Goal: Information Seeking & Learning: Find specific fact

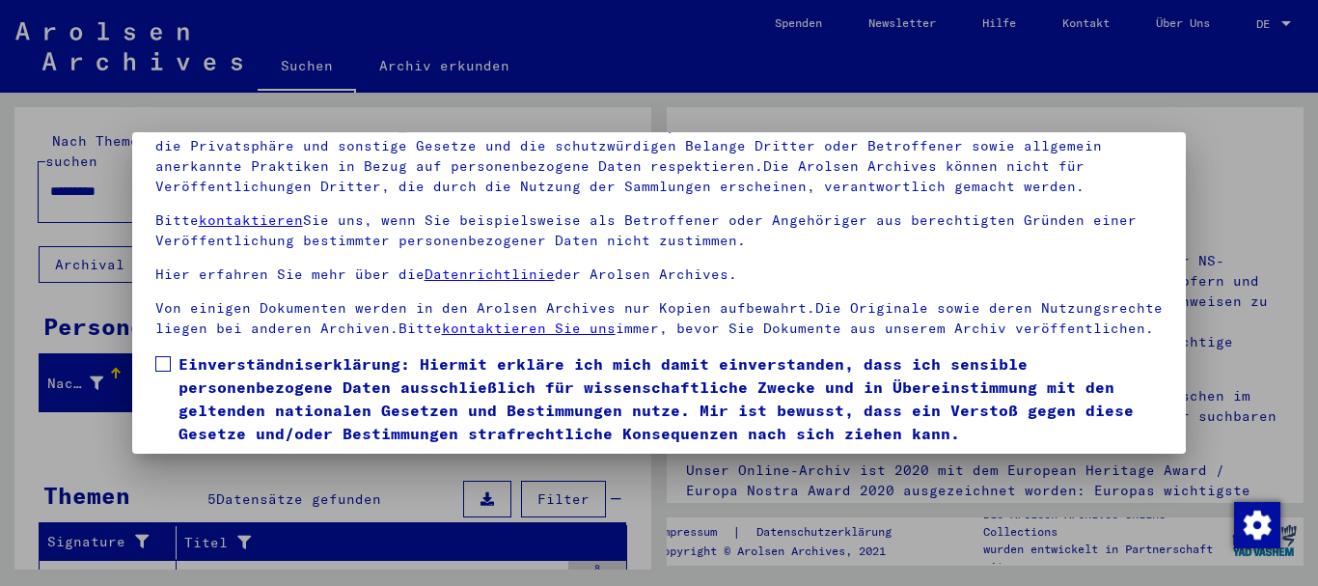
scroll to position [155, 0]
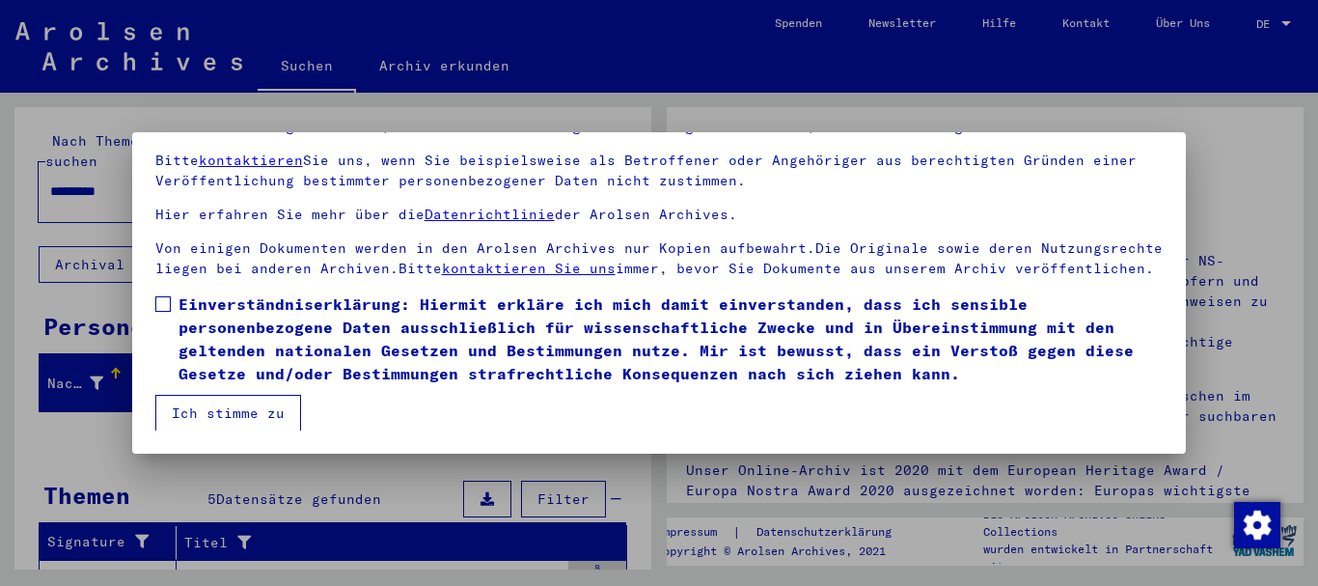
click at [160, 300] on span at bounding box center [162, 303] width 15 height 15
click at [204, 411] on button "Ich stimme zu" at bounding box center [228, 413] width 146 height 37
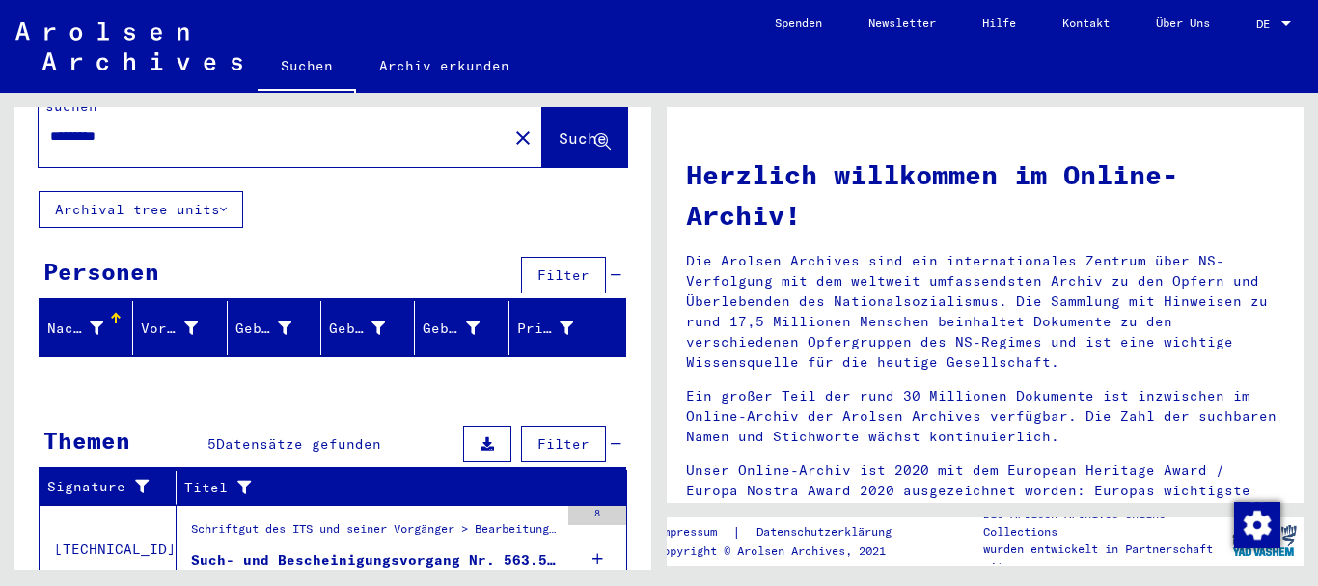
scroll to position [0, 0]
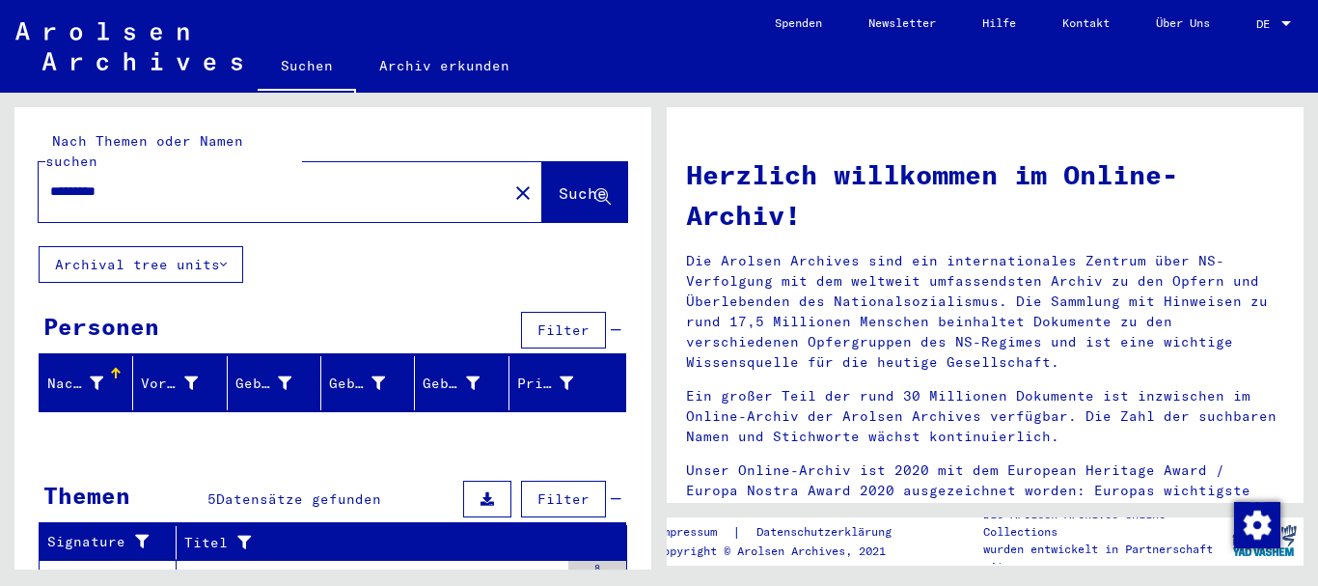
drag, startPoint x: 115, startPoint y: 170, endPoint x: 100, endPoint y: 172, distance: 14.6
click at [100, 181] on input "*********" at bounding box center [267, 191] width 434 height 20
paste input "text"
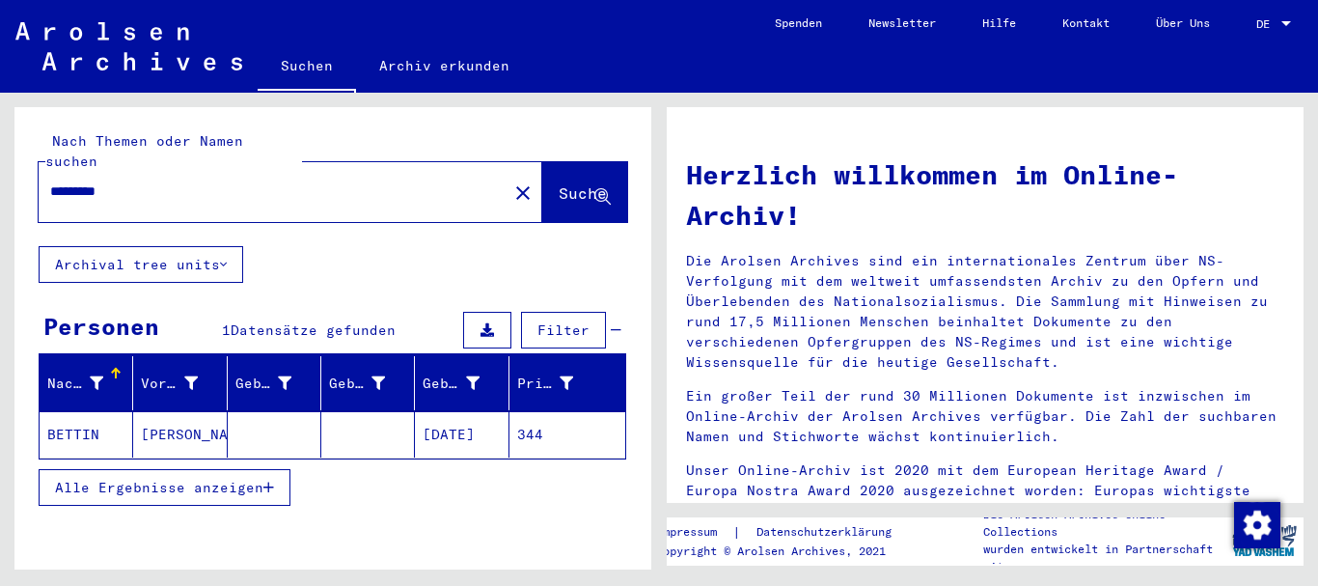
click at [99, 418] on mat-cell "BETTIN" at bounding box center [87, 434] width 94 height 46
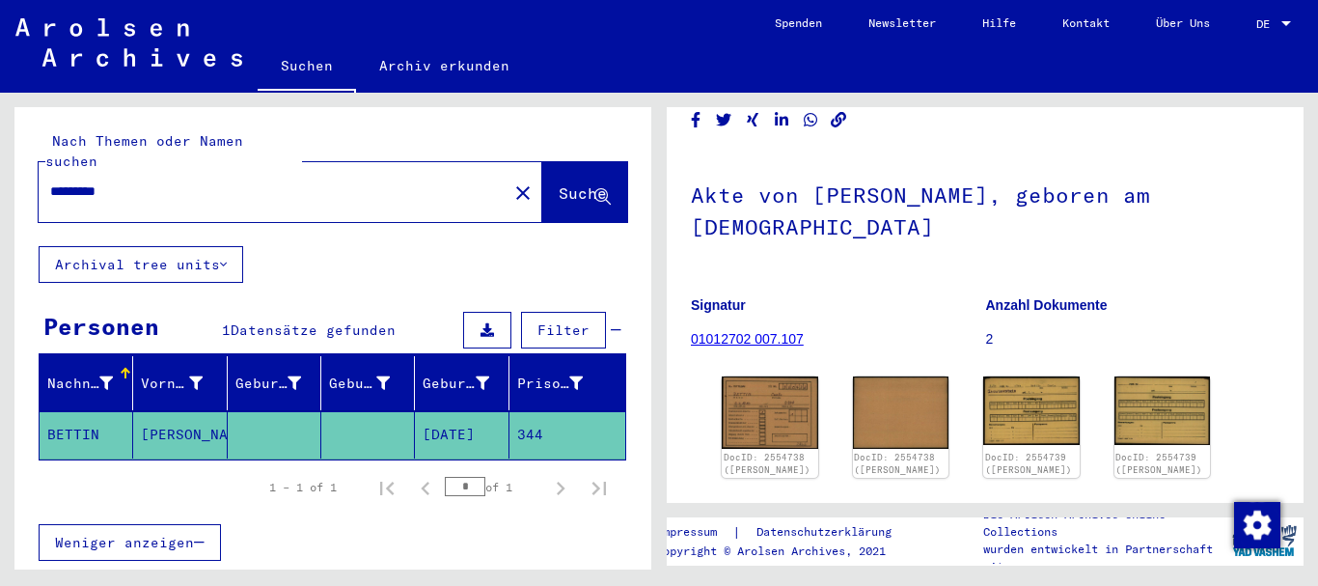
scroll to position [104, 0]
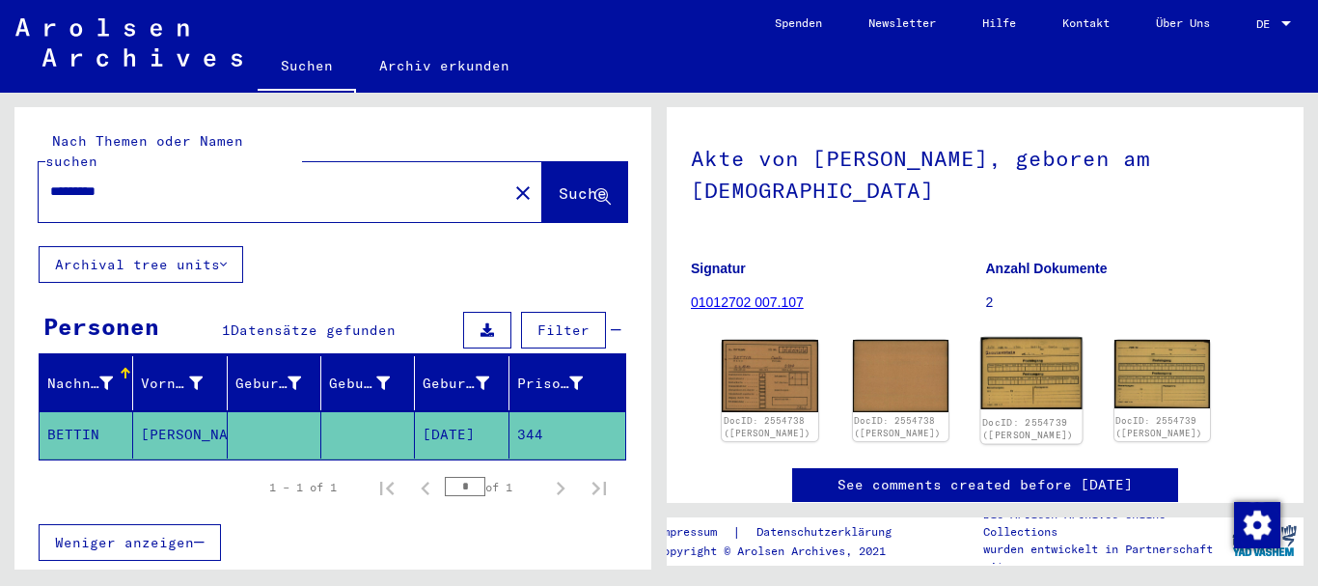
click at [1019, 367] on img at bounding box center [1031, 373] width 100 height 71
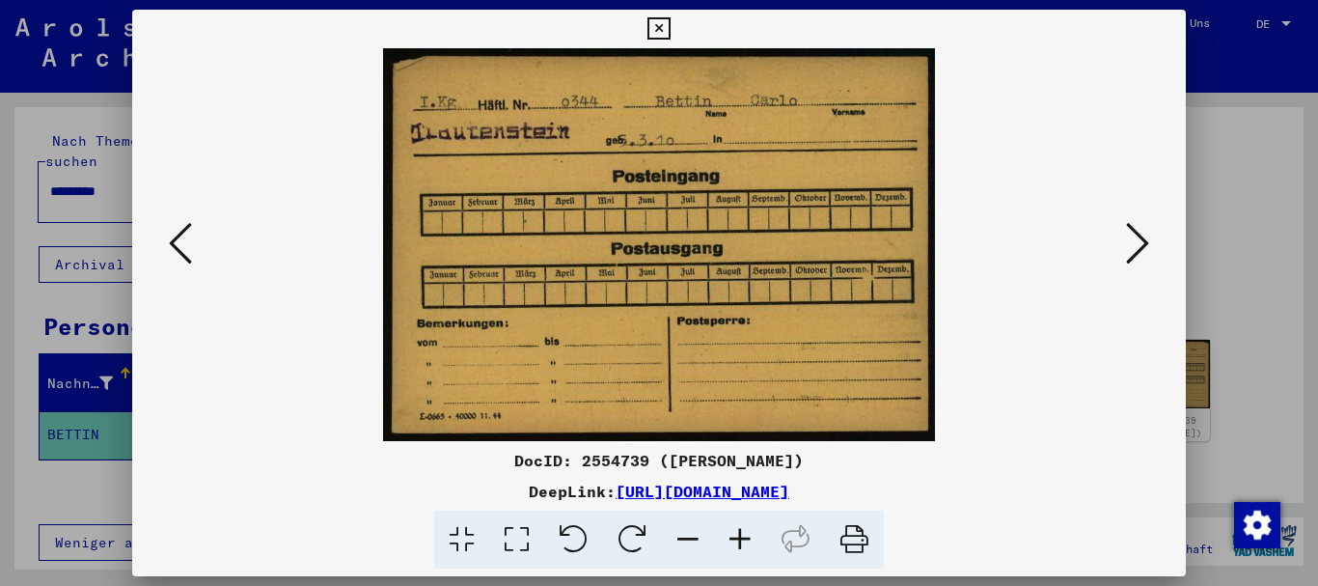
click at [13, 207] on div at bounding box center [659, 293] width 1318 height 586
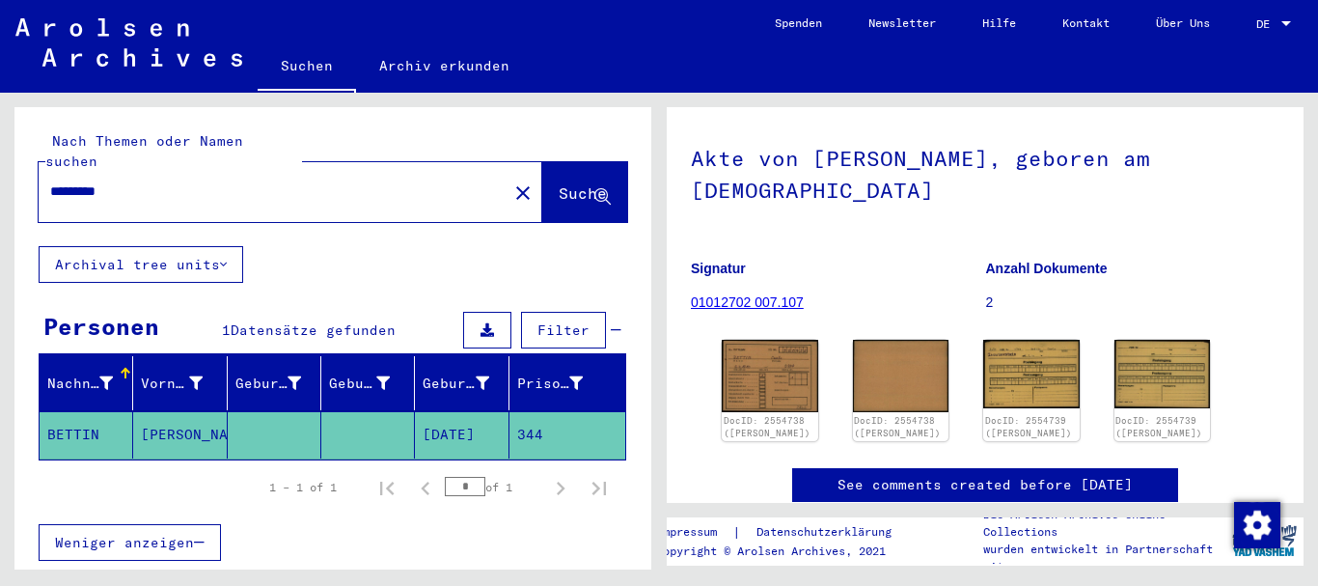
drag, startPoint x: 156, startPoint y: 179, endPoint x: 0, endPoint y: 178, distance: 156.3
click at [50, 181] on input "*********" at bounding box center [273, 191] width 446 height 20
paste input "text"
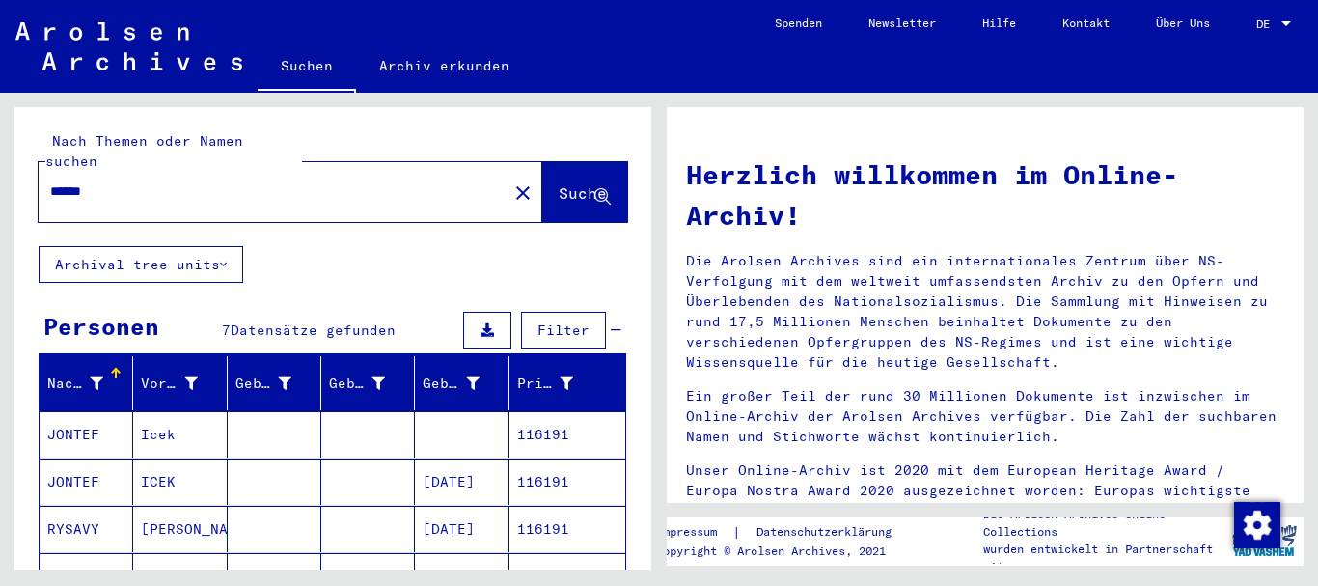
scroll to position [208, 0]
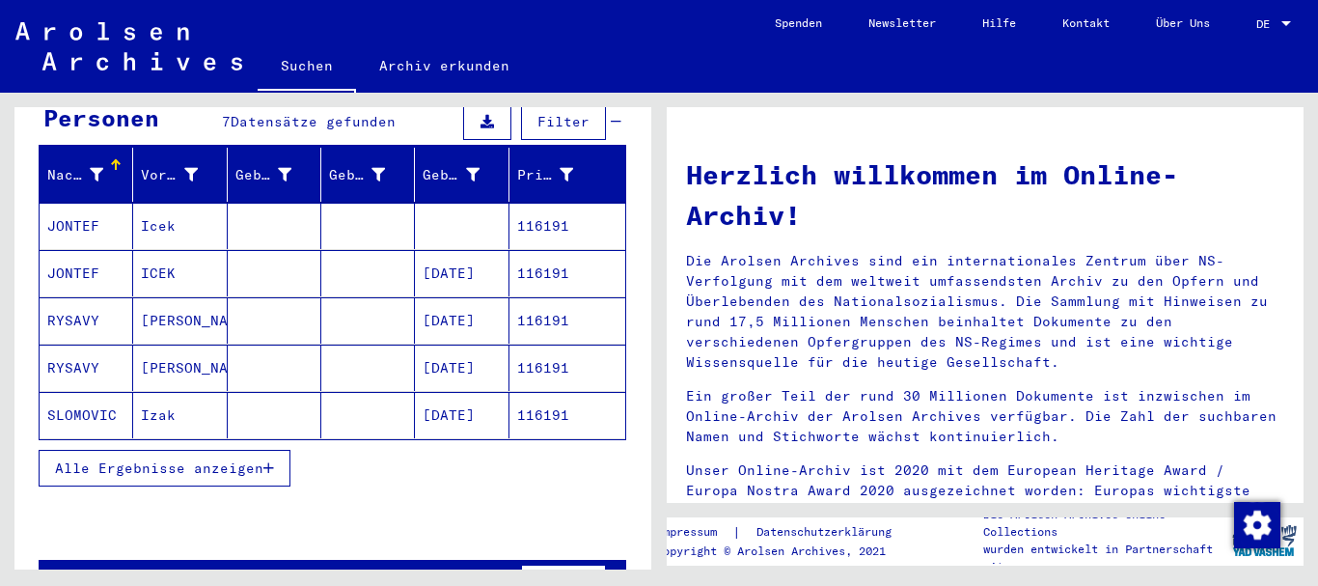
click at [135, 463] on button "Alle Ergebnisse anzeigen" at bounding box center [165, 468] width 252 height 37
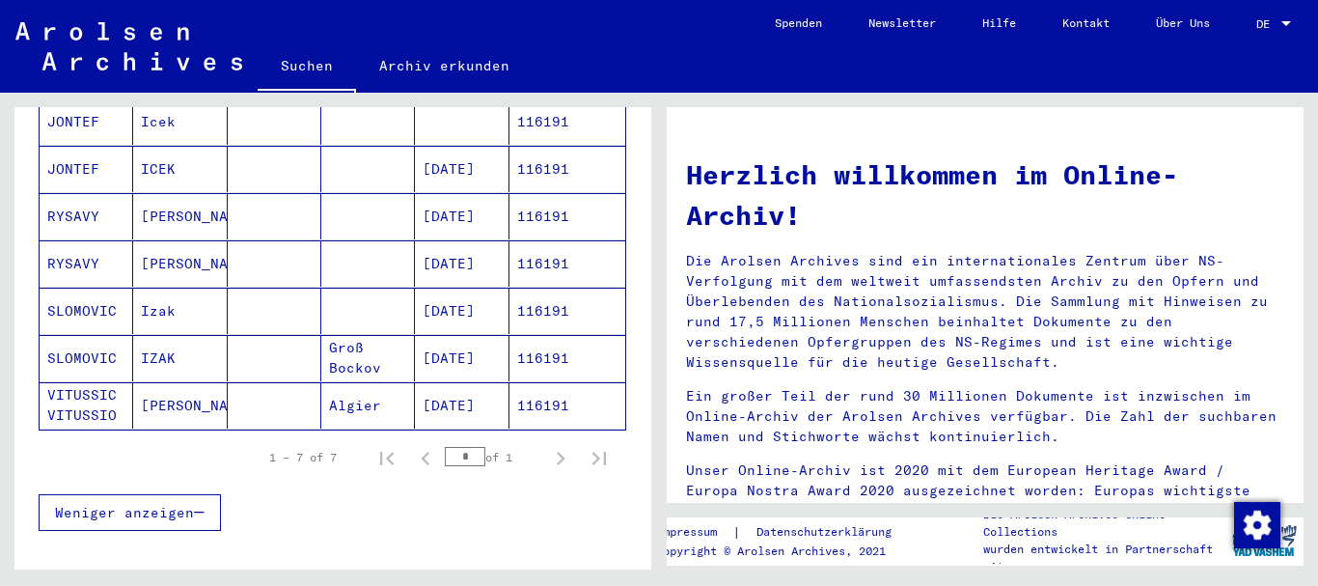
click at [83, 390] on mat-cell "VITUSSIC VITUSSIO" at bounding box center [87, 405] width 94 height 46
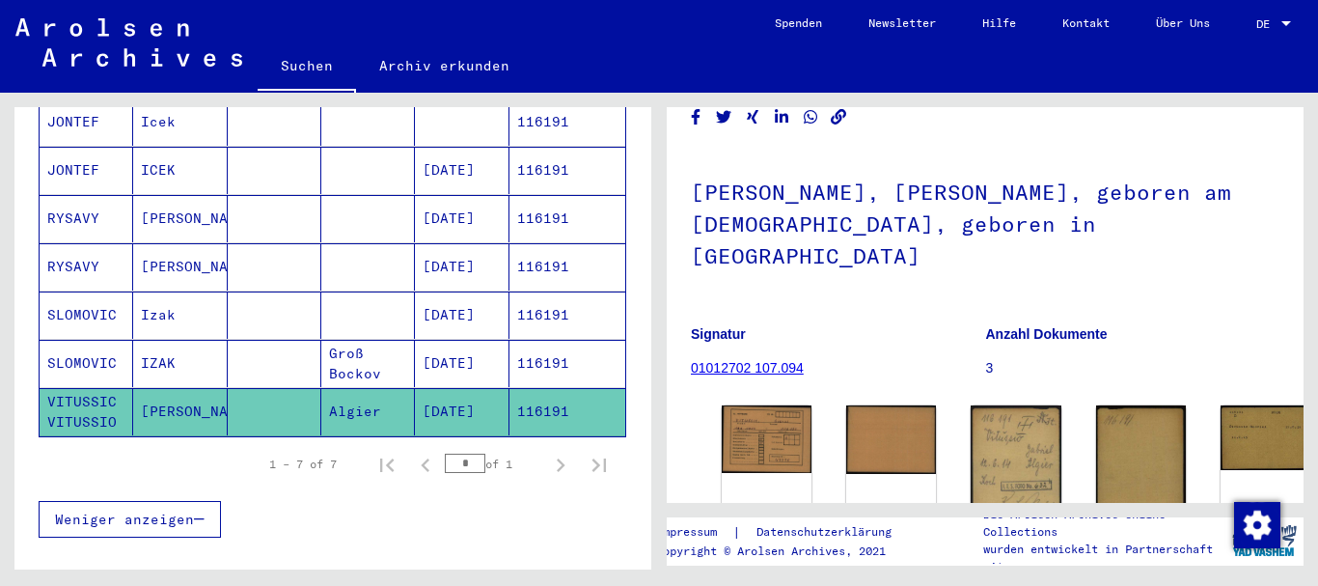
scroll to position [104, 0]
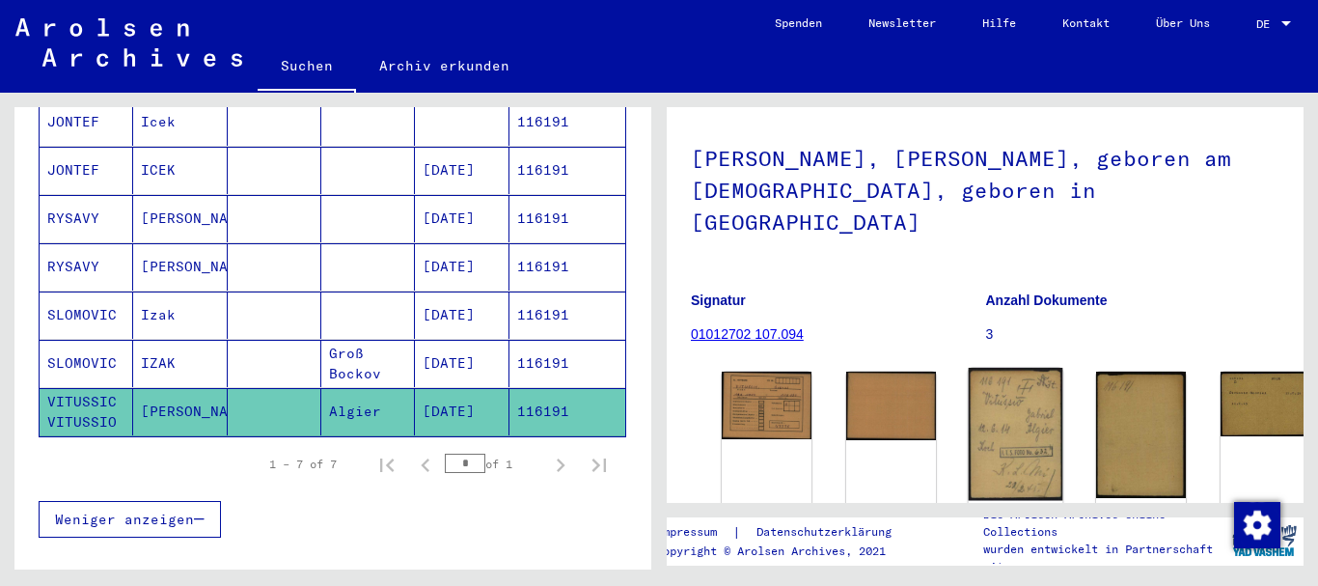
click at [969, 375] on img at bounding box center [1016, 434] width 95 height 133
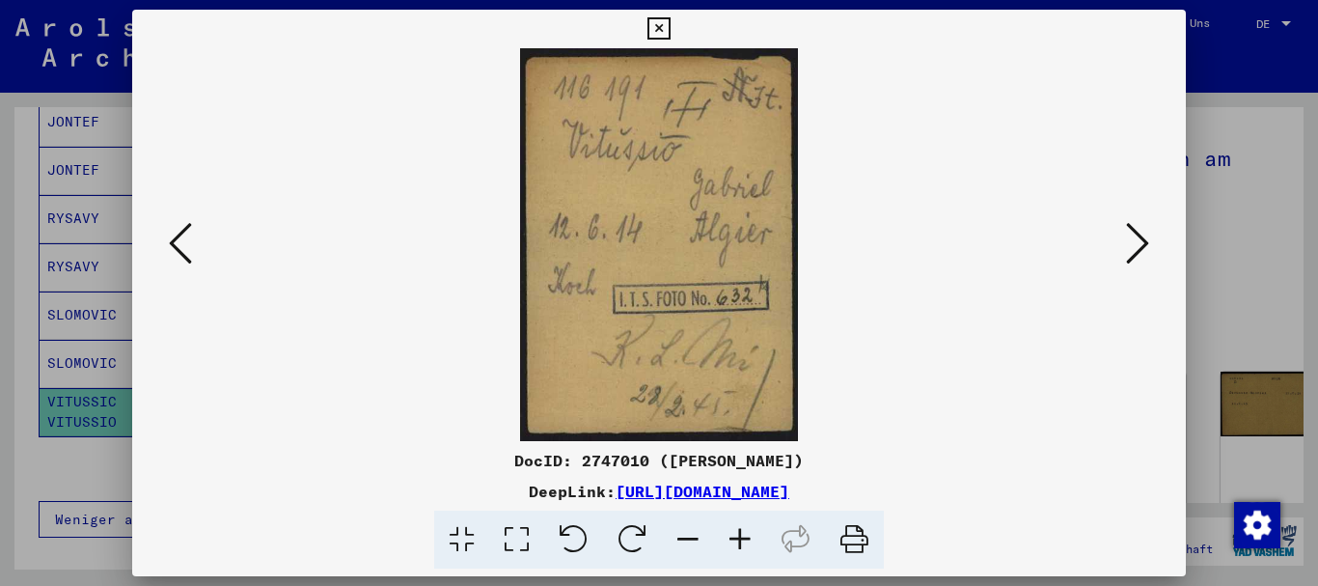
click at [0, 259] on div at bounding box center [659, 293] width 1318 height 586
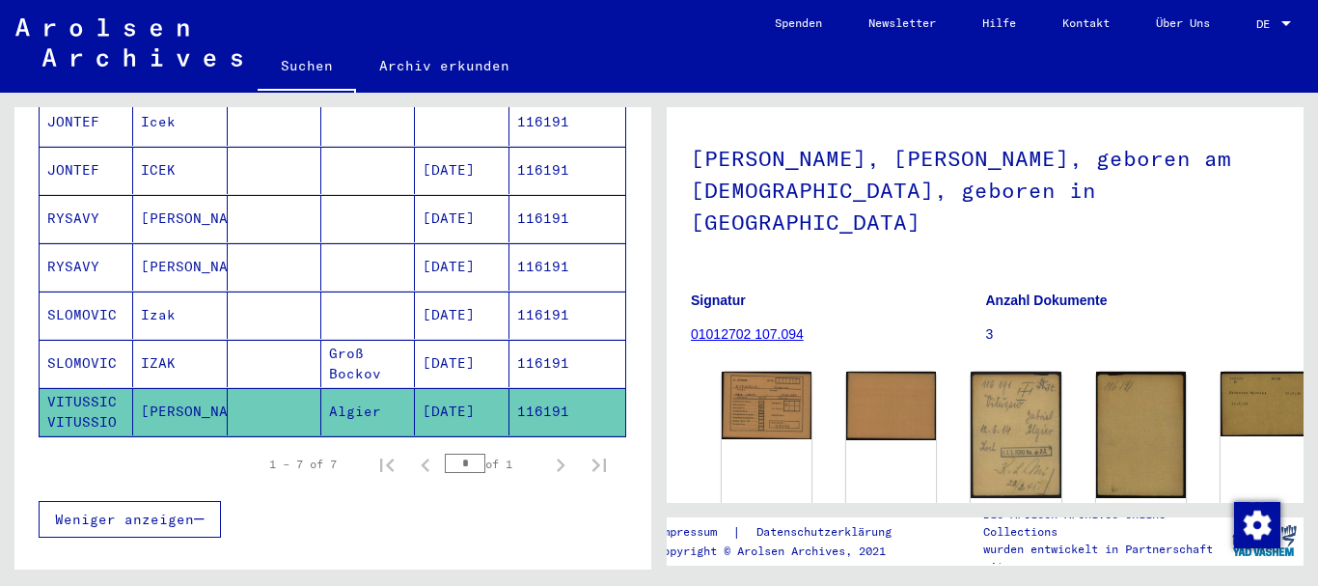
drag, startPoint x: 568, startPoint y: 395, endPoint x: 516, endPoint y: 395, distance: 52.1
click at [516, 395] on mat-cell "116191" at bounding box center [567, 411] width 116 height 47
copy mat-cell "116191"
click at [969, 386] on img at bounding box center [1016, 434] width 95 height 133
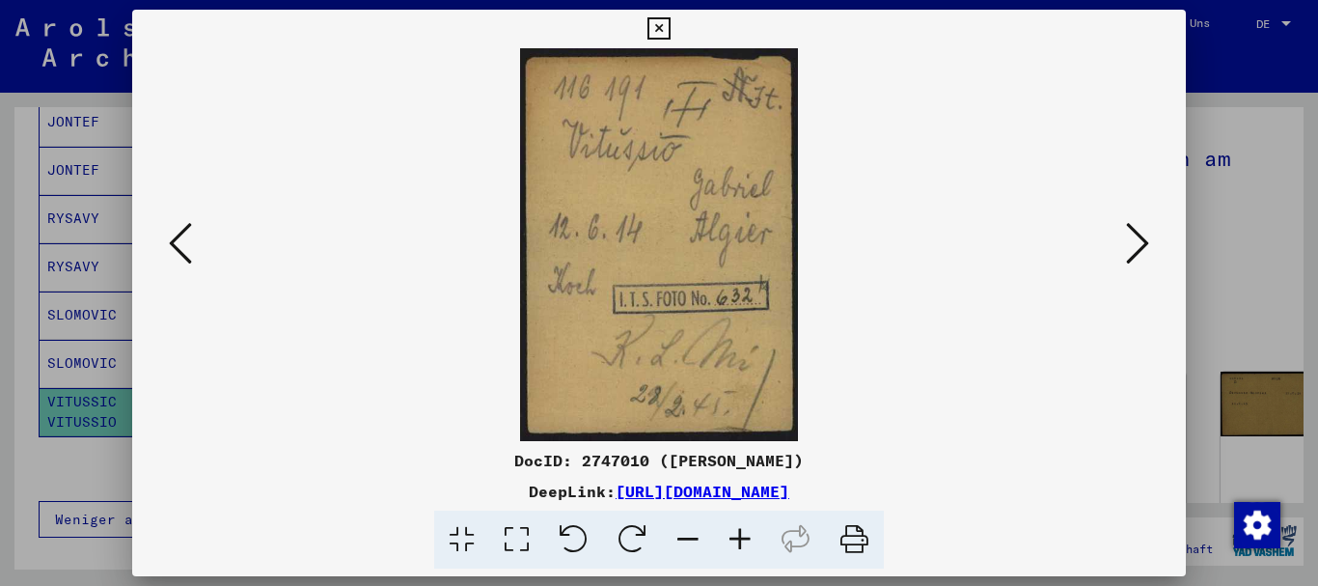
click at [1145, 244] on icon at bounding box center [1137, 243] width 23 height 46
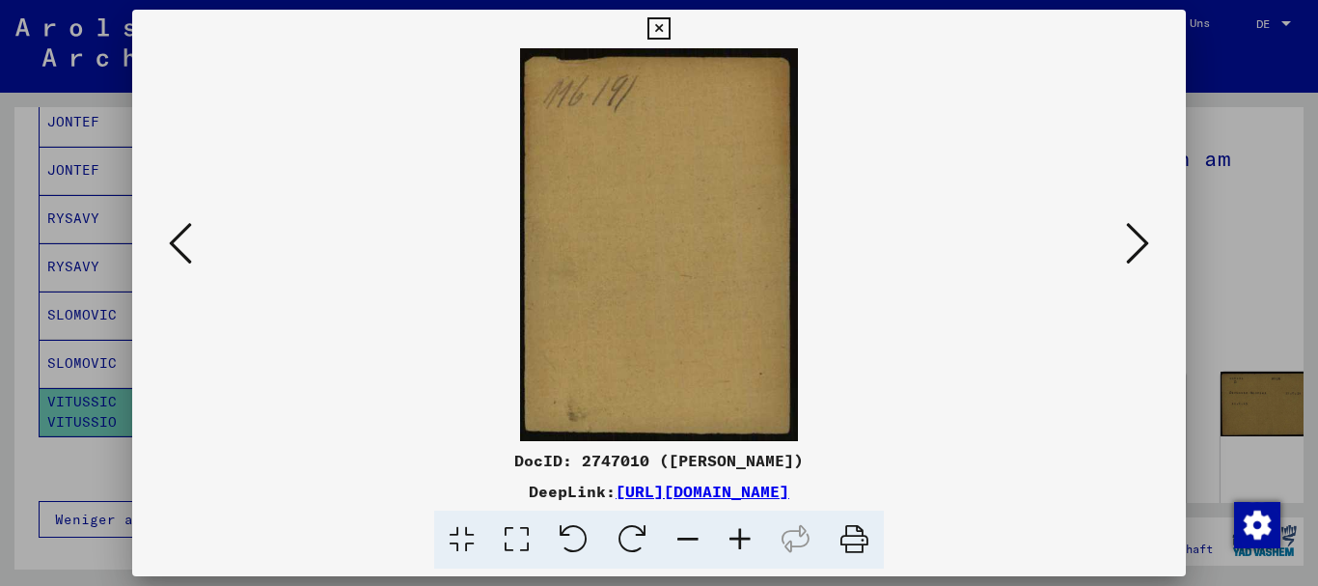
click at [1145, 244] on icon at bounding box center [1137, 243] width 23 height 46
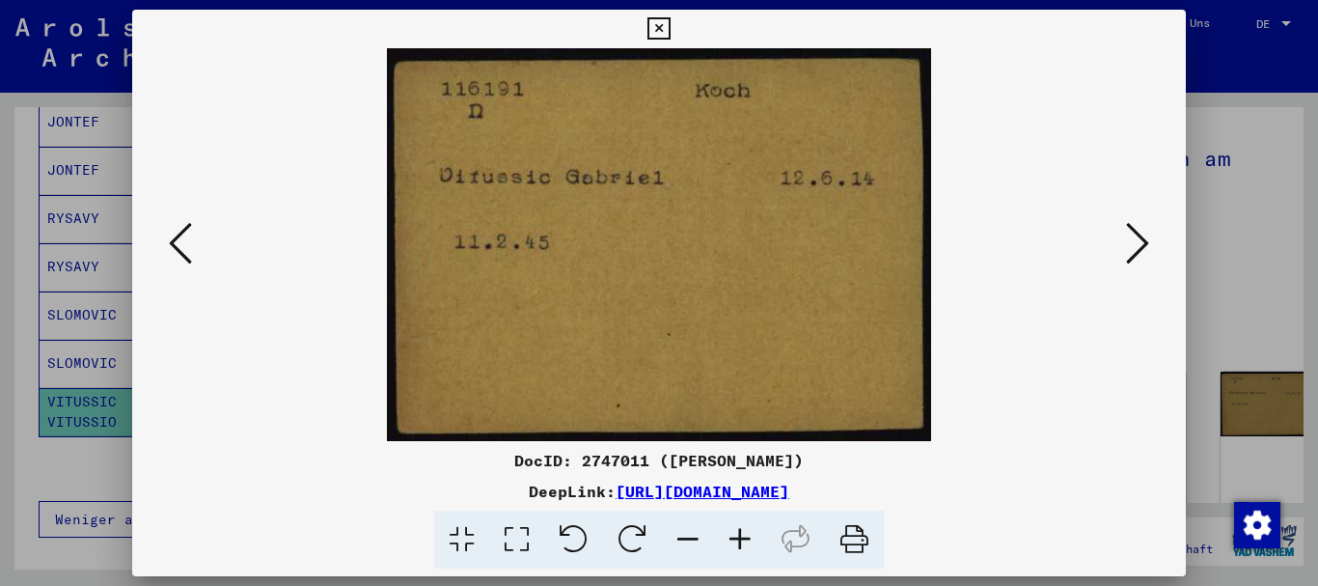
click at [1145, 244] on icon at bounding box center [1137, 243] width 23 height 46
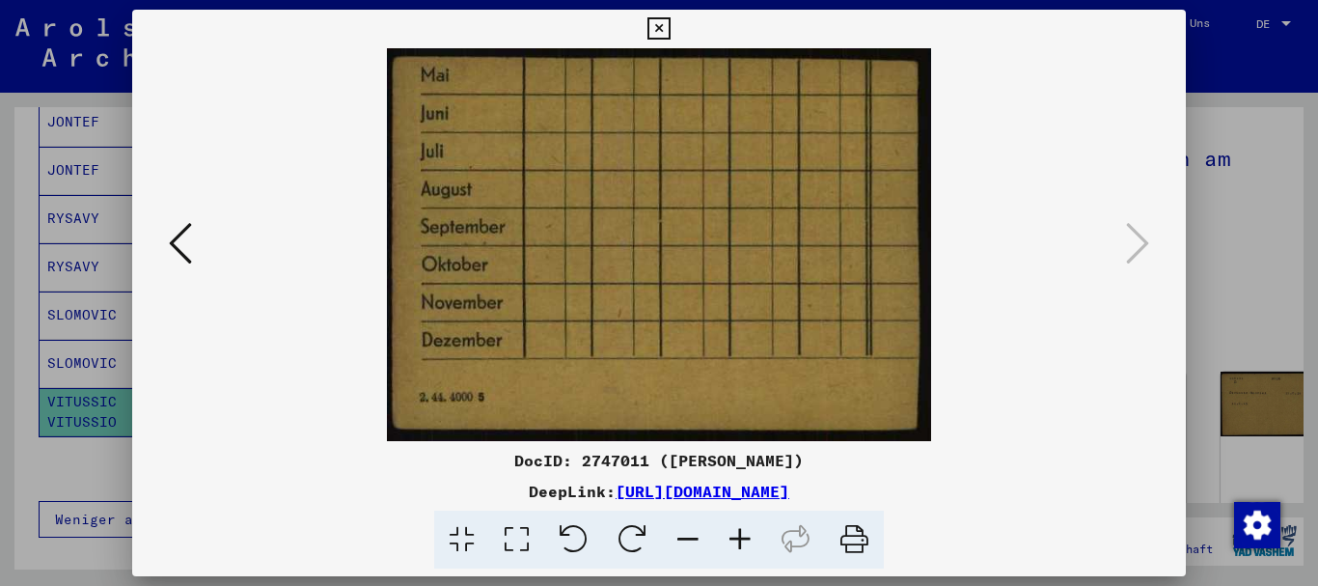
drag, startPoint x: 83, startPoint y: 214, endPoint x: 91, endPoint y: 199, distance: 17.3
click at [84, 214] on div at bounding box center [659, 293] width 1318 height 586
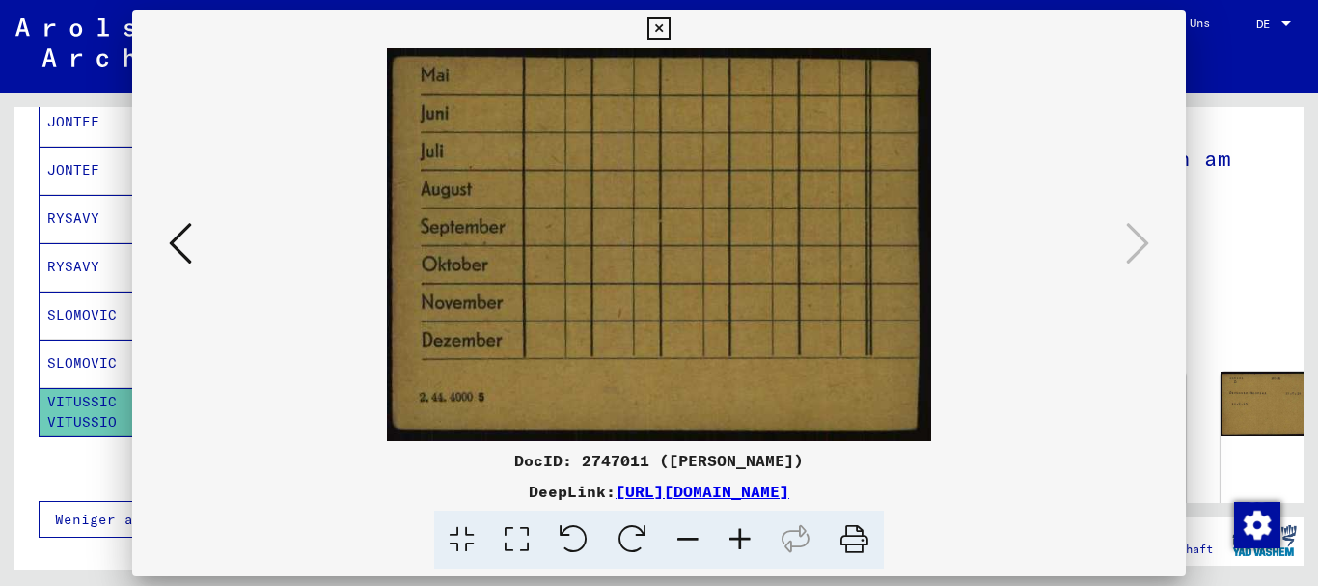
scroll to position [0, 0]
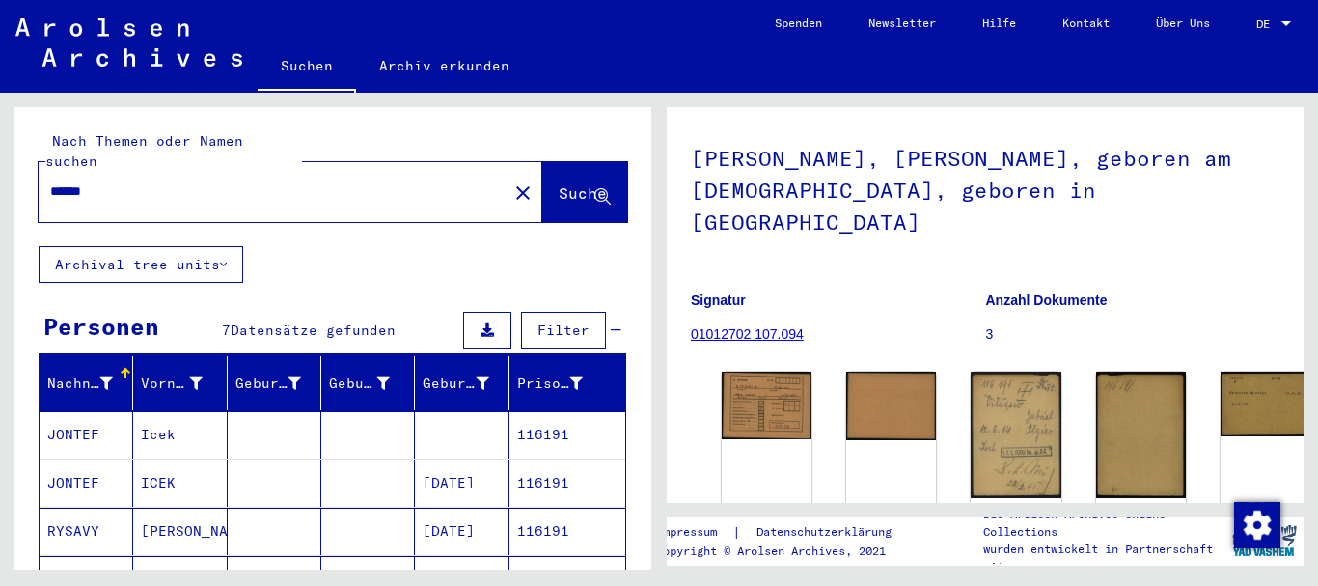
drag, startPoint x: 108, startPoint y: 161, endPoint x: 0, endPoint y: 146, distance: 109.1
click at [50, 181] on input "******" at bounding box center [273, 191] width 446 height 20
paste input "text"
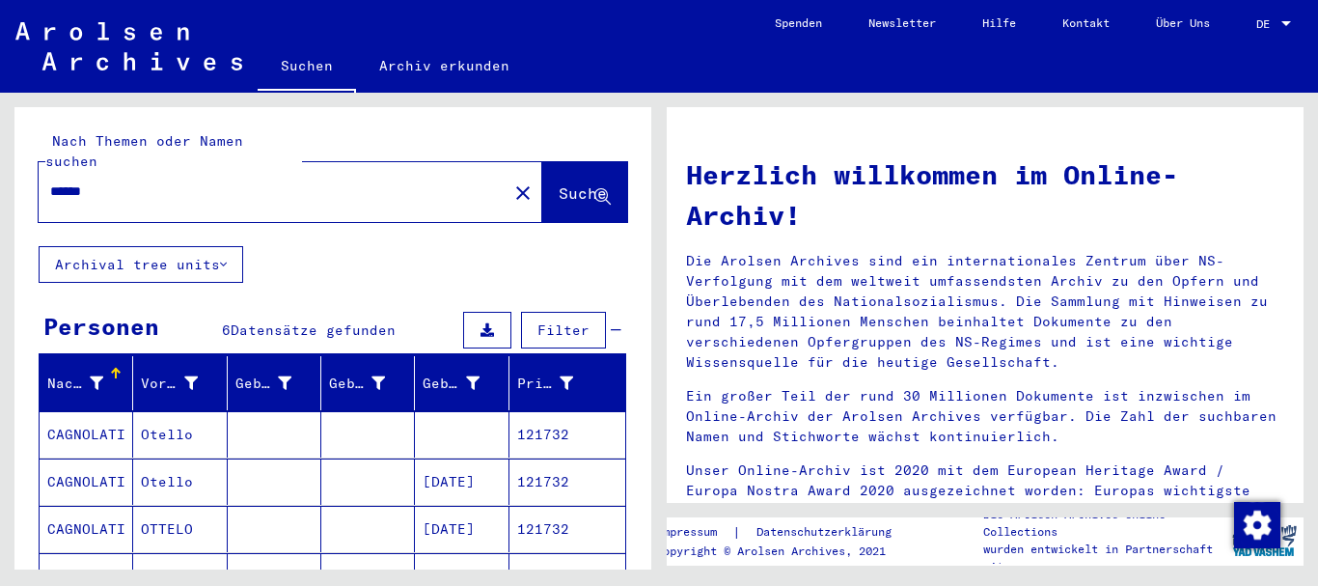
drag, startPoint x: 105, startPoint y: 506, endPoint x: 479, endPoint y: 490, distance: 374.7
click at [106, 507] on mat-cell "CAGNOLATI" at bounding box center [87, 528] width 94 height 46
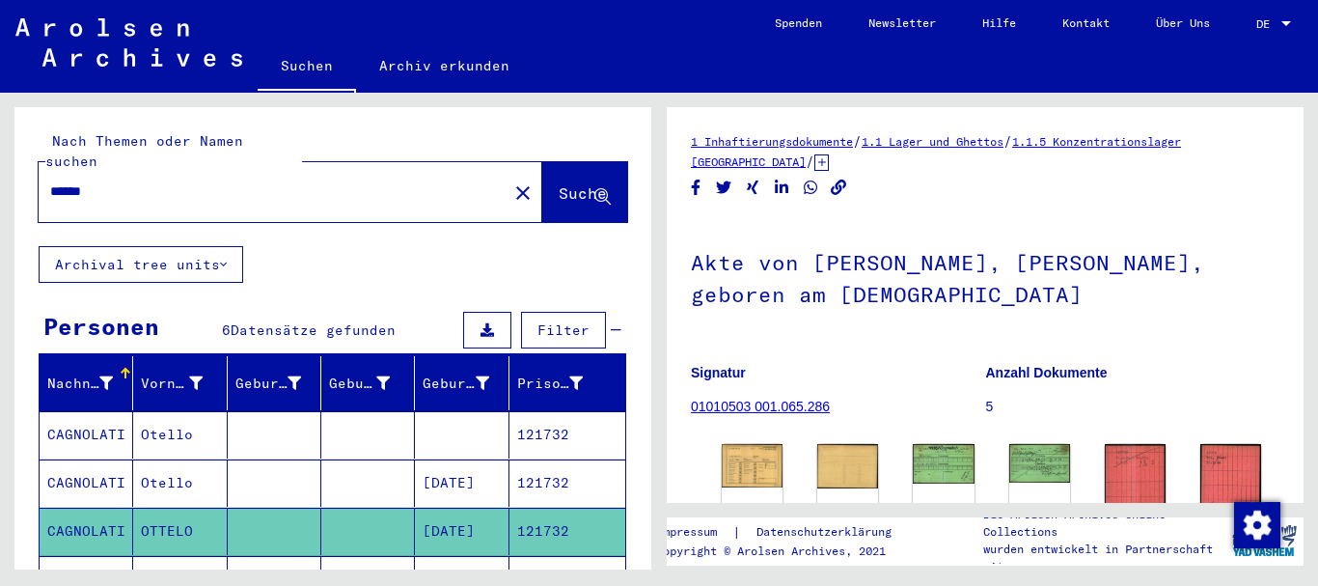
scroll to position [286, 0]
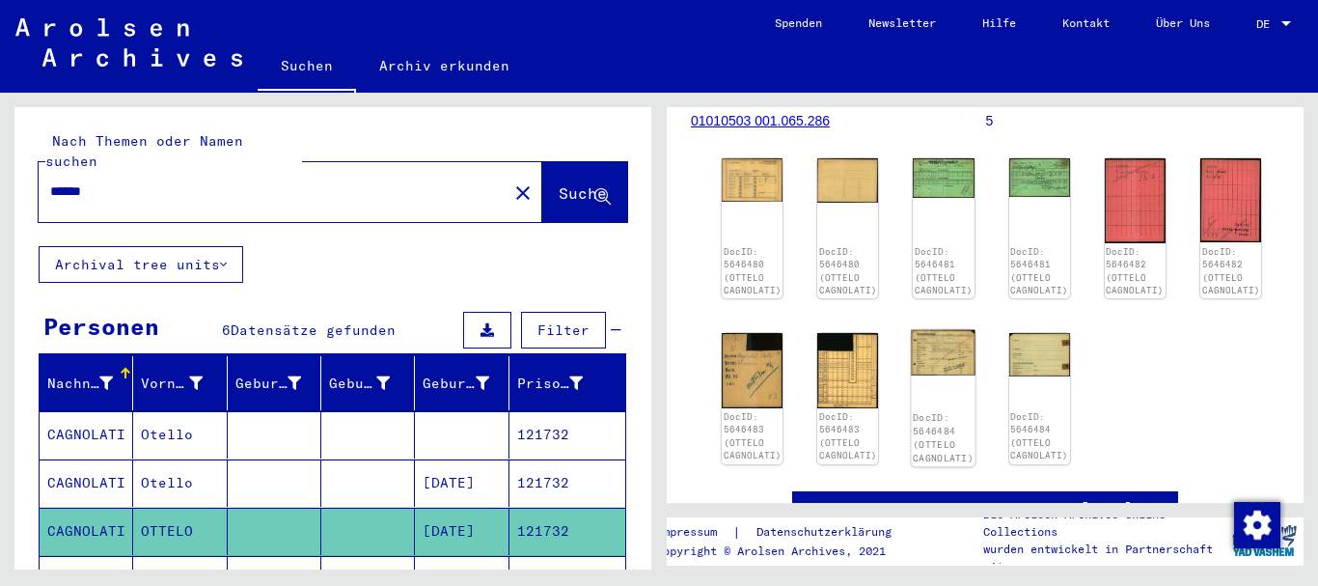
click at [950, 355] on img at bounding box center [944, 352] width 64 height 45
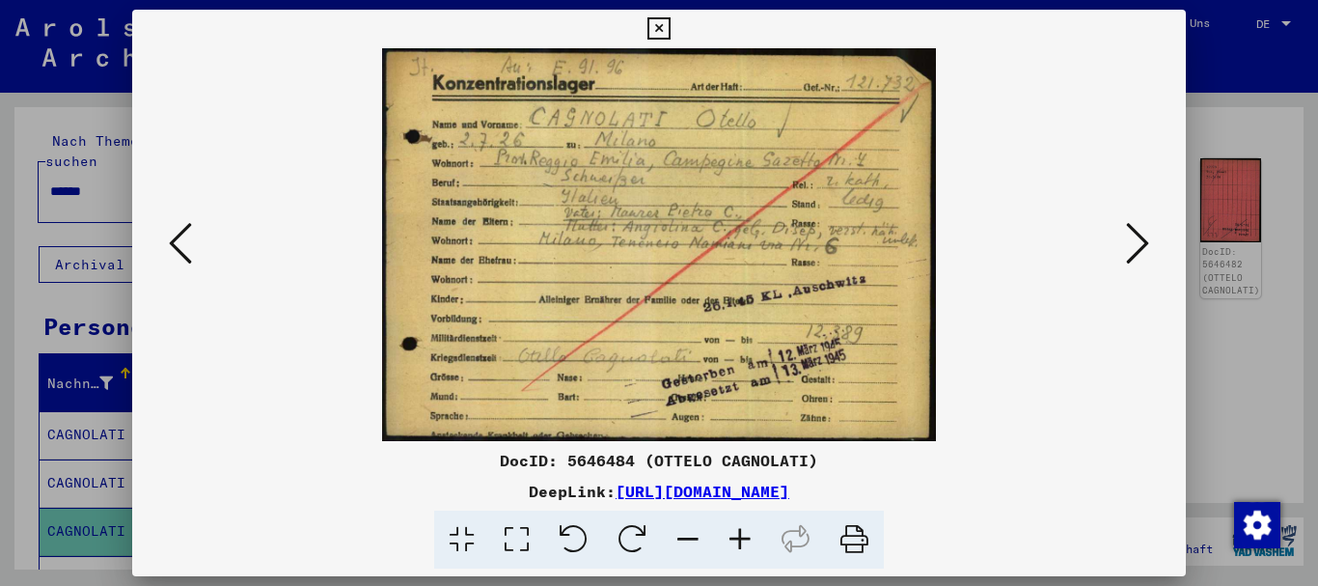
click at [730, 539] on icon at bounding box center [740, 539] width 52 height 59
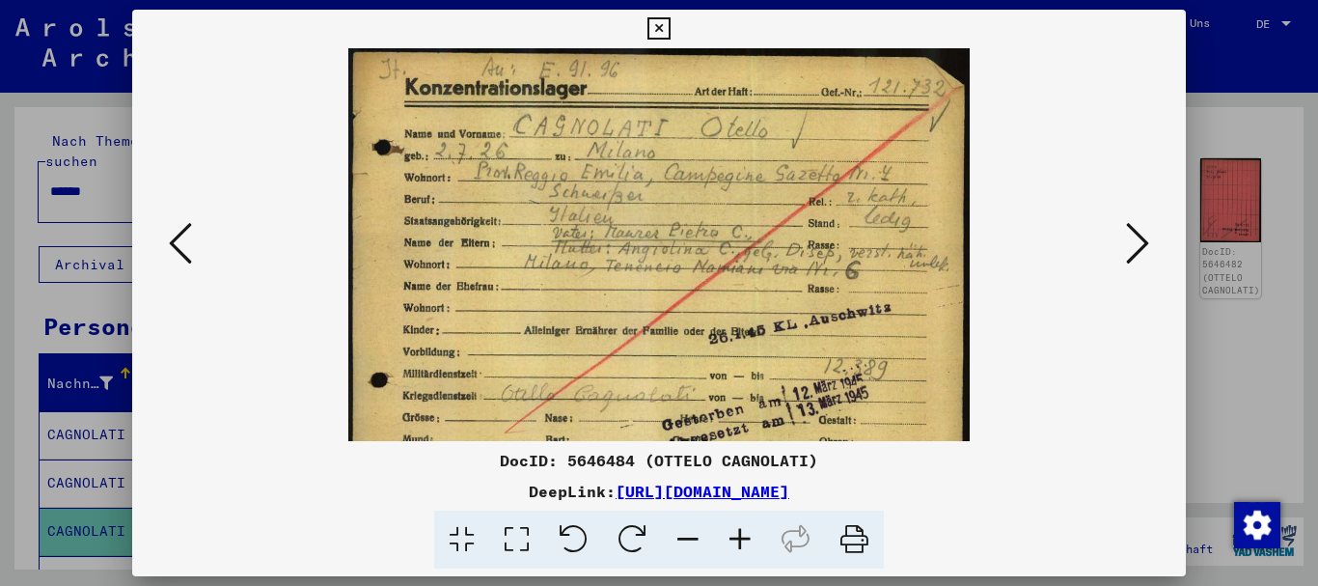
click at [730, 539] on icon at bounding box center [740, 539] width 52 height 59
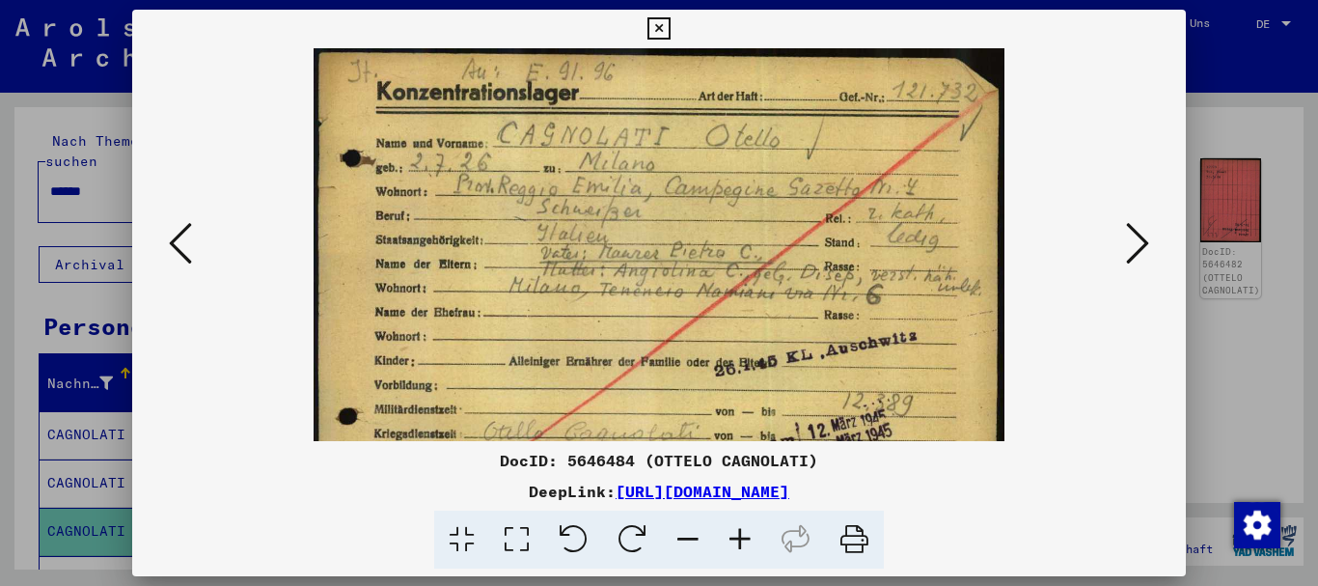
click at [730, 539] on icon at bounding box center [740, 539] width 52 height 59
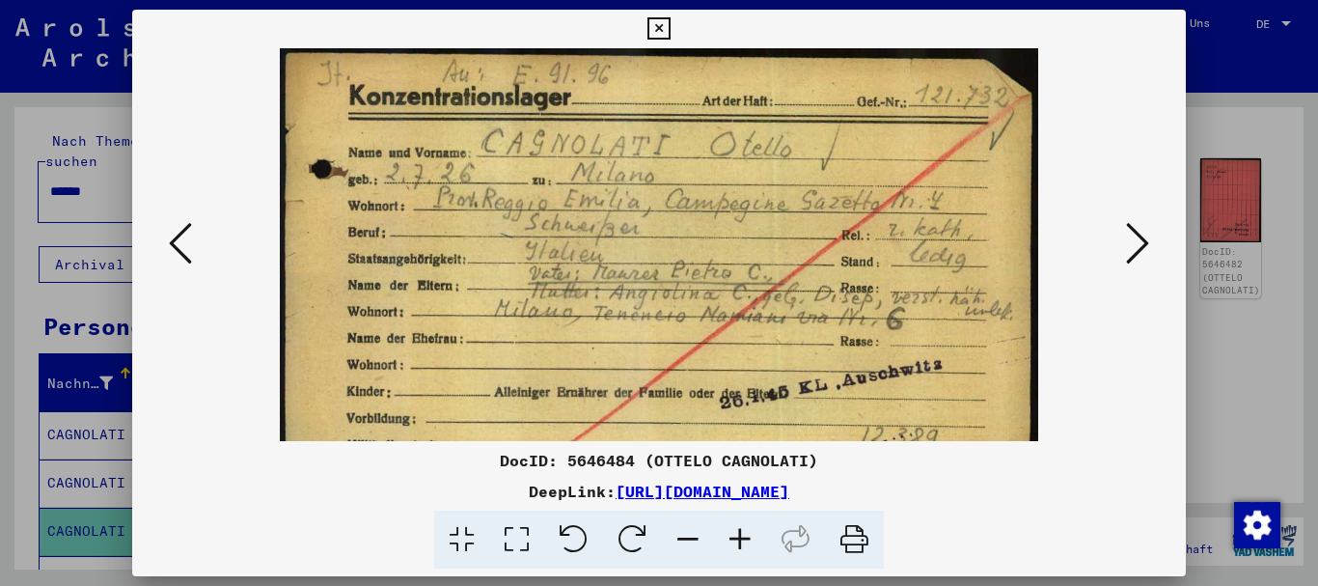
click at [730, 539] on icon at bounding box center [740, 539] width 52 height 59
click at [729, 538] on icon at bounding box center [740, 539] width 52 height 59
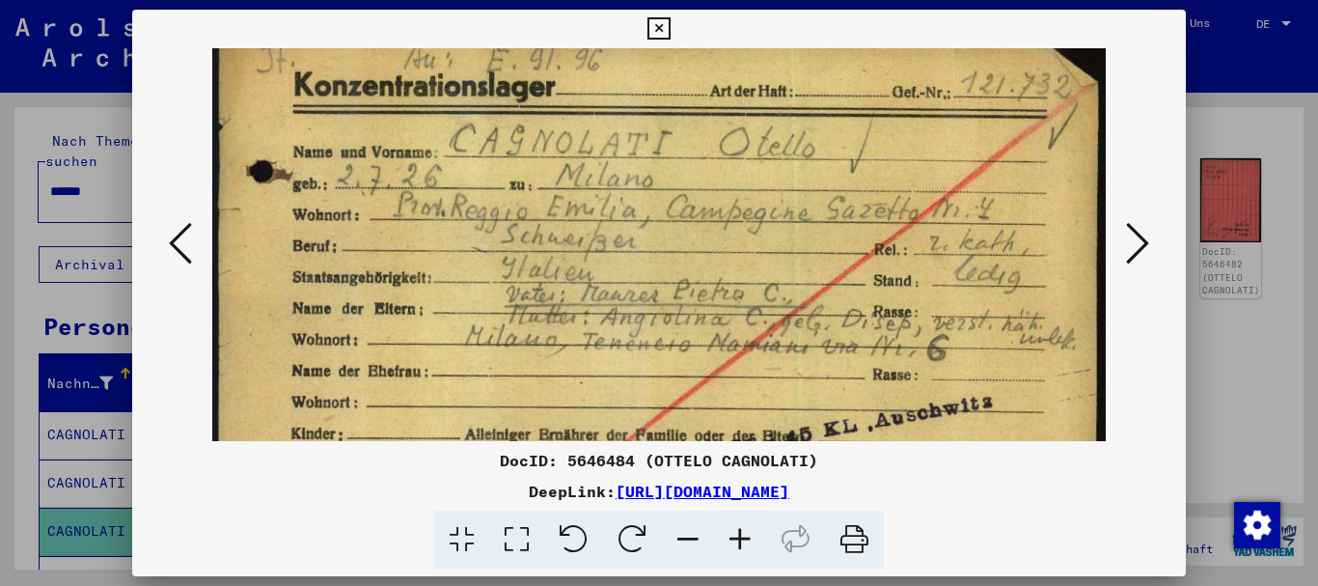
drag, startPoint x: 728, startPoint y: 298, endPoint x: 673, endPoint y: 268, distance: 62.6
click at [688, 276] on img at bounding box center [659, 346] width 894 height 634
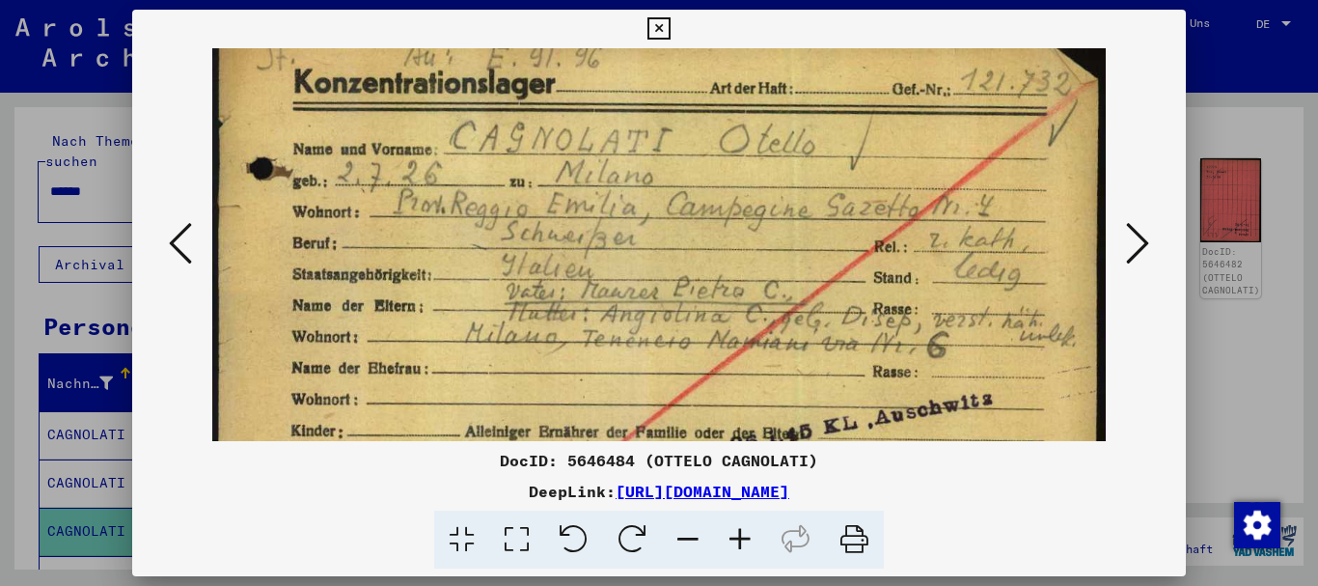
drag, startPoint x: 0, startPoint y: 358, endPoint x: 426, endPoint y: 285, distance: 432.6
click at [2, 358] on div at bounding box center [659, 293] width 1318 height 586
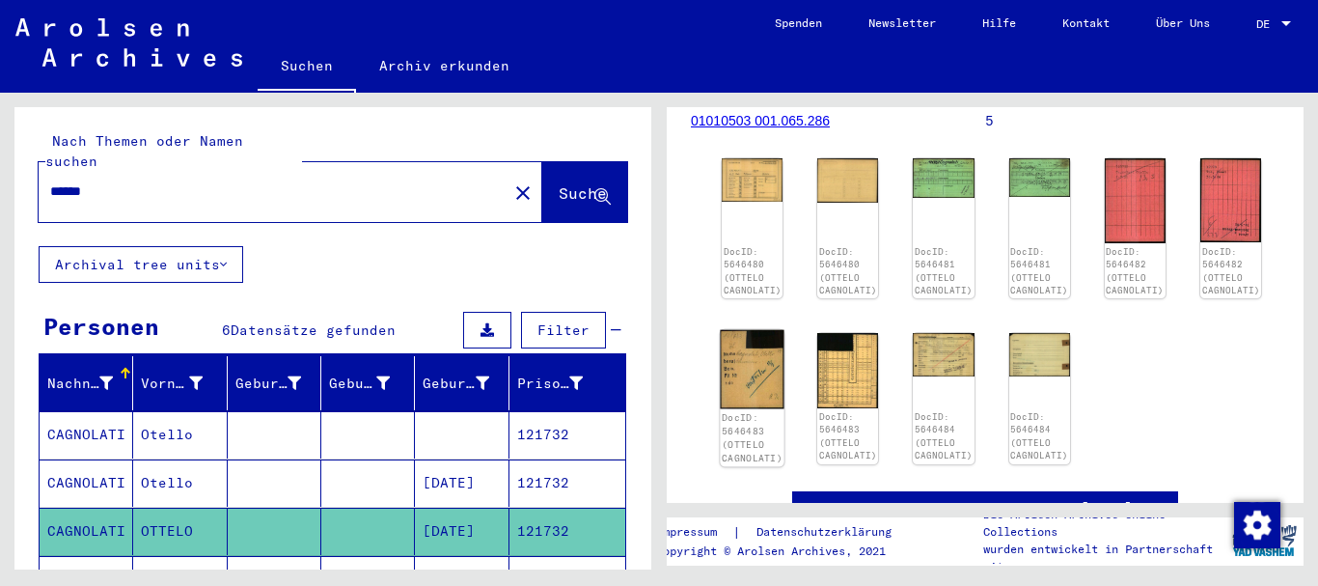
click at [746, 364] on img at bounding box center [752, 369] width 64 height 79
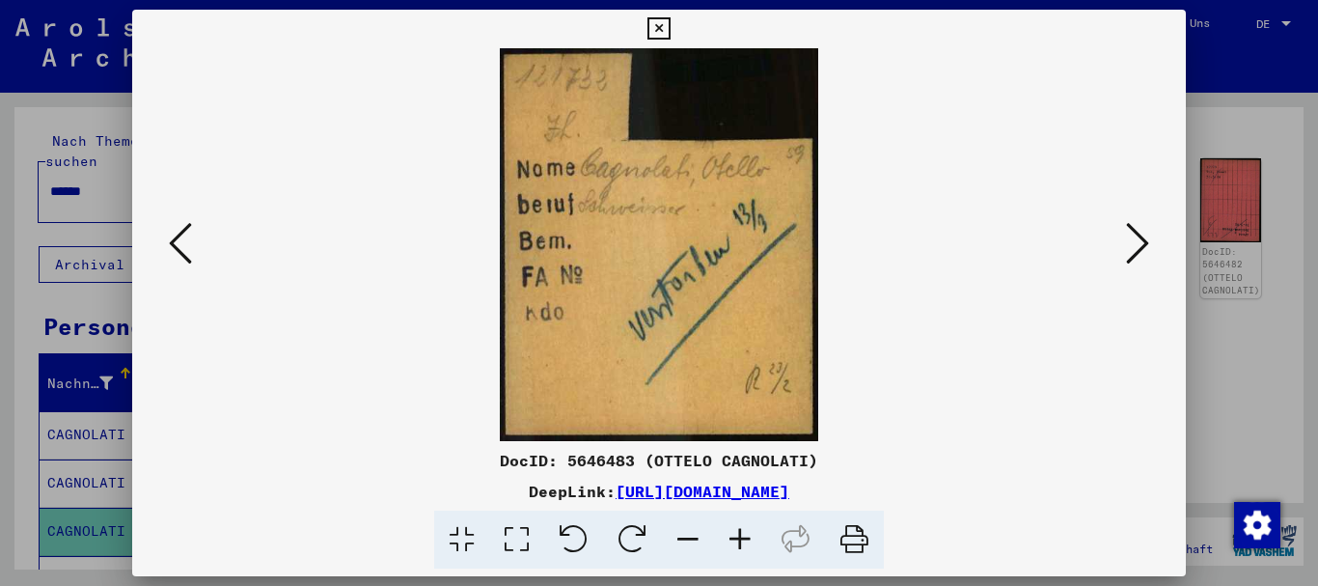
click at [5, 361] on div at bounding box center [659, 293] width 1318 height 586
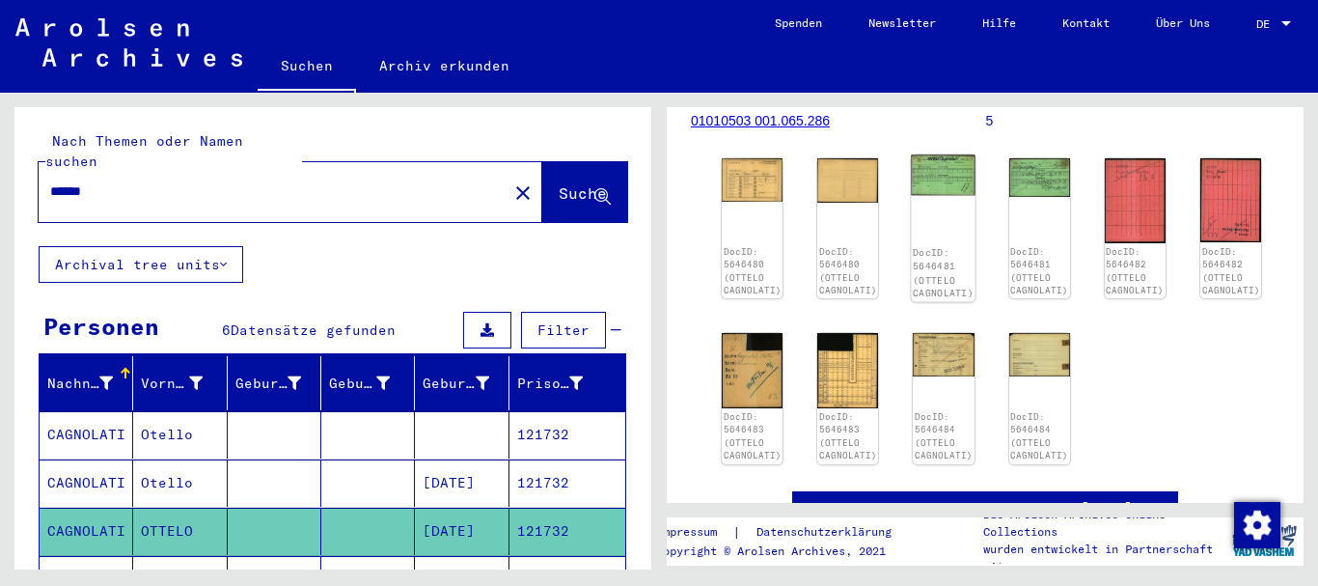
click at [946, 183] on img at bounding box center [944, 175] width 64 height 41
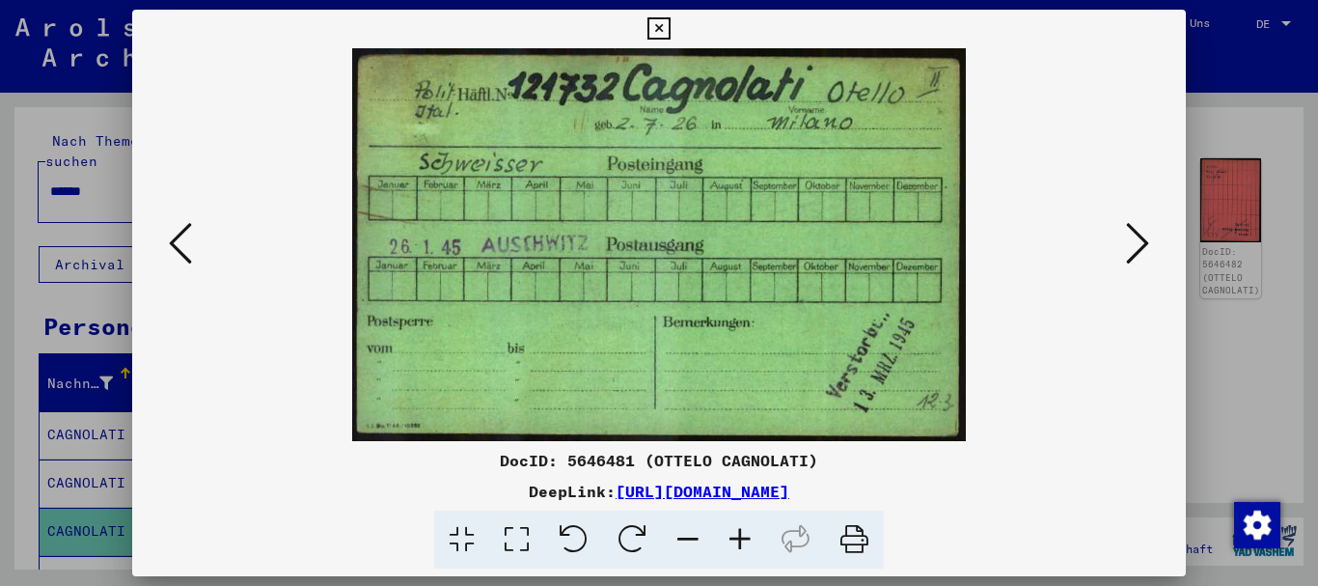
drag, startPoint x: 87, startPoint y: 255, endPoint x: 89, endPoint y: 178, distance: 76.2
click at [87, 251] on div at bounding box center [659, 293] width 1318 height 586
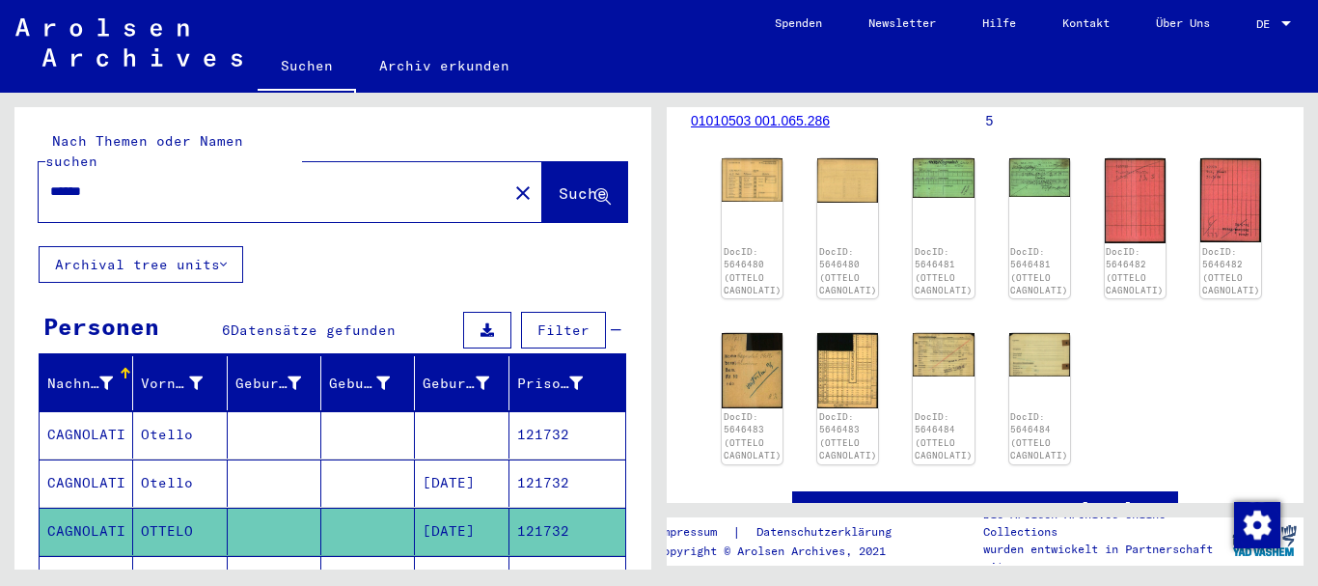
click at [50, 181] on input "******" at bounding box center [273, 191] width 446 height 20
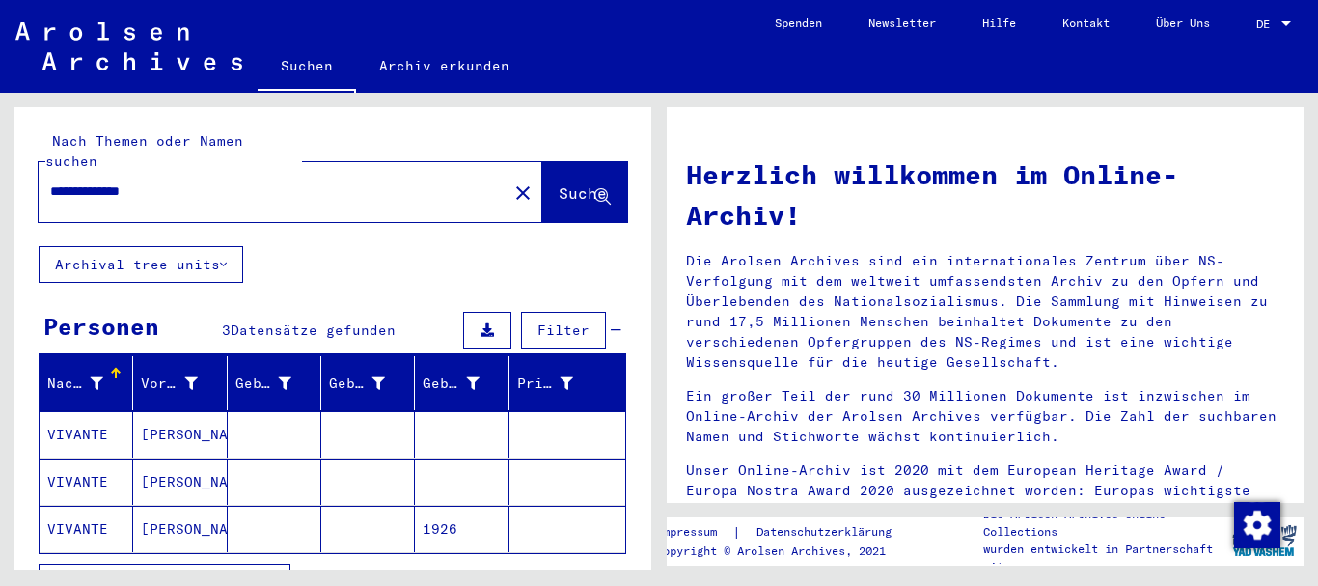
drag, startPoint x: 96, startPoint y: 424, endPoint x: 113, endPoint y: 5, distance: 420.0
click at [96, 423] on mat-cell "VIVANTE" at bounding box center [87, 434] width 94 height 46
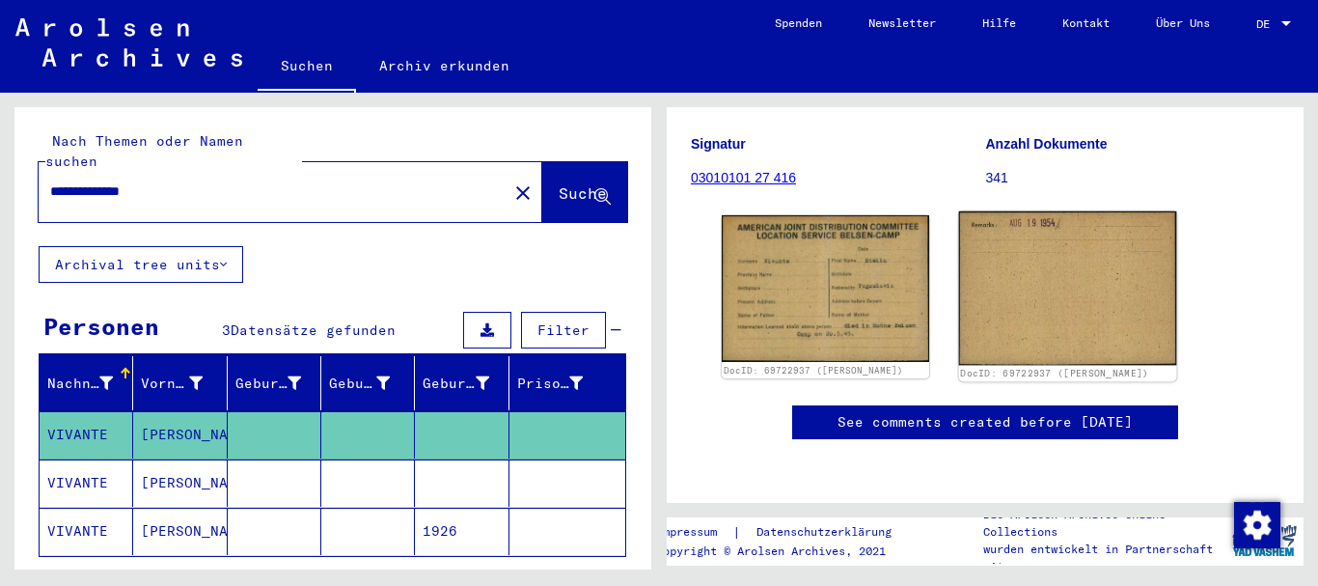
scroll to position [281, 0]
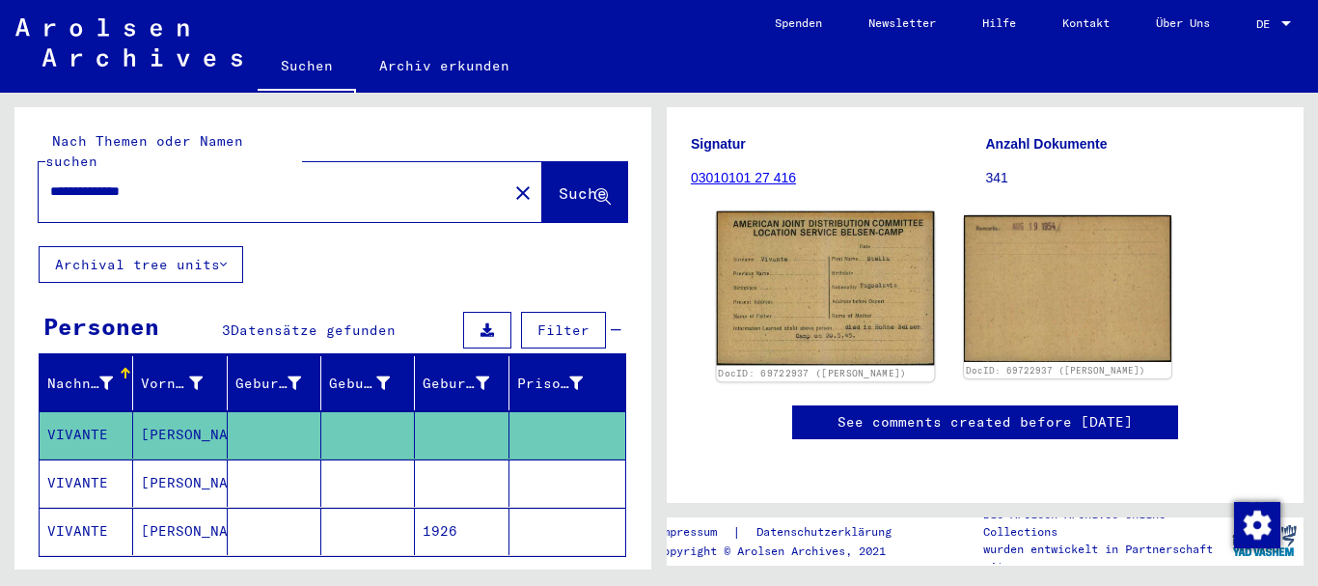
click at [824, 211] on img at bounding box center [826, 287] width 218 height 153
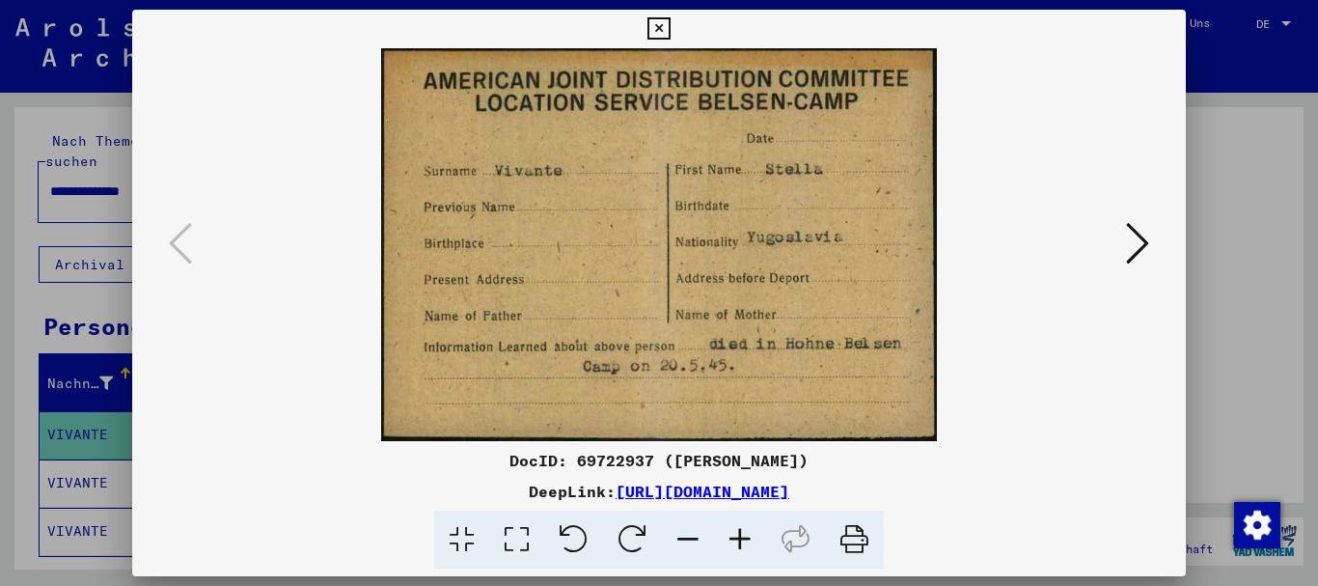
click at [1138, 245] on icon at bounding box center [1137, 243] width 23 height 46
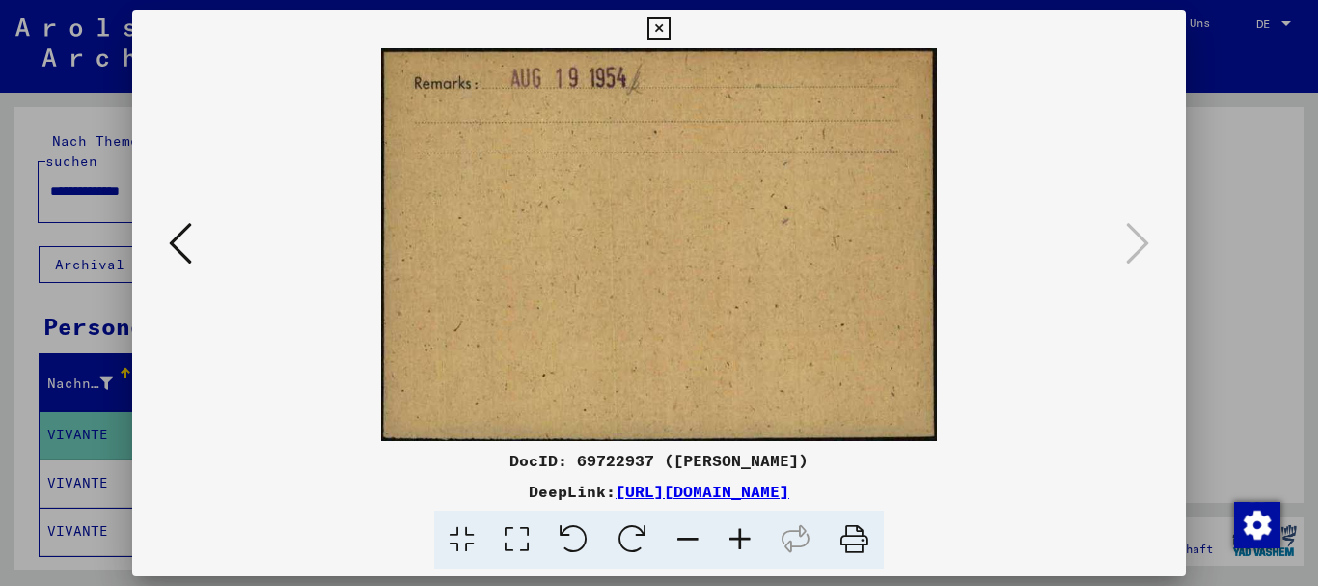
click at [9, 330] on div at bounding box center [659, 293] width 1318 height 586
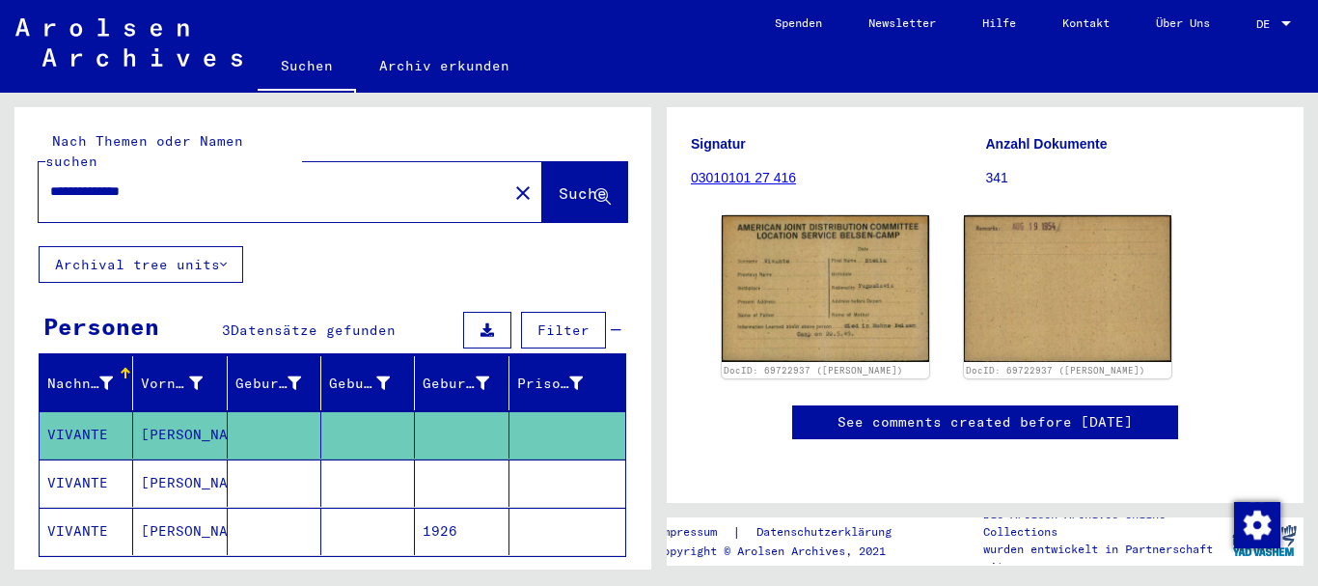
drag, startPoint x: 72, startPoint y: 468, endPoint x: 468, endPoint y: 390, distance: 403.2
click at [73, 468] on mat-cell "VIVANTE" at bounding box center [87, 482] width 94 height 47
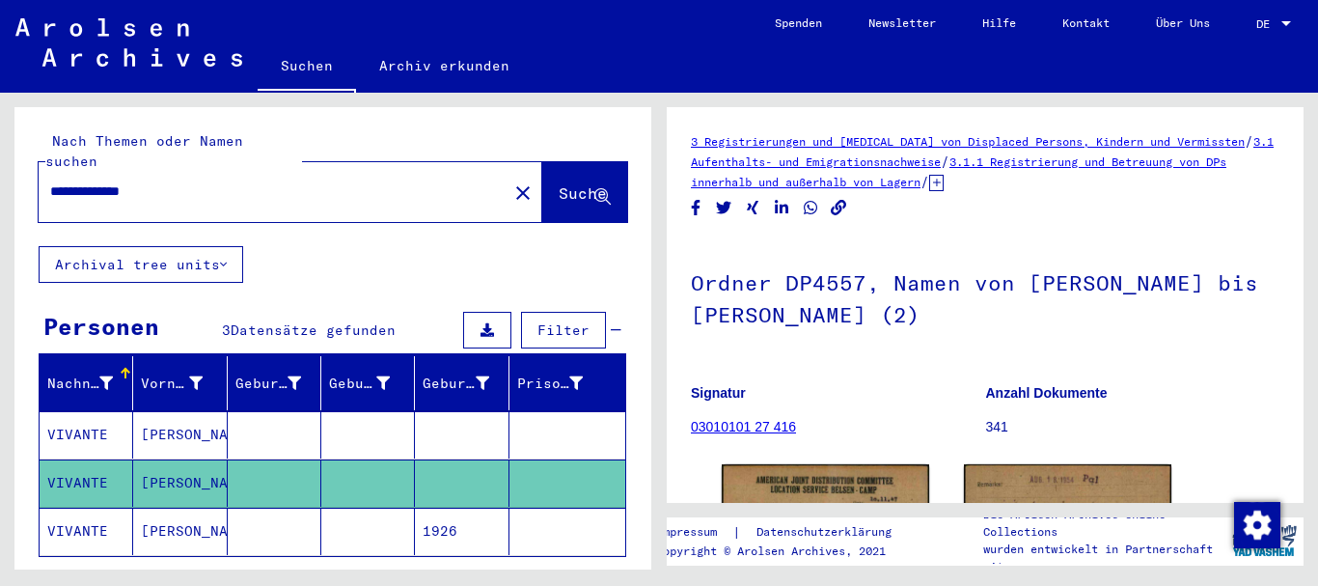
scroll to position [284, 0]
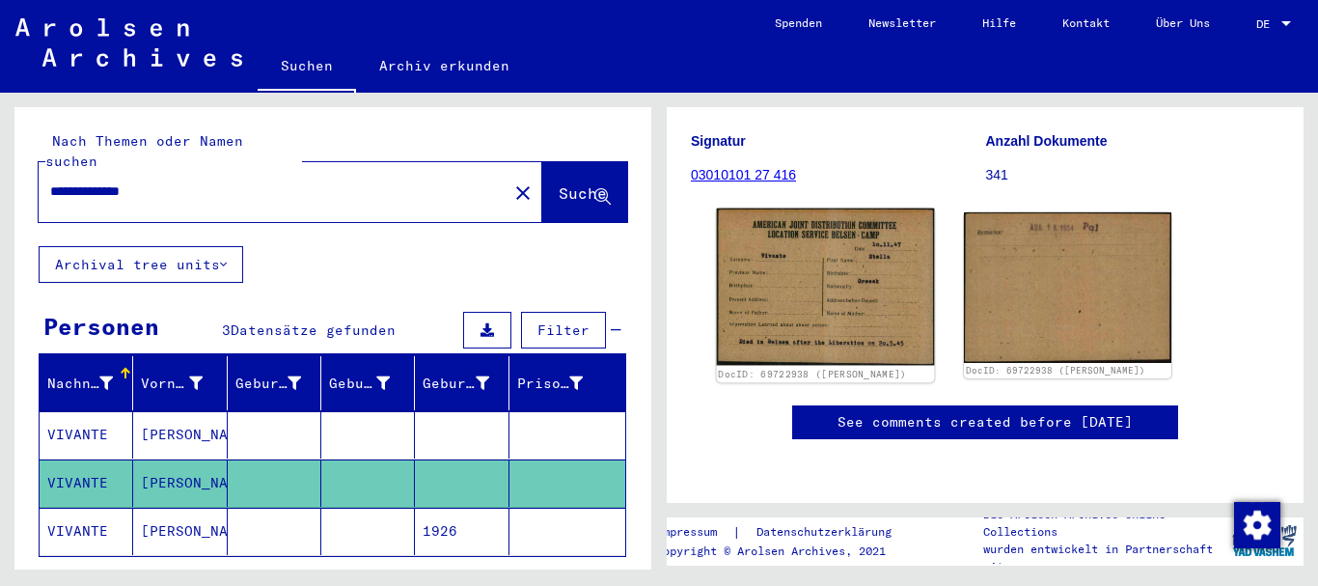
click at [837, 263] on img at bounding box center [826, 286] width 218 height 157
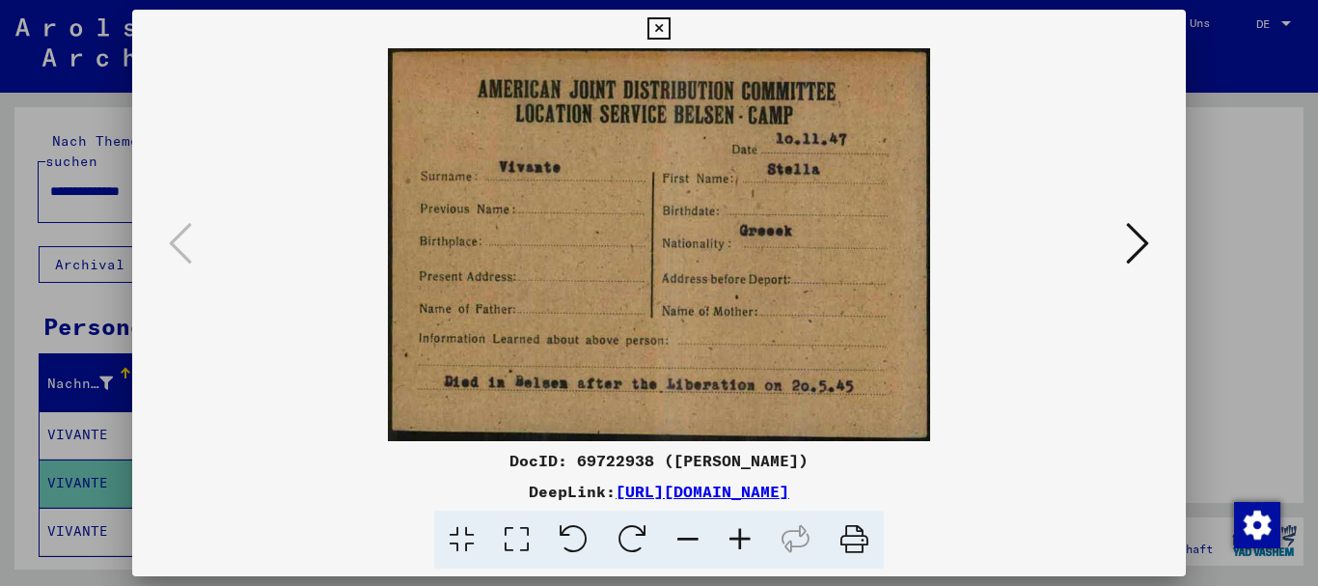
click at [0, 256] on div at bounding box center [659, 293] width 1318 height 586
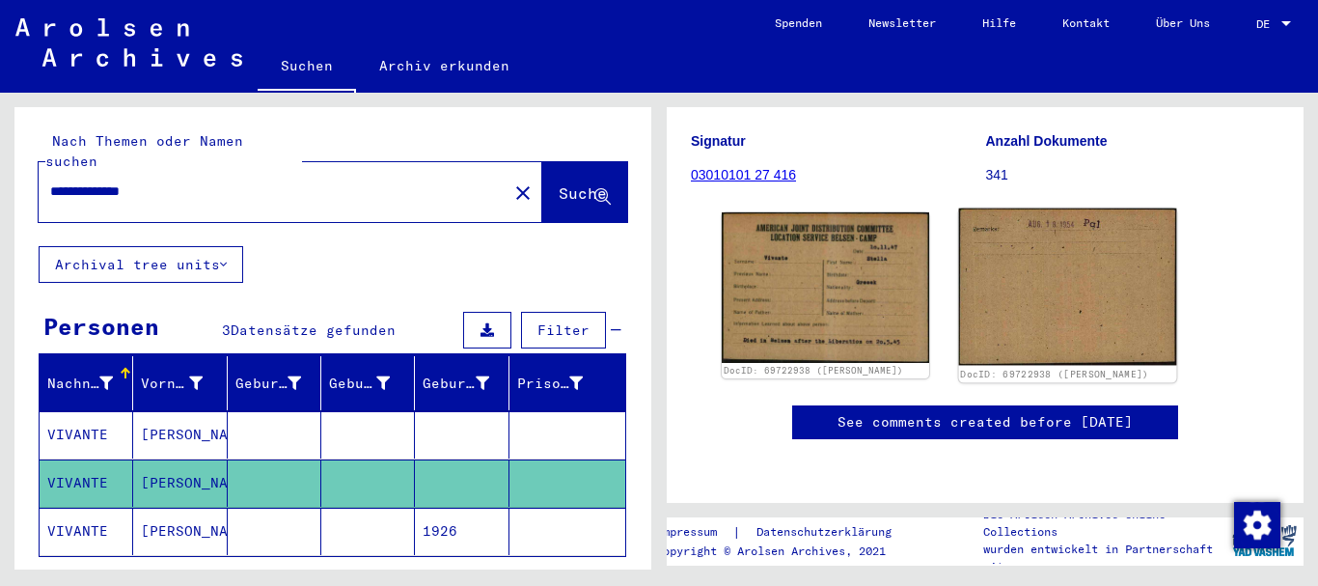
click at [1101, 208] on img at bounding box center [1068, 286] width 218 height 157
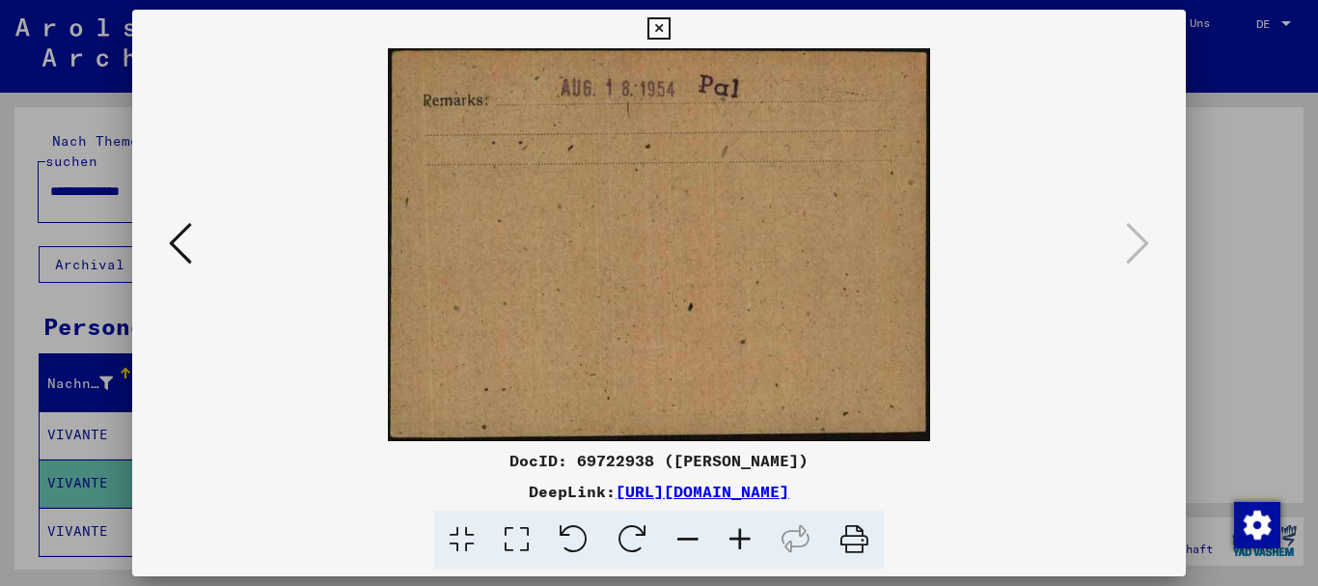
click at [82, 260] on div at bounding box center [659, 293] width 1318 height 586
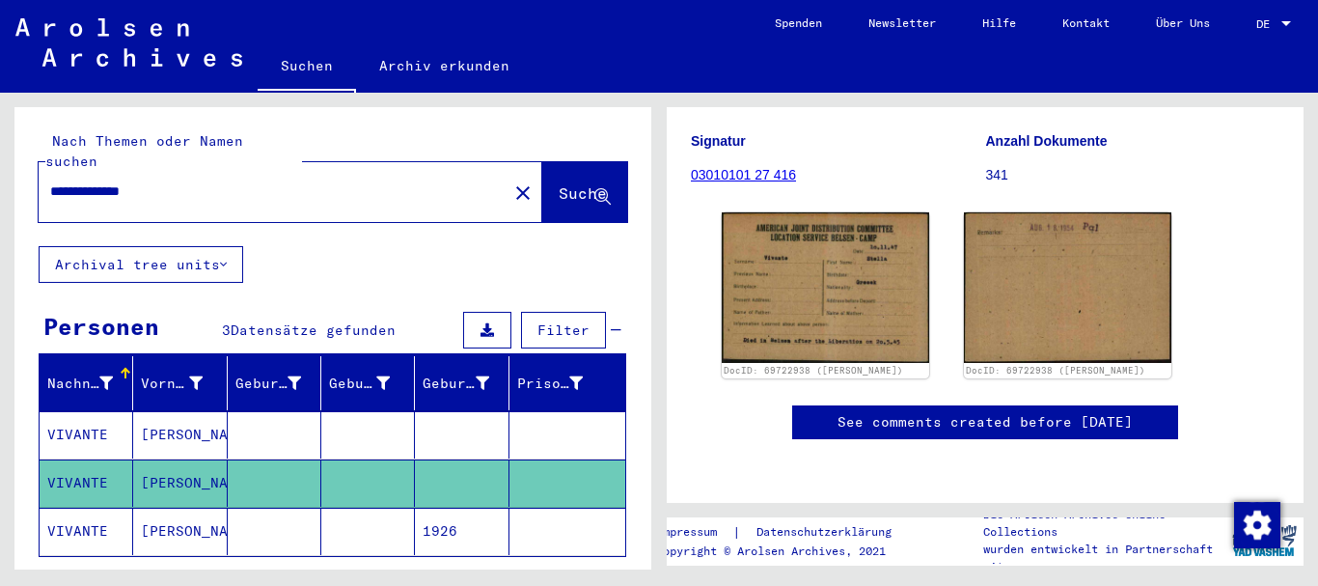
click at [153, 507] on mat-cell "[PERSON_NAME]" at bounding box center [180, 530] width 94 height 47
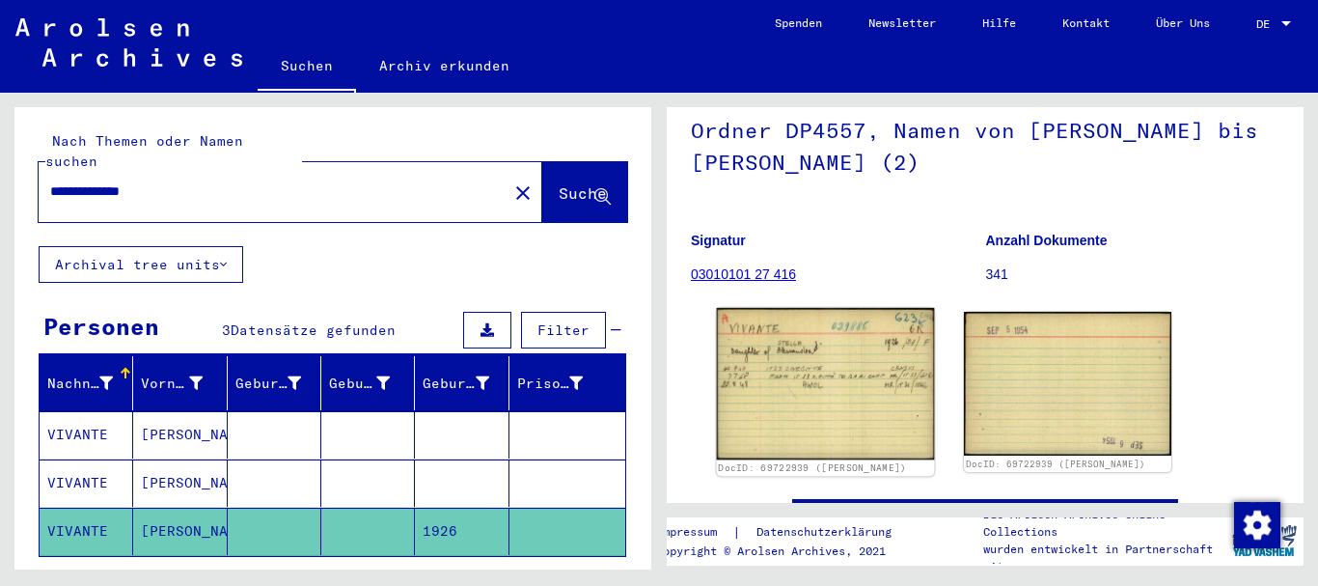
scroll to position [208, 0]
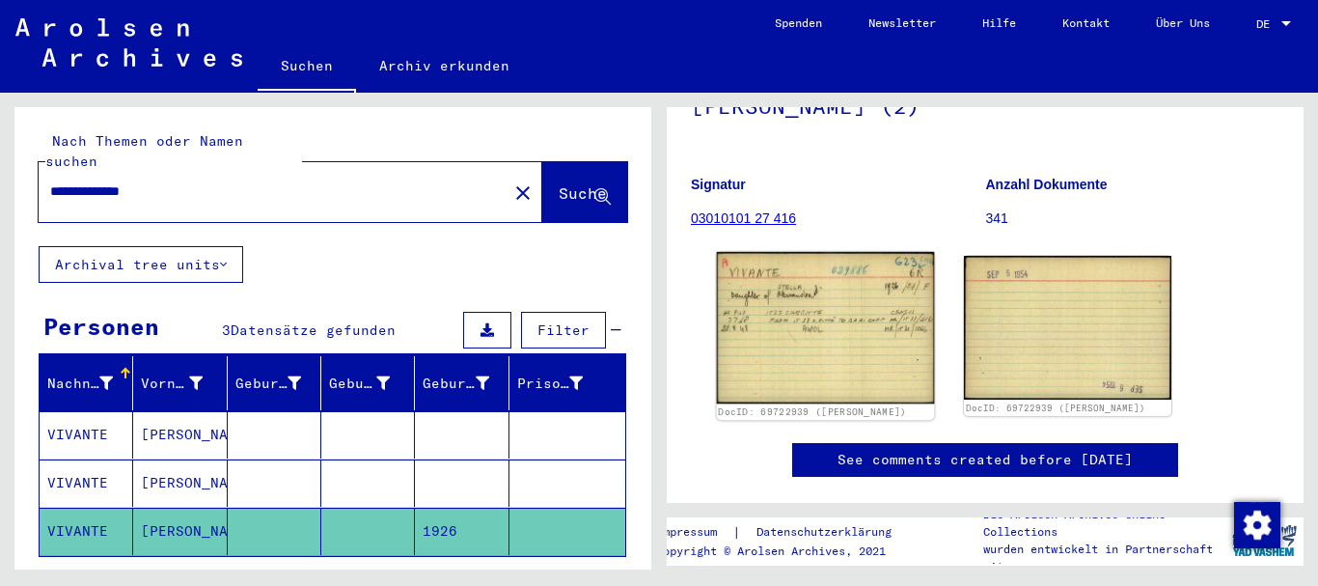
click at [852, 324] on img at bounding box center [826, 327] width 218 height 151
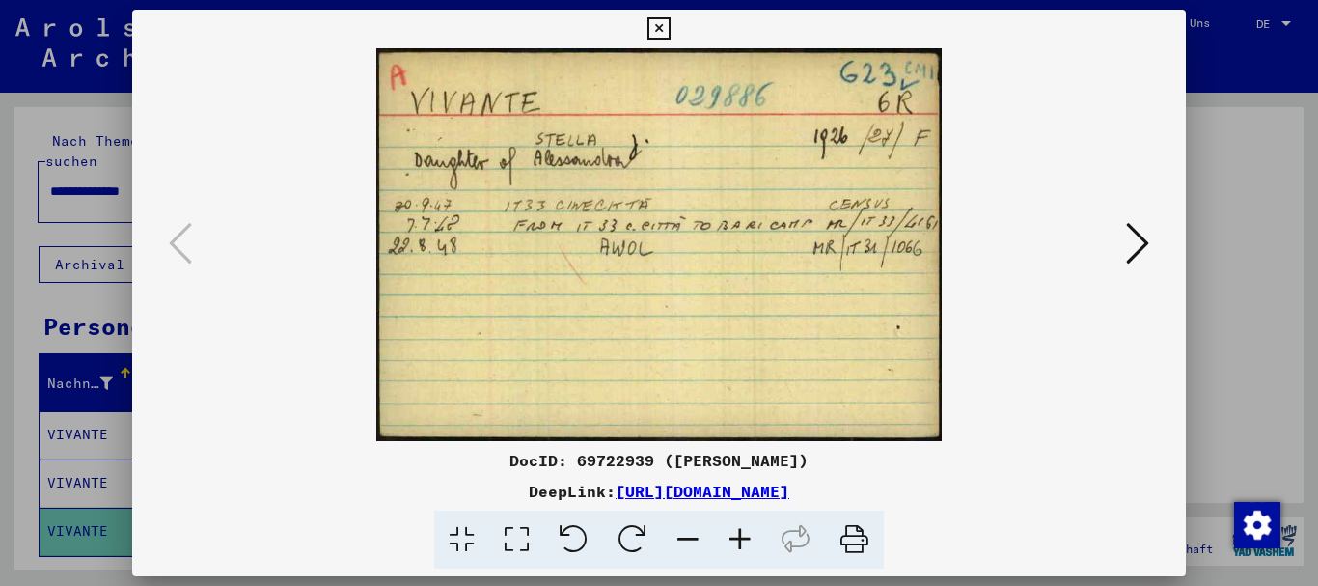
click at [0, 278] on div at bounding box center [659, 293] width 1318 height 586
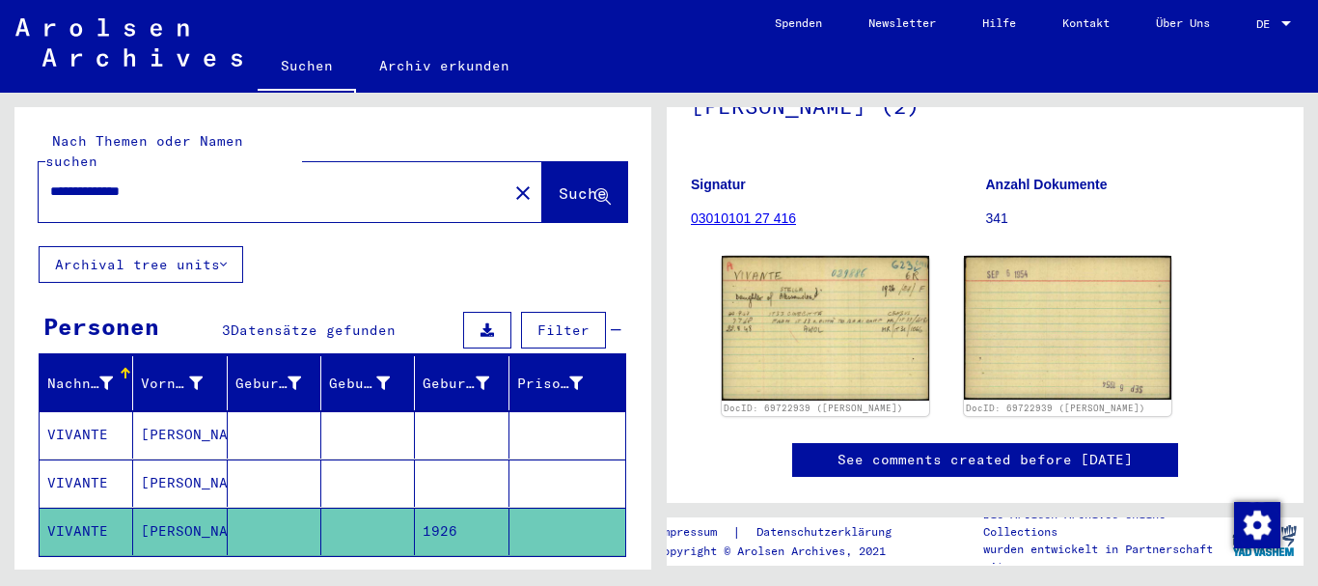
drag, startPoint x: 182, startPoint y: 421, endPoint x: 576, endPoint y: 341, distance: 401.5
click at [182, 423] on mat-cell "[PERSON_NAME]" at bounding box center [180, 434] width 94 height 47
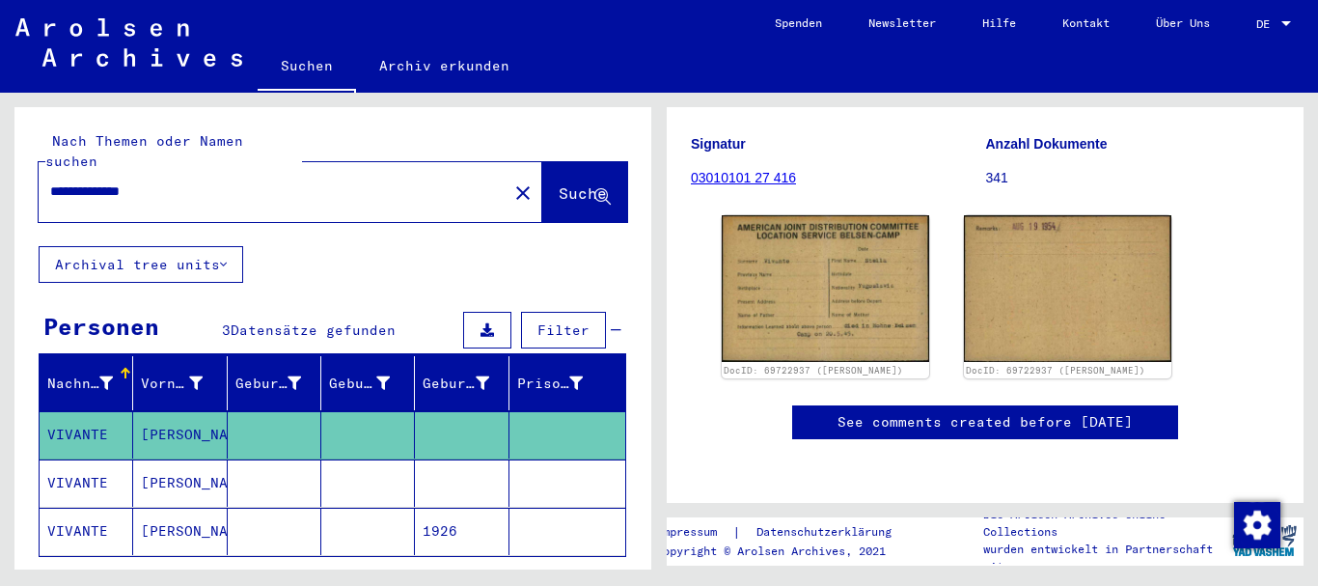
scroll to position [313, 0]
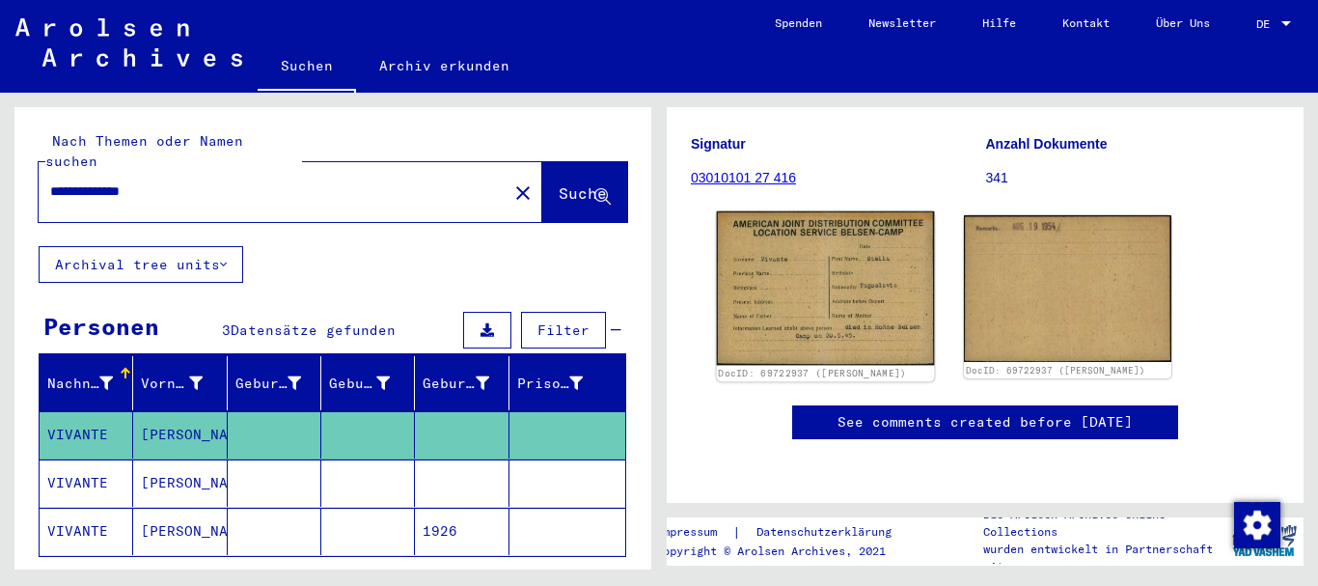
click at [860, 211] on img at bounding box center [826, 287] width 218 height 153
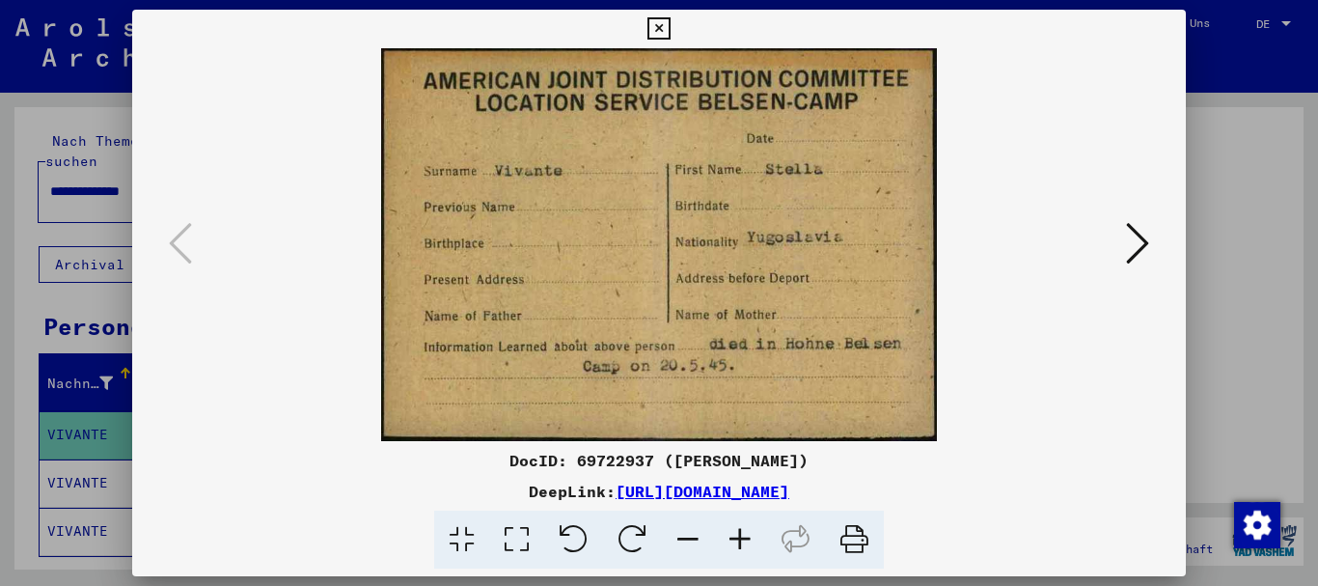
click at [1136, 248] on icon at bounding box center [1137, 243] width 23 height 46
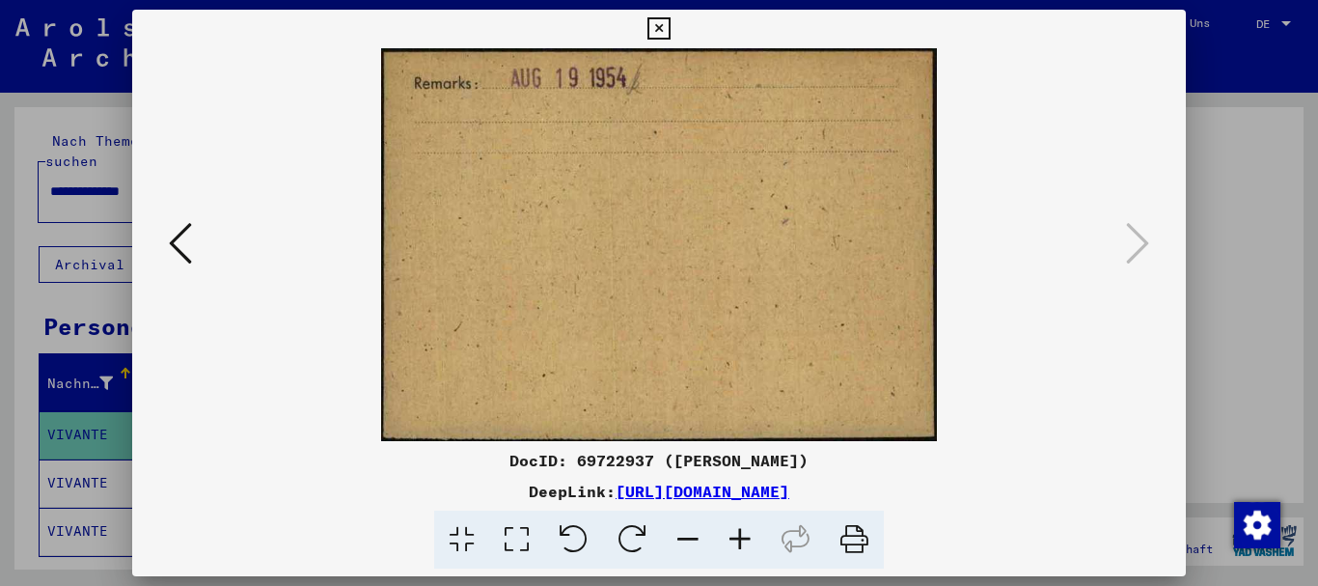
drag, startPoint x: 87, startPoint y: 254, endPoint x: 100, endPoint y: 233, distance: 24.3
click at [88, 253] on div at bounding box center [659, 293] width 1318 height 586
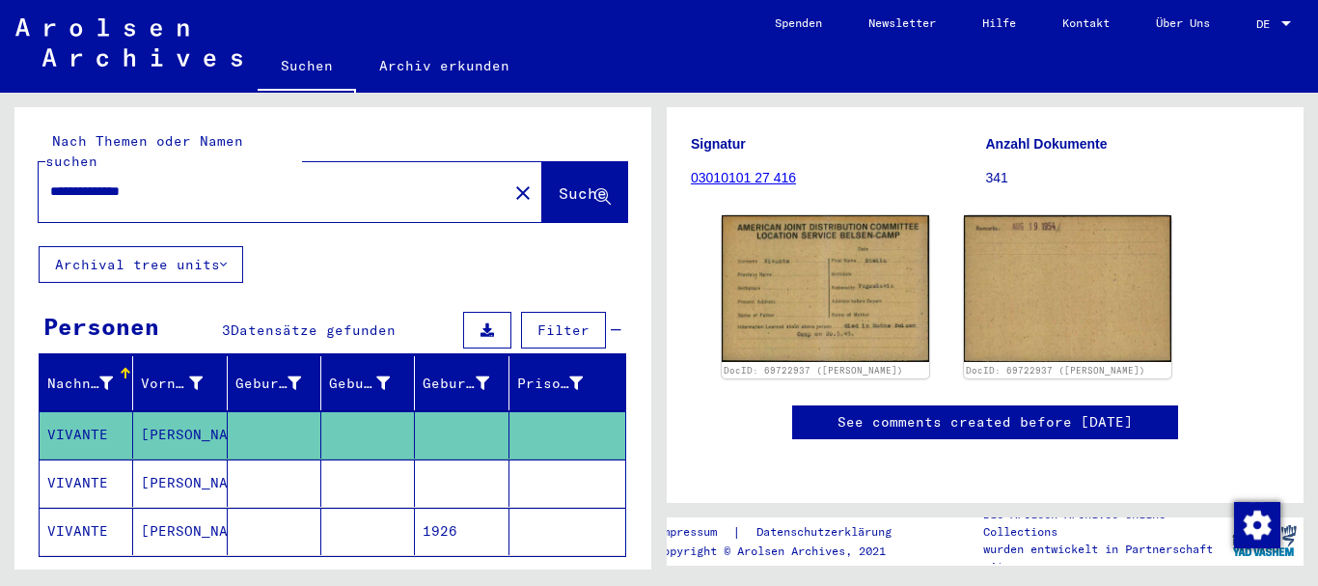
drag, startPoint x: 101, startPoint y: 170, endPoint x: 375, endPoint y: 179, distance: 274.1
click at [375, 181] on input "**********" at bounding box center [273, 191] width 446 height 20
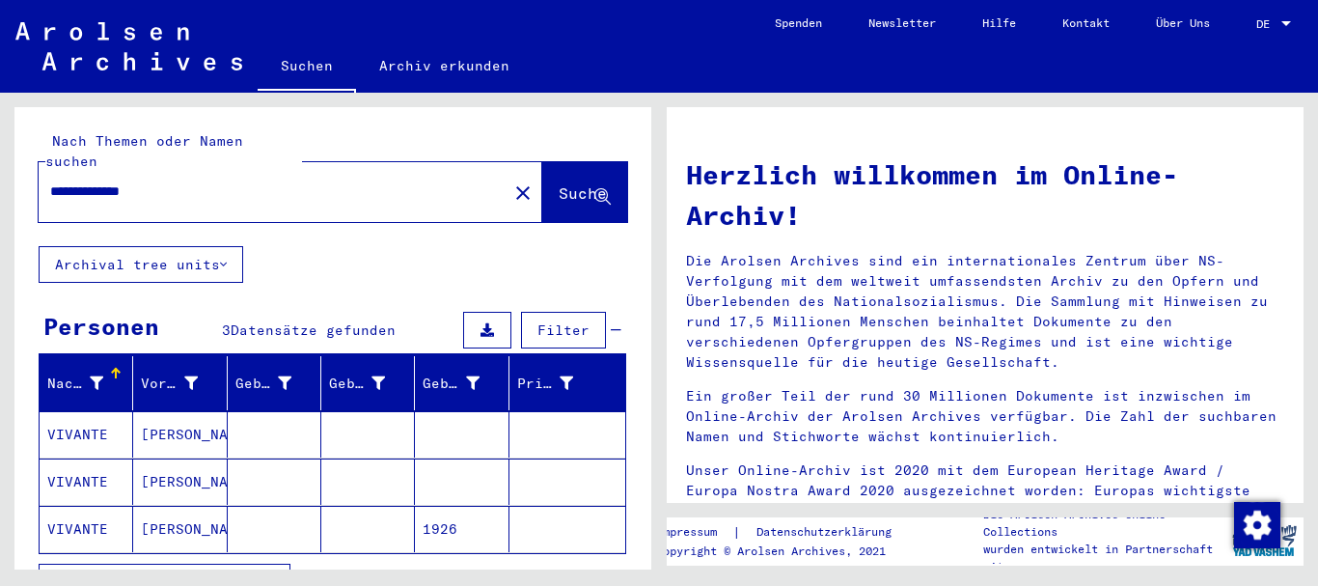
drag, startPoint x: 178, startPoint y: 174, endPoint x: 130, endPoint y: 168, distance: 48.6
click at [130, 181] on input "**********" at bounding box center [267, 191] width 434 height 20
drag, startPoint x: 108, startPoint y: 172, endPoint x: 476, endPoint y: 172, distance: 367.5
click at [474, 181] on input "**********" at bounding box center [267, 191] width 434 height 20
type input "**********"
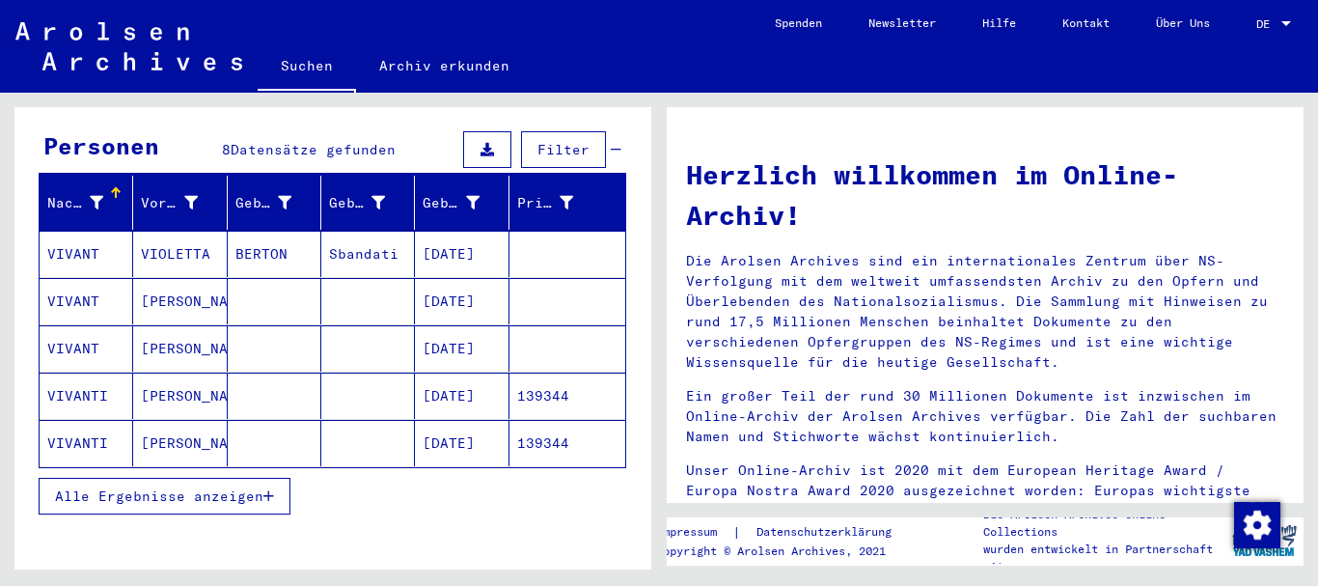
scroll to position [208, 0]
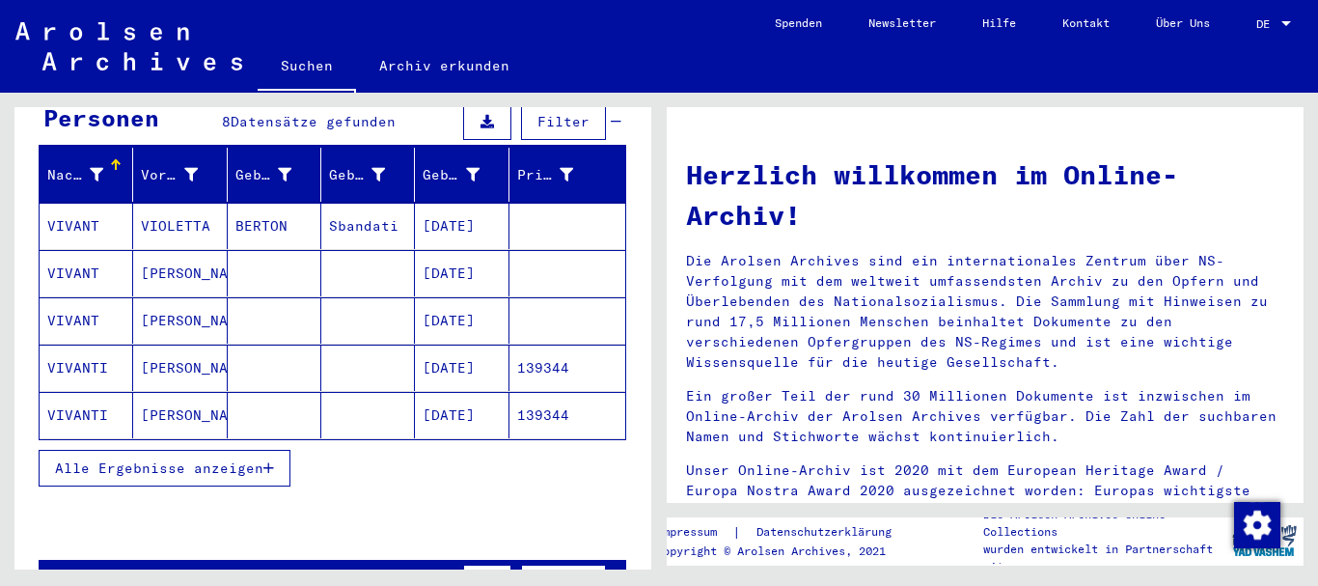
click at [204, 450] on button "Alle Ergebnisse anzeigen" at bounding box center [165, 468] width 252 height 37
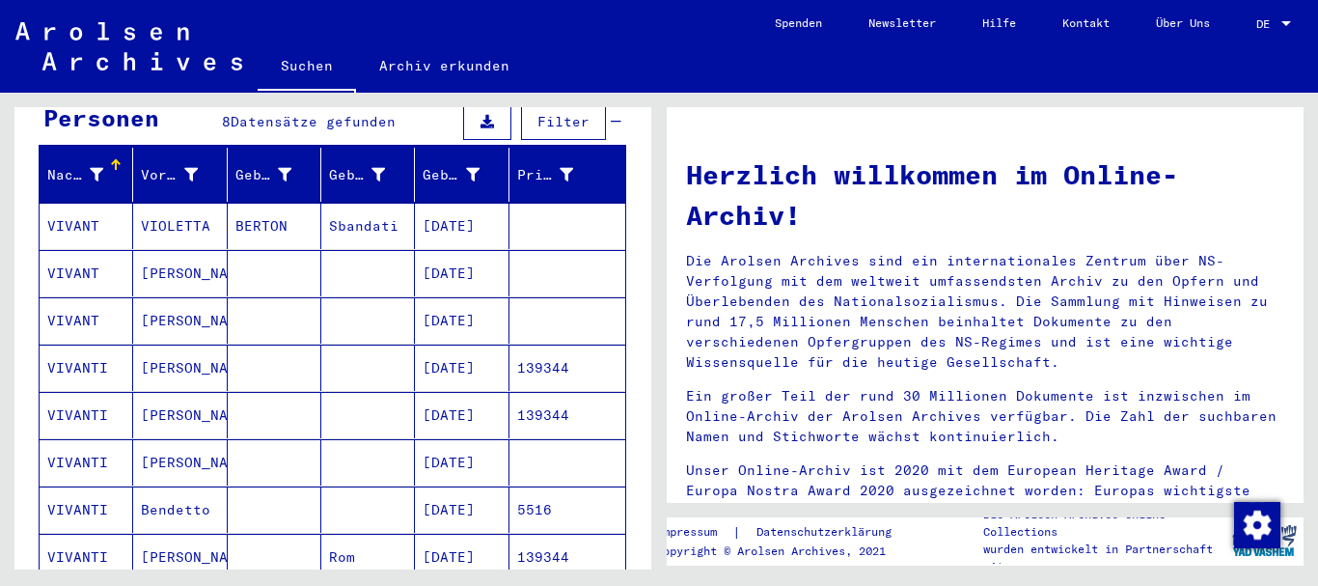
scroll to position [0, 0]
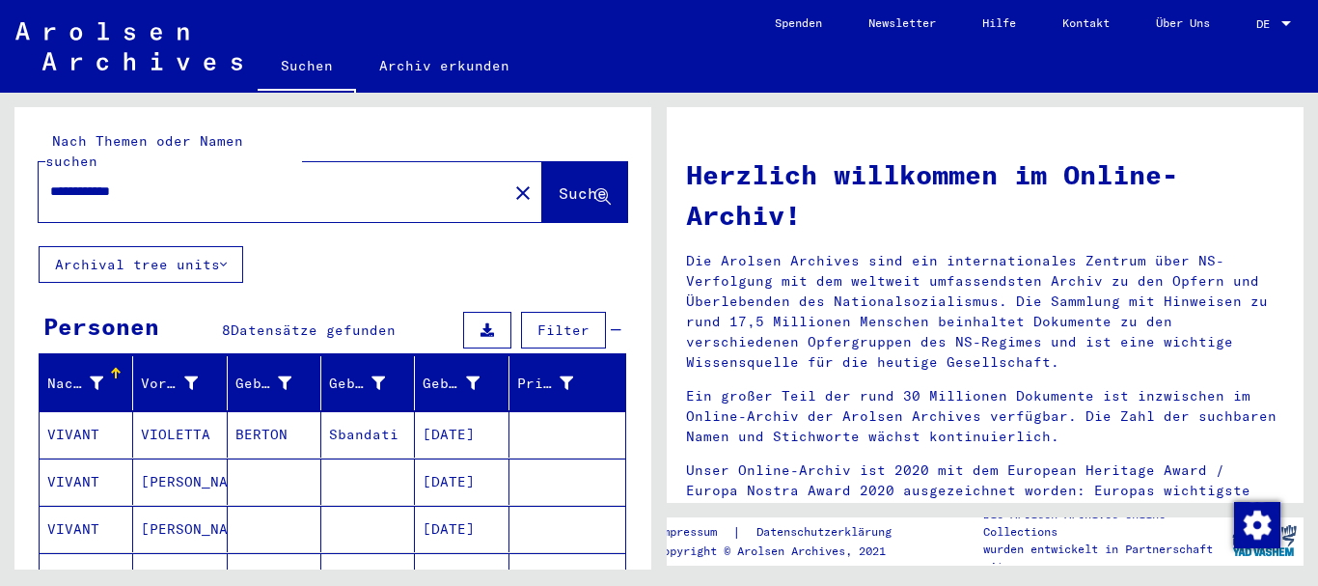
drag, startPoint x: 44, startPoint y: 170, endPoint x: 0, endPoint y: 161, distance: 45.2
click at [50, 181] on input "**********" at bounding box center [267, 191] width 434 height 20
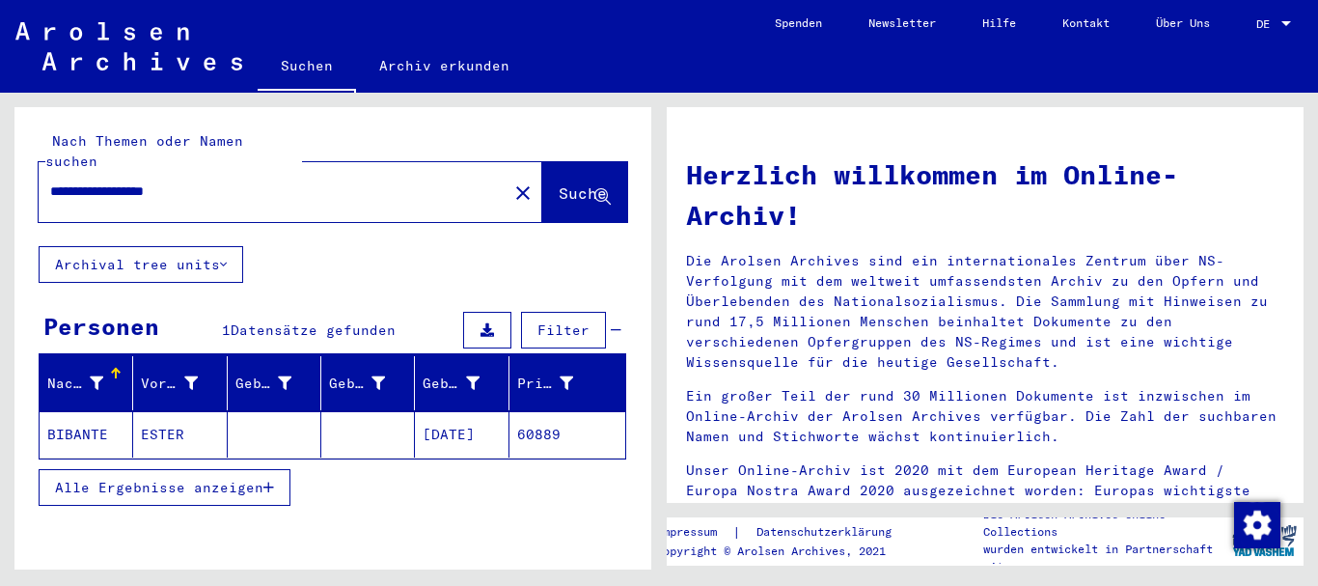
click at [110, 414] on mat-cell "BIBANTE" at bounding box center [87, 434] width 94 height 46
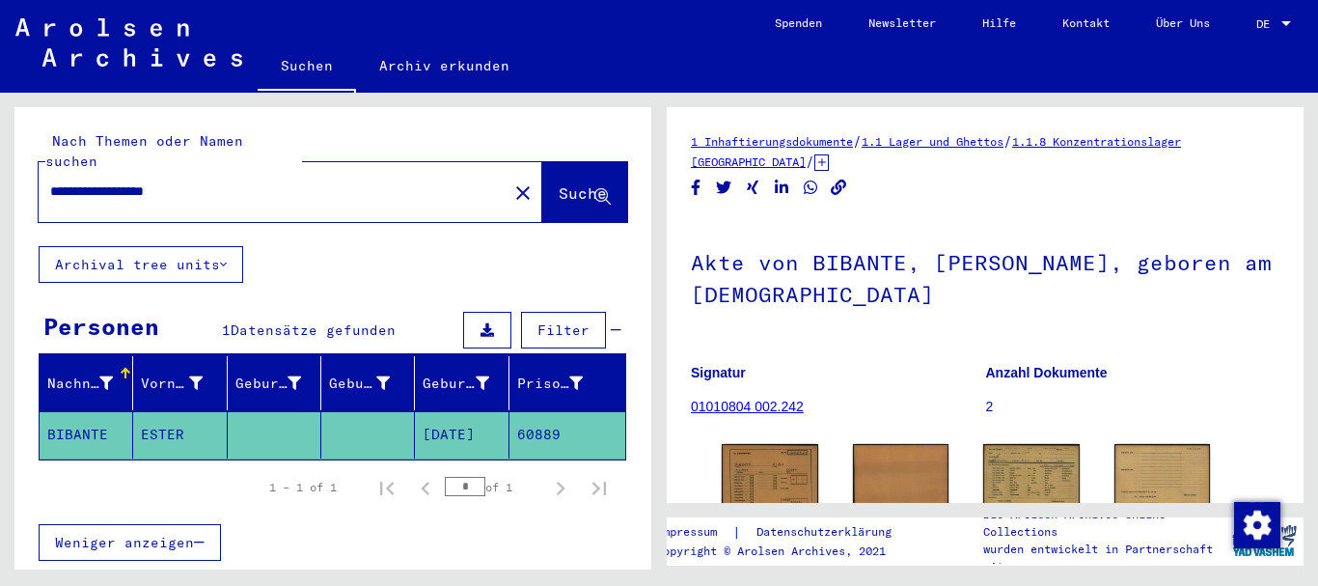
click at [1068, 365] on b "Anzahl Dokumente" at bounding box center [1047, 372] width 122 height 15
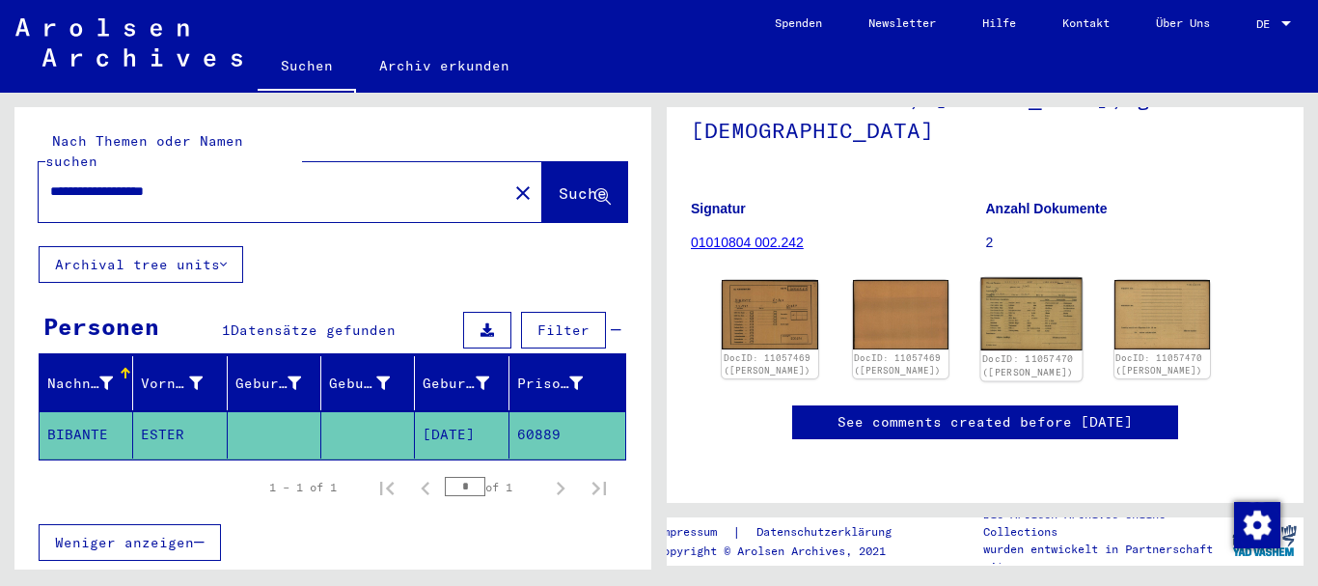
click at [1034, 278] on img at bounding box center [1031, 314] width 100 height 72
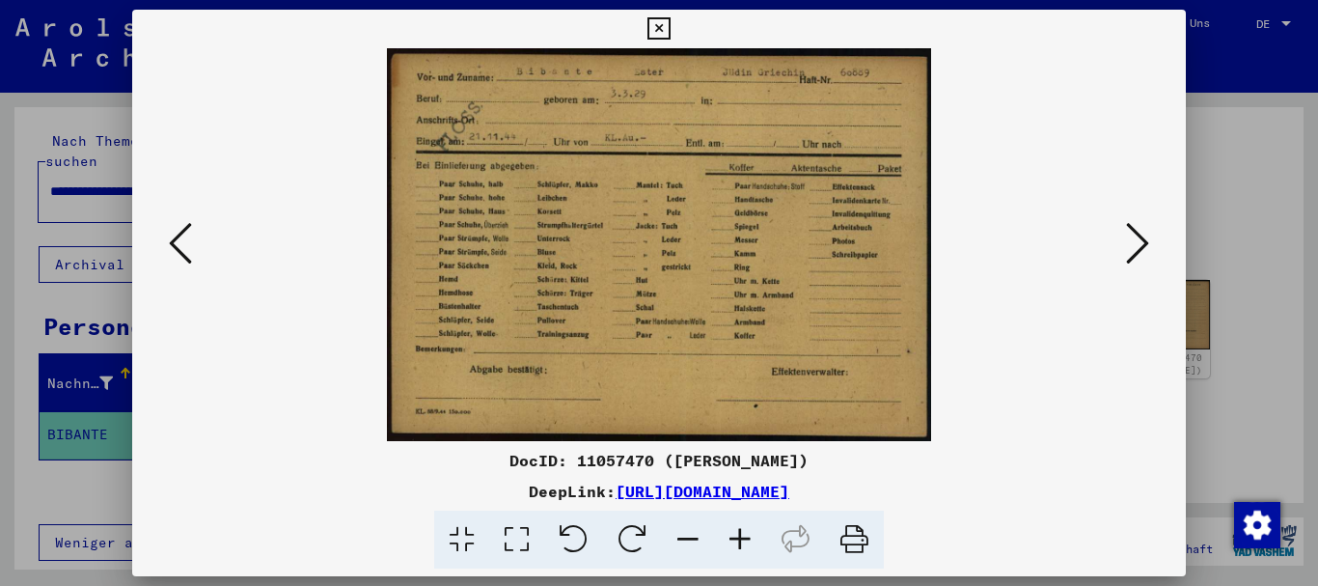
click at [0, 319] on div at bounding box center [659, 293] width 1318 height 586
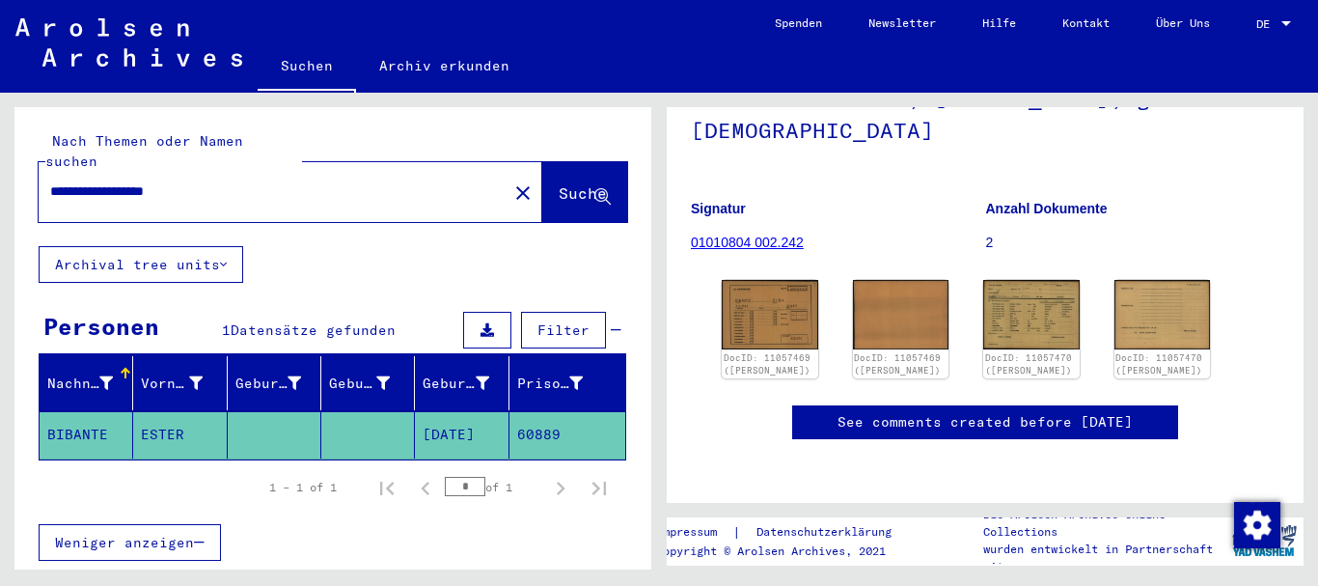
drag, startPoint x: 226, startPoint y: 161, endPoint x: 0, endPoint y: 145, distance: 226.3
click at [50, 181] on input "**********" at bounding box center [273, 191] width 446 height 20
paste input "text"
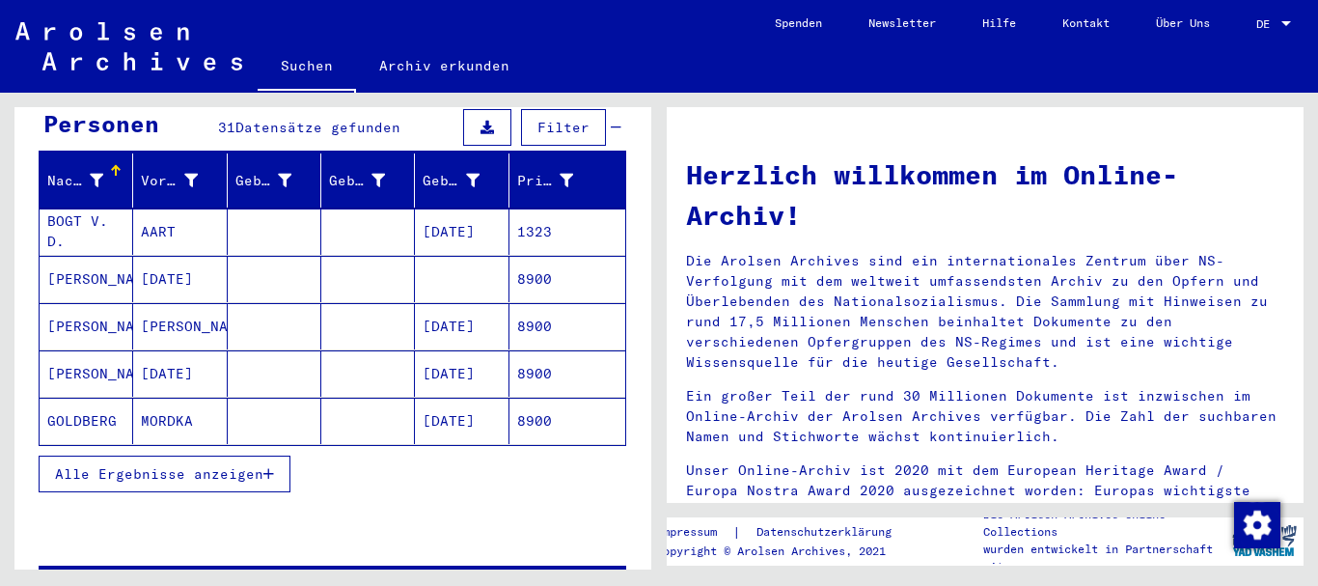
scroll to position [208, 0]
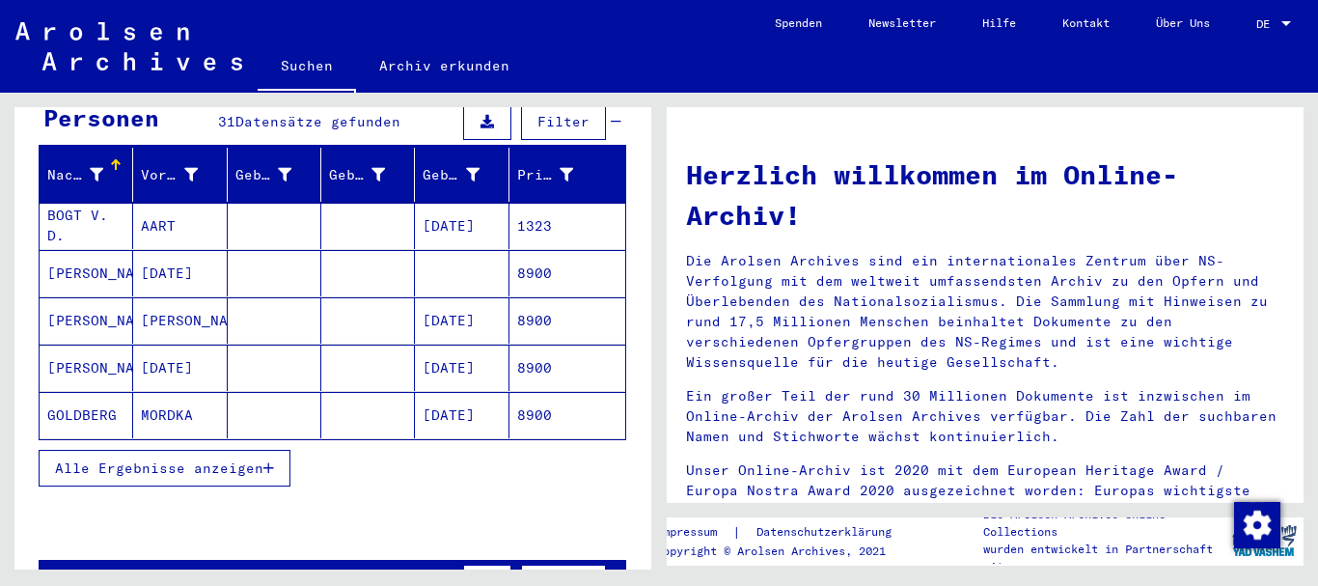
click at [176, 459] on span "Alle Ergebnisse anzeigen" at bounding box center [159, 467] width 208 height 17
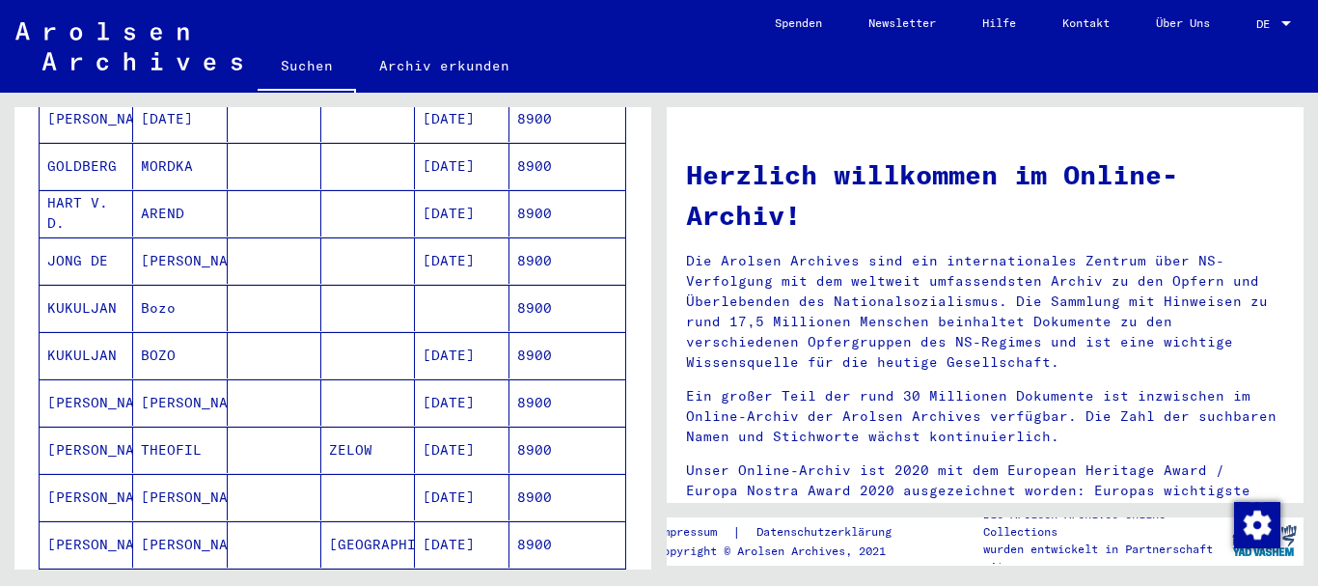
scroll to position [417, 0]
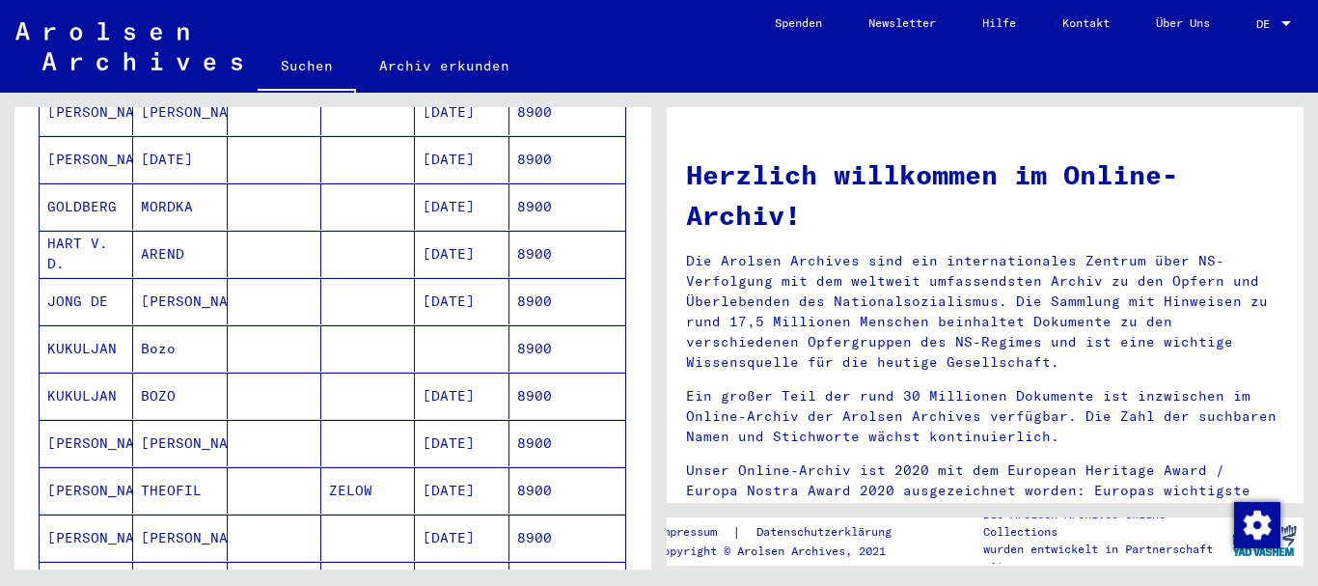
click at [71, 377] on mat-cell "KUKULJAN" at bounding box center [87, 395] width 94 height 46
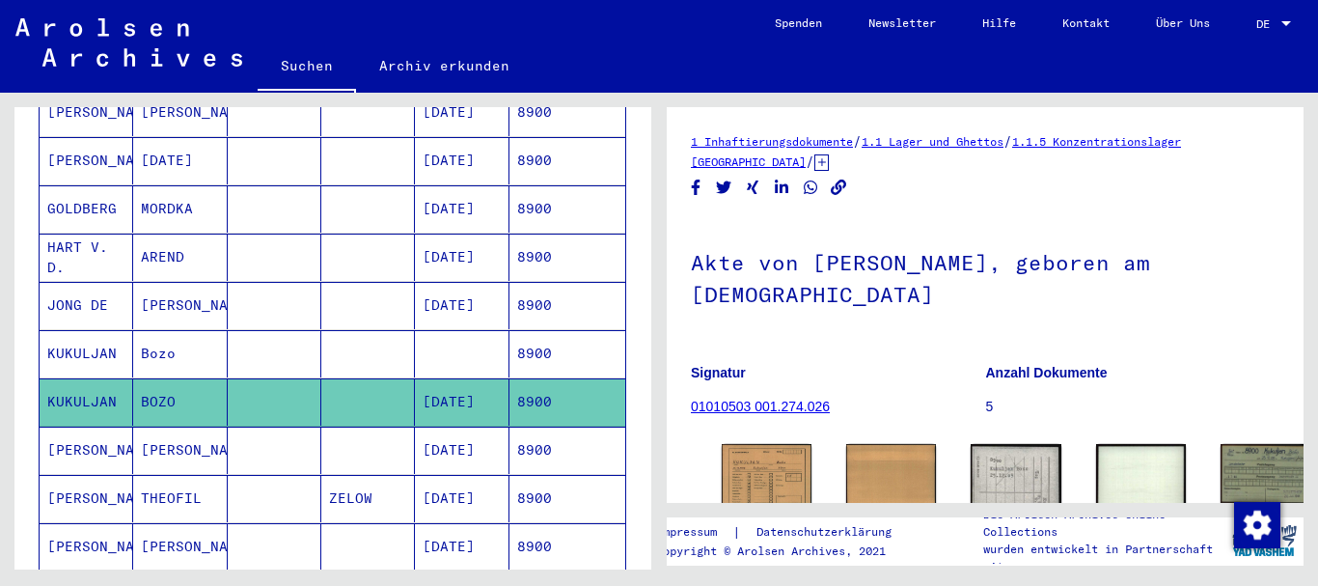
scroll to position [208, 0]
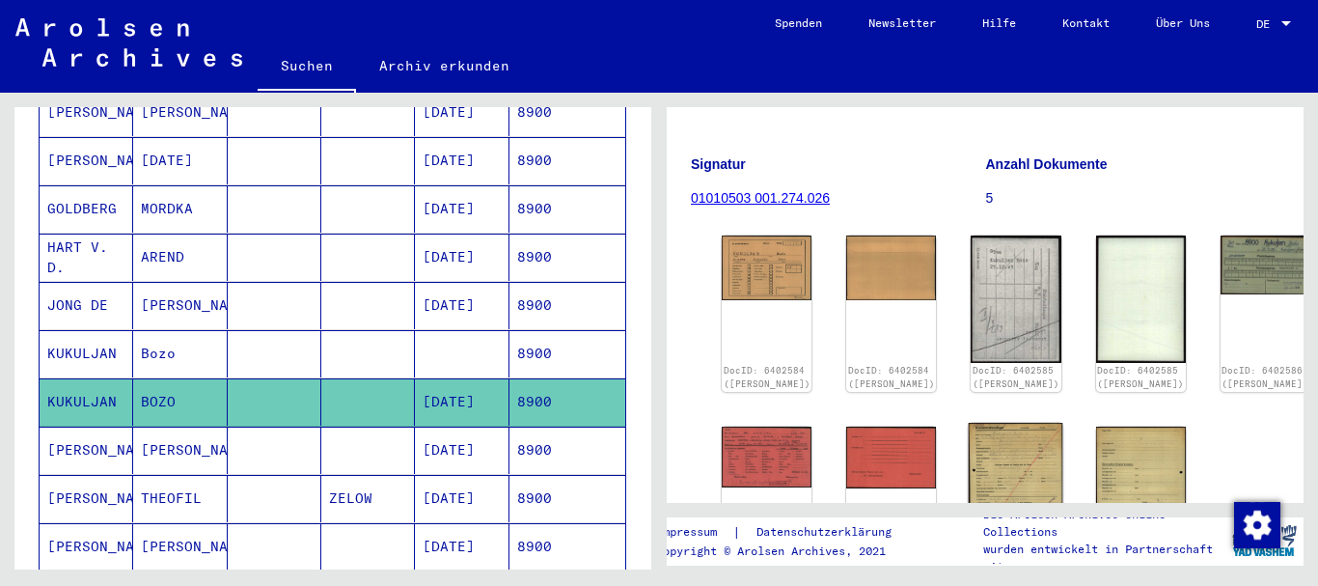
click at [969, 452] on img at bounding box center [1016, 488] width 95 height 130
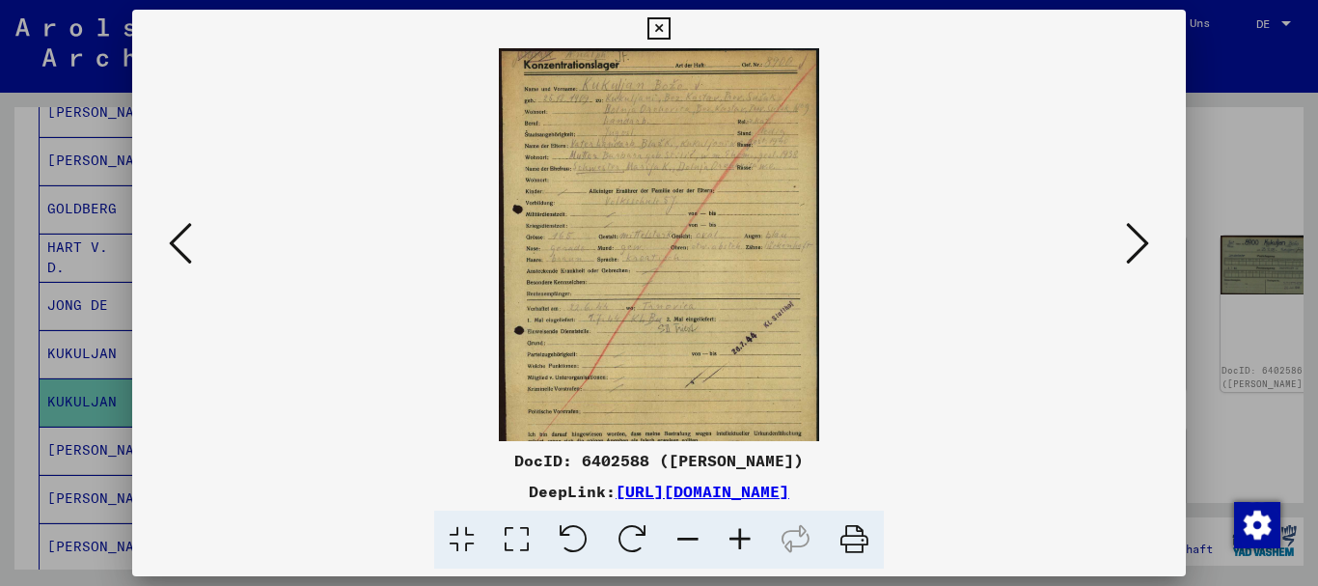
click at [738, 535] on icon at bounding box center [740, 539] width 52 height 59
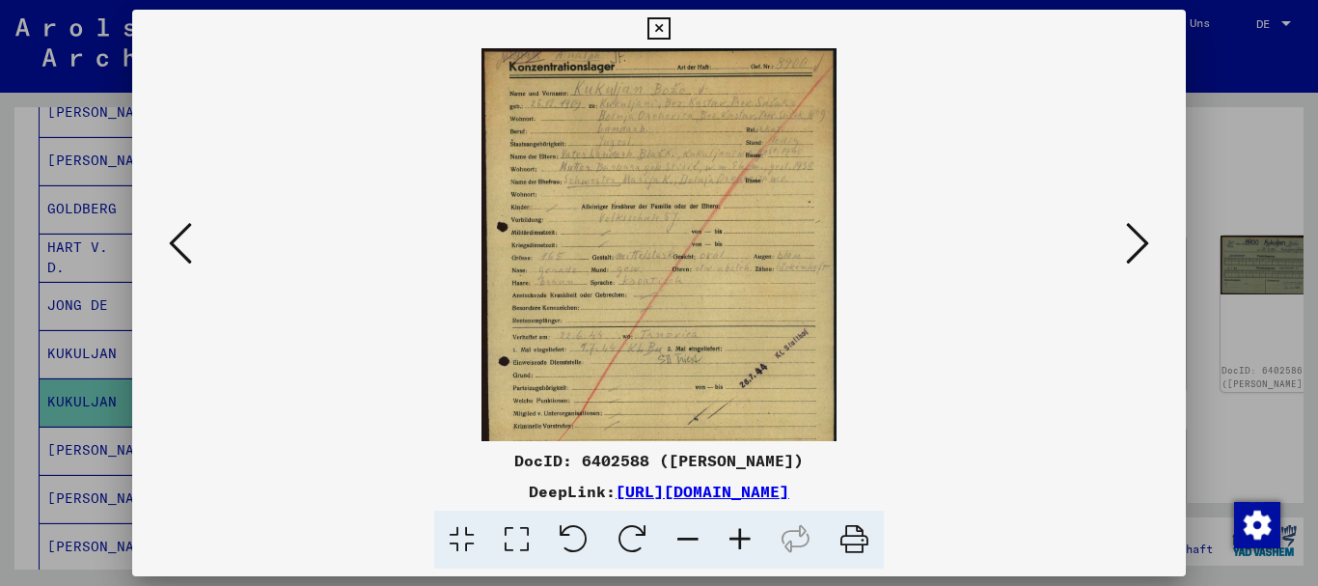
click at [738, 534] on icon at bounding box center [740, 539] width 52 height 59
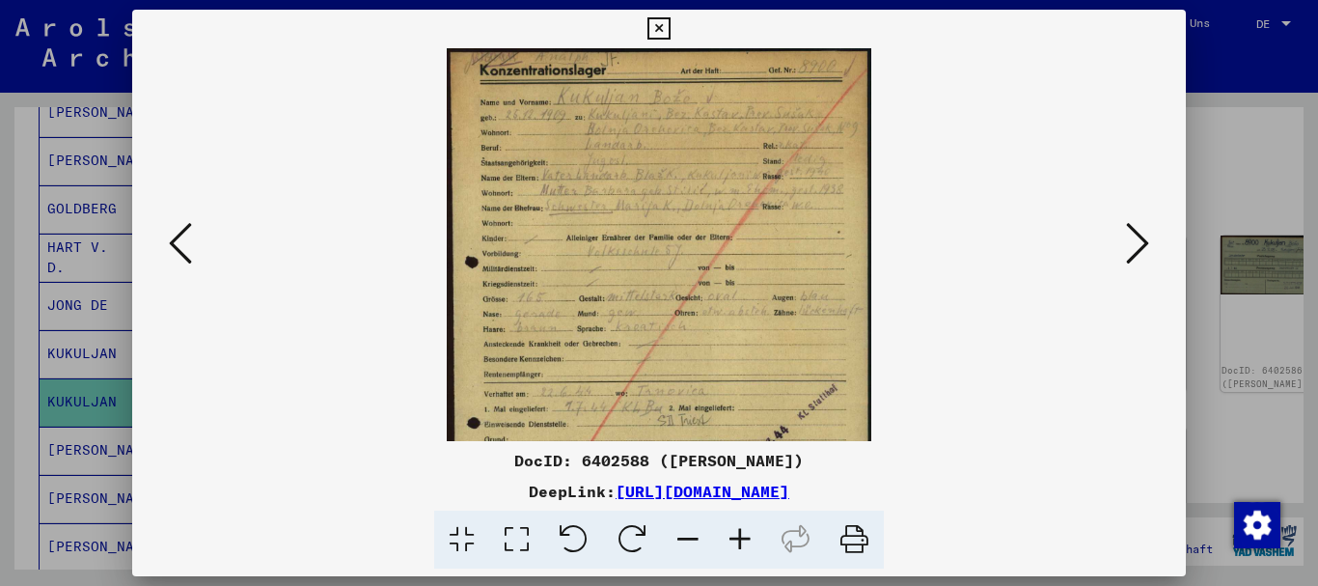
click at [738, 534] on icon at bounding box center [740, 539] width 52 height 59
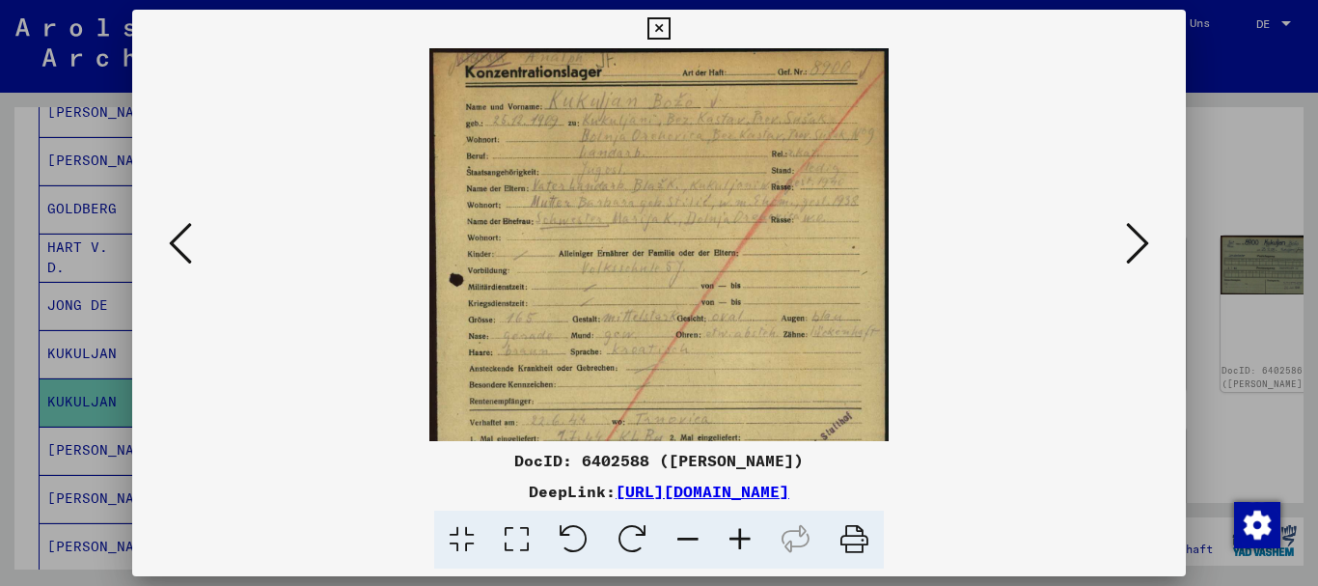
click at [738, 534] on icon at bounding box center [740, 539] width 52 height 59
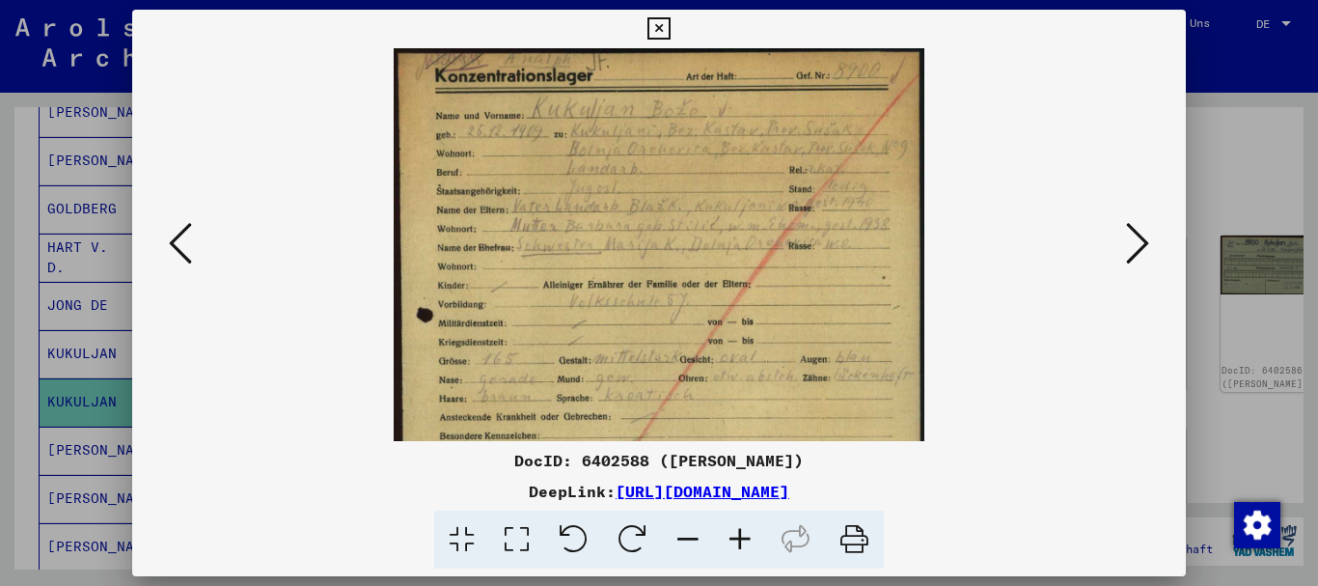
click at [738, 534] on icon at bounding box center [740, 539] width 52 height 59
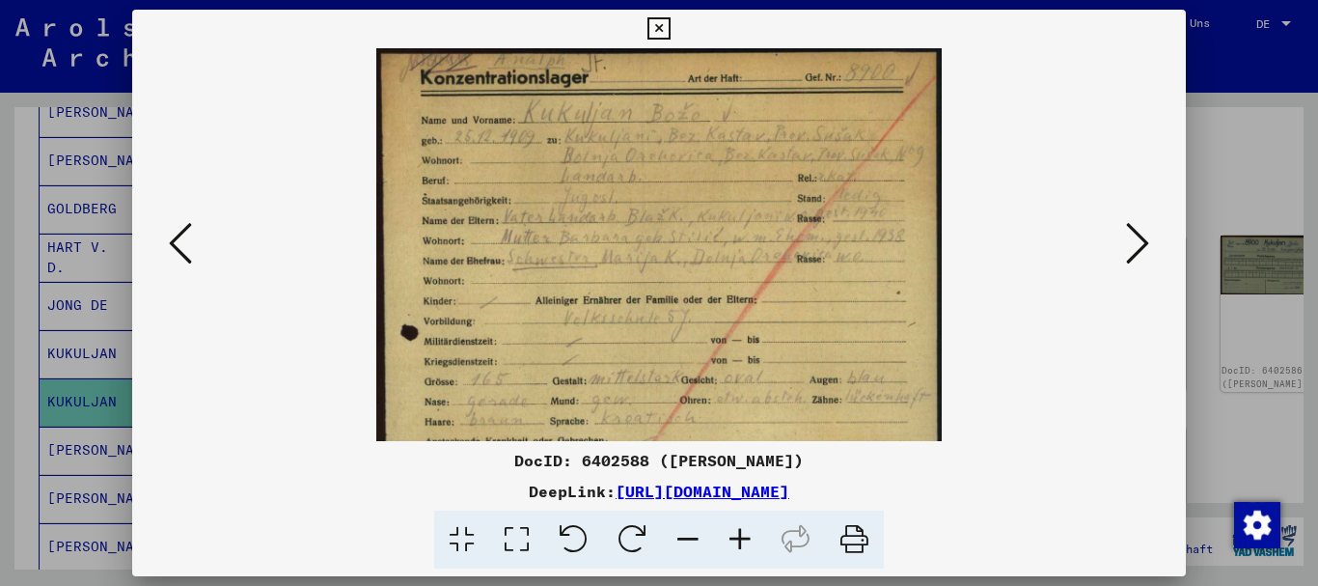
click at [738, 534] on icon at bounding box center [740, 539] width 52 height 59
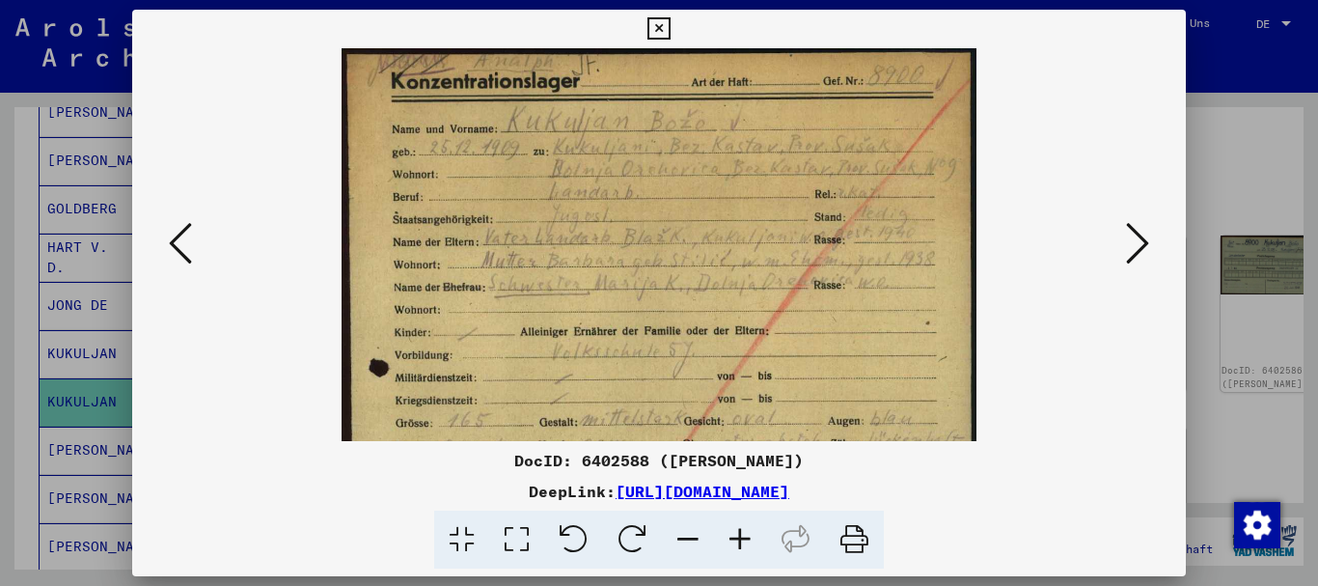
click at [738, 534] on icon at bounding box center [740, 539] width 52 height 59
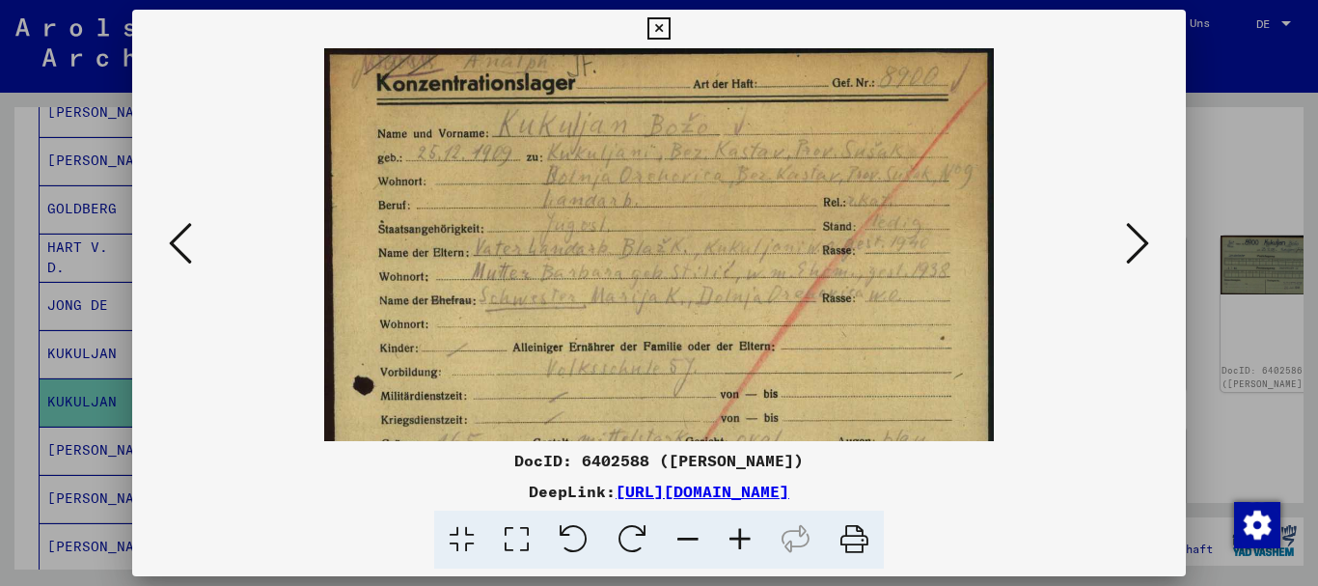
click at [738, 534] on icon at bounding box center [740, 539] width 52 height 59
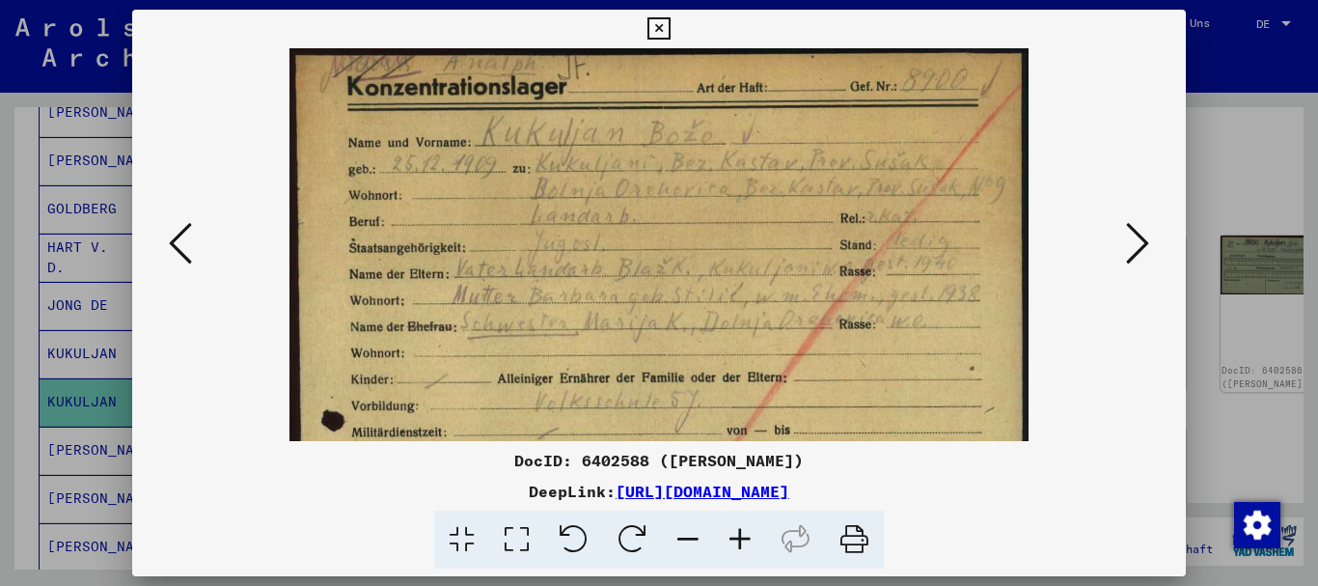
click at [738, 534] on icon at bounding box center [740, 539] width 52 height 59
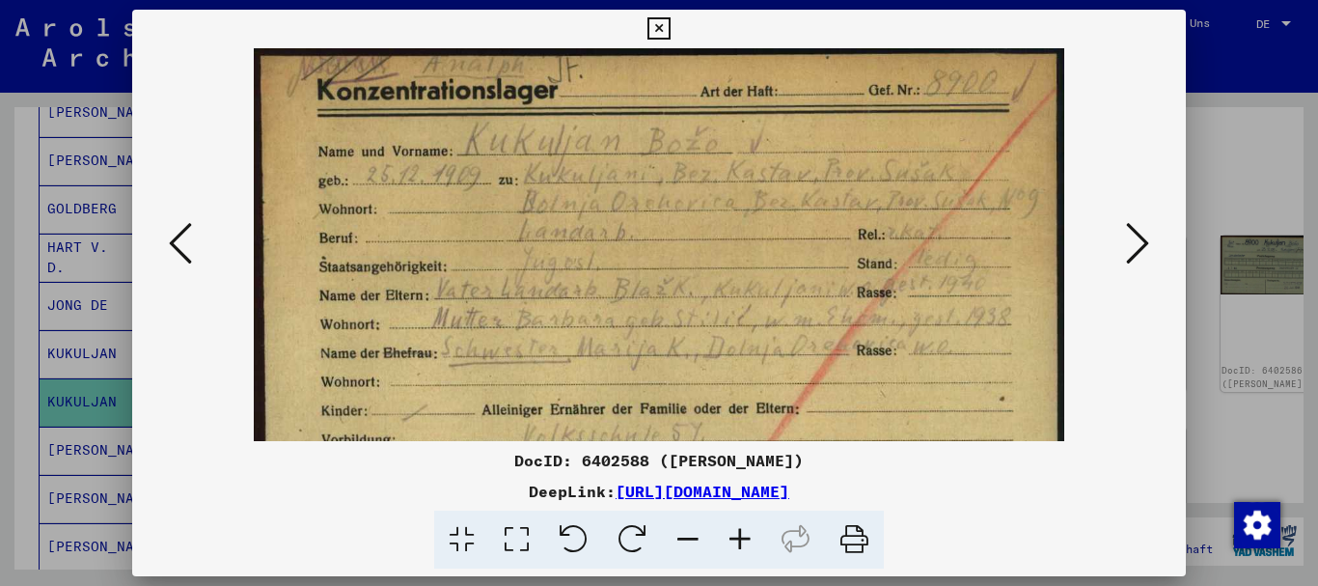
click at [738, 534] on icon at bounding box center [740, 539] width 52 height 59
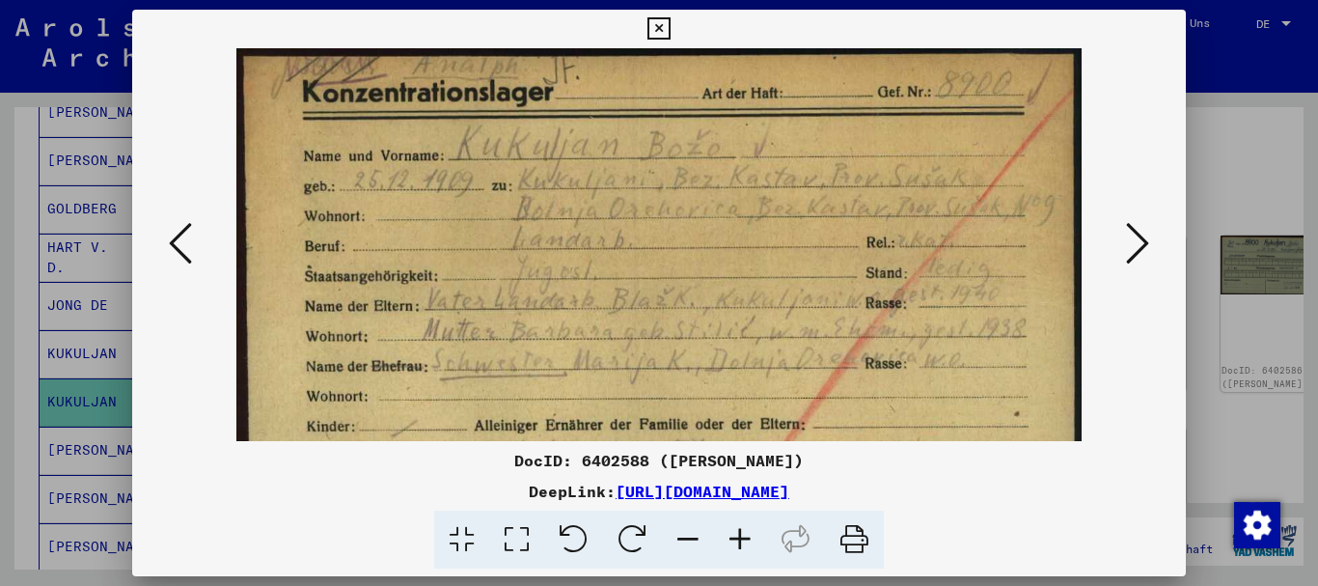
click at [738, 534] on icon at bounding box center [740, 539] width 52 height 59
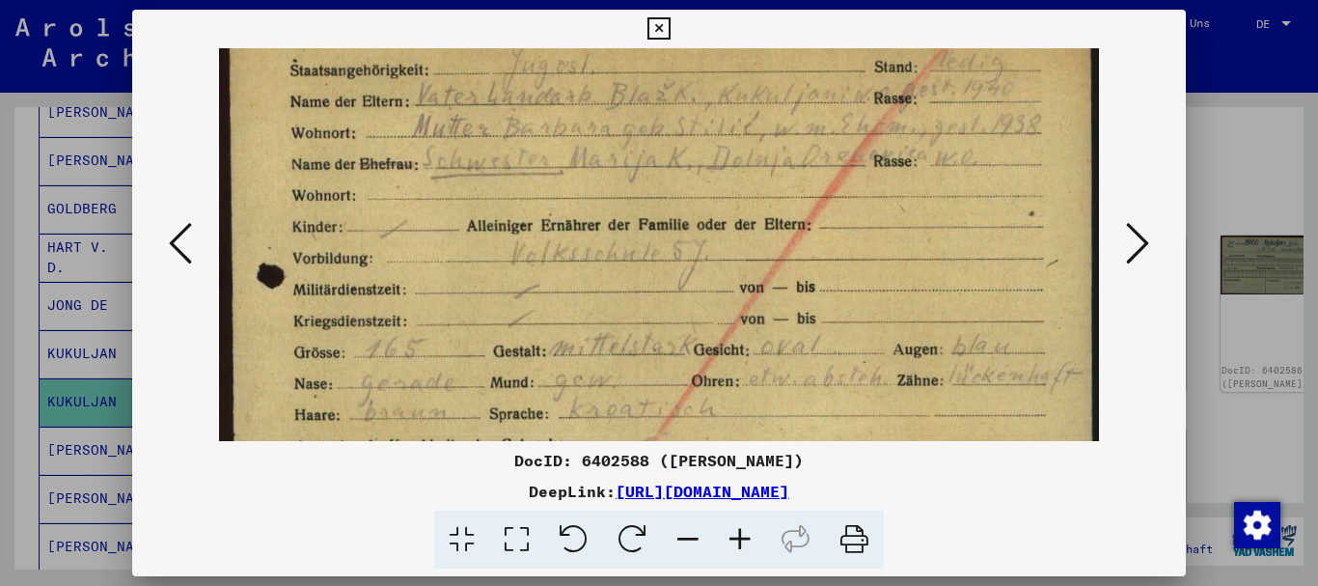
drag, startPoint x: 649, startPoint y: 384, endPoint x: 587, endPoint y: 146, distance: 246.4
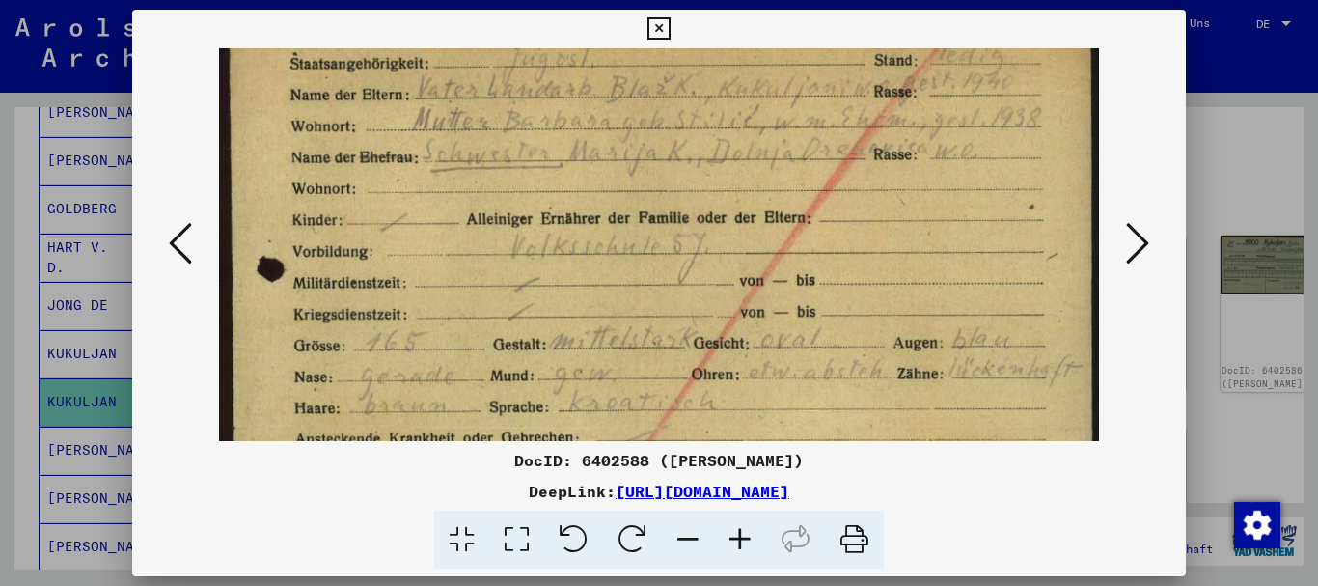
click at [587, 146] on img at bounding box center [659, 432] width 880 height 1213
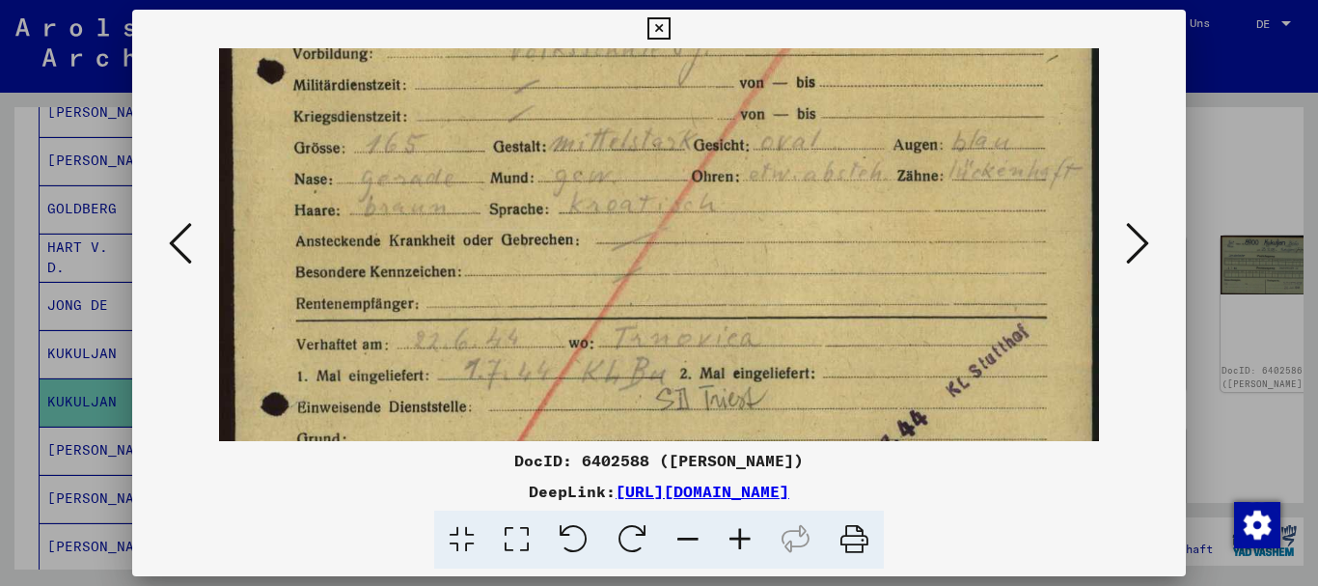
drag, startPoint x: 630, startPoint y: 221, endPoint x: 595, endPoint y: 152, distance: 76.8
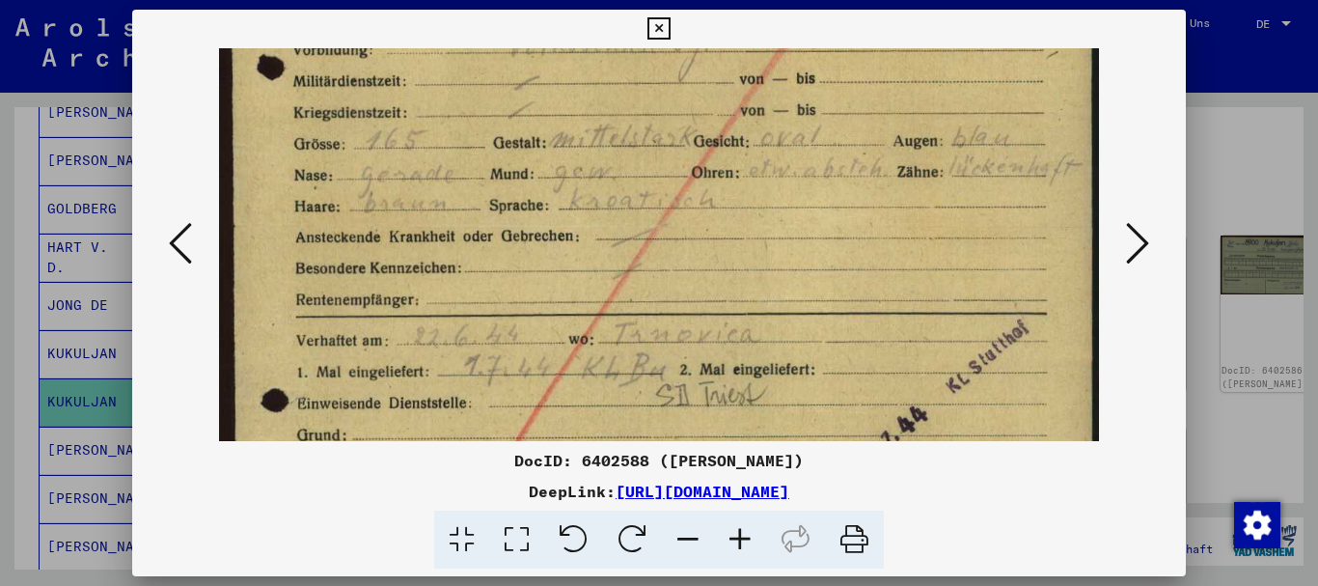
click at [572, 72] on img at bounding box center [659, 231] width 880 height 1213
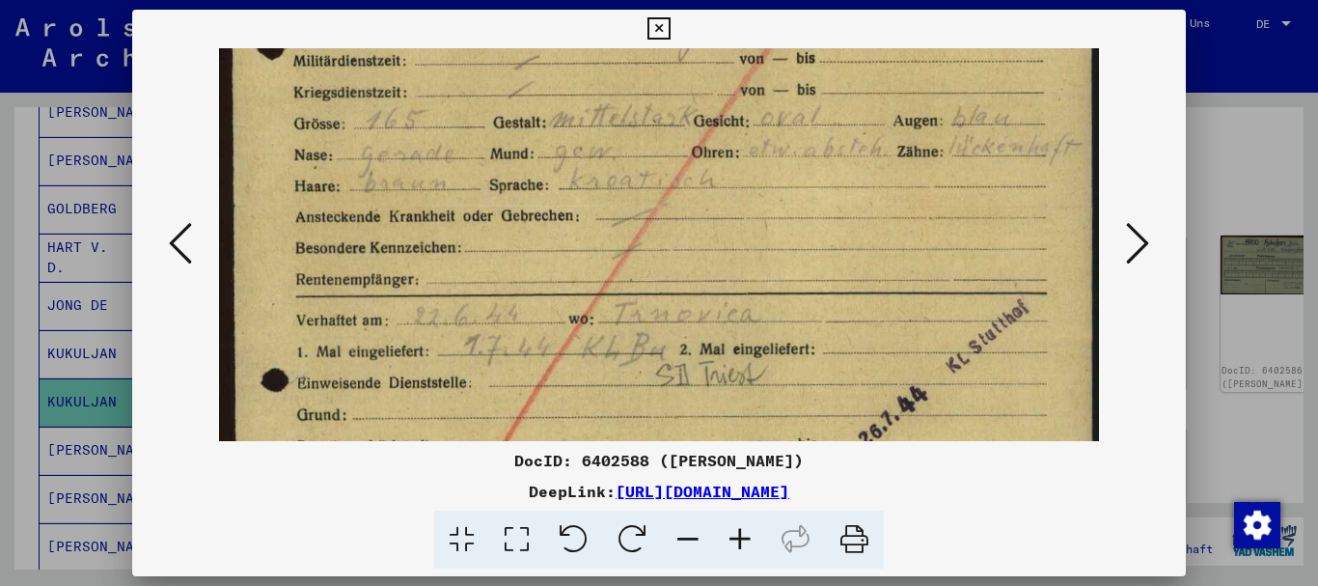
drag, startPoint x: 540, startPoint y: 52, endPoint x: 527, endPoint y: 18, distance: 36.4
click at [528, 20] on div "DocID: 6402588 ([PERSON_NAME]) DeepLink: [URL][DOMAIN_NAME]" at bounding box center [659, 290] width 1054 height 560
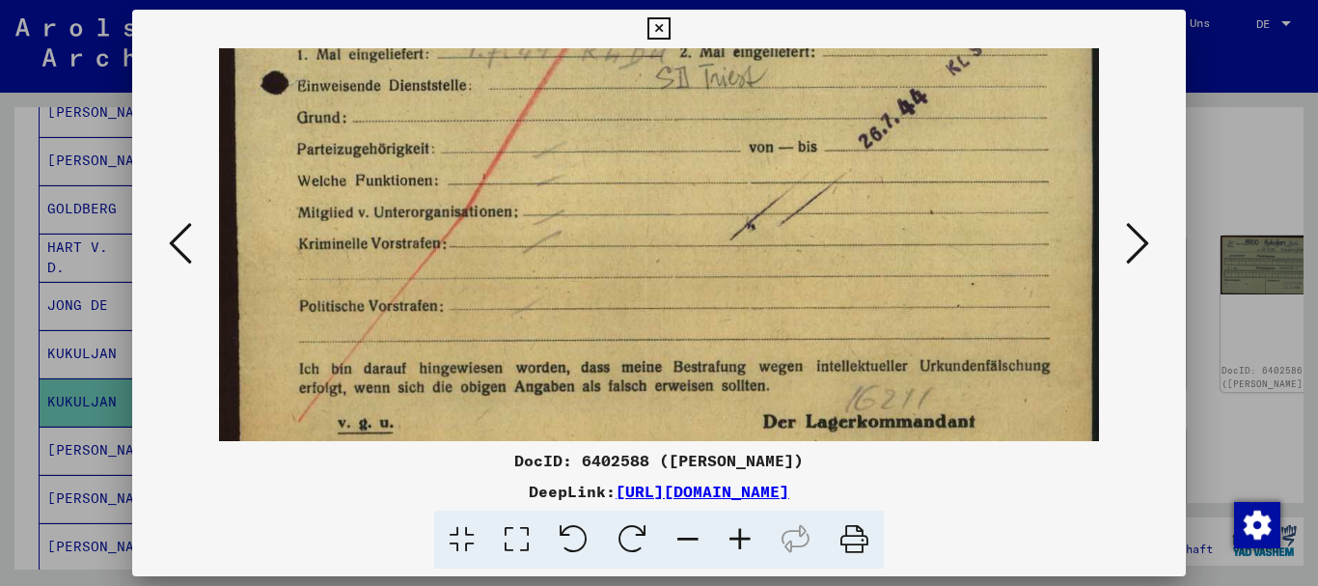
scroll to position [820, 0]
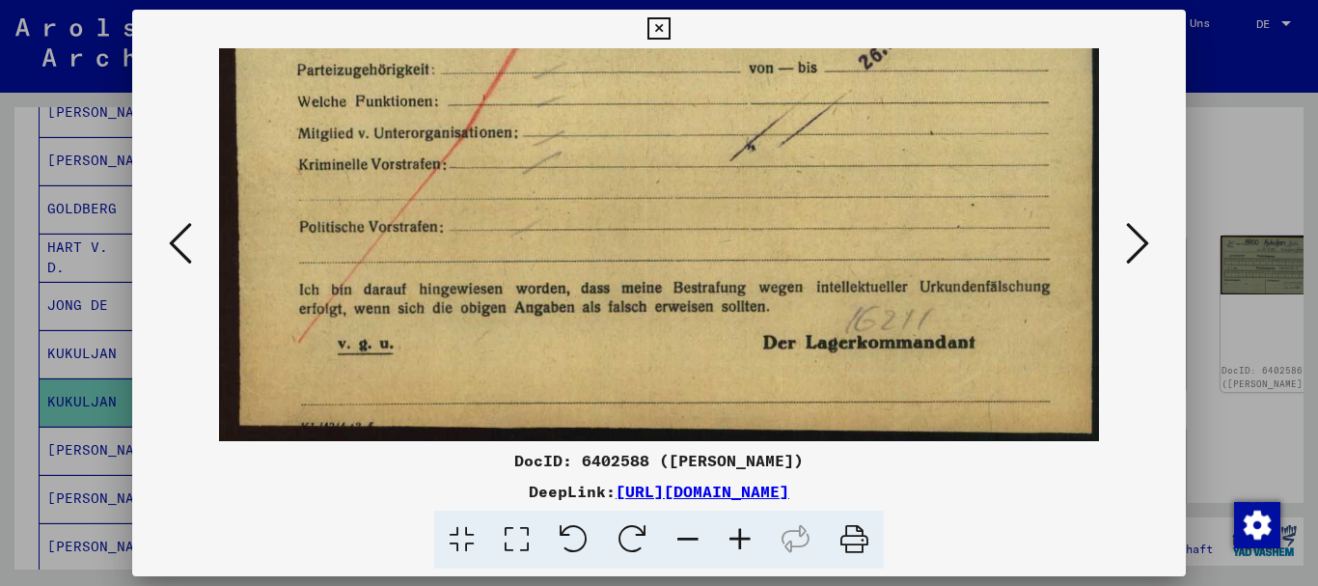
drag, startPoint x: 583, startPoint y: 244, endPoint x: 546, endPoint y: 28, distance: 219.2
click at [546, 28] on div "DocID: 6402588 ([PERSON_NAME]) DeepLink: [URL][DOMAIN_NAME]" at bounding box center [659, 290] width 1054 height 560
drag, startPoint x: 550, startPoint y: 230, endPoint x: 564, endPoint y: 240, distance: 17.9
click at [557, 334] on div "DocID: 6402588 ([PERSON_NAME]) DeepLink: [URL][DOMAIN_NAME]" at bounding box center [659, 290] width 1054 height 560
drag, startPoint x: 612, startPoint y: 159, endPoint x: 600, endPoint y: 301, distance: 142.3
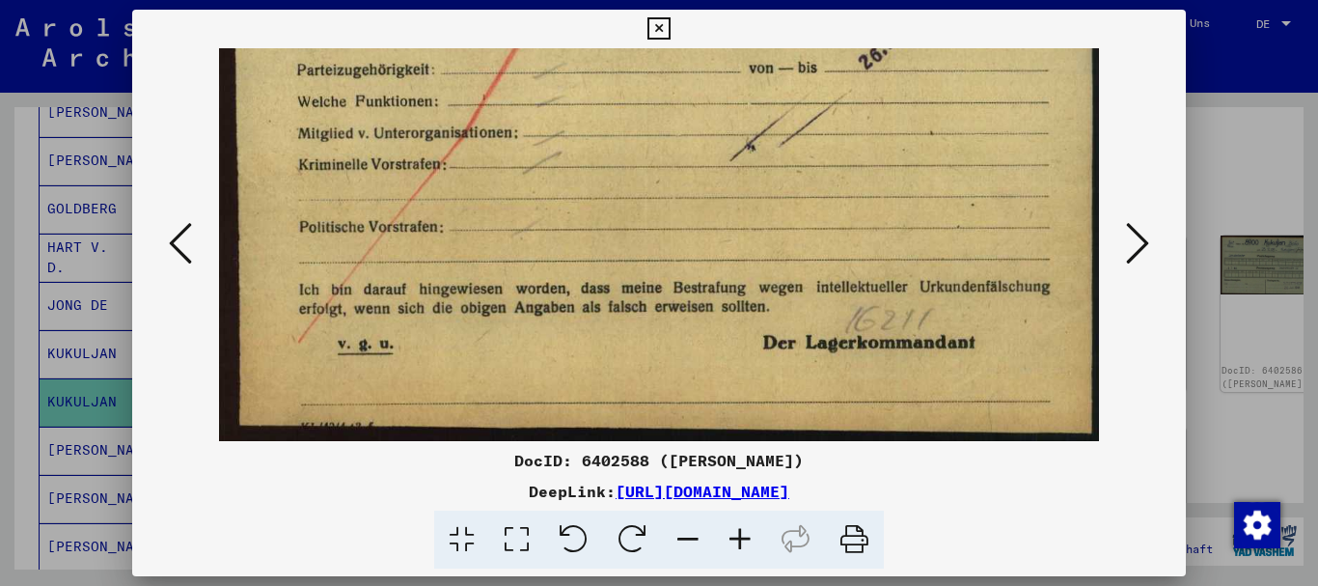
click at [604, 342] on div "DocID: 6402588 ([PERSON_NAME]) DeepLink: [URL][DOMAIN_NAME]" at bounding box center [659, 290] width 1054 height 560
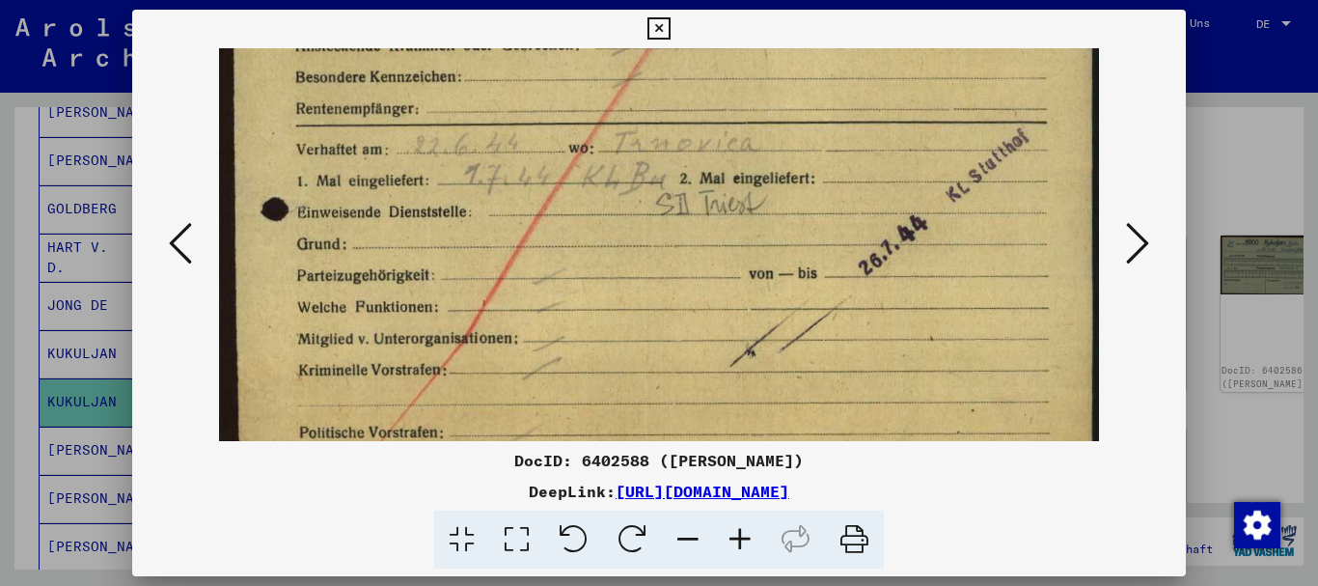
drag, startPoint x: 580, startPoint y: 173, endPoint x: 584, endPoint y: 388, distance: 215.2
click at [580, 383] on img at bounding box center [659, 40] width 880 height 1213
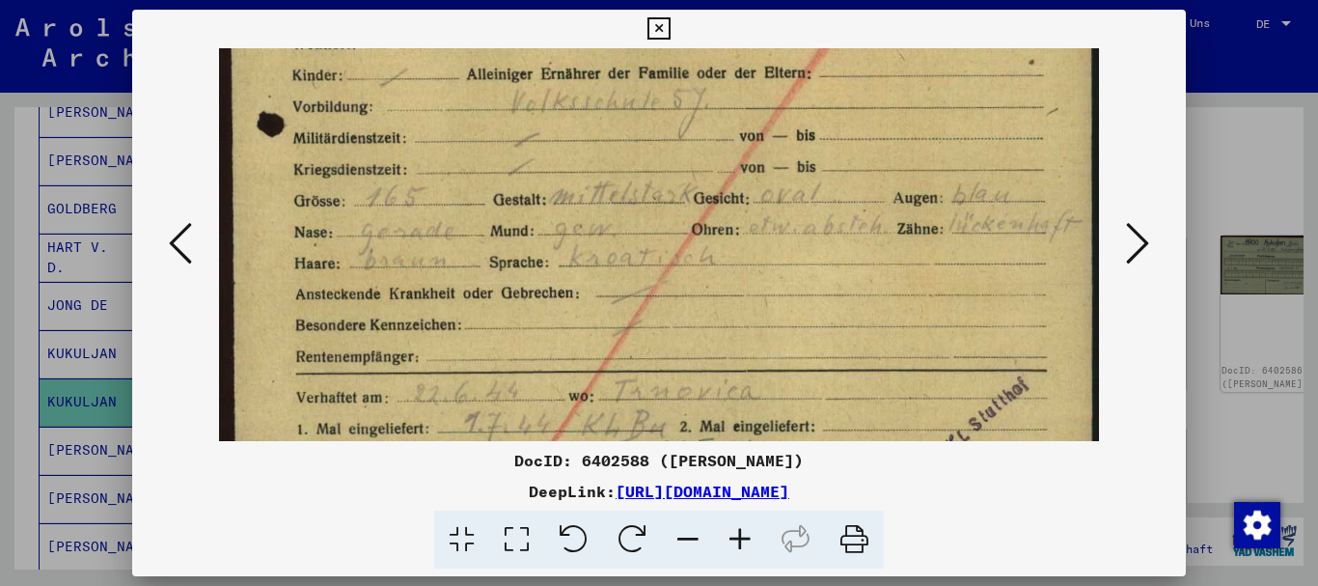
drag, startPoint x: 615, startPoint y: 173, endPoint x: 605, endPoint y: 361, distance: 188.4
click at [618, 406] on img at bounding box center [659, 288] width 880 height 1213
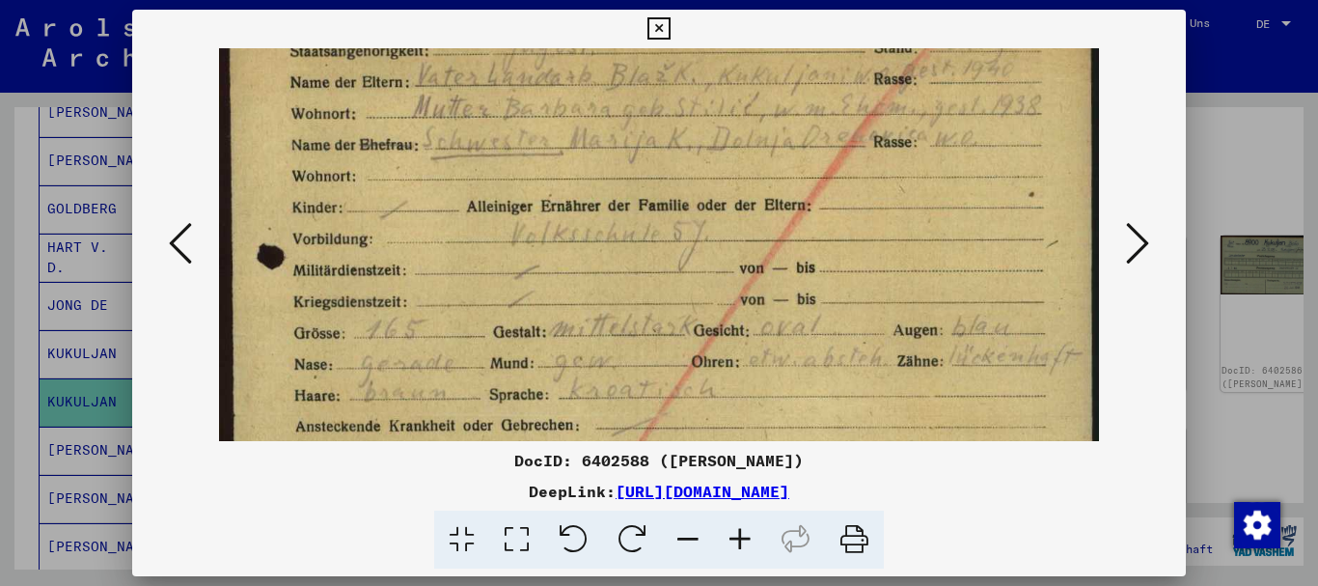
drag, startPoint x: 629, startPoint y: 193, endPoint x: 362, endPoint y: 342, distance: 306.2
click at [475, 399] on img at bounding box center [659, 420] width 880 height 1213
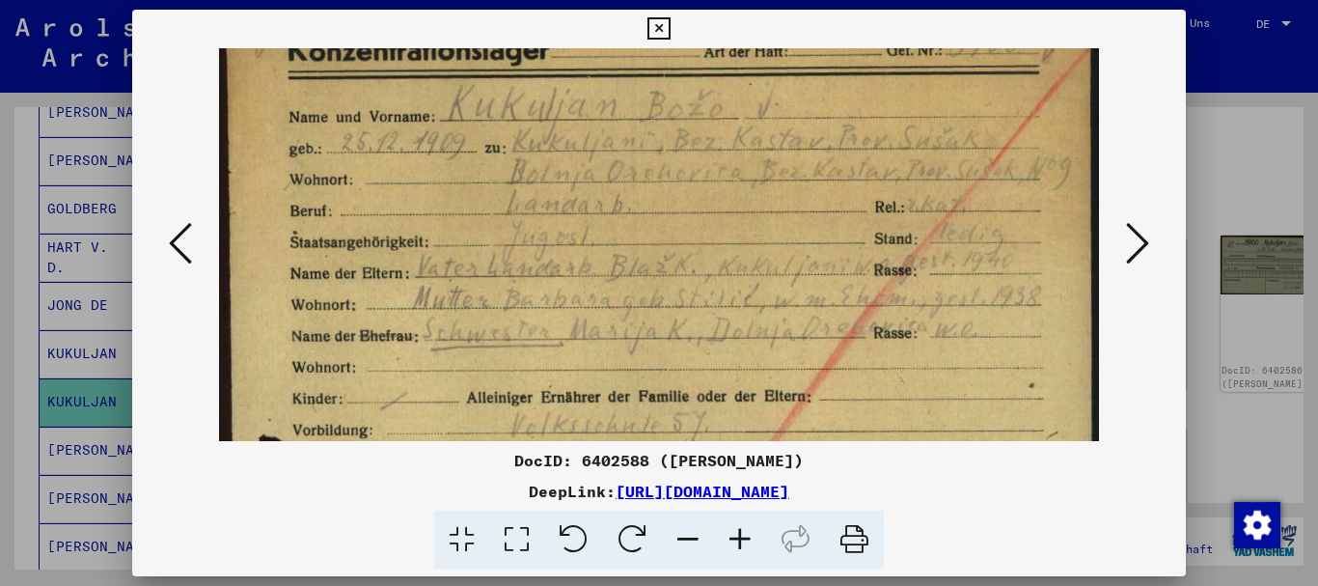
scroll to position [0, 0]
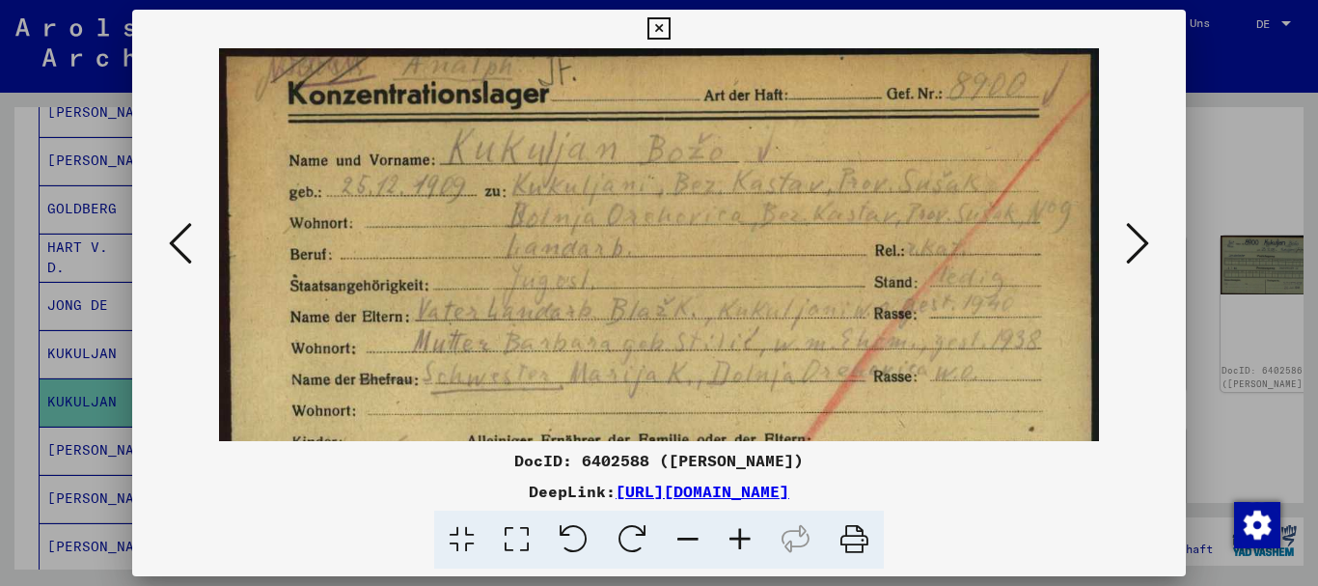
drag, startPoint x: 661, startPoint y: 190, endPoint x: 650, endPoint y: 386, distance: 196.1
click at [45, 266] on div at bounding box center [659, 293] width 1318 height 586
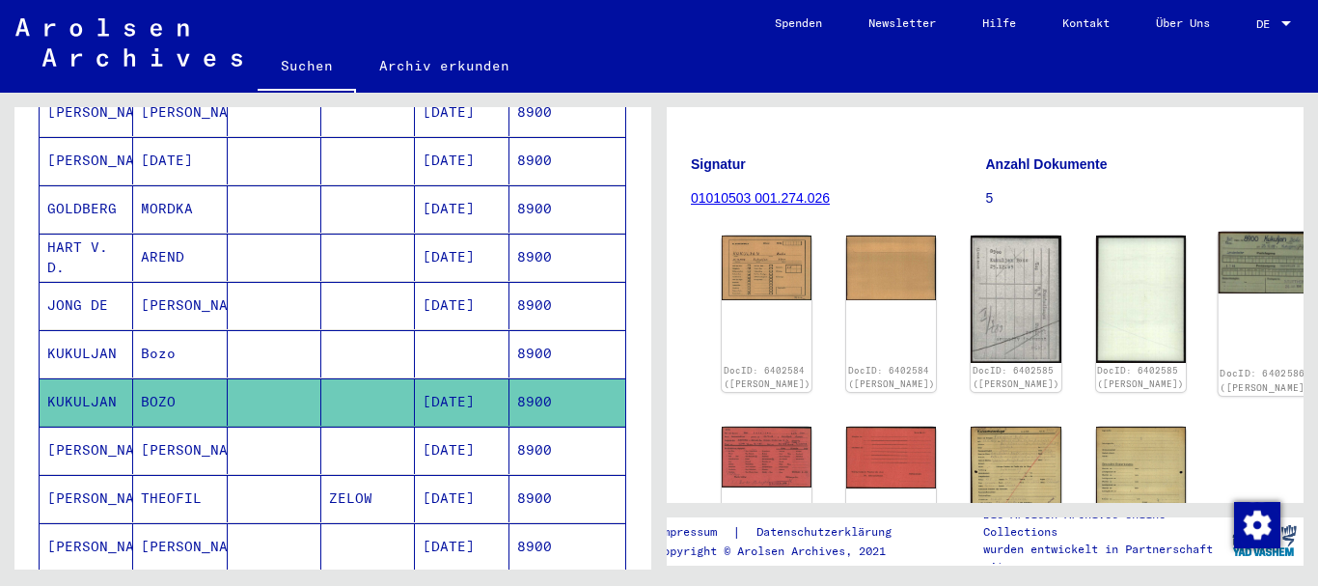
click at [1217, 261] on img at bounding box center [1264, 263] width 95 height 62
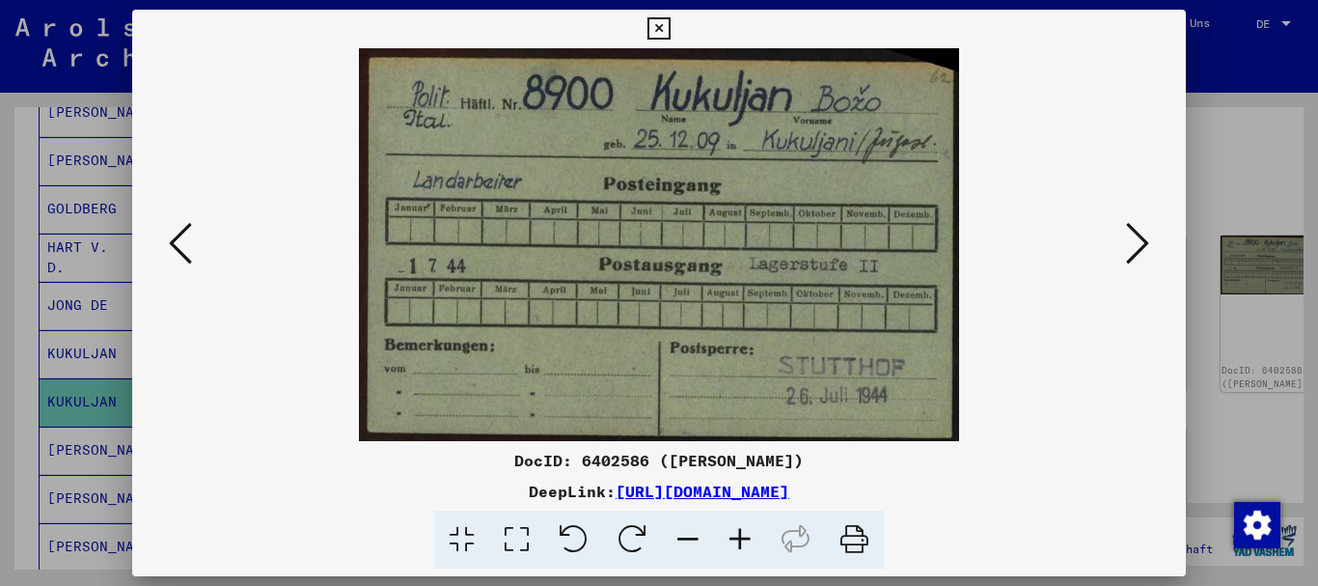
click at [0, 341] on div at bounding box center [659, 293] width 1318 height 586
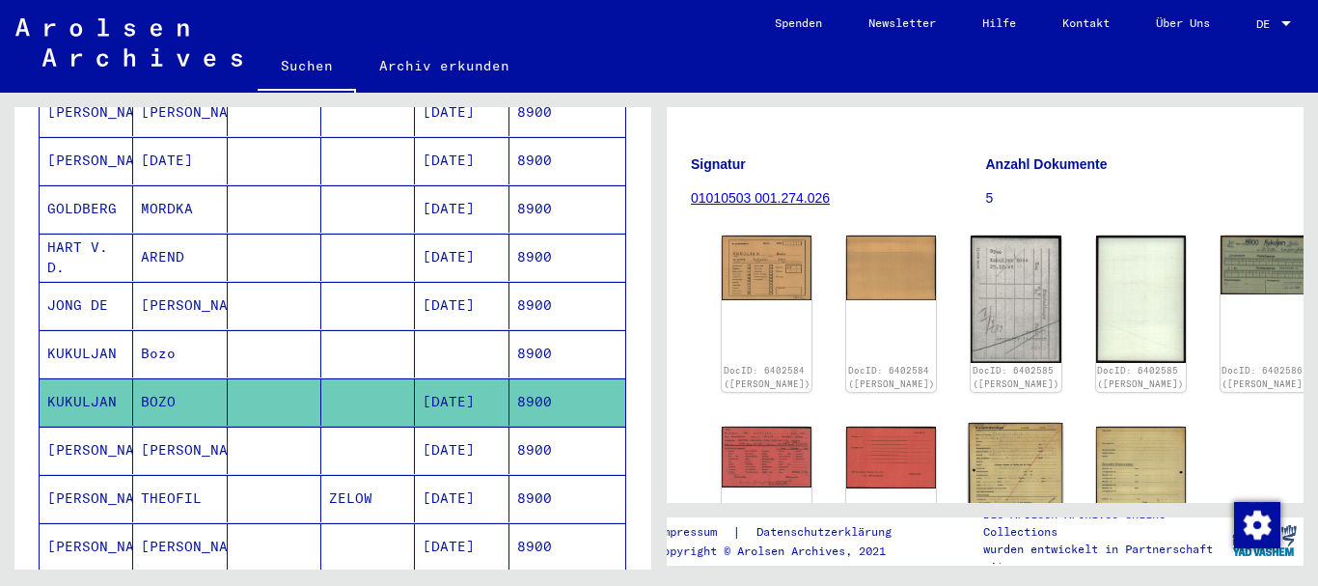
click at [969, 423] on img at bounding box center [1016, 488] width 95 height 130
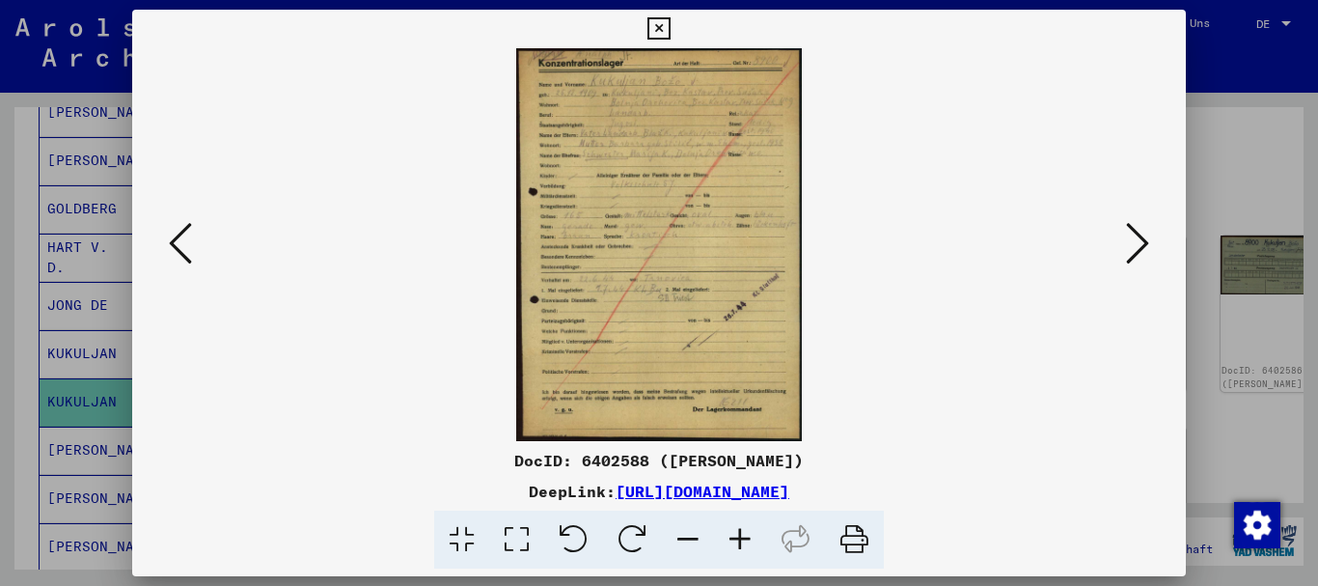
click at [746, 545] on icon at bounding box center [740, 539] width 52 height 59
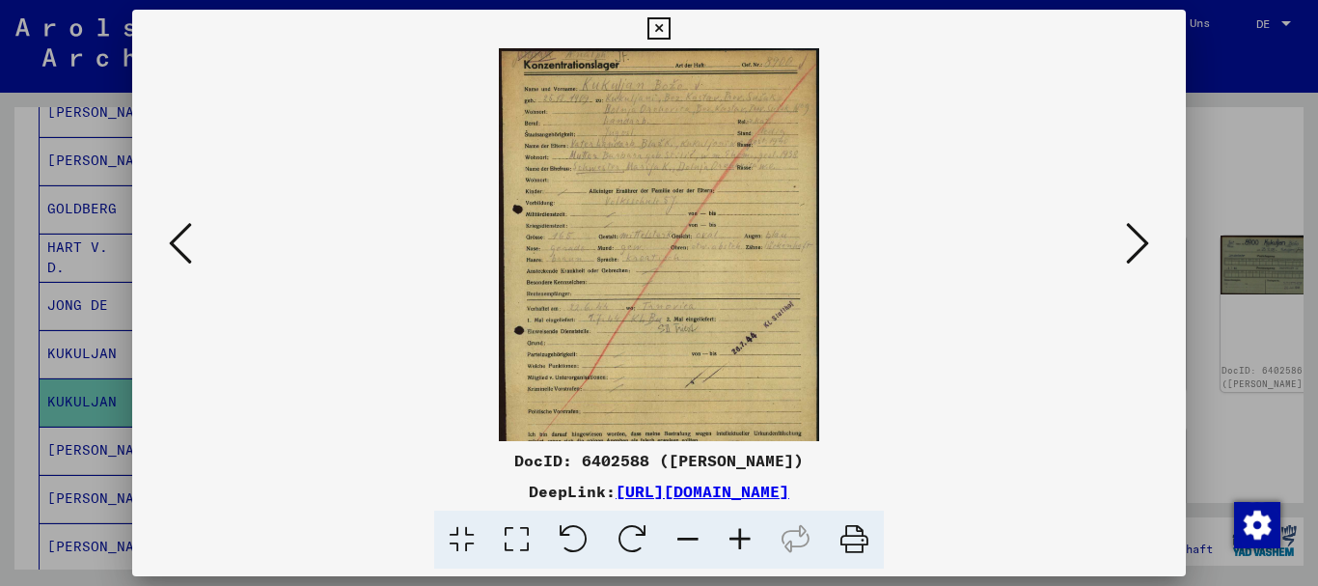
click at [746, 545] on icon at bounding box center [740, 539] width 52 height 59
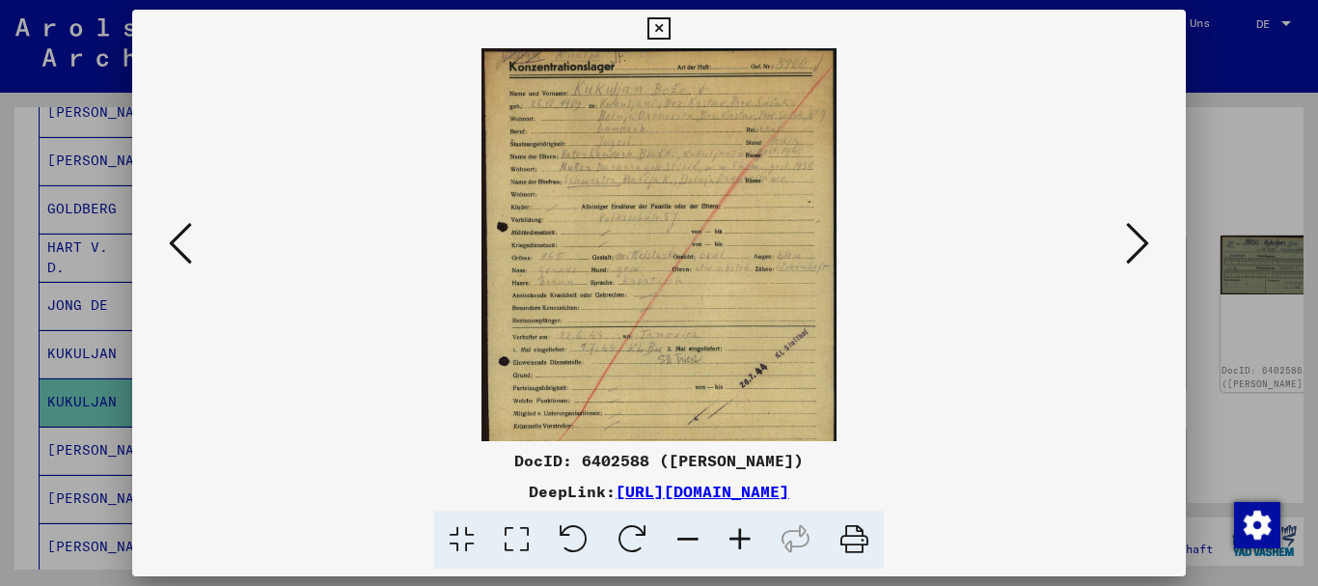
click at [746, 542] on icon at bounding box center [740, 539] width 52 height 59
click at [746, 541] on icon at bounding box center [740, 539] width 52 height 59
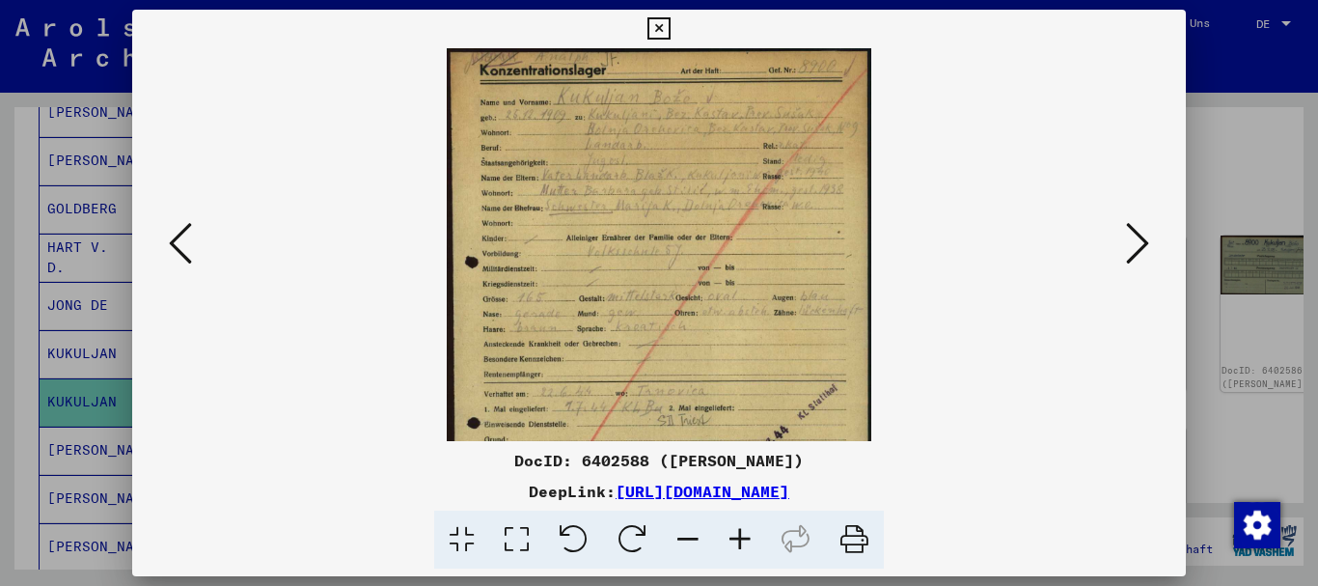
click at [746, 539] on icon at bounding box center [740, 539] width 52 height 59
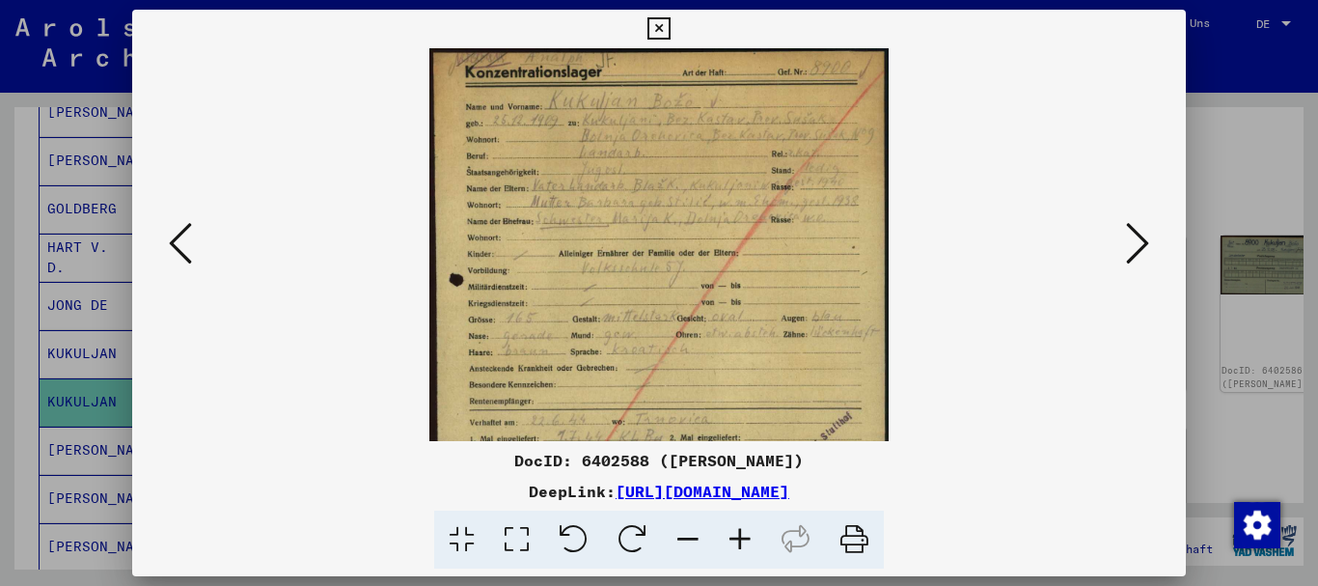
click at [746, 536] on icon at bounding box center [740, 539] width 52 height 59
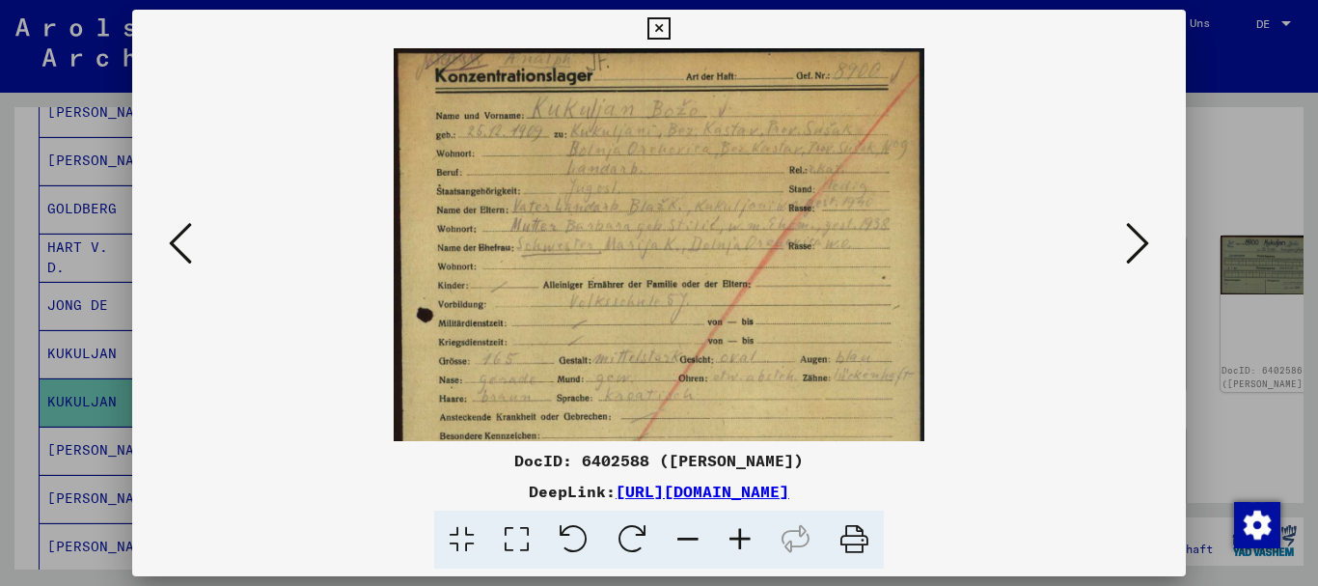
click at [746, 536] on icon at bounding box center [740, 539] width 52 height 59
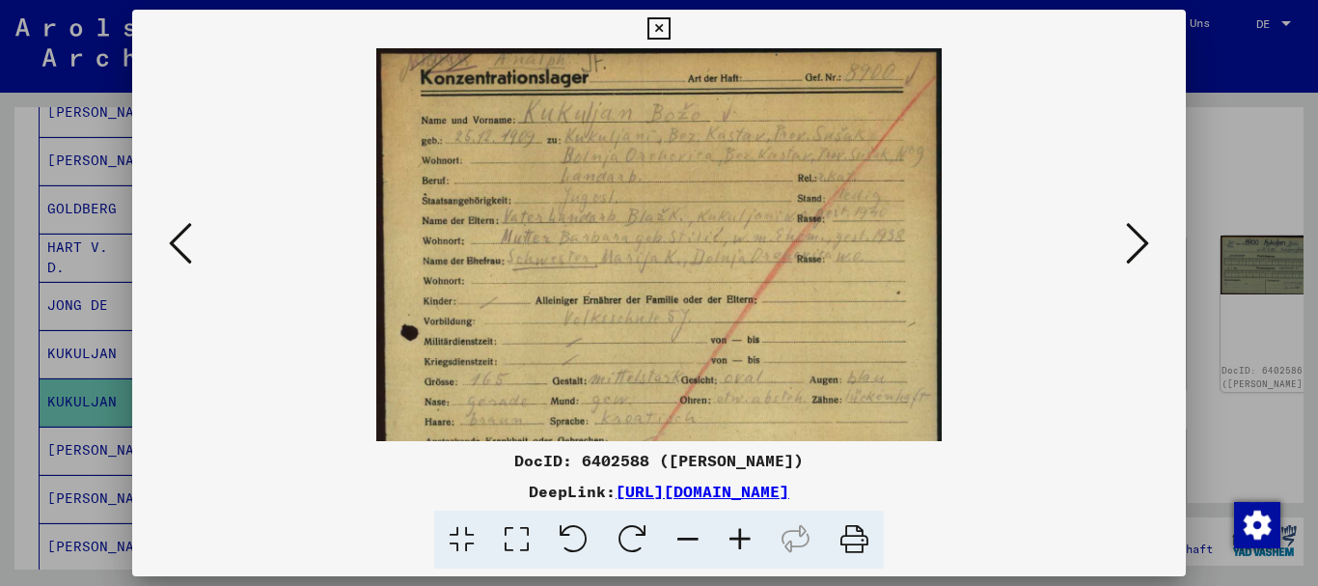
click at [746, 536] on icon at bounding box center [740, 539] width 52 height 59
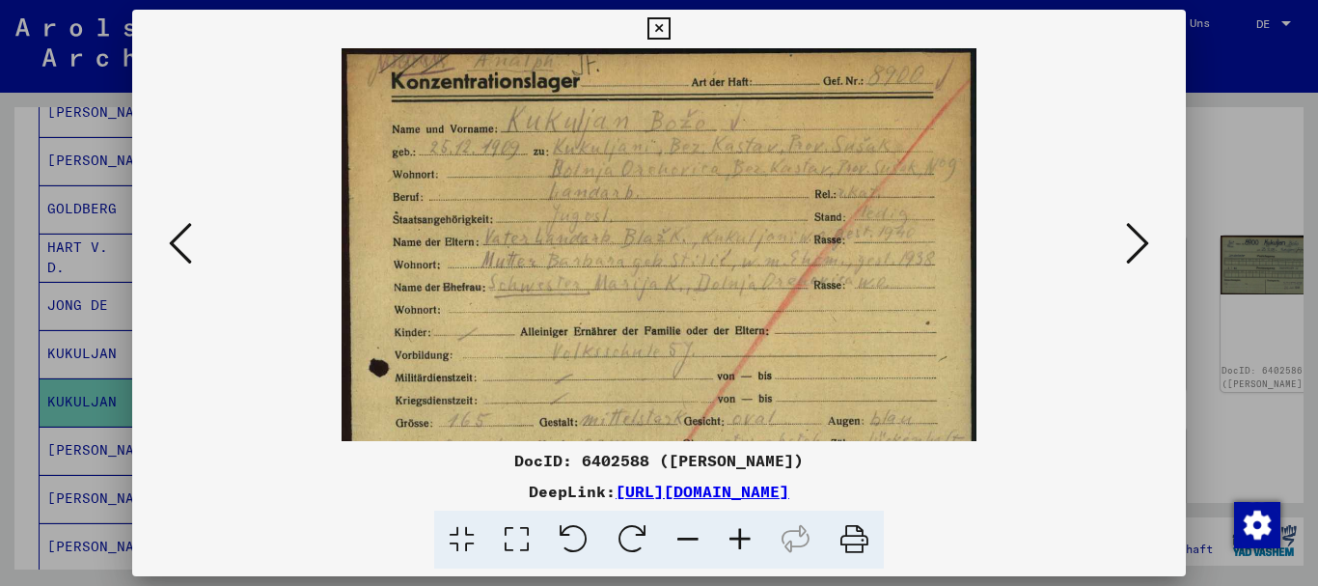
click at [746, 536] on icon at bounding box center [740, 539] width 52 height 59
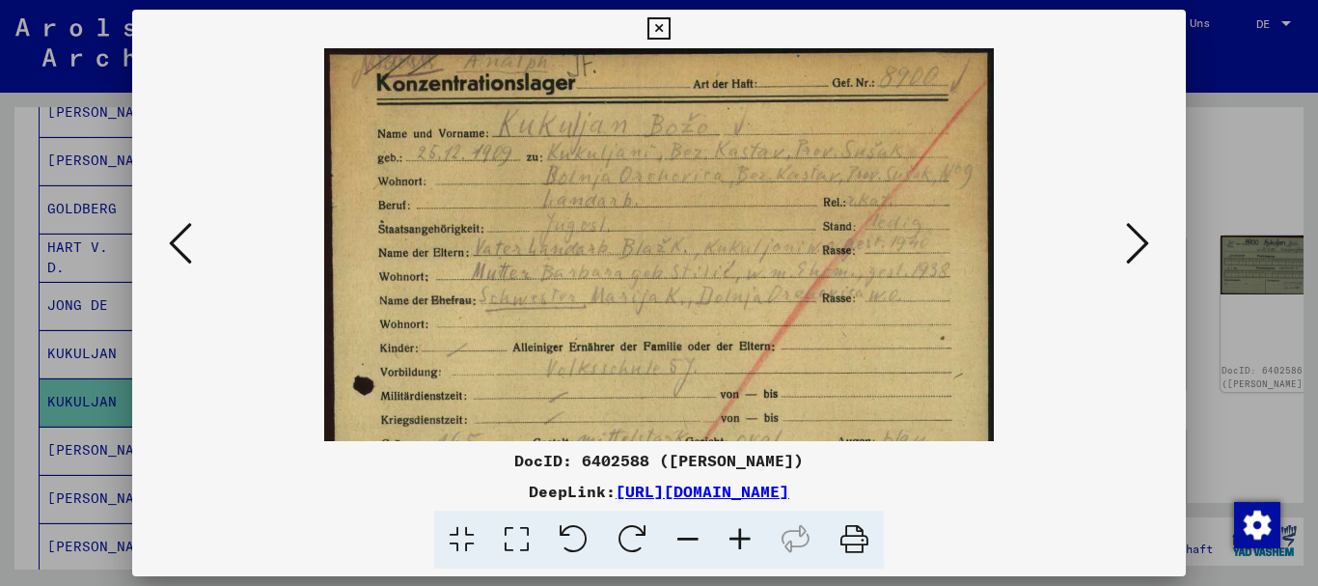
click at [746, 536] on icon at bounding box center [740, 539] width 52 height 59
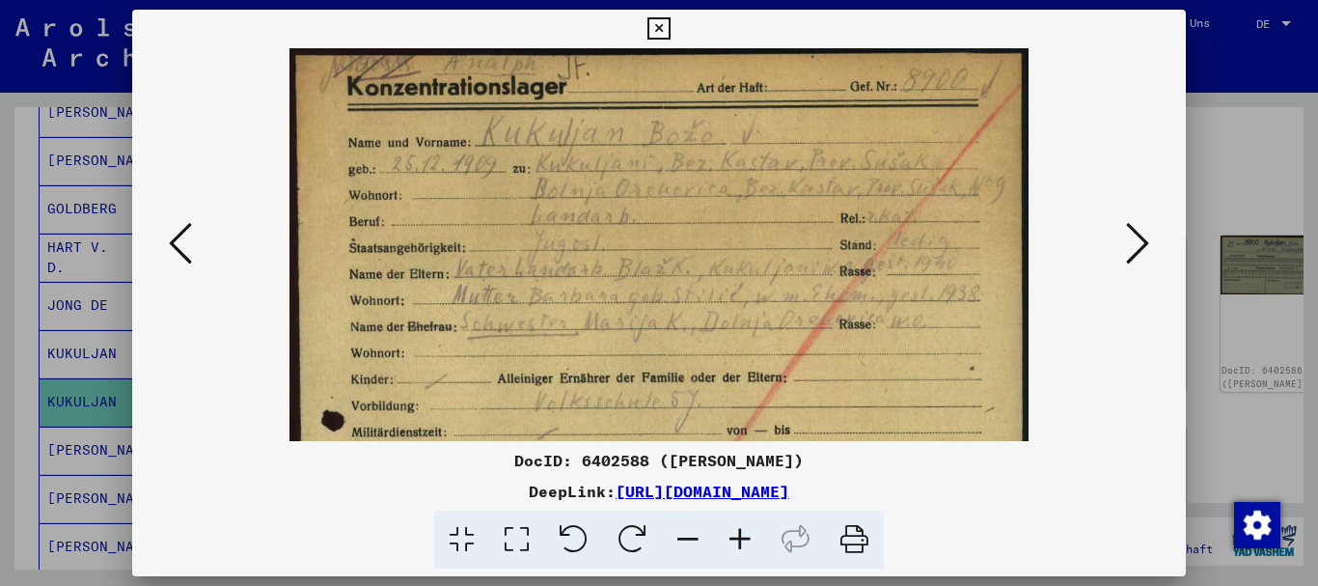
click at [746, 536] on icon at bounding box center [740, 539] width 52 height 59
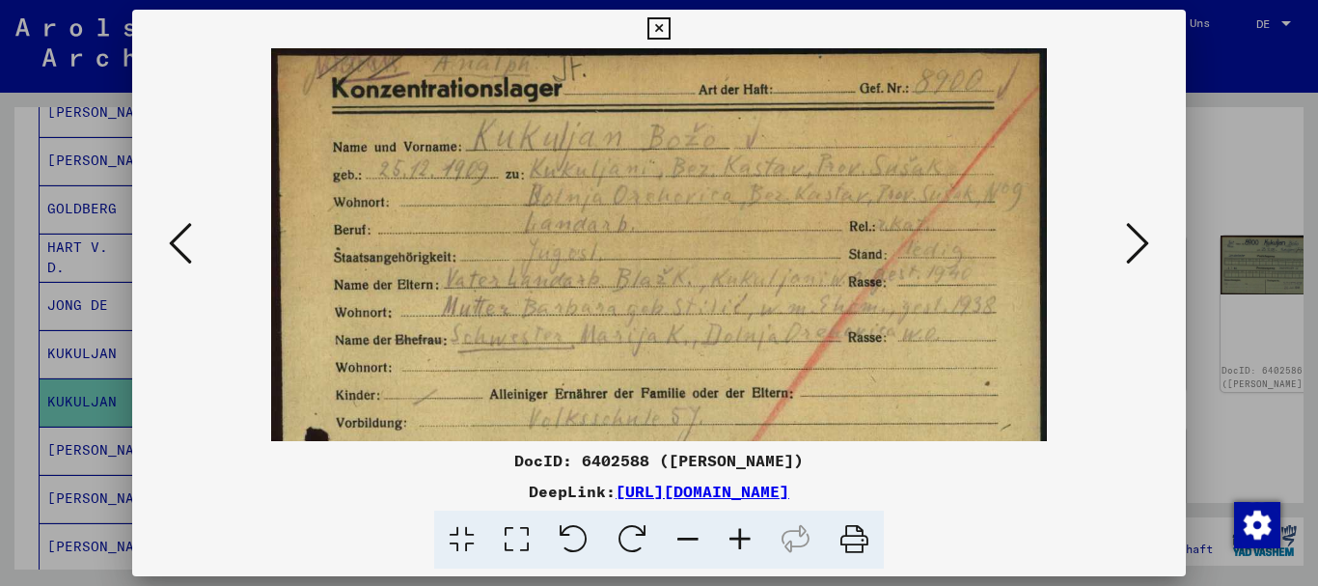
click at [746, 536] on icon at bounding box center [740, 539] width 52 height 59
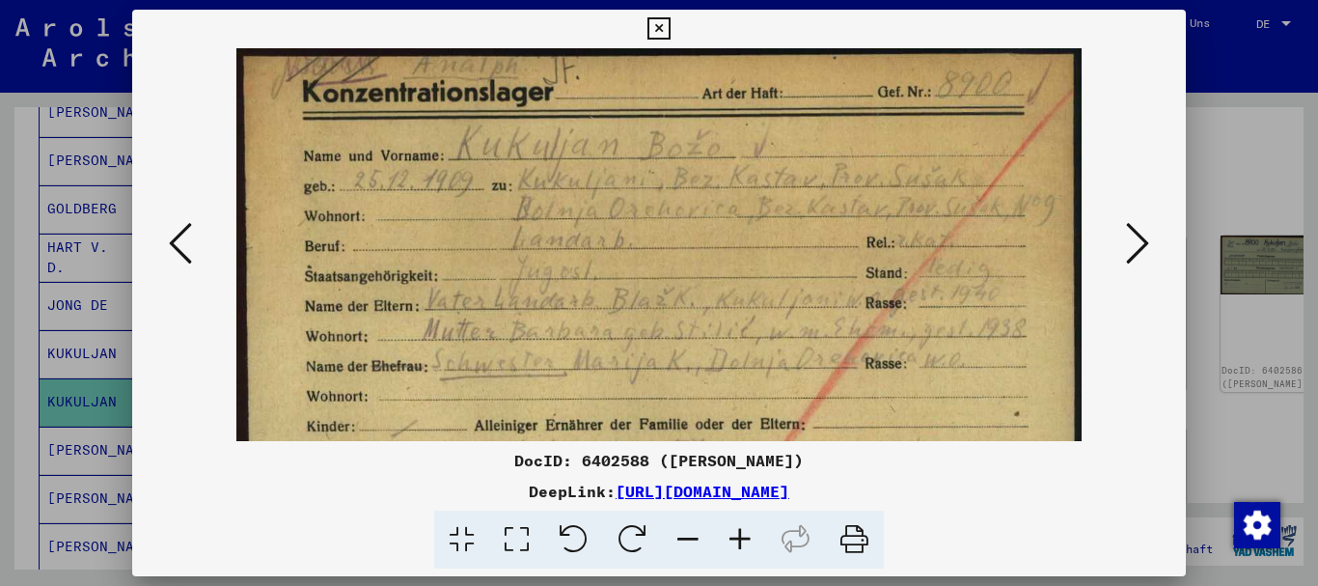
click at [746, 536] on icon at bounding box center [740, 539] width 52 height 59
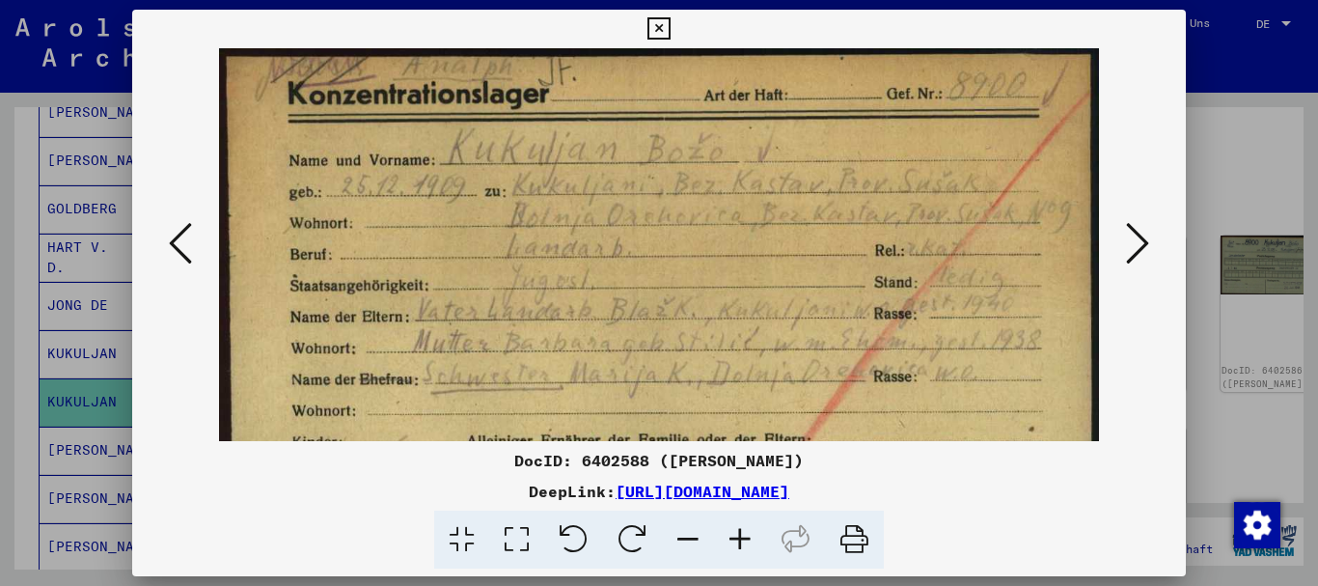
click at [746, 536] on icon at bounding box center [740, 539] width 52 height 59
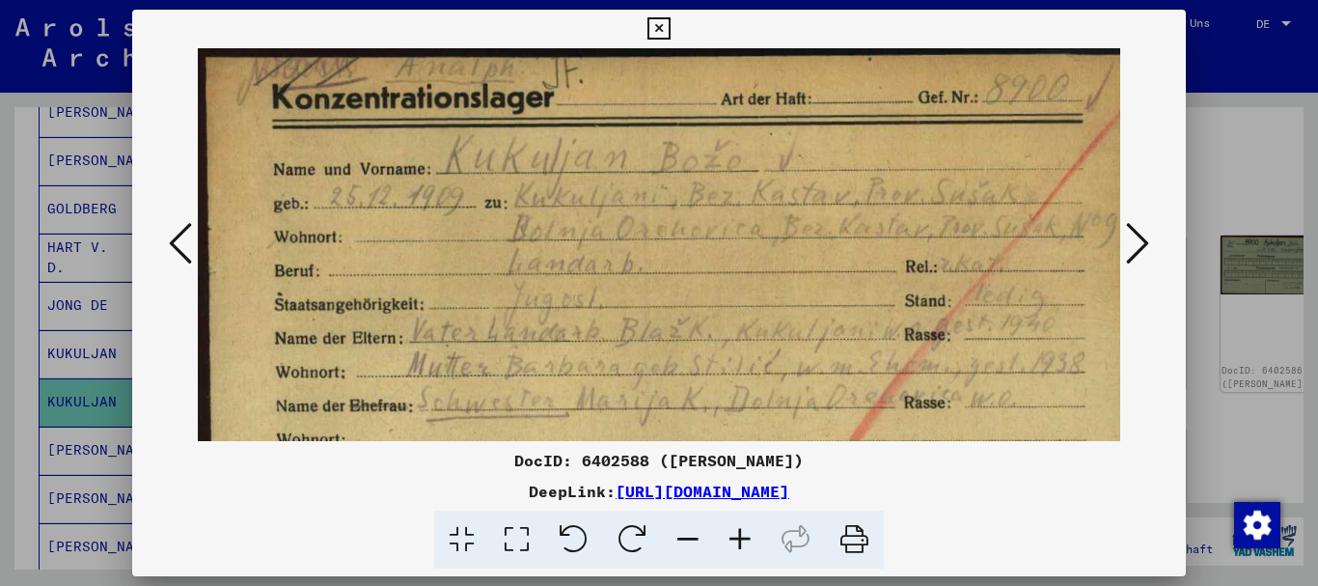
click at [746, 536] on icon at bounding box center [740, 539] width 52 height 59
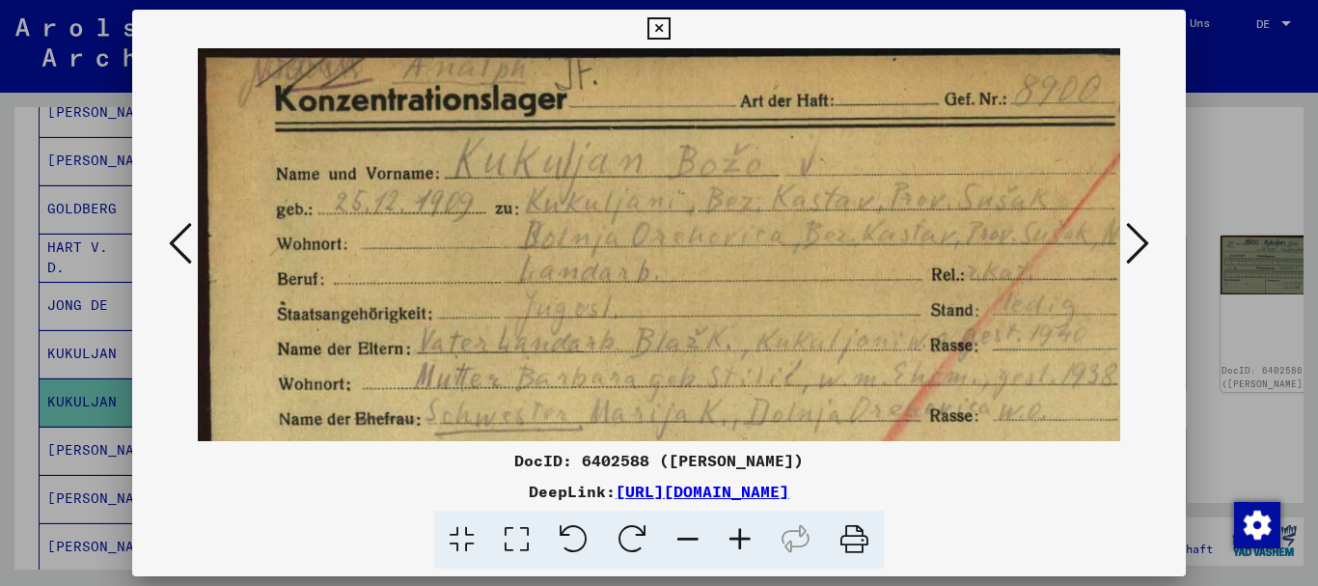
click at [746, 536] on icon at bounding box center [740, 539] width 52 height 59
drag, startPoint x: 746, startPoint y: 536, endPoint x: 605, endPoint y: 337, distance: 244.4
click at [745, 532] on icon at bounding box center [740, 539] width 52 height 59
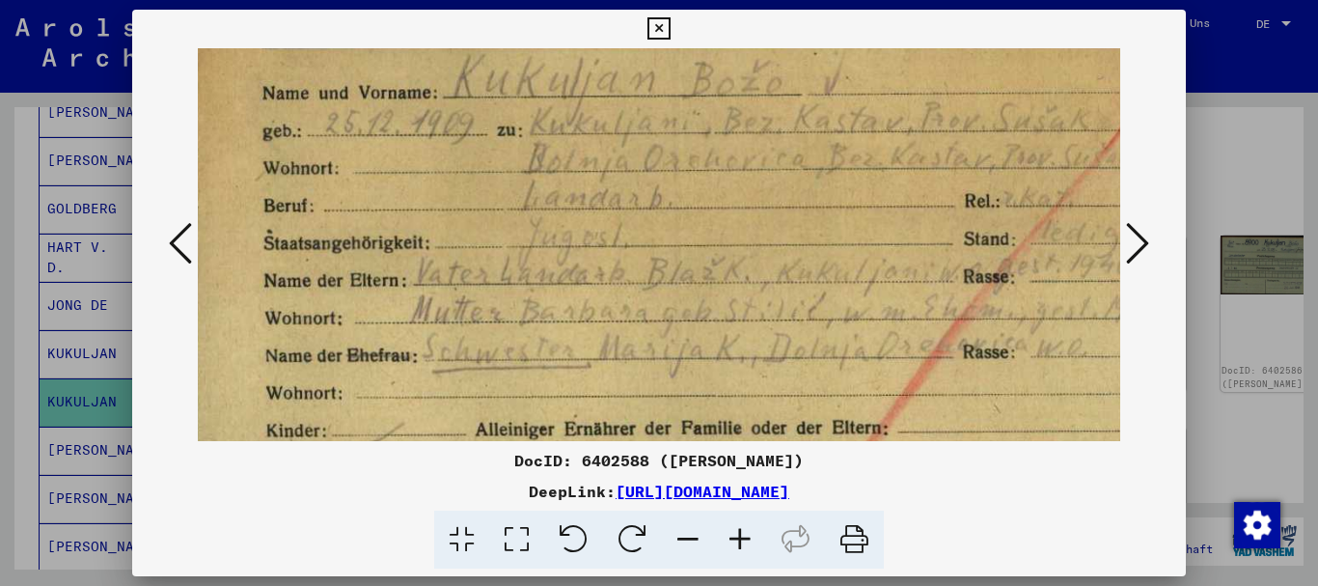
drag, startPoint x: 577, startPoint y: 317, endPoint x: 557, endPoint y: 227, distance: 92.9
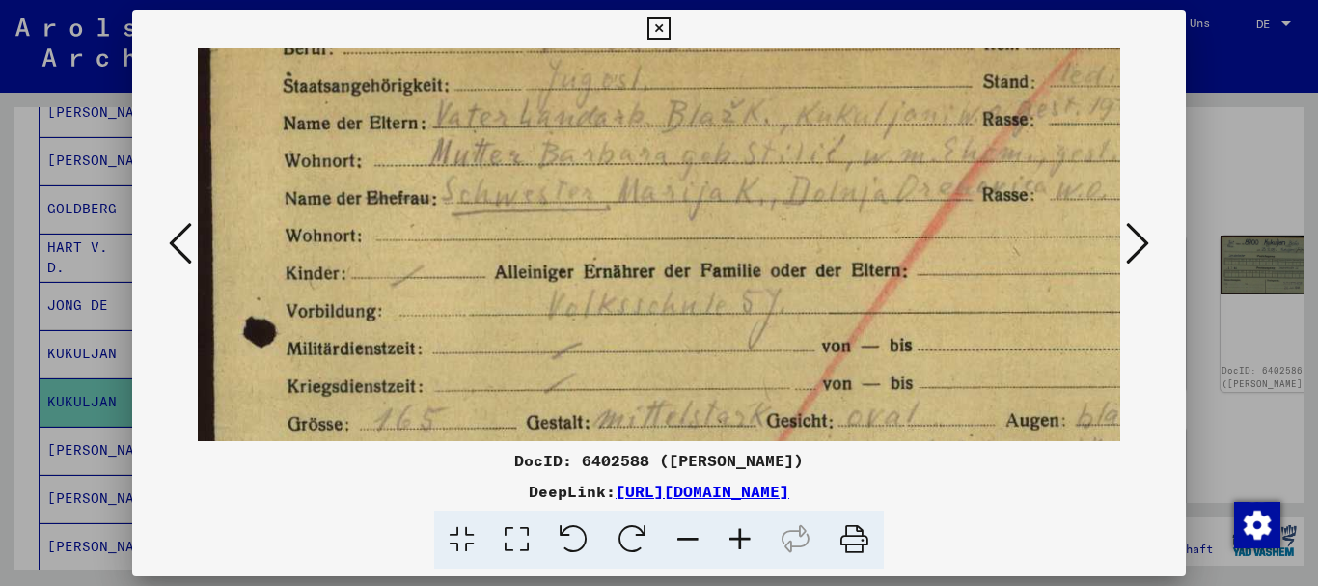
drag, startPoint x: 649, startPoint y: 369, endPoint x: 669, endPoint y: 194, distance: 175.8
click at [669, 194] on img at bounding box center [725, 528] width 1054 height 1454
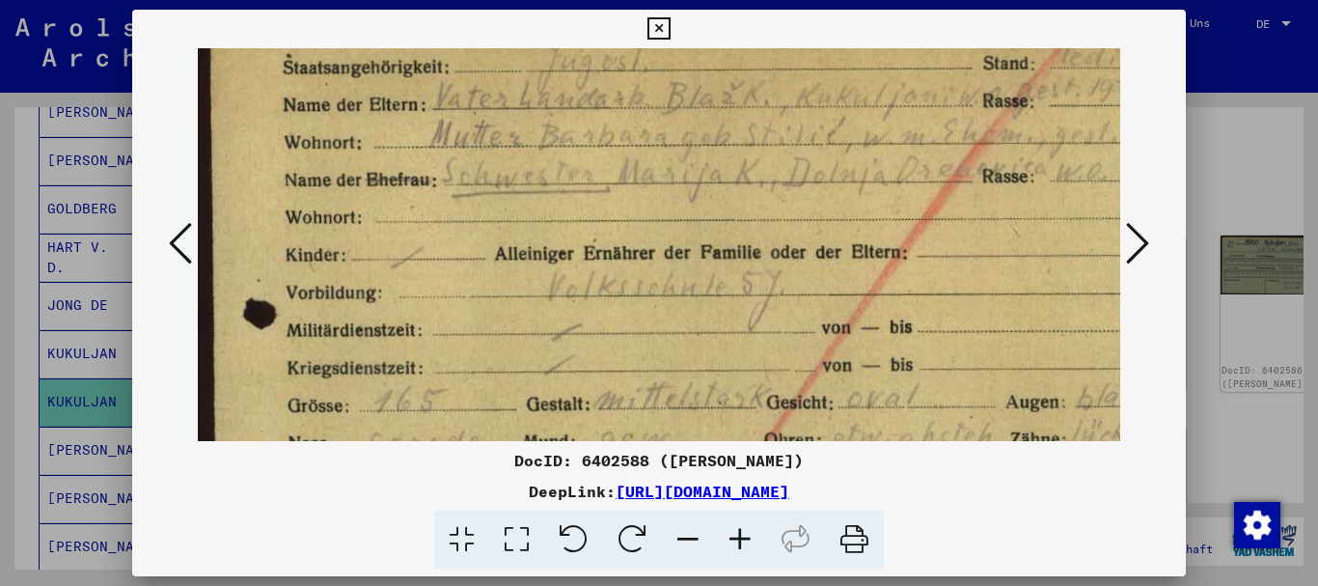
scroll to position [459, 0]
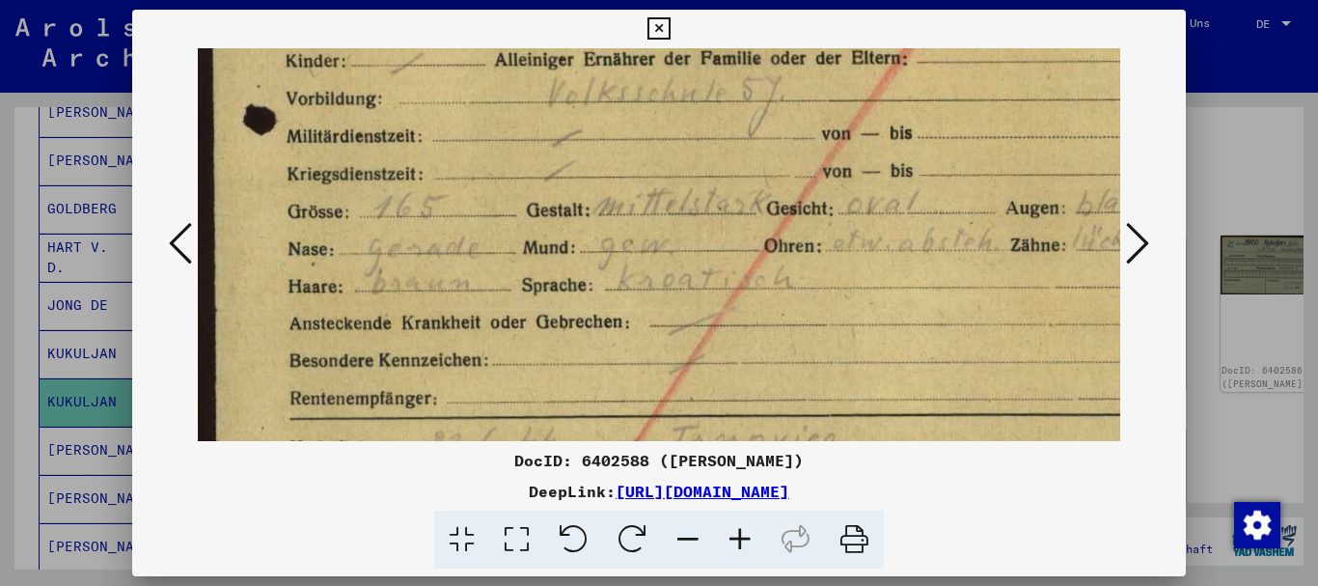
drag, startPoint x: 731, startPoint y: 351, endPoint x: 715, endPoint y: 133, distance: 218.6
click at [725, 121] on img at bounding box center [725, 316] width 1054 height 1454
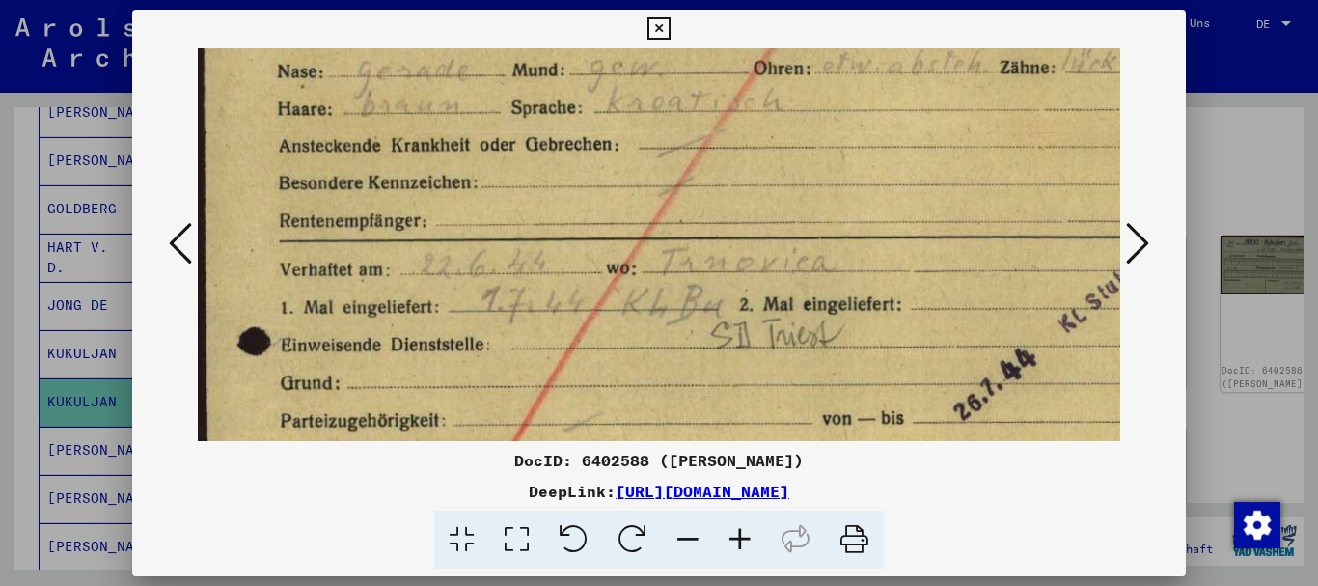
drag, startPoint x: 751, startPoint y: 347, endPoint x: 746, endPoint y: 203, distance: 144.8
click at [746, 203] on img at bounding box center [714, 139] width 1054 height 1454
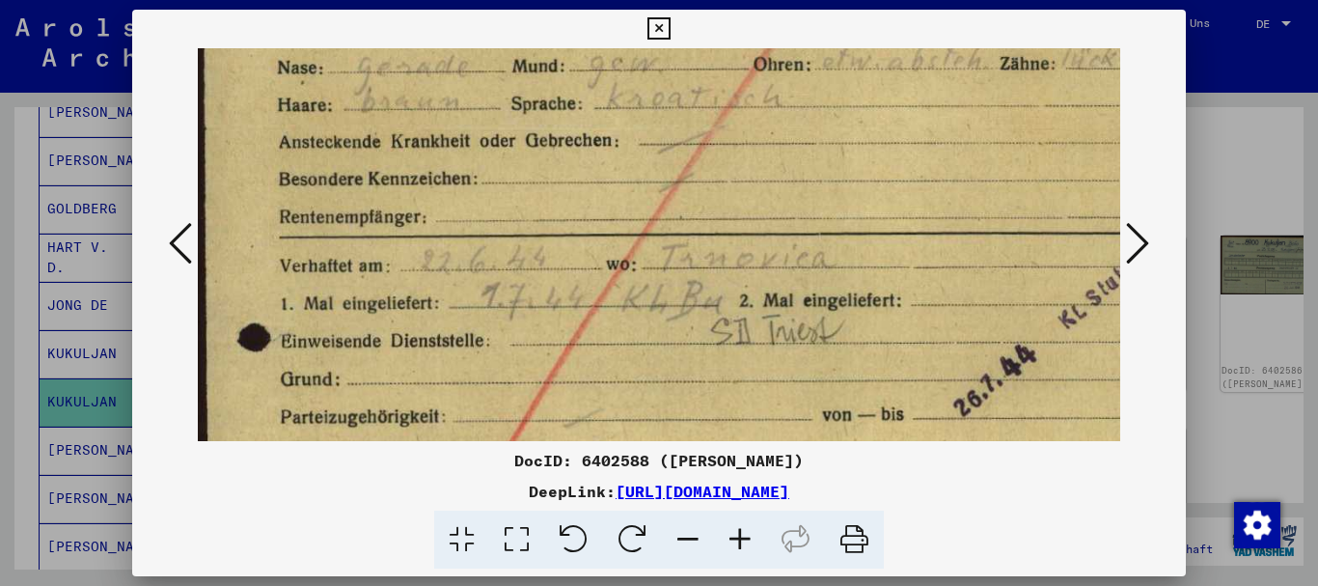
scroll to position [743, 51]
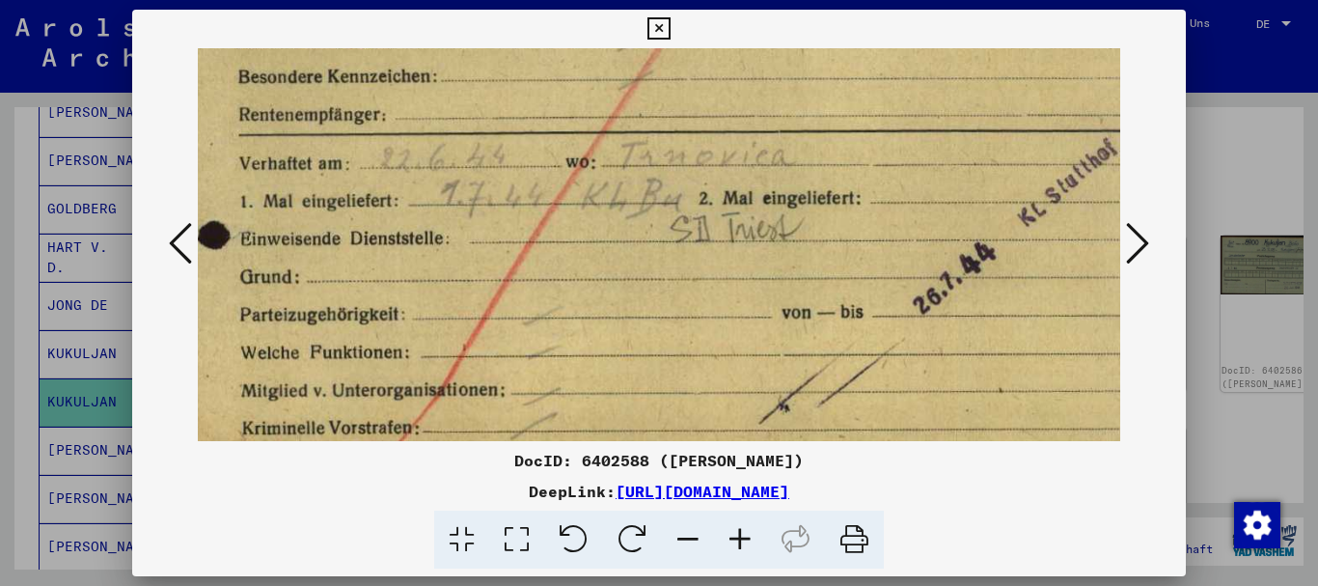
drag, startPoint x: 755, startPoint y: 260, endPoint x: 750, endPoint y: 247, distance: 14.7
click at [750, 247] on img at bounding box center [674, 32] width 1054 height 1454
click at [0, 335] on div at bounding box center [659, 293] width 1318 height 586
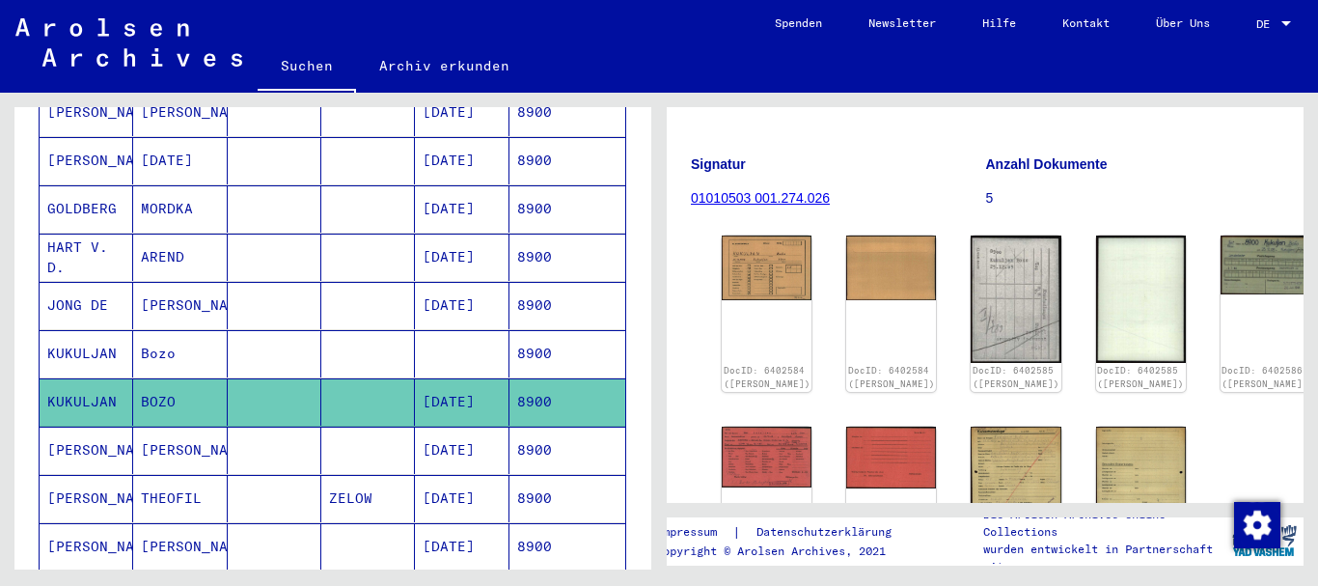
drag, startPoint x: 422, startPoint y: 380, endPoint x: 505, endPoint y: 379, distance: 83.0
click at [505, 379] on mat-cell "[DATE]" at bounding box center [462, 401] width 94 height 47
copy mat-cell "[DATE]"
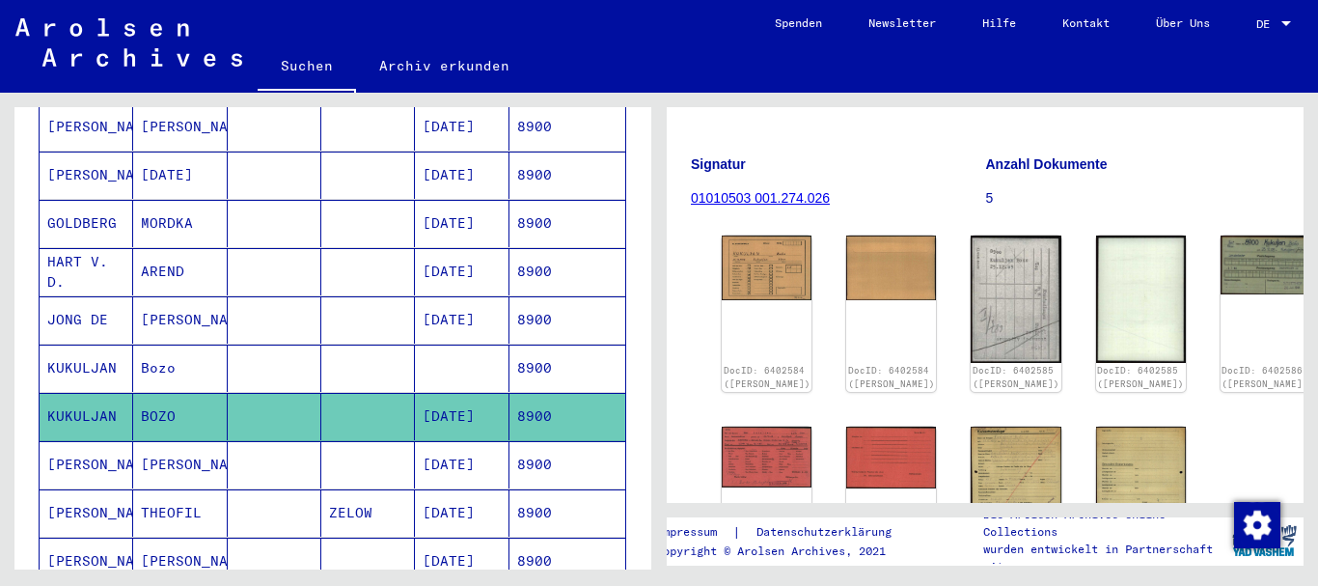
scroll to position [417, 0]
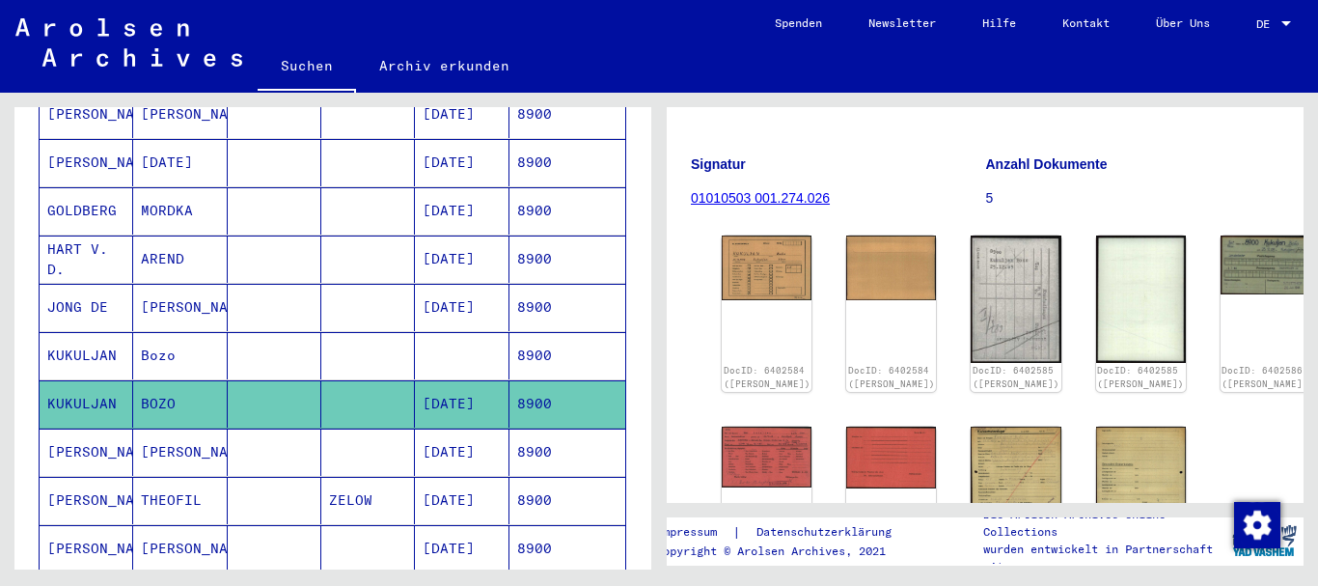
copy mat-cell "[DATE]"
drag, startPoint x: 29, startPoint y: 282, endPoint x: 37, endPoint y: 244, distance: 38.4
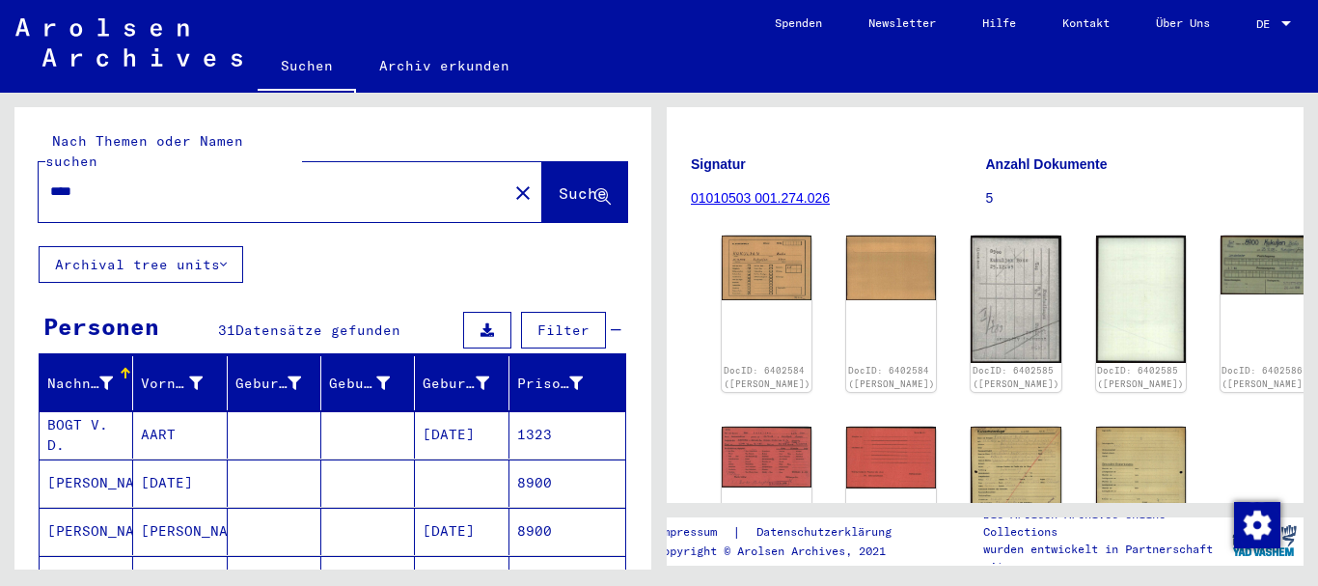
drag, startPoint x: 111, startPoint y: 175, endPoint x: 0, endPoint y: 176, distance: 110.9
click at [50, 181] on input "****" at bounding box center [273, 191] width 446 height 20
paste input "**********"
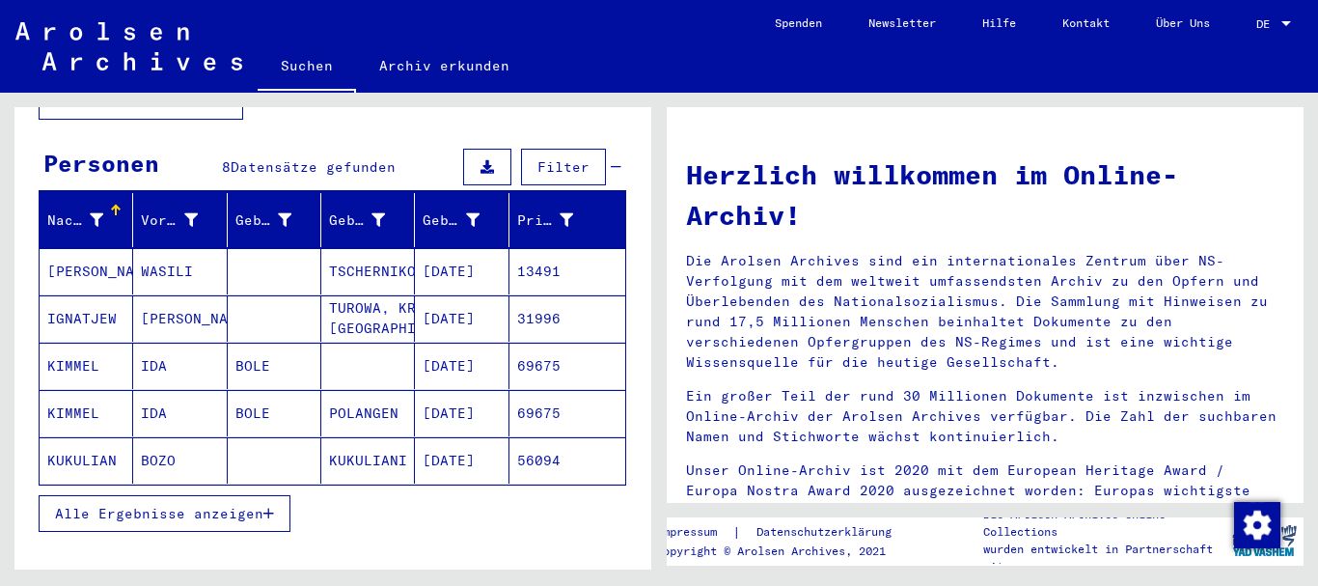
scroll to position [208, 0]
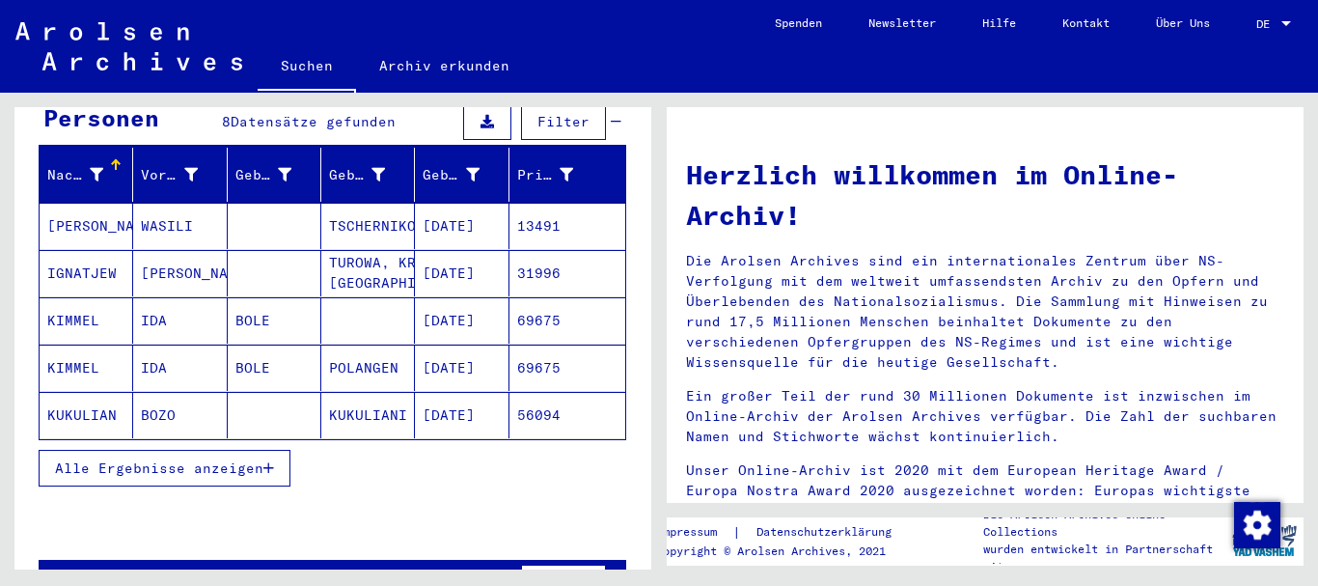
click at [121, 458] on button "Alle Ergebnisse anzeigen" at bounding box center [165, 468] width 252 height 37
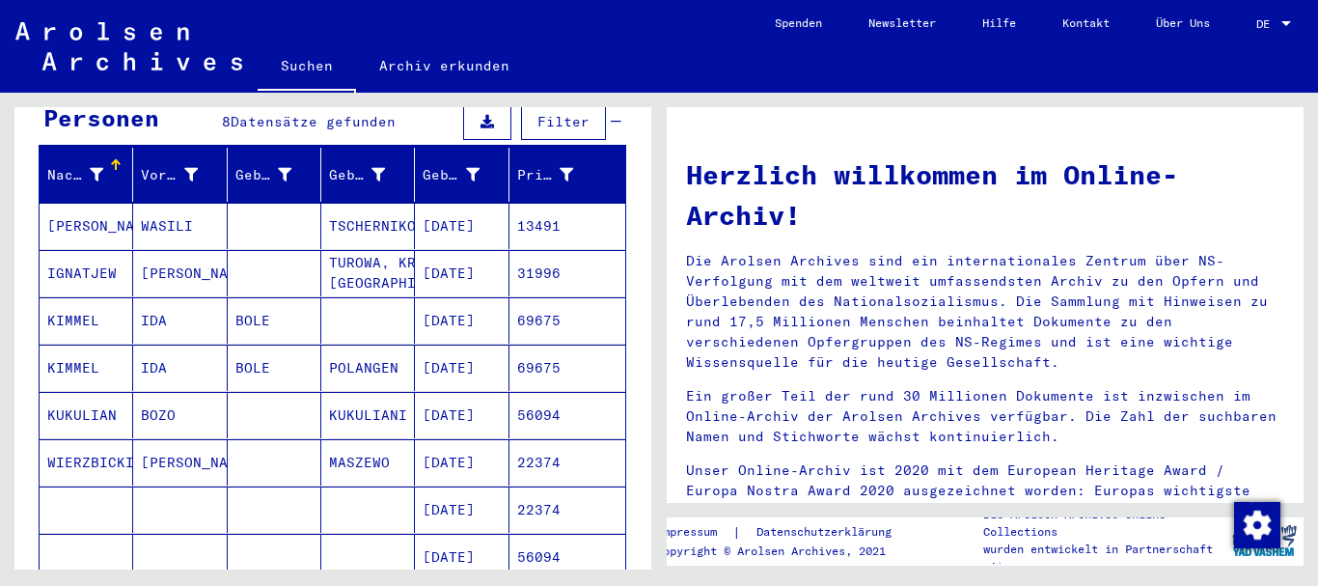
click at [99, 400] on mat-cell "KUKULIAN" at bounding box center [87, 415] width 94 height 46
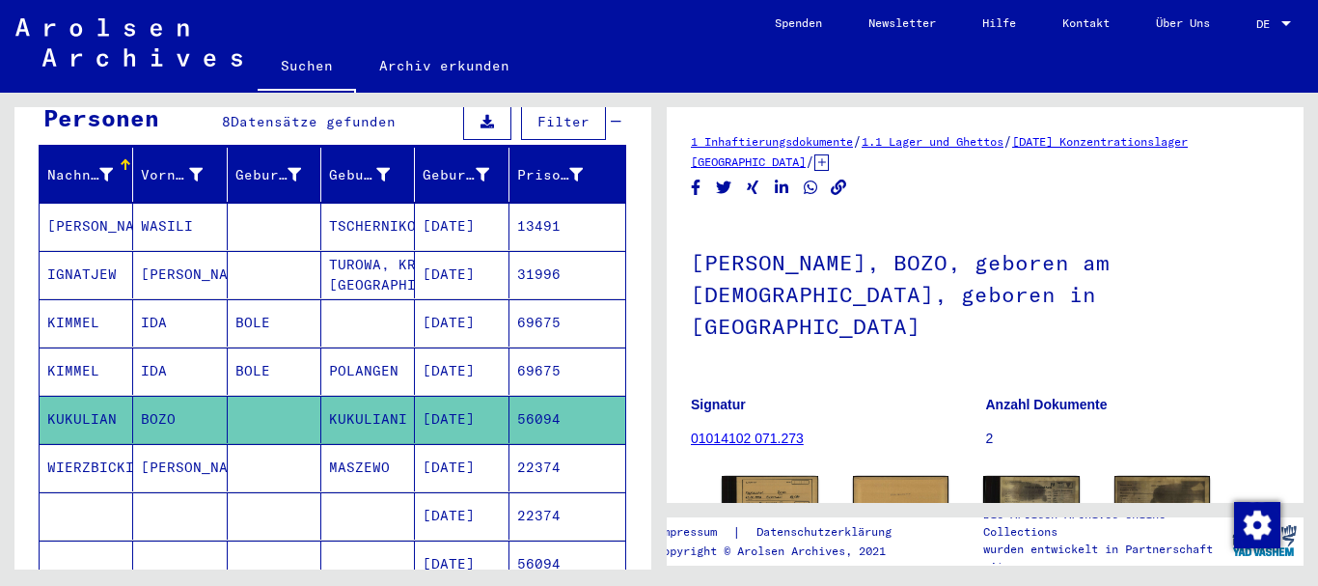
scroll to position [126, 0]
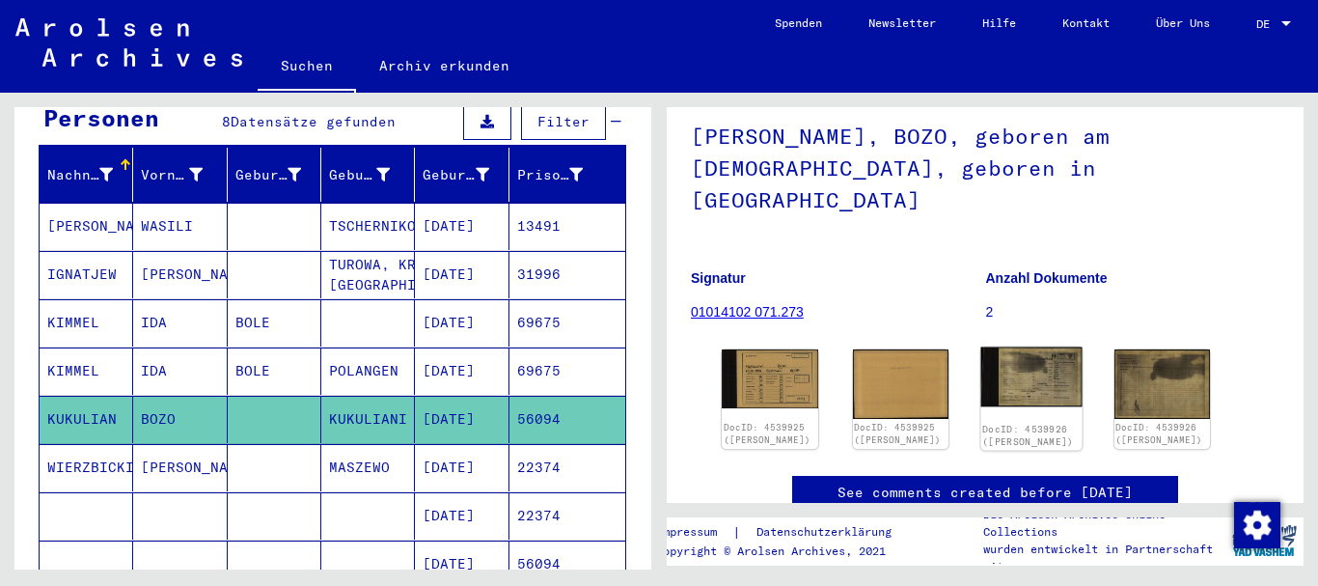
click at [1026, 347] on img at bounding box center [1031, 377] width 100 height 60
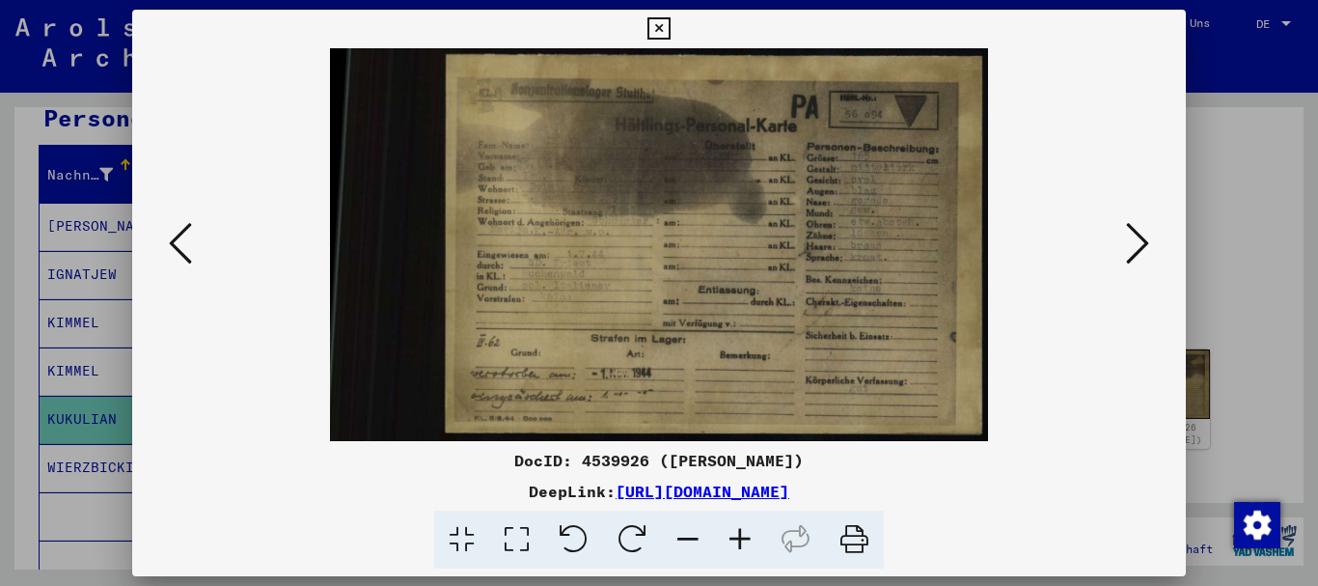
drag, startPoint x: 65, startPoint y: 263, endPoint x: 103, endPoint y: 205, distance: 69.6
click at [69, 256] on div at bounding box center [659, 293] width 1318 height 586
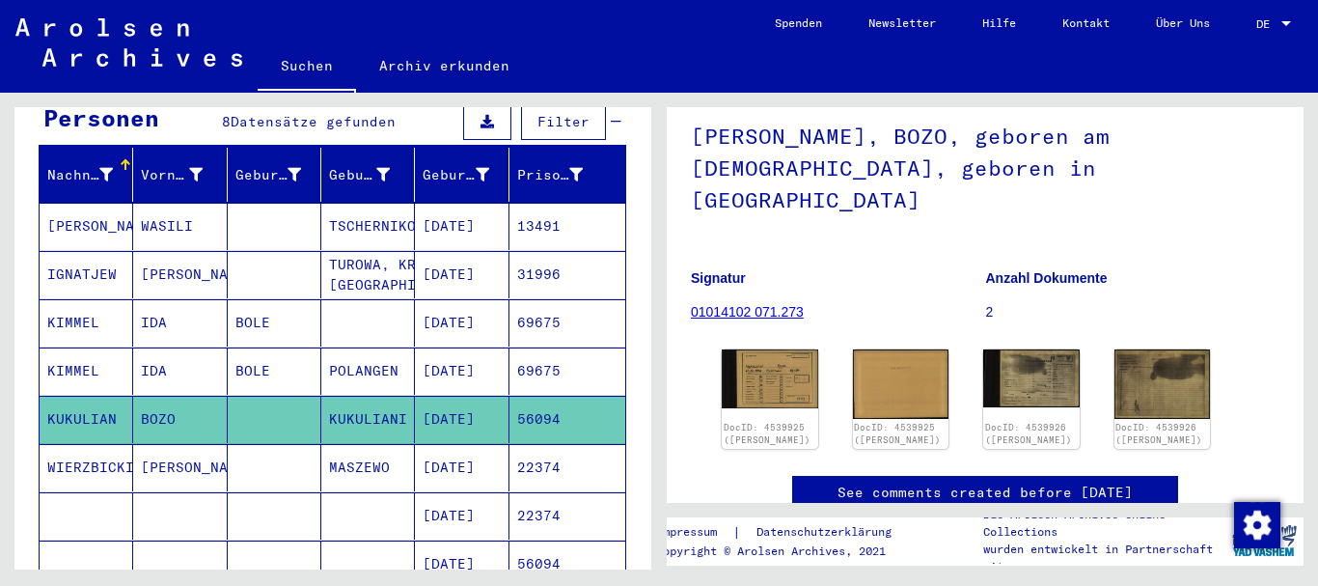
scroll to position [0, 0]
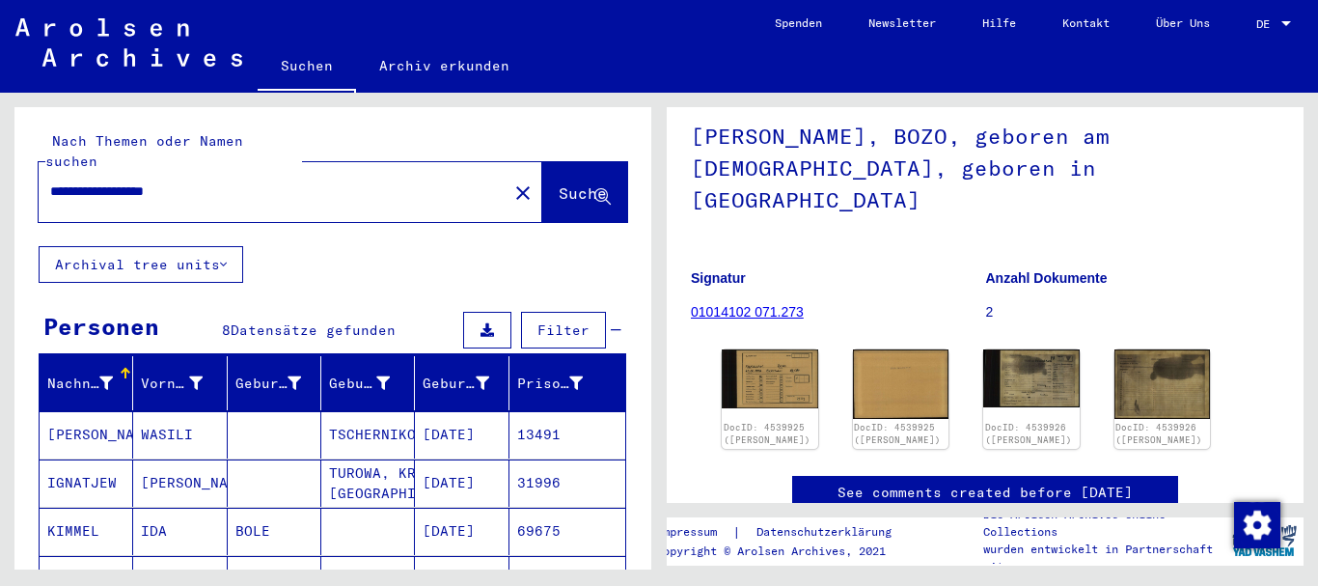
drag, startPoint x: 246, startPoint y: 166, endPoint x: 2, endPoint y: 171, distance: 244.1
click at [50, 181] on input "**********" at bounding box center [273, 191] width 446 height 20
paste input "text"
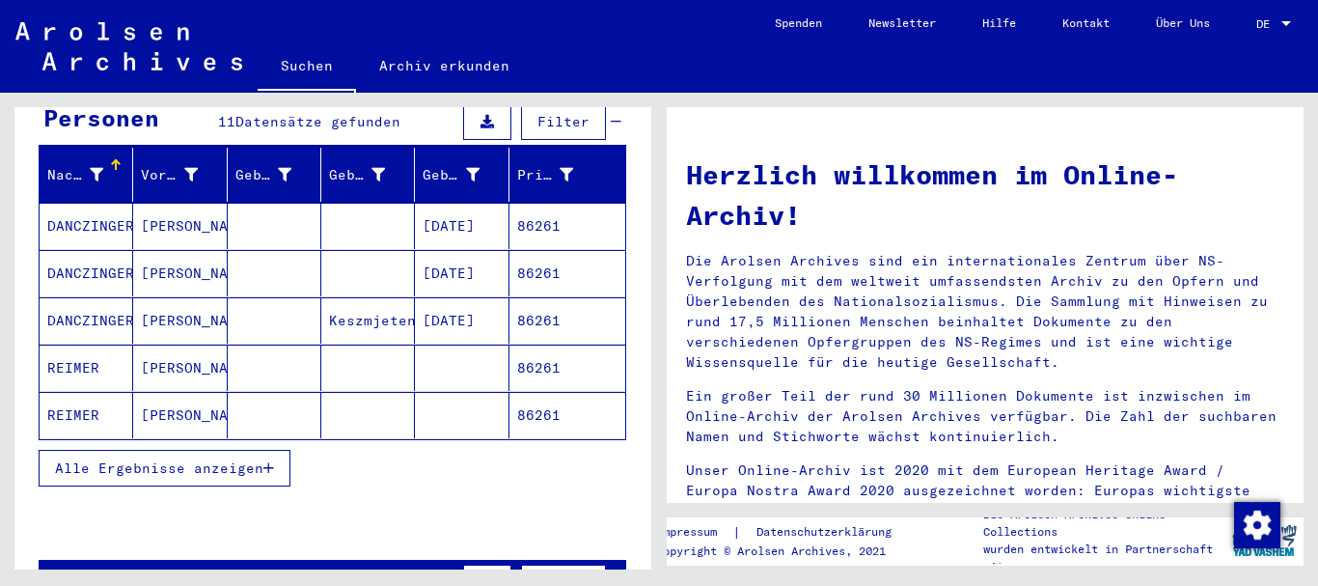
click at [123, 459] on span "Alle Ergebnisse anzeigen" at bounding box center [159, 467] width 208 height 17
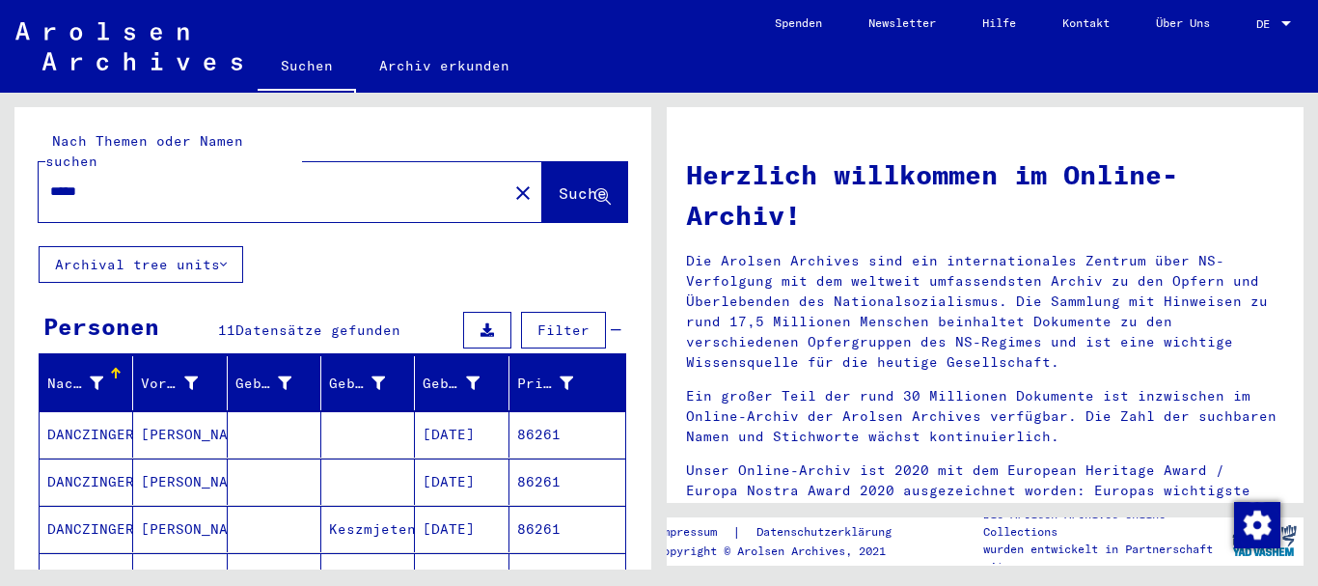
click at [50, 181] on input "*****" at bounding box center [267, 191] width 434 height 20
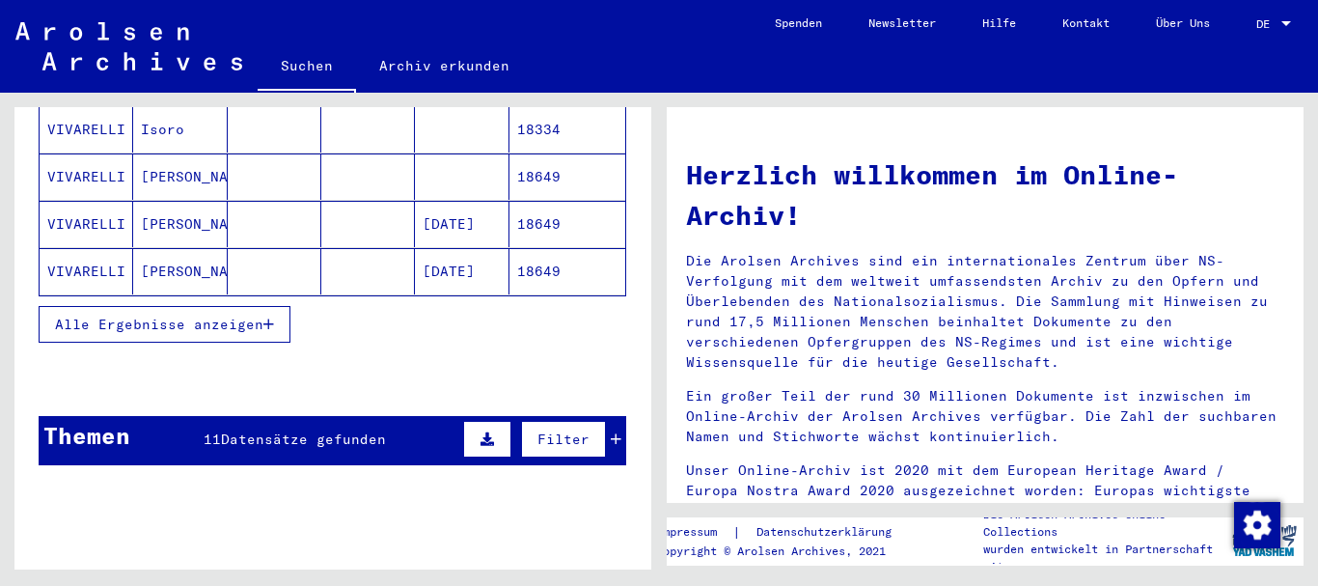
scroll to position [417, 0]
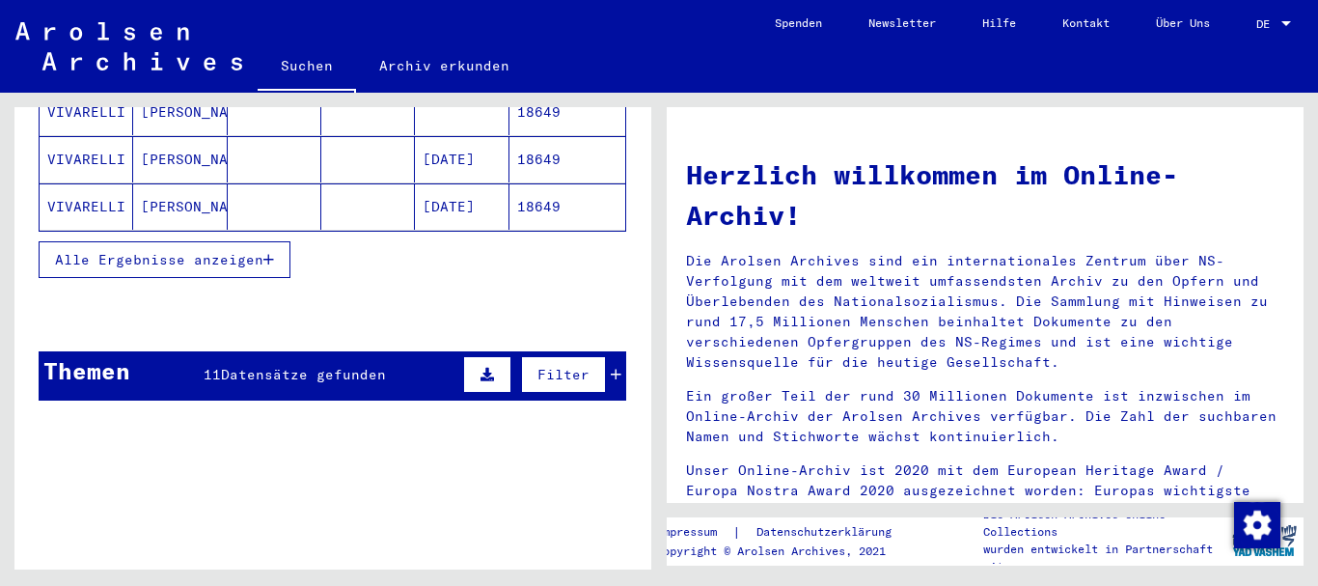
click at [253, 241] on button "Alle Ergebnisse anzeigen" at bounding box center [165, 259] width 252 height 37
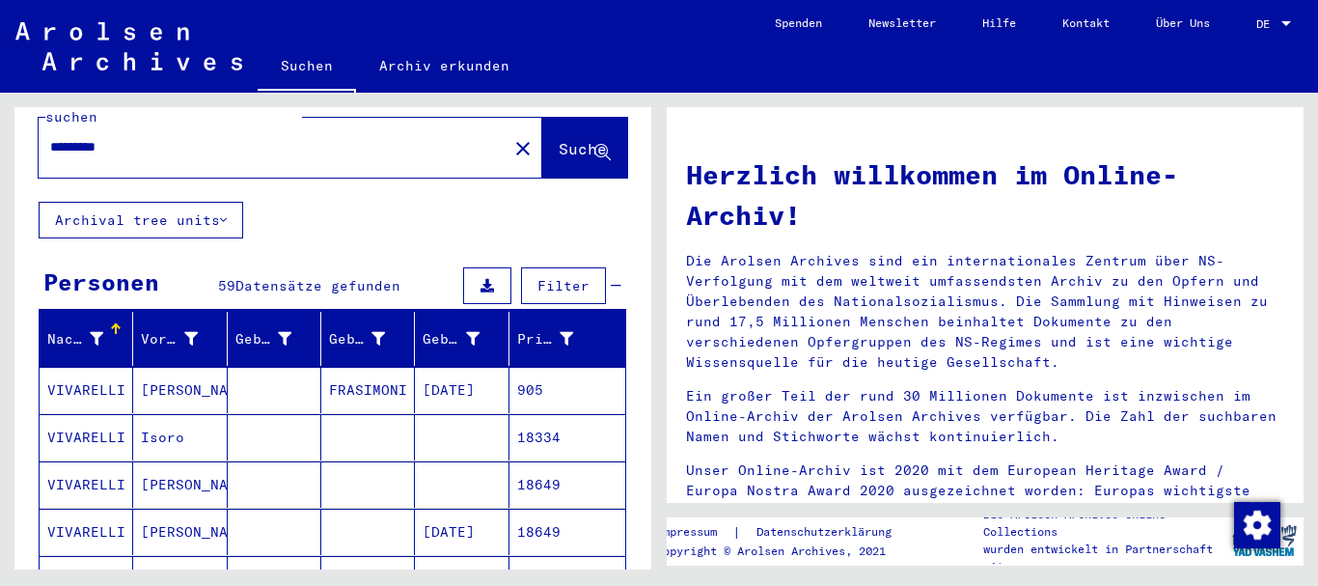
scroll to position [0, 0]
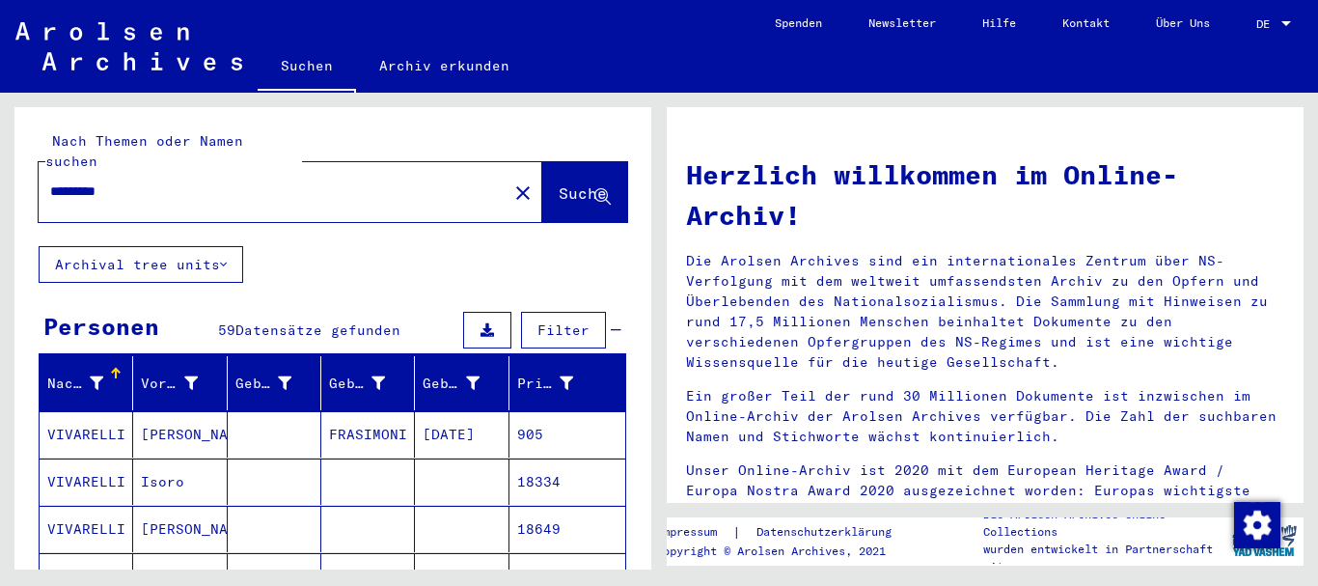
click at [132, 181] on input "*********" at bounding box center [267, 191] width 434 height 20
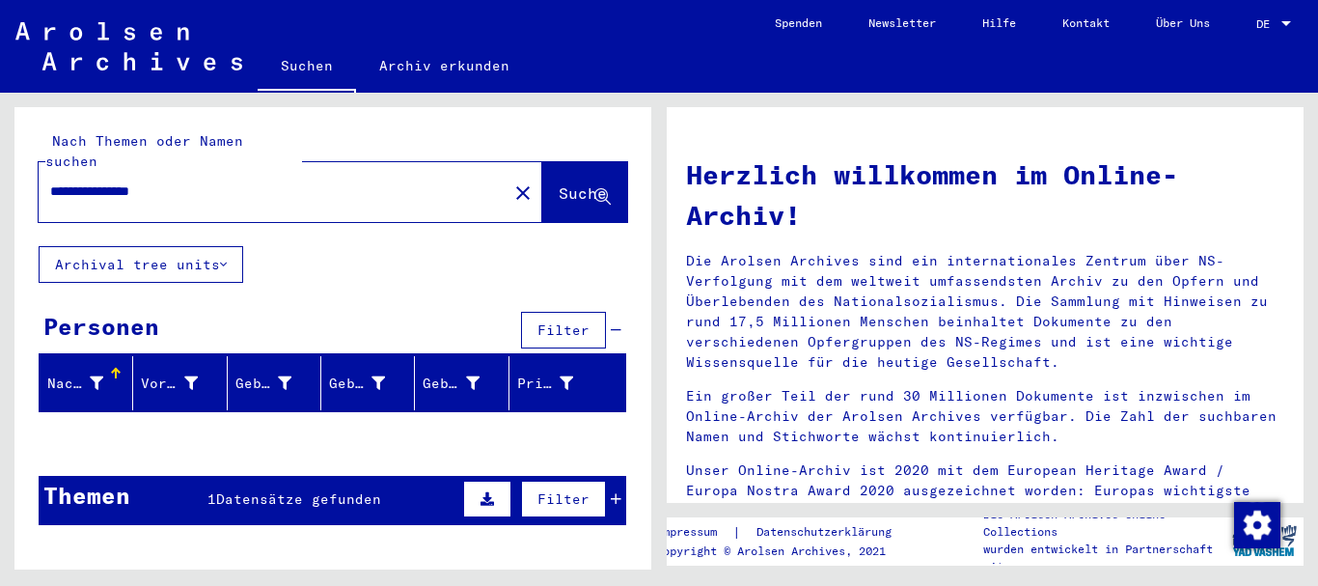
click at [117, 181] on input "**********" at bounding box center [267, 191] width 434 height 20
drag, startPoint x: 190, startPoint y: 174, endPoint x: 0, endPoint y: 169, distance: 190.1
click at [50, 181] on input "**********" at bounding box center [267, 191] width 434 height 20
paste input "text"
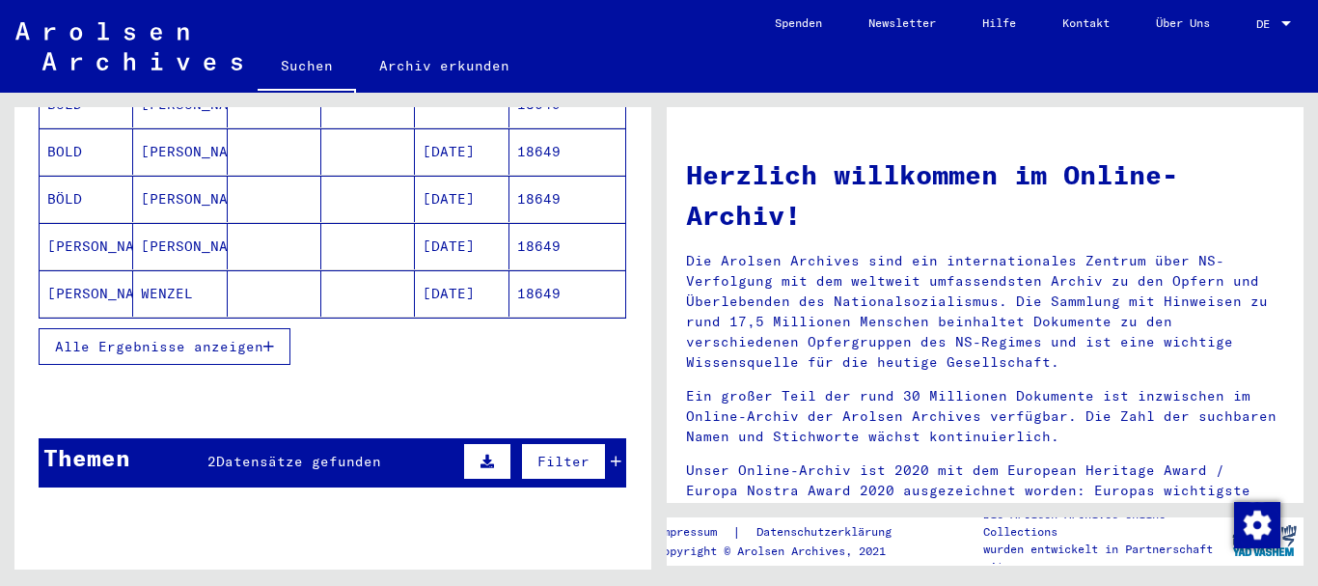
scroll to position [417, 0]
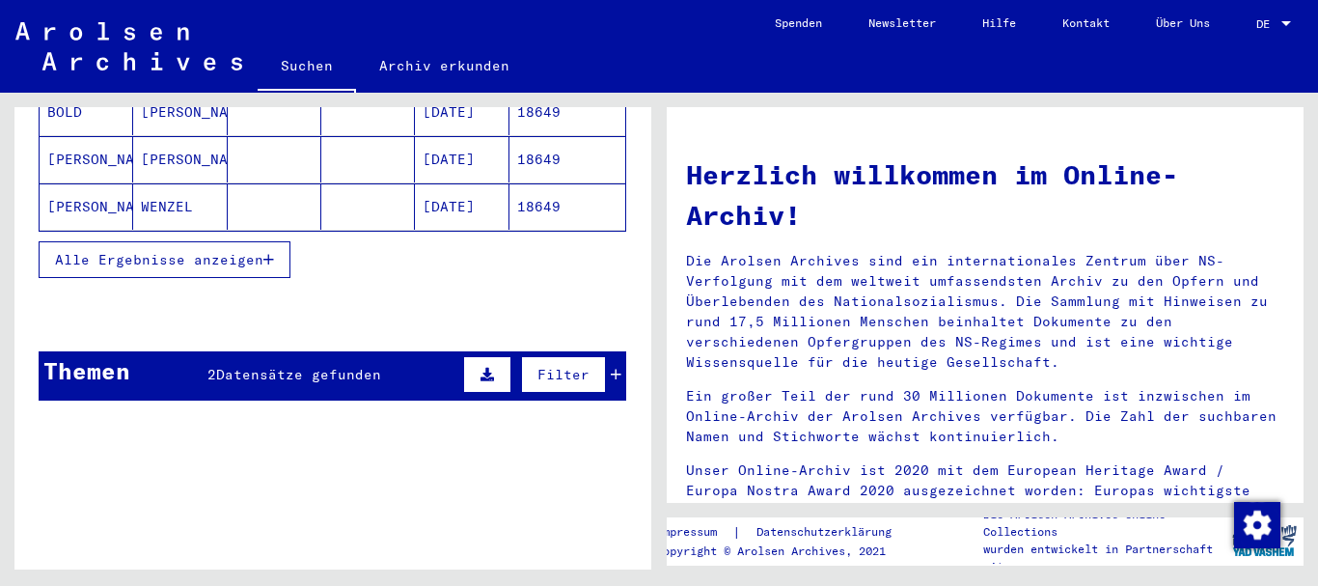
click at [102, 241] on button "Alle Ergebnisse anzeigen" at bounding box center [165, 259] width 252 height 37
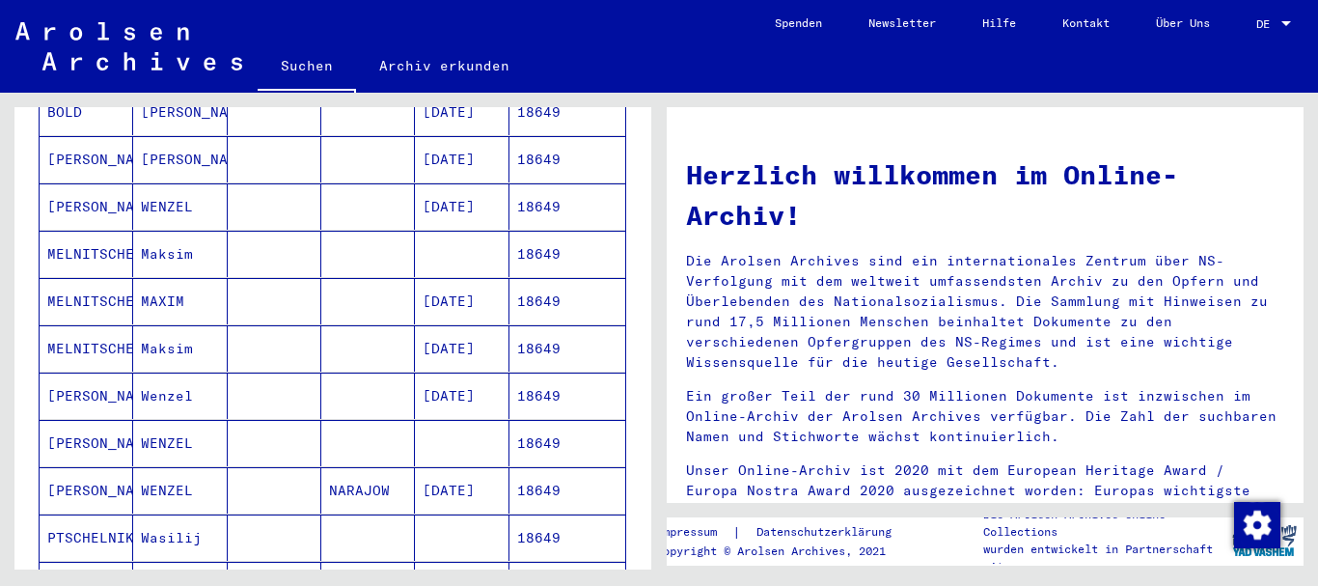
scroll to position [833, 0]
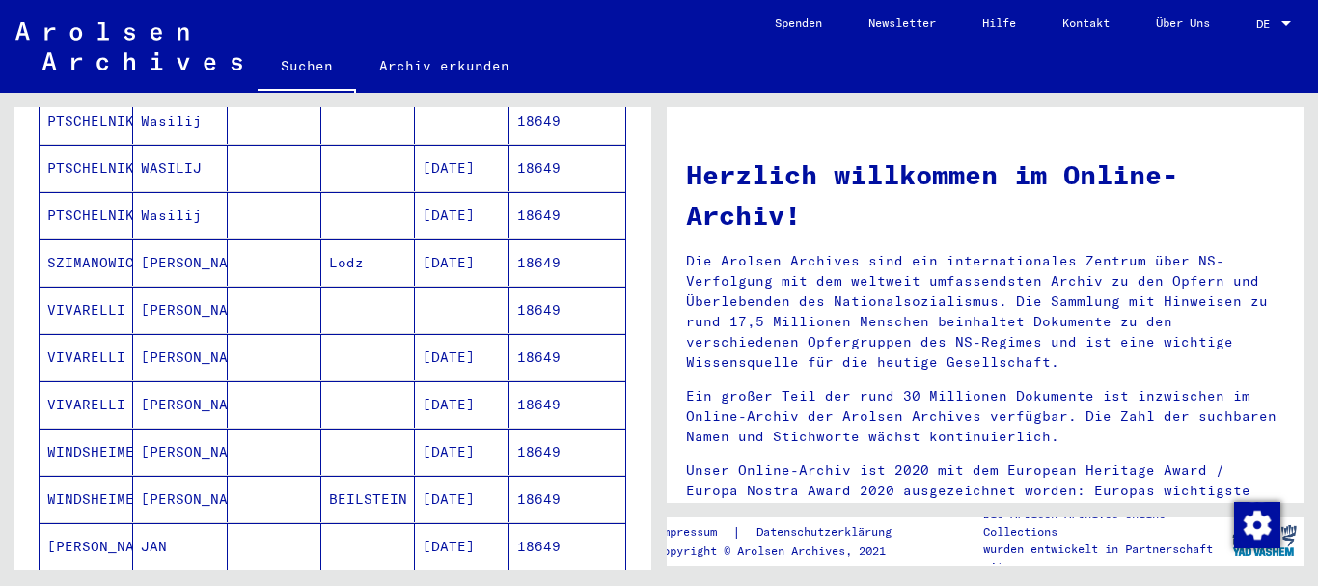
click at [102, 388] on mat-cell "VIVARELLI" at bounding box center [87, 404] width 94 height 46
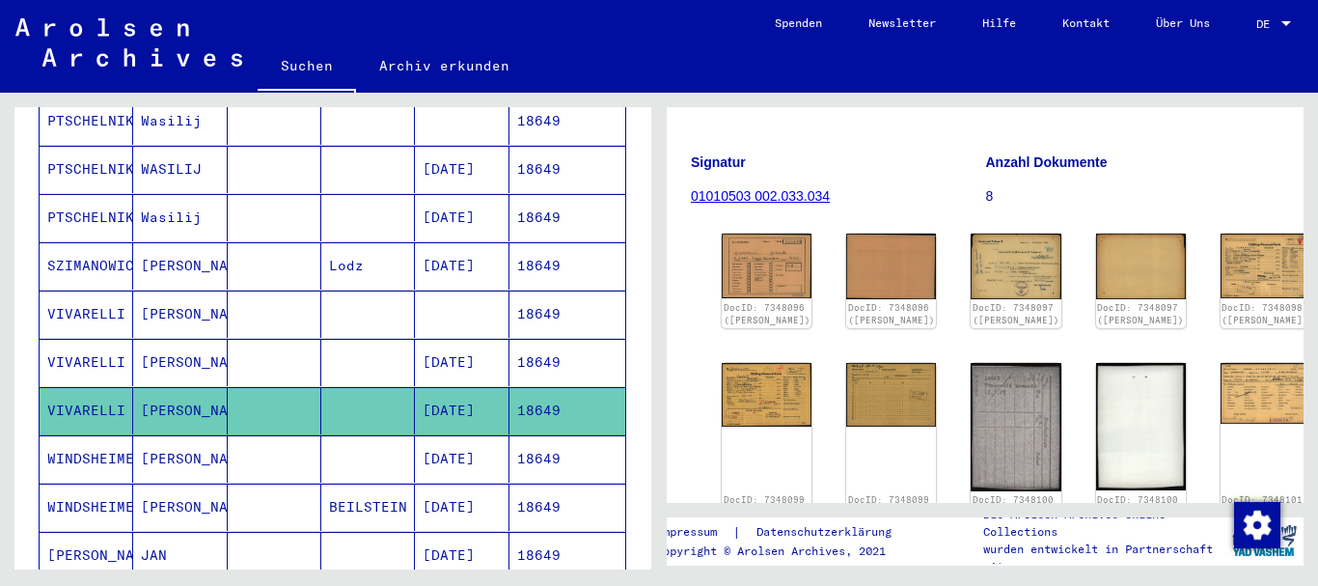
scroll to position [417, 0]
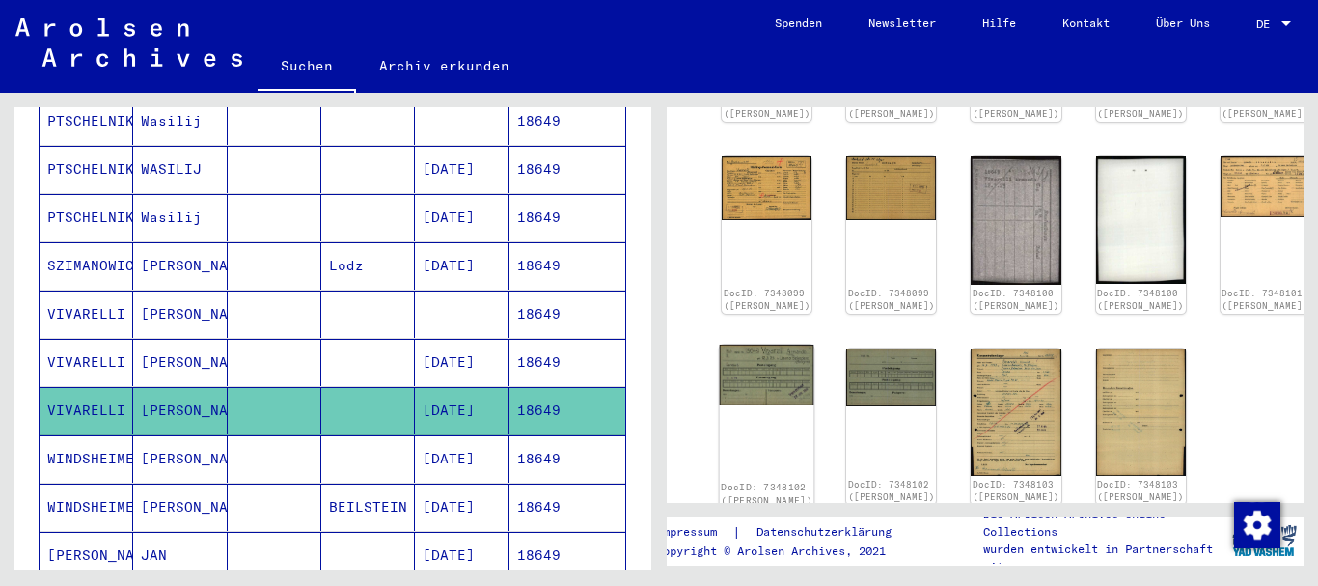
click at [748, 344] on img at bounding box center [767, 374] width 95 height 61
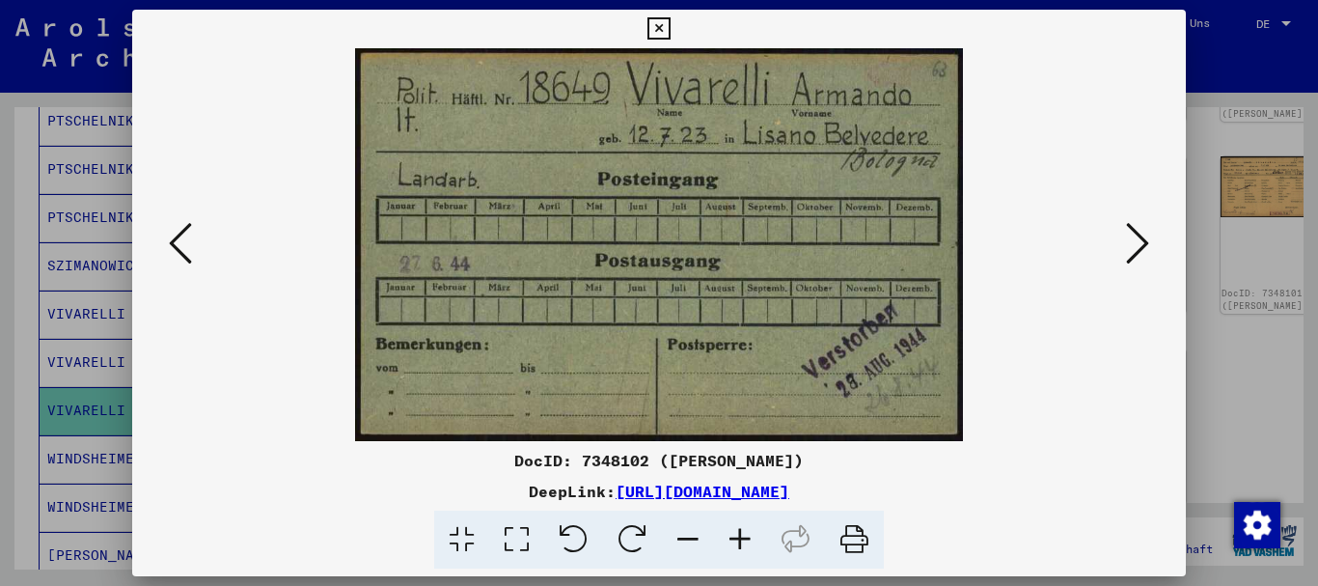
click at [1136, 248] on icon at bounding box center [1137, 243] width 23 height 46
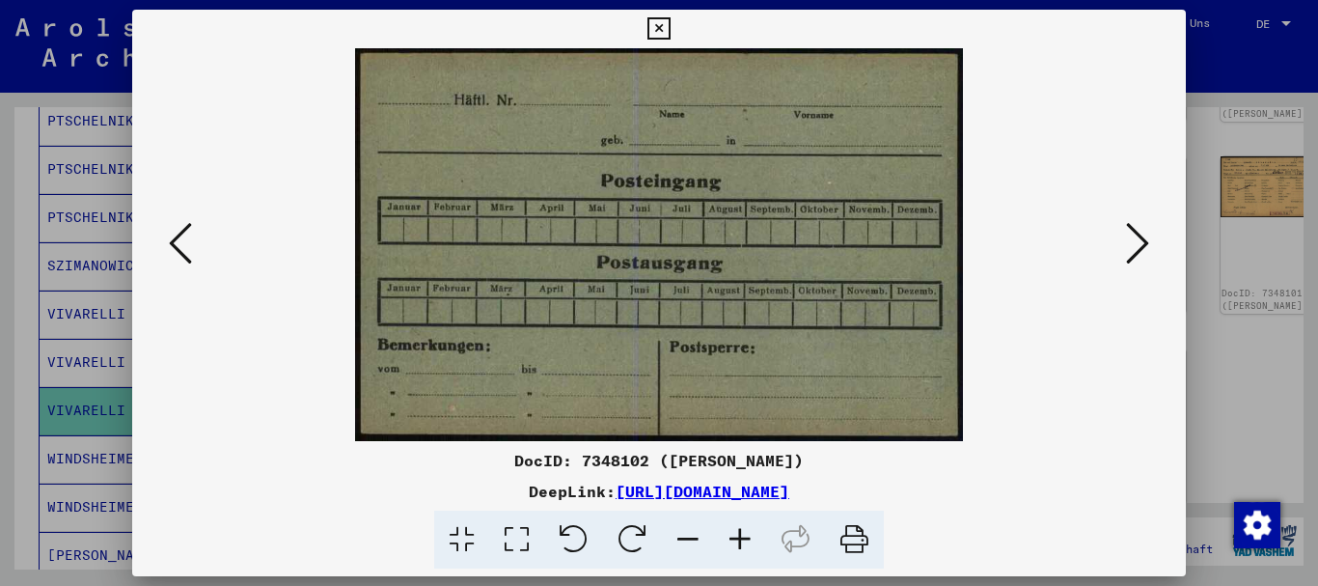
click at [1136, 248] on icon at bounding box center [1137, 243] width 23 height 46
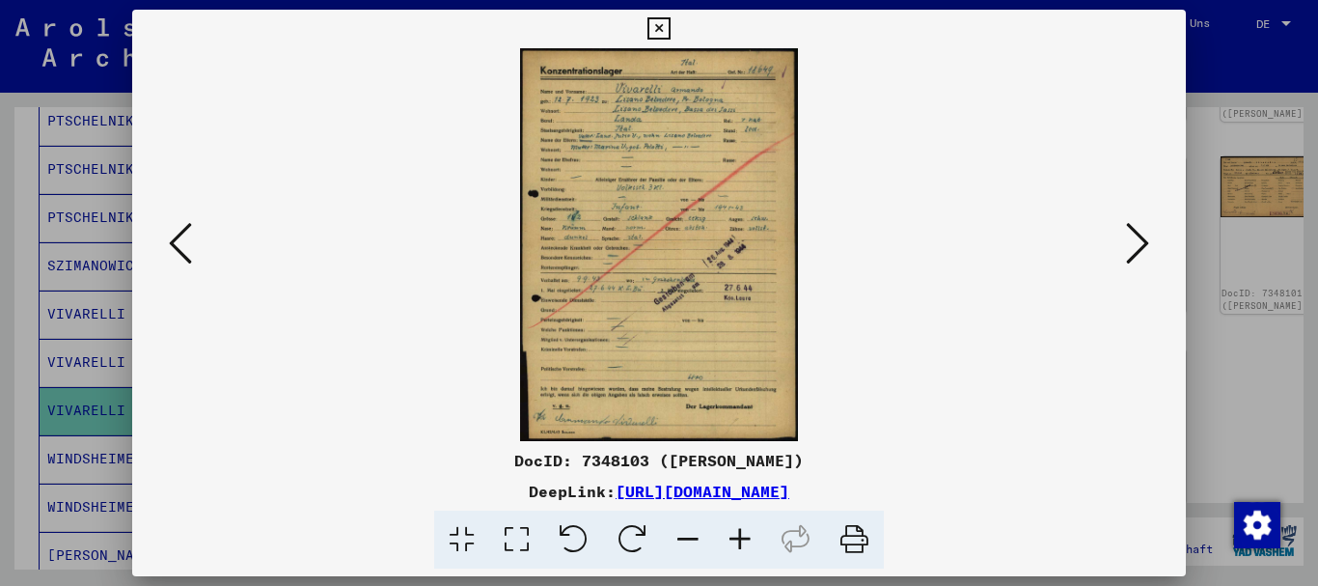
click at [1136, 248] on icon at bounding box center [1137, 243] width 23 height 46
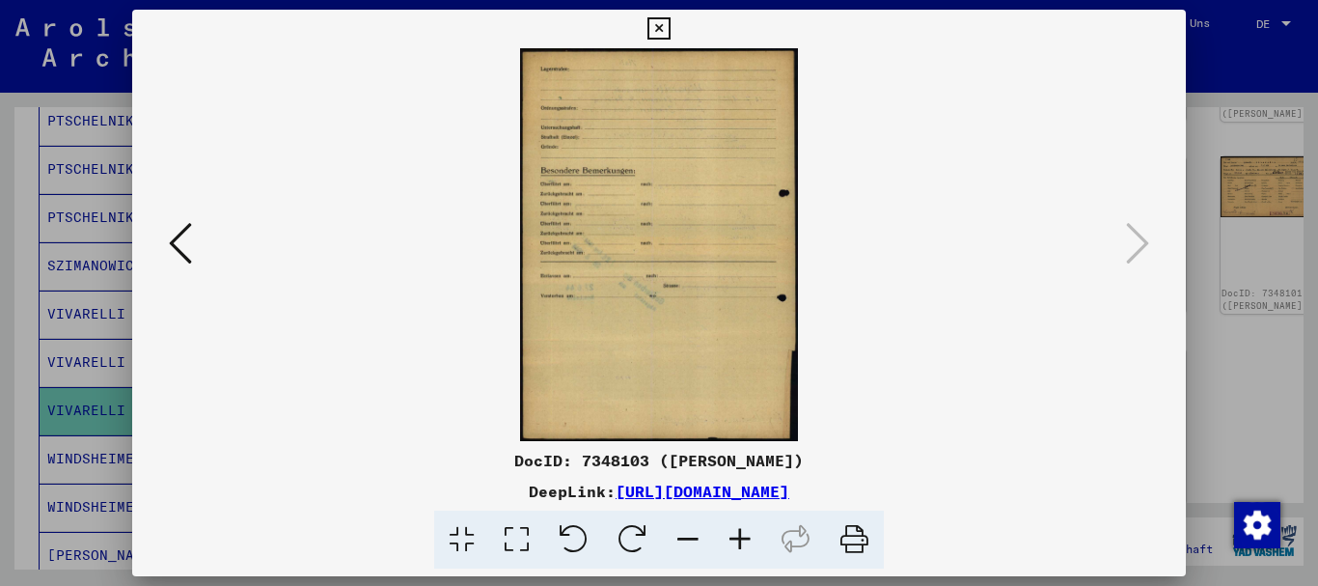
drag, startPoint x: 1282, startPoint y: 437, endPoint x: 1038, endPoint y: 171, distance: 361.2
click at [1281, 436] on div at bounding box center [659, 293] width 1318 height 586
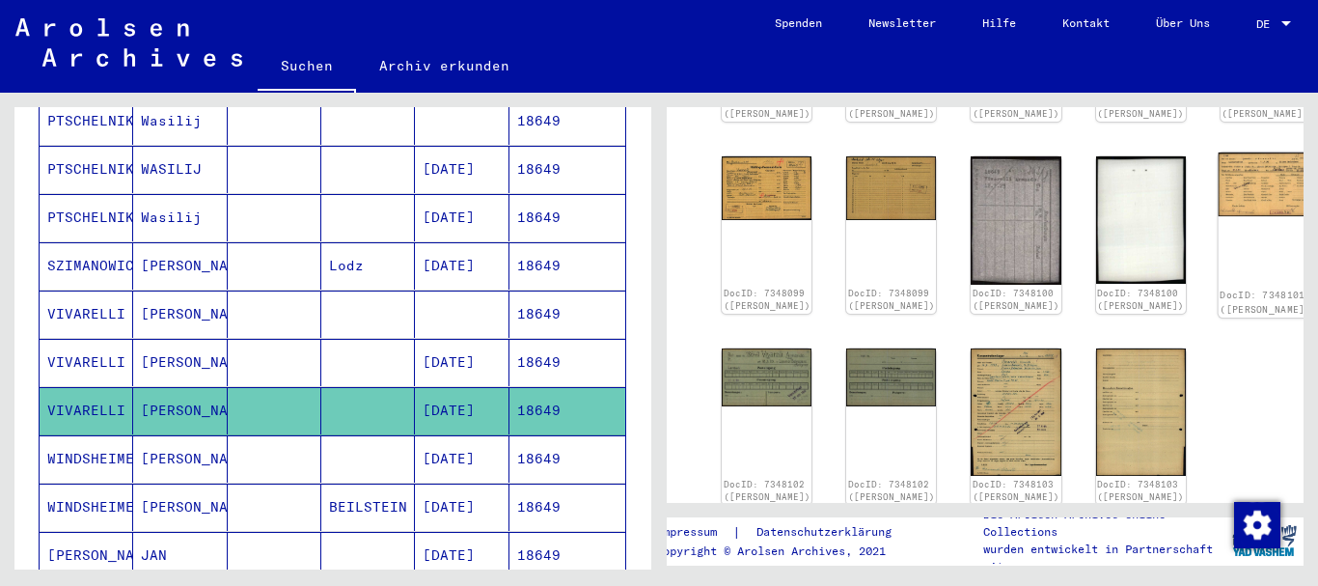
click at [1217, 186] on img at bounding box center [1264, 184] width 95 height 64
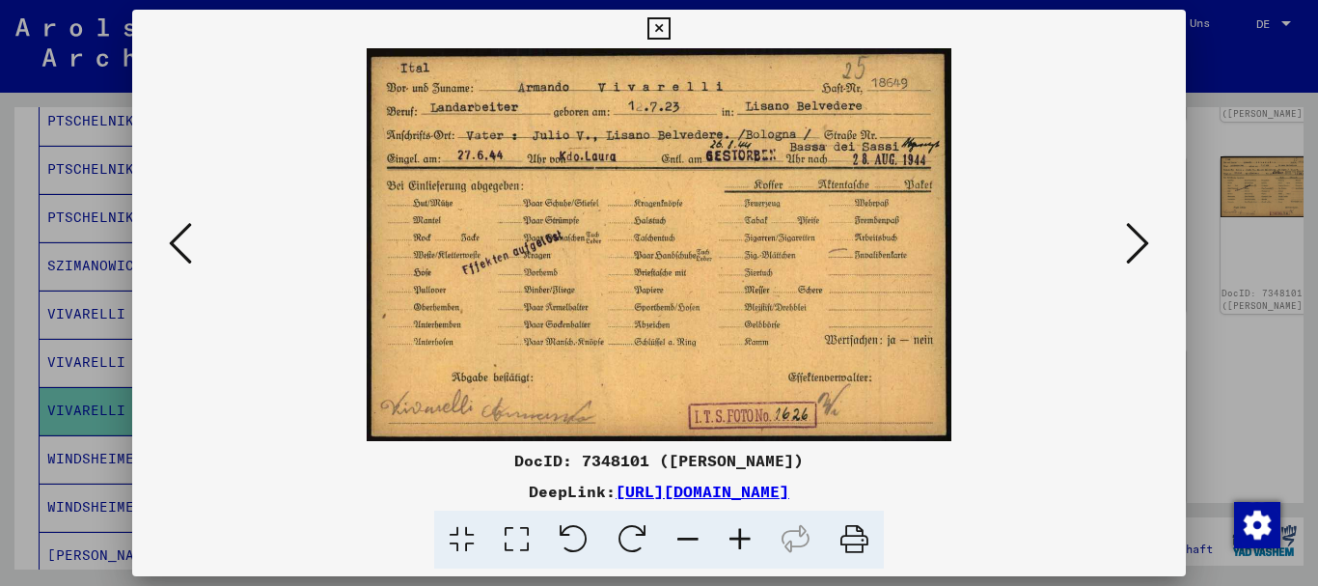
click at [0, 316] on div at bounding box center [659, 293] width 1318 height 586
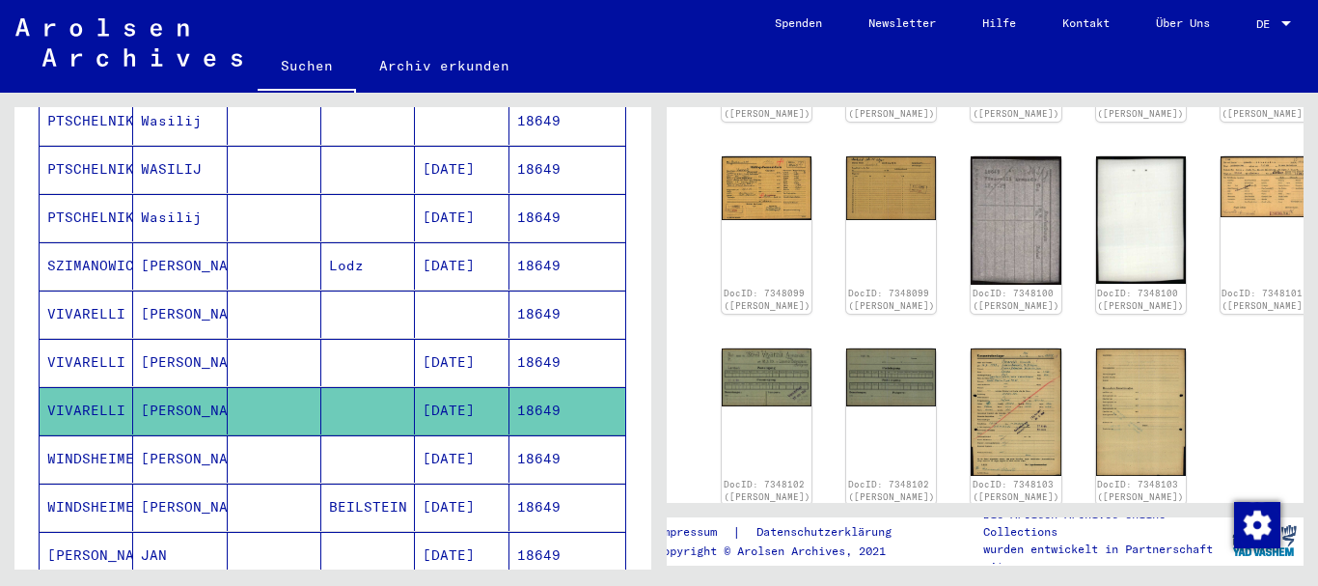
scroll to position [389, 0]
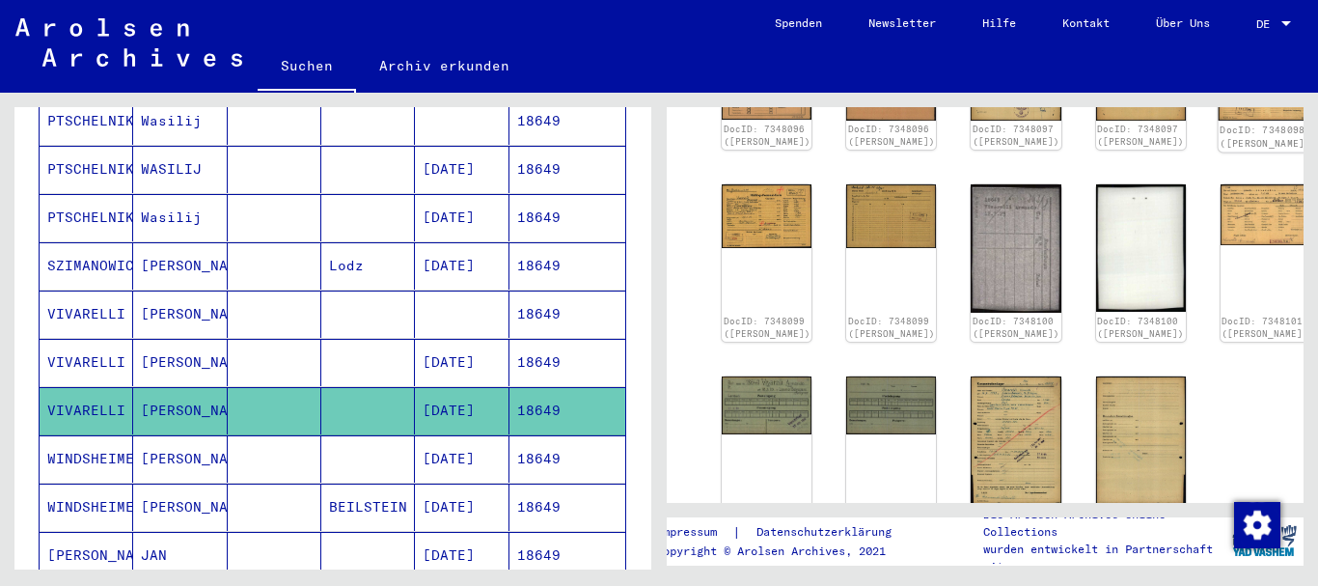
click at [1217, 121] on img at bounding box center [1264, 87] width 95 height 68
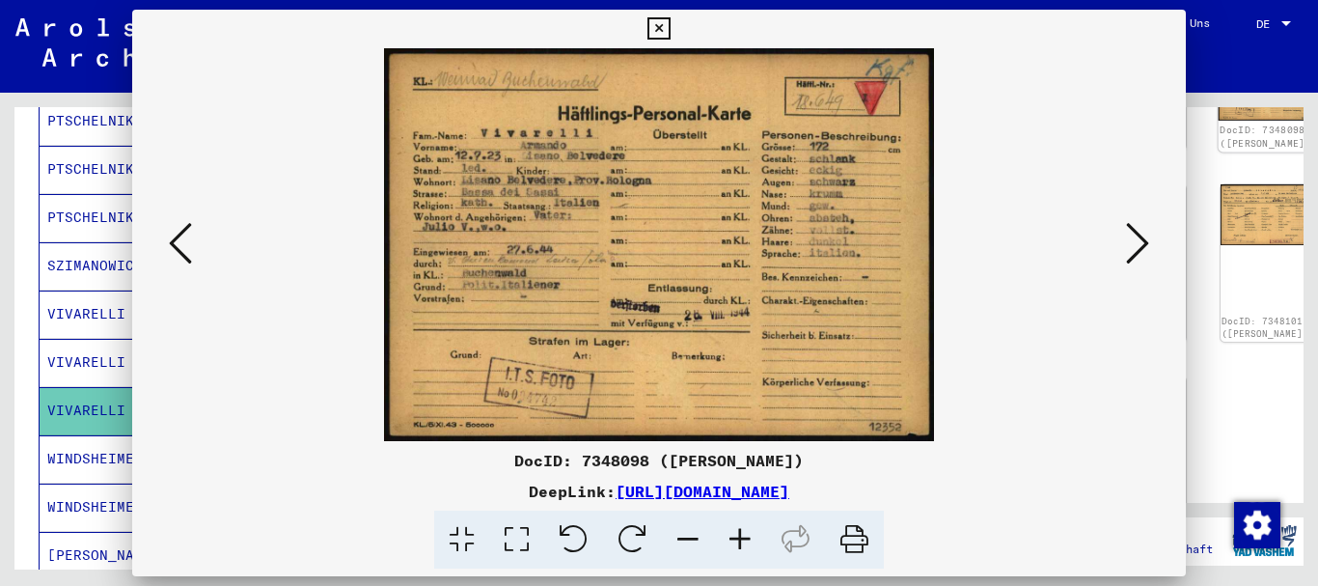
scroll to position [104, 0]
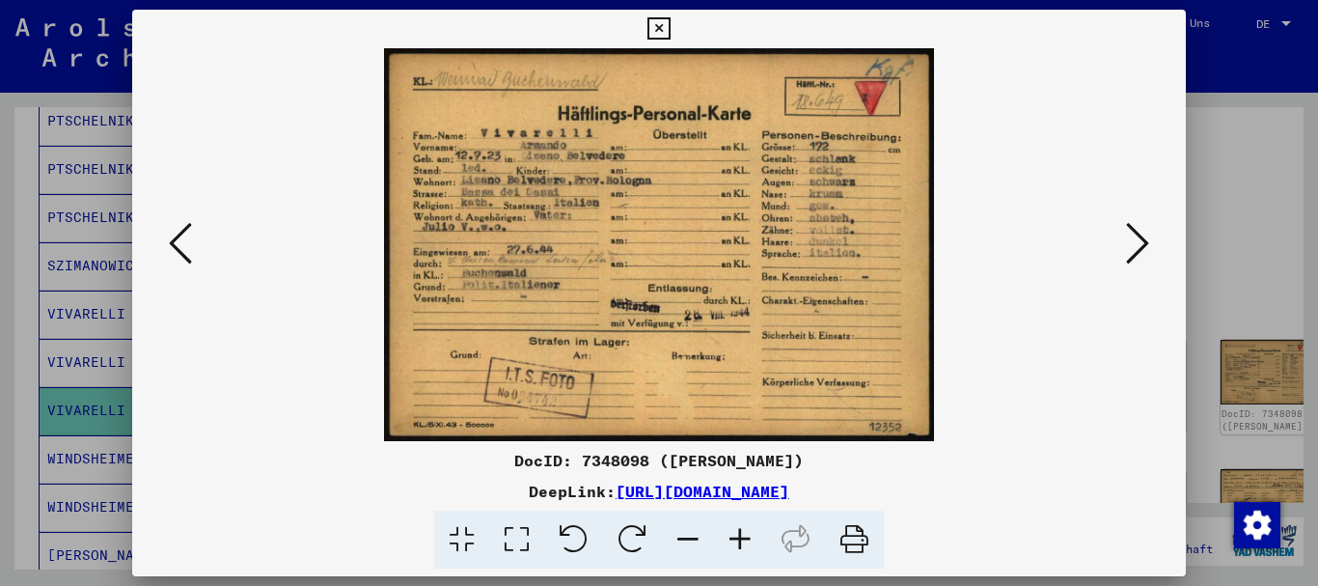
click at [24, 356] on div at bounding box center [659, 293] width 1318 height 586
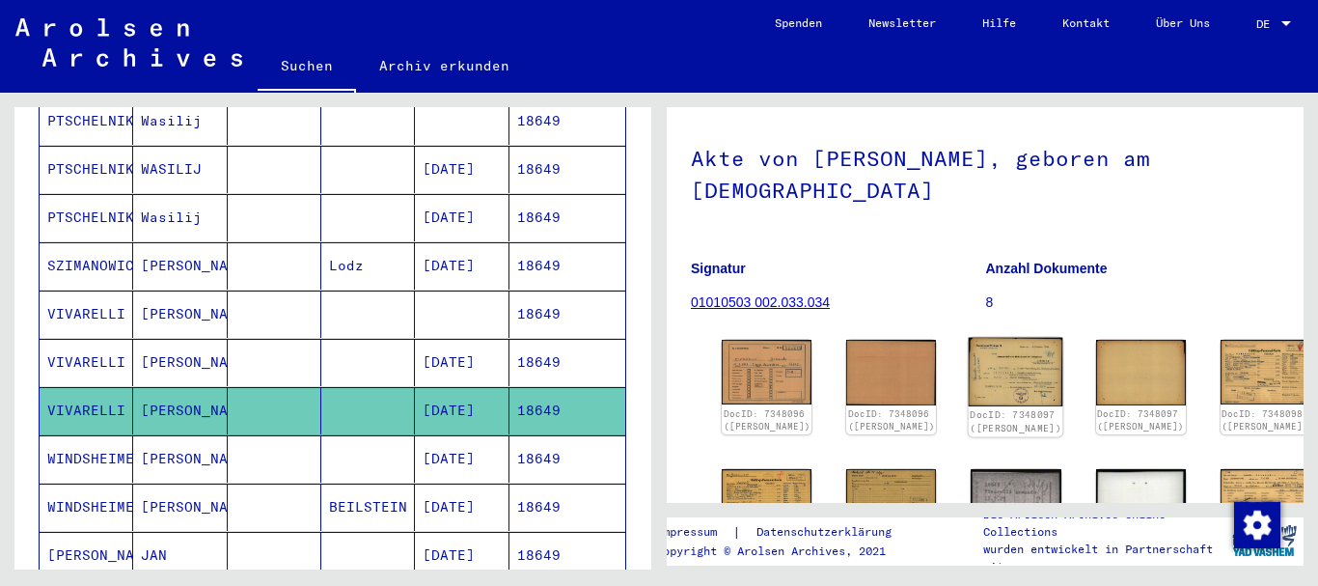
click at [969, 364] on img at bounding box center [1016, 372] width 95 height 68
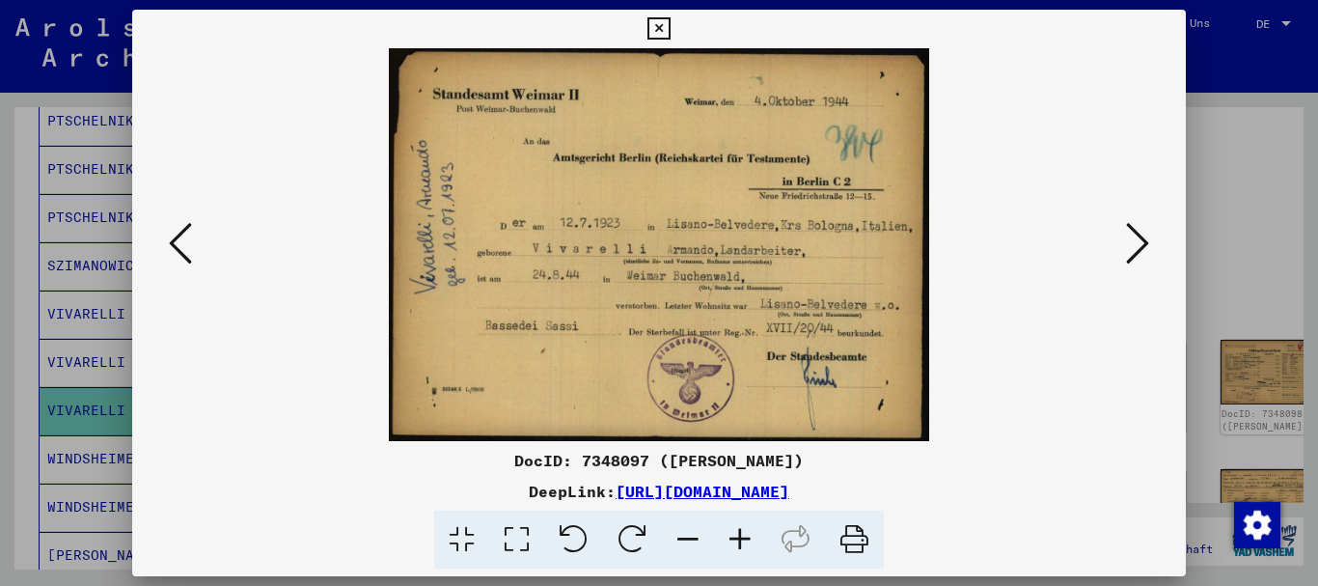
click at [183, 250] on icon at bounding box center [180, 243] width 23 height 46
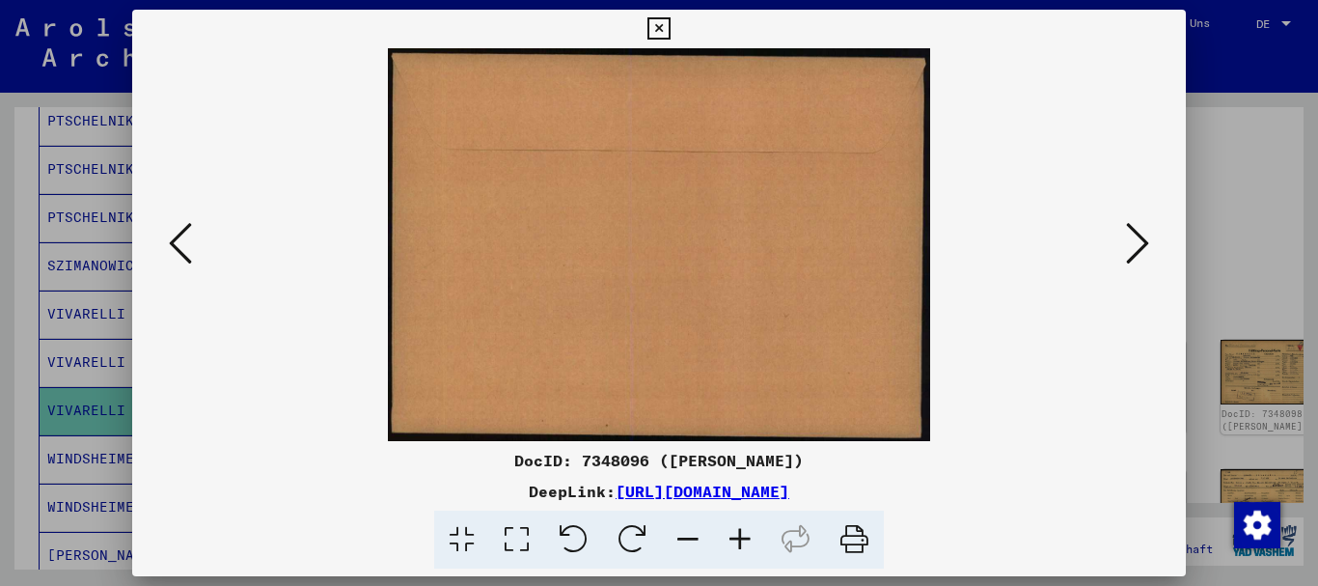
click at [183, 250] on icon at bounding box center [180, 243] width 23 height 46
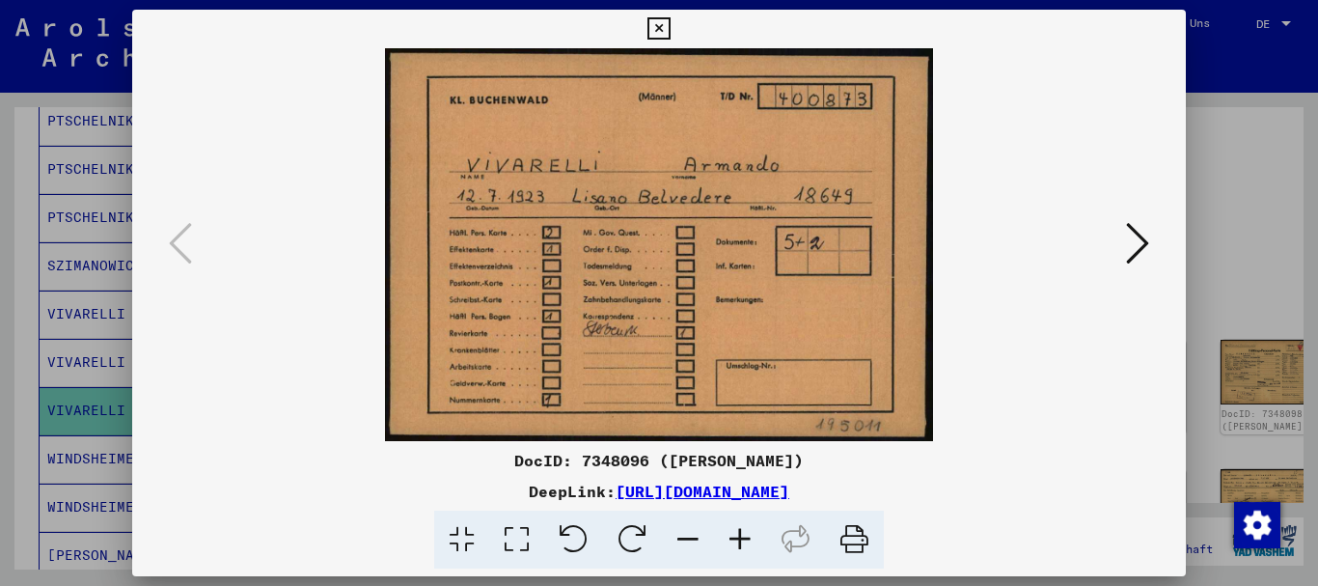
click at [1138, 241] on icon at bounding box center [1137, 243] width 23 height 46
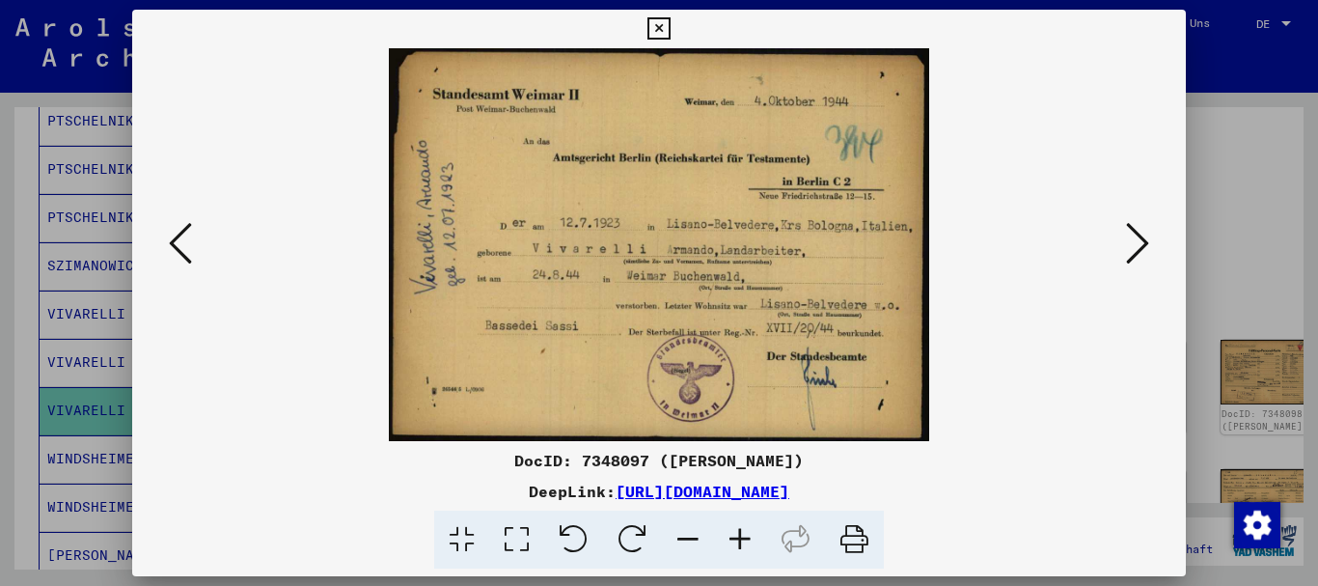
click at [1138, 241] on icon at bounding box center [1137, 243] width 23 height 46
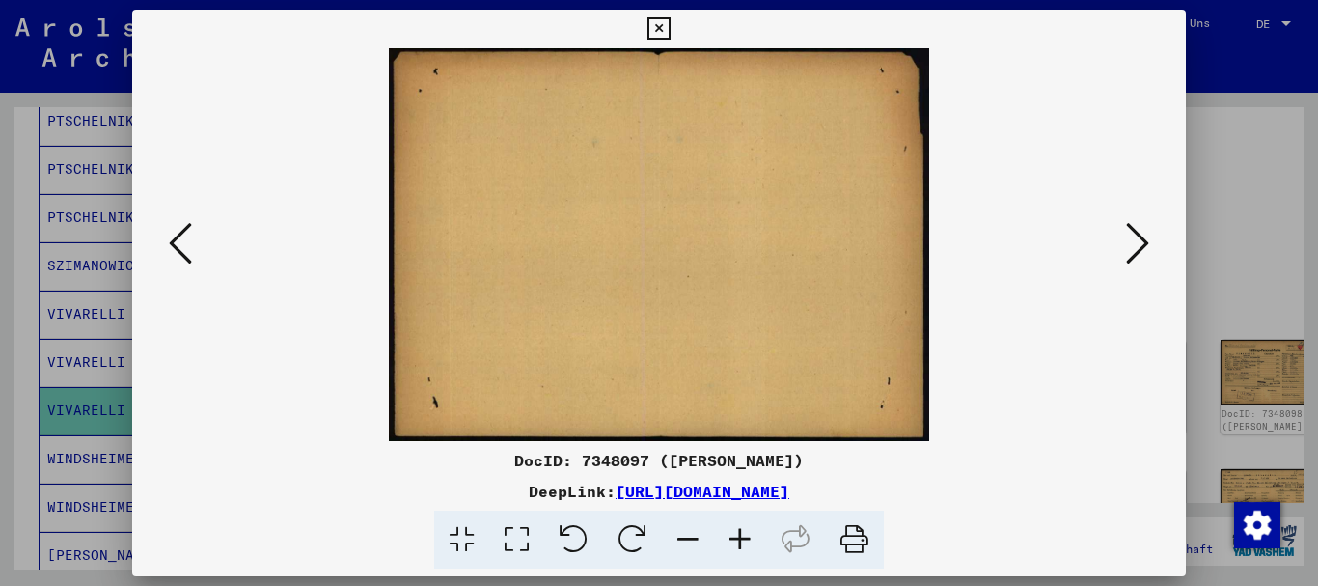
click at [1138, 241] on icon at bounding box center [1137, 243] width 23 height 46
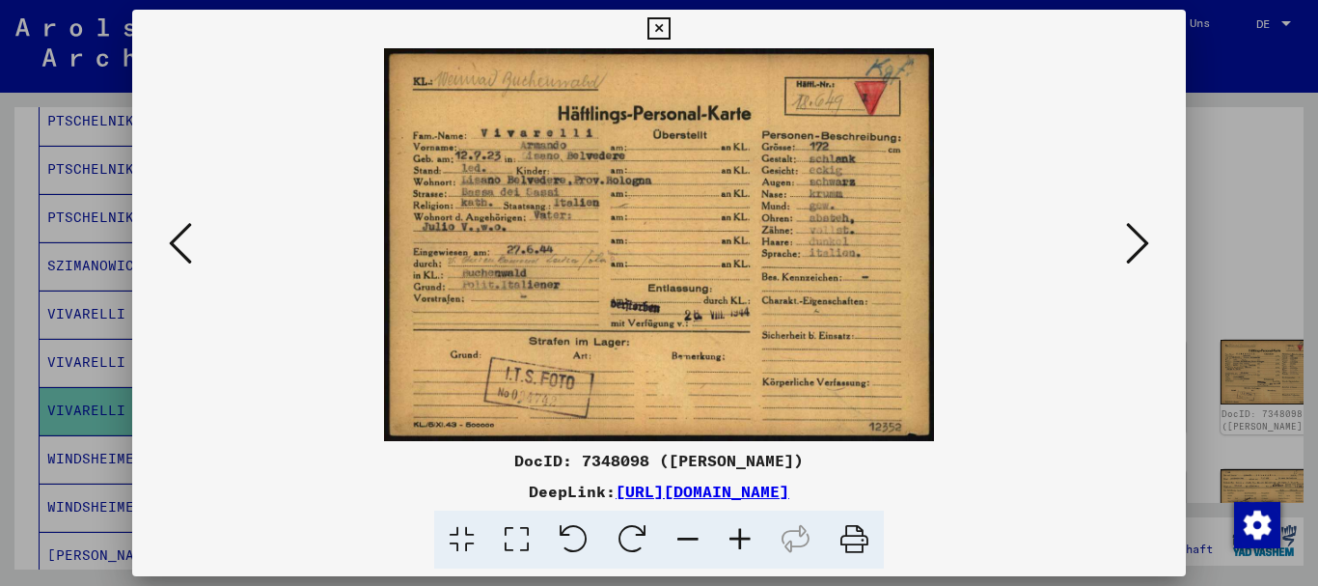
click at [1138, 241] on icon at bounding box center [1137, 243] width 23 height 46
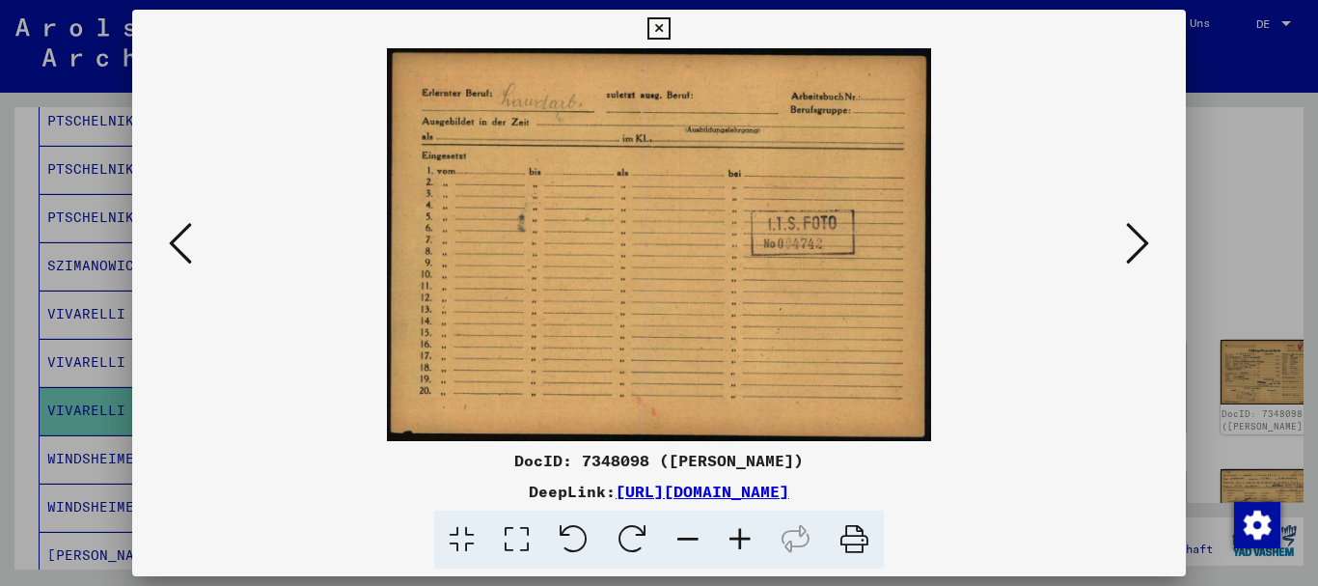
click at [1138, 241] on icon at bounding box center [1137, 243] width 23 height 46
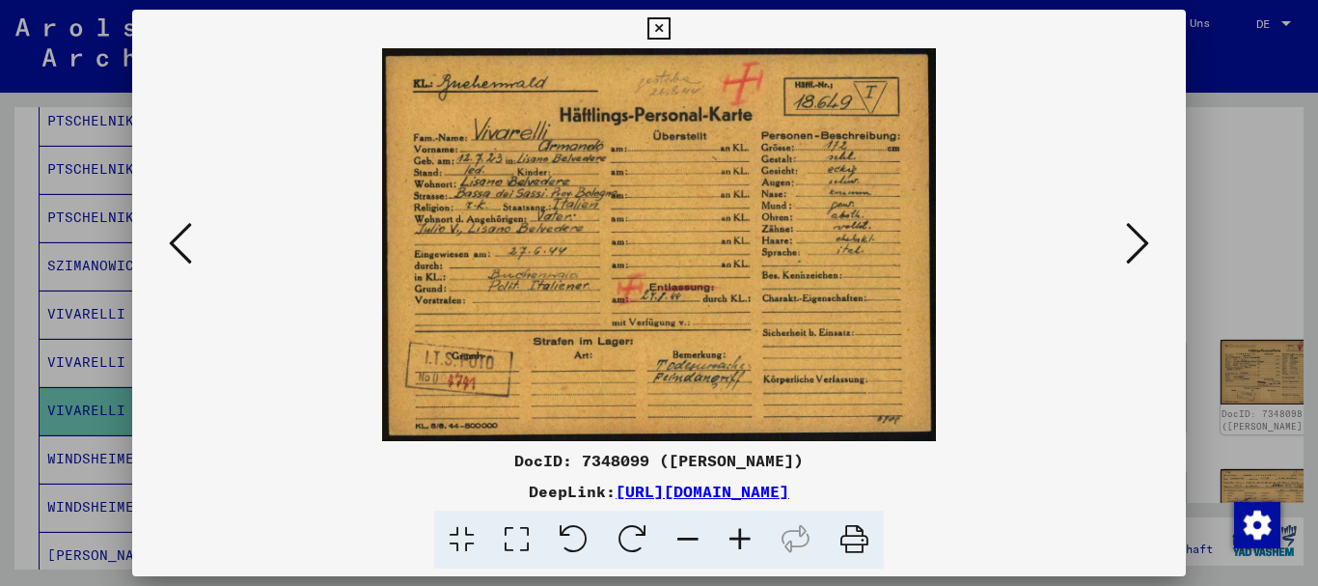
click at [1138, 241] on icon at bounding box center [1137, 243] width 23 height 46
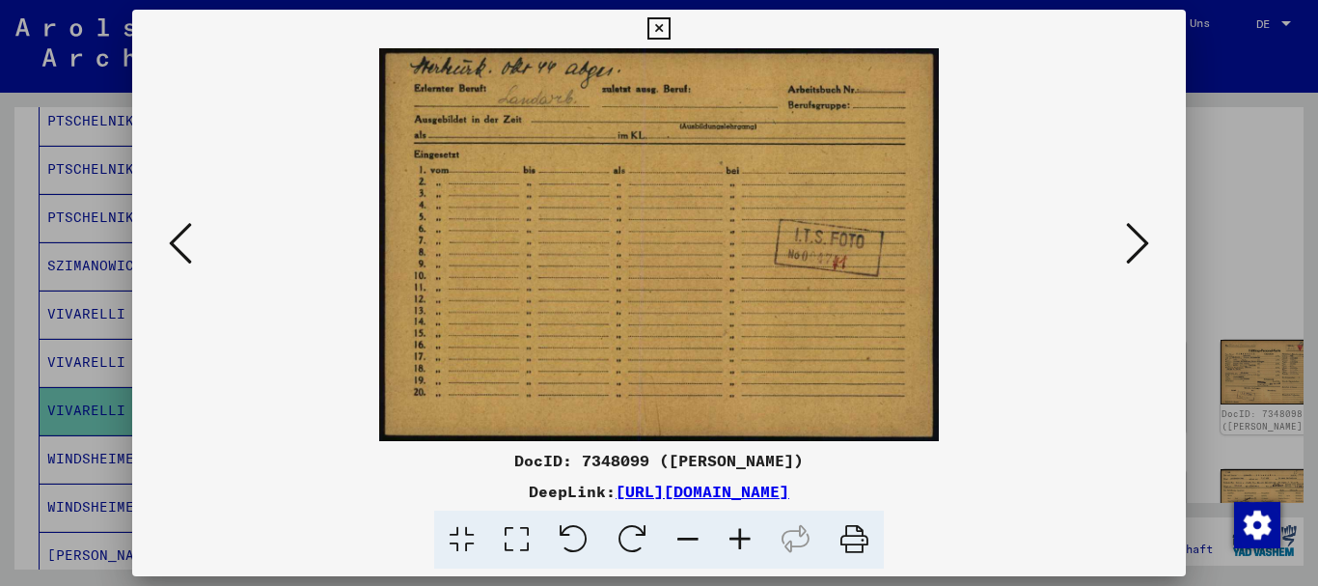
click at [1138, 241] on icon at bounding box center [1137, 243] width 23 height 46
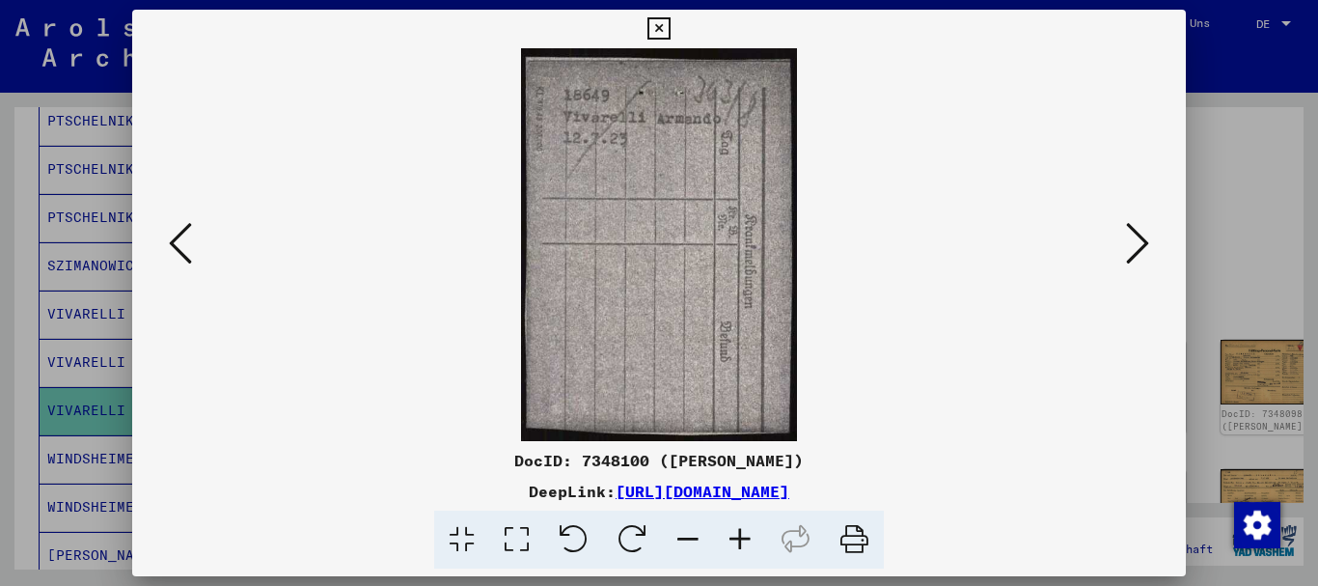
click at [1138, 241] on icon at bounding box center [1137, 243] width 23 height 46
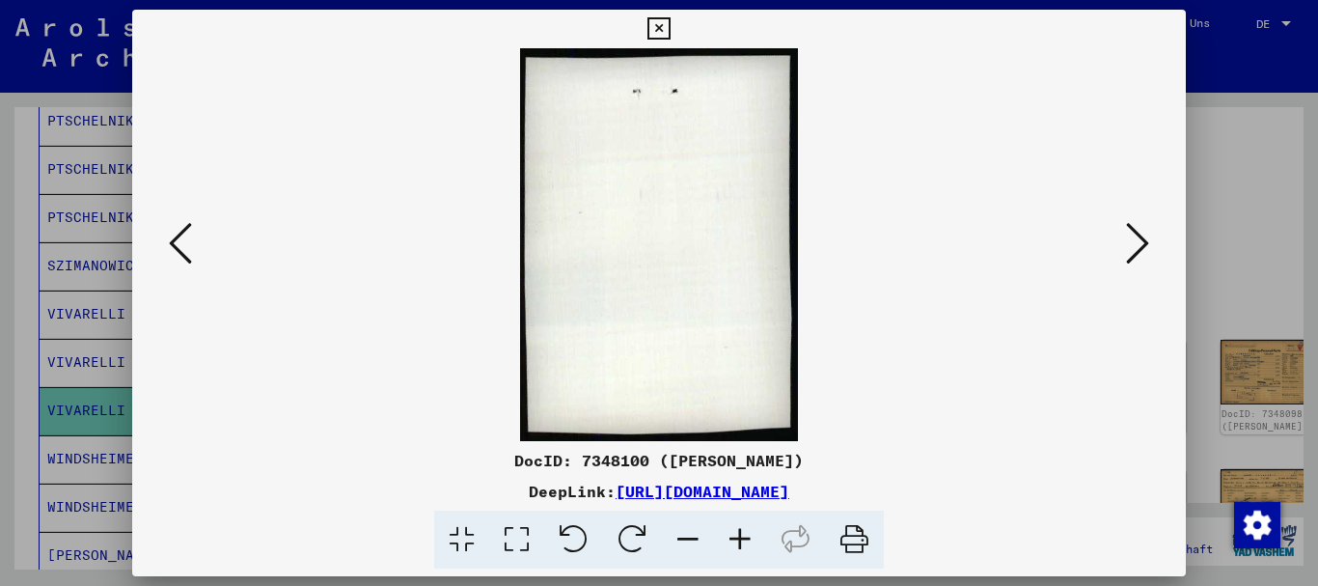
click at [1141, 243] on icon at bounding box center [1137, 243] width 23 height 46
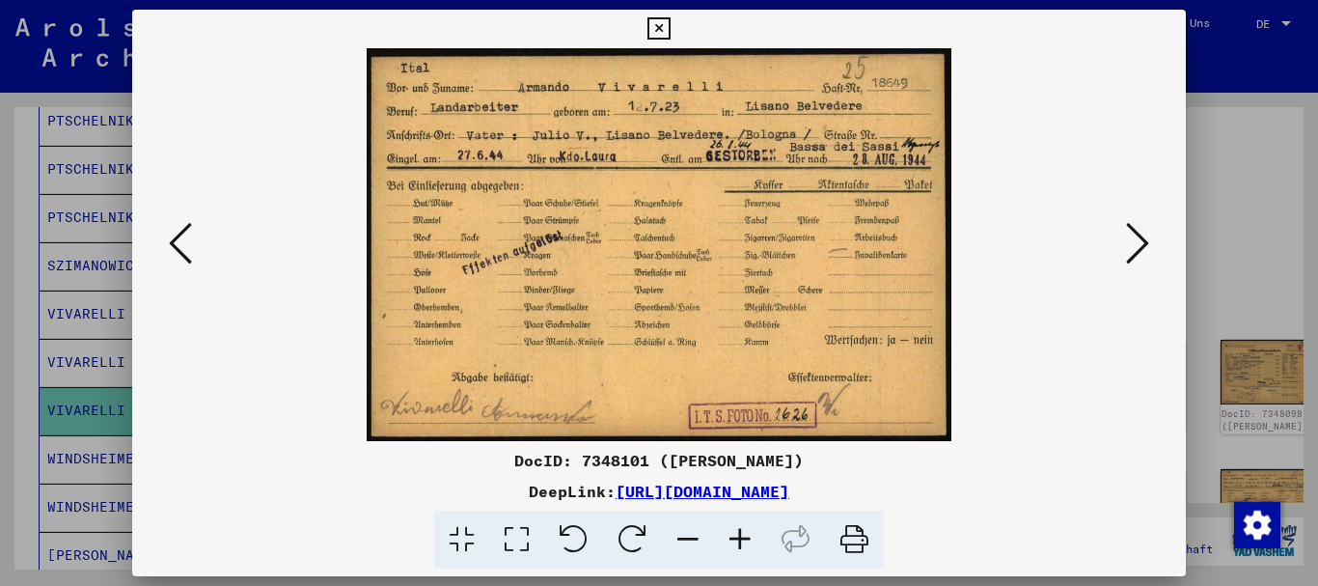
click at [1142, 287] on div at bounding box center [659, 244] width 1054 height 393
click at [1144, 247] on icon at bounding box center [1137, 243] width 23 height 46
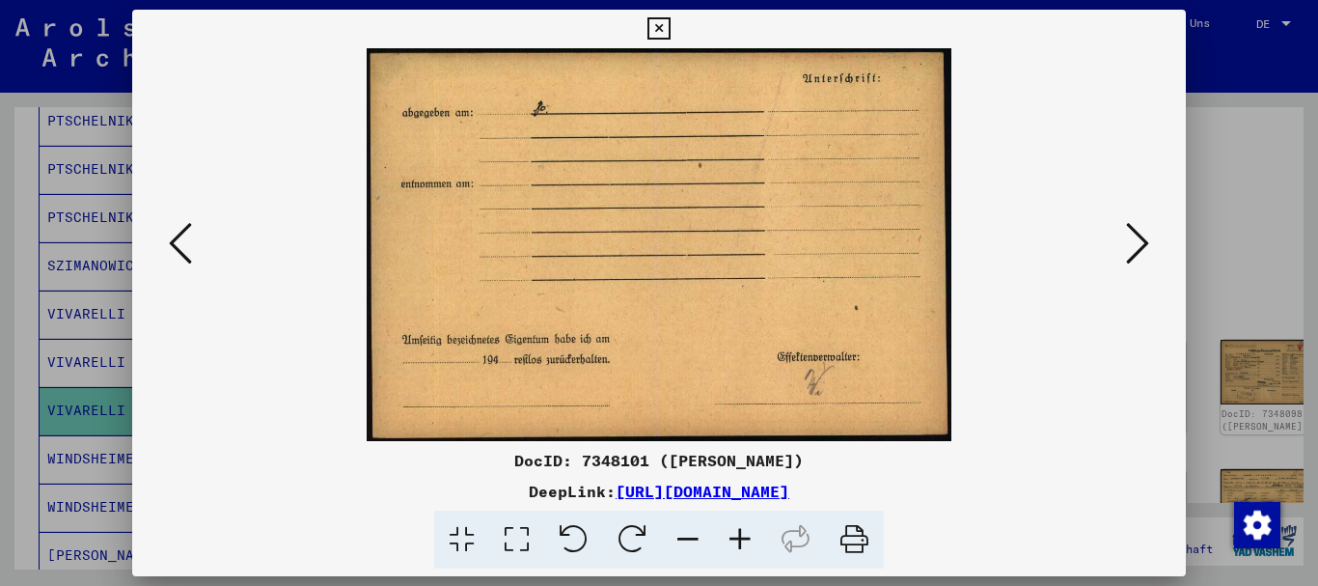
click at [1144, 247] on icon at bounding box center [1137, 243] width 23 height 46
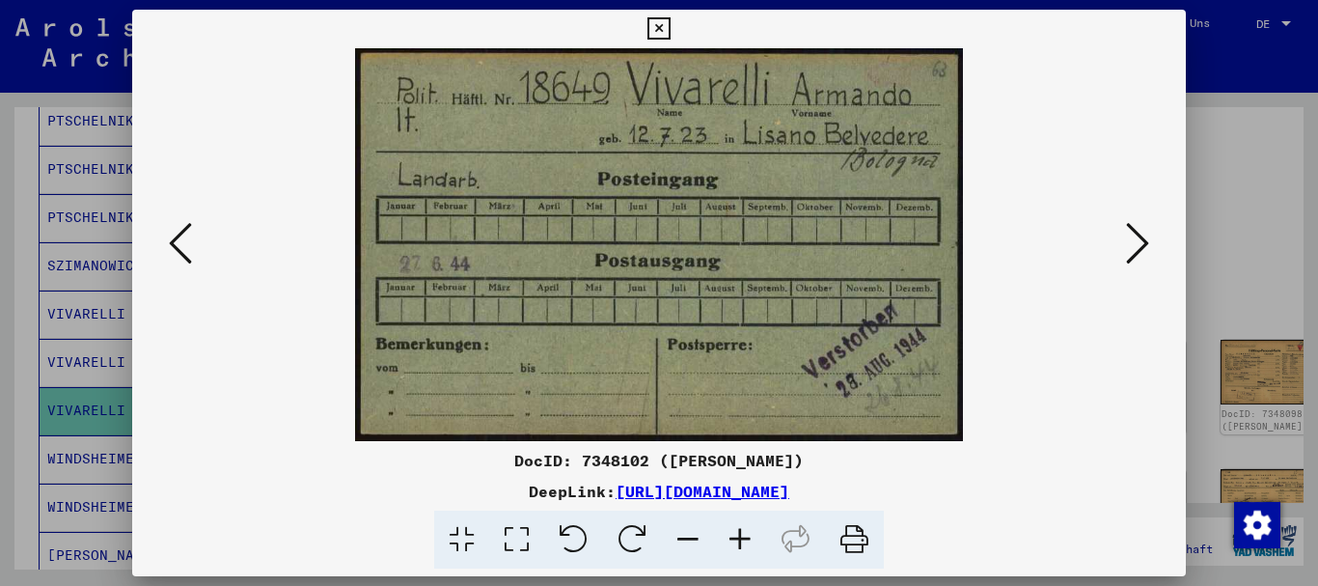
click at [1144, 247] on icon at bounding box center [1137, 243] width 23 height 46
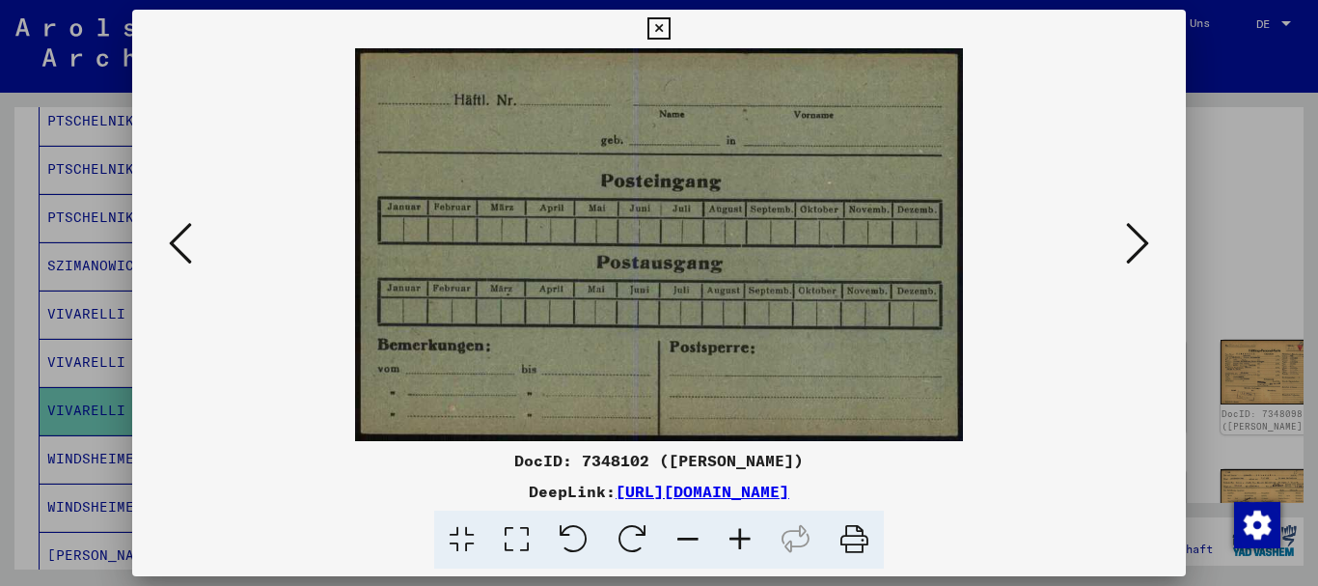
drag, startPoint x: 0, startPoint y: 317, endPoint x: 117, endPoint y: 295, distance: 118.8
click at [1, 317] on div at bounding box center [659, 293] width 1318 height 586
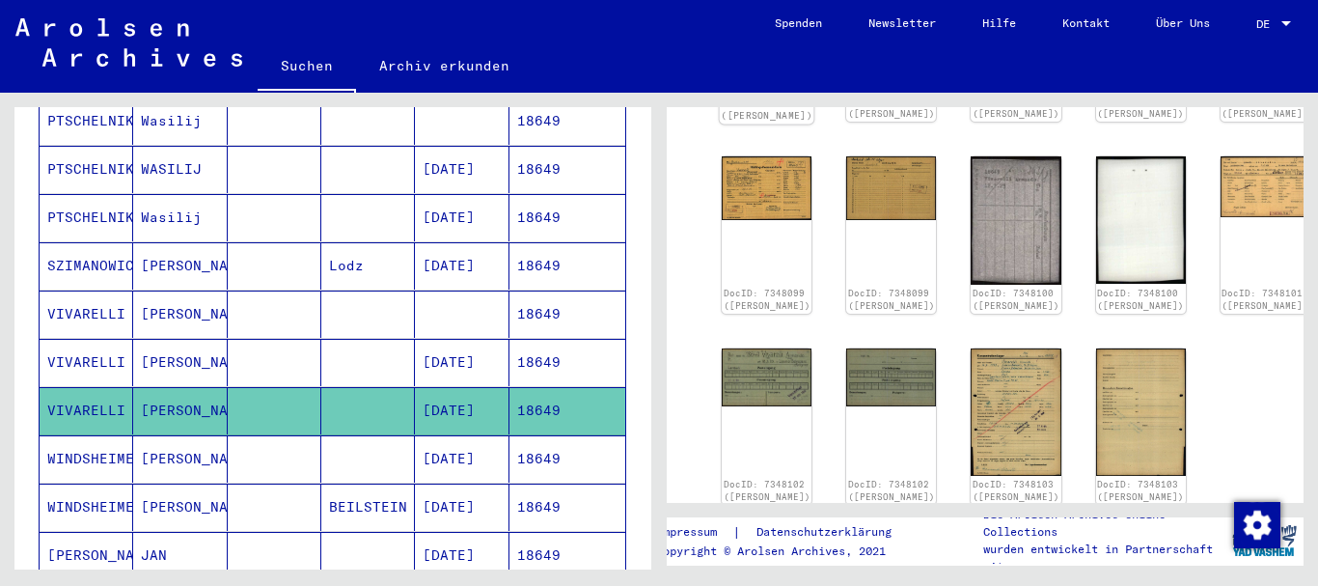
scroll to position [208, 0]
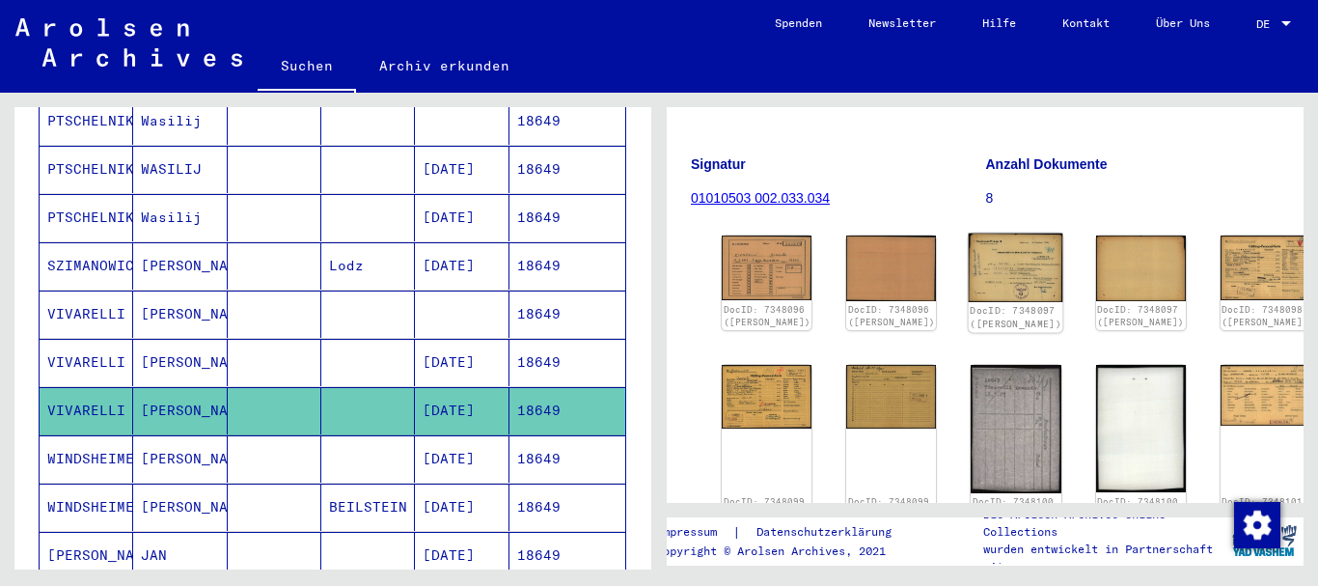
click at [969, 248] on img at bounding box center [1016, 267] width 95 height 68
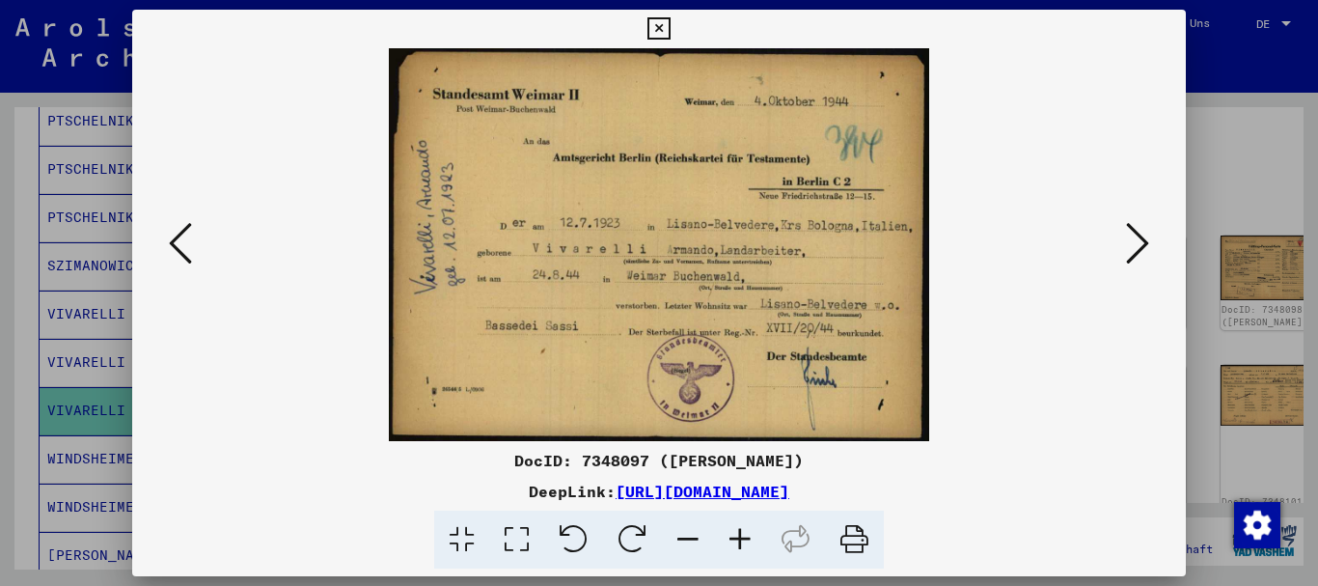
click at [70, 275] on div at bounding box center [659, 293] width 1318 height 586
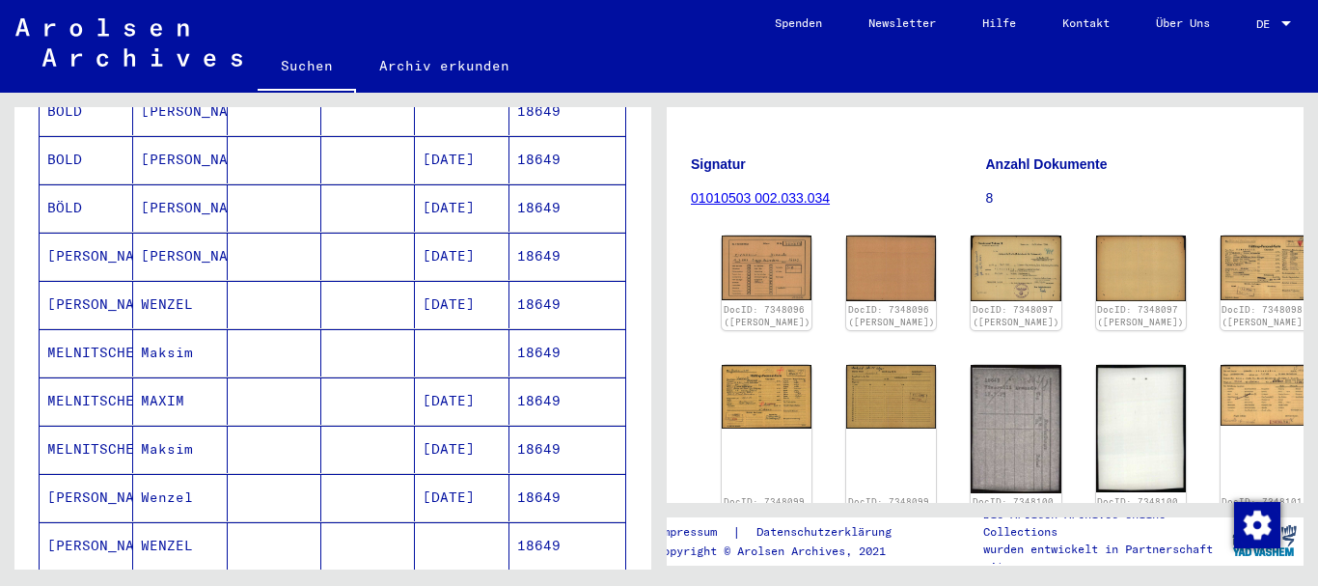
scroll to position [0, 0]
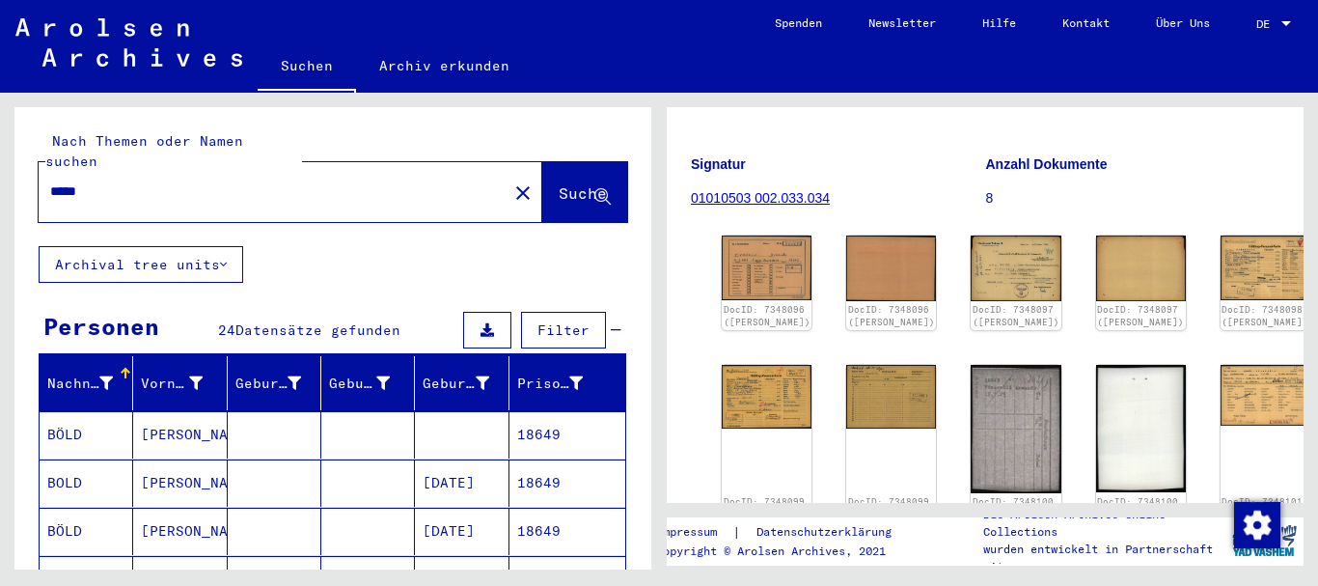
drag, startPoint x: 97, startPoint y: 167, endPoint x: 0, endPoint y: 178, distance: 98.0
click at [50, 181] on input "*****" at bounding box center [273, 191] width 446 height 20
paste input "text"
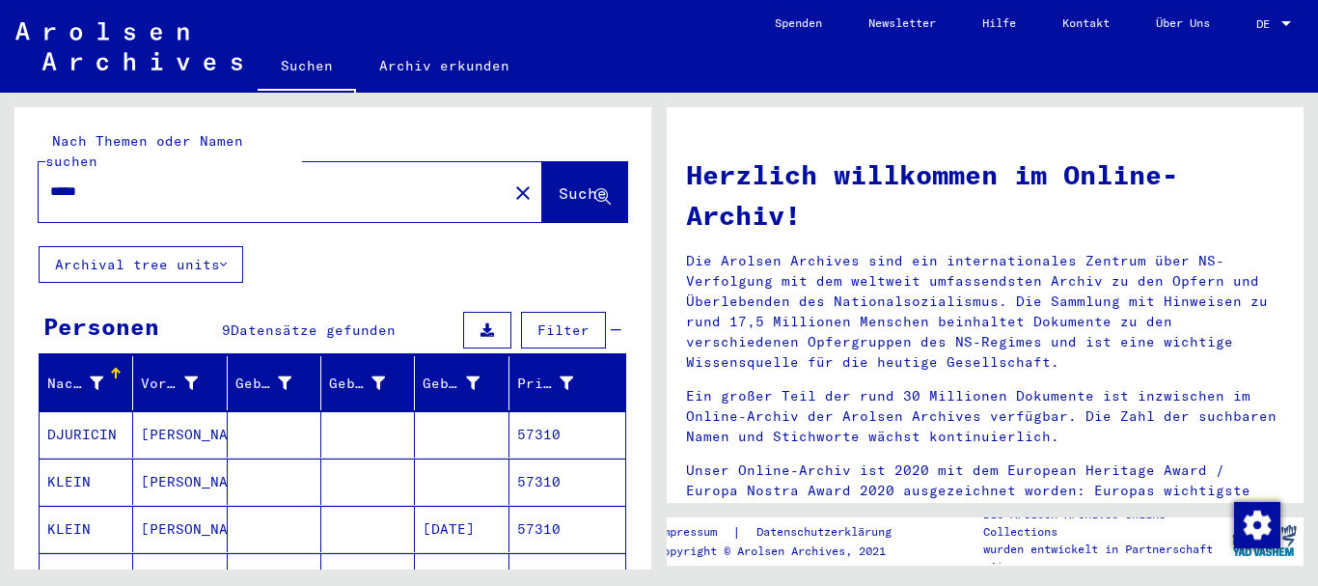
scroll to position [208, 0]
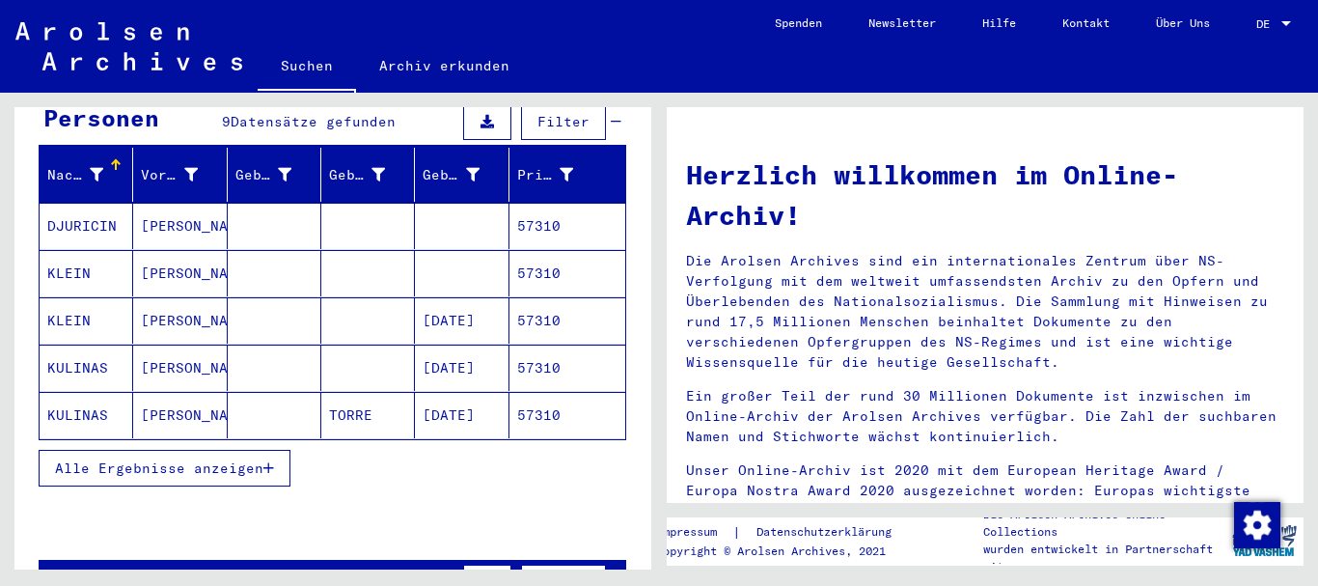
click at [139, 459] on span "Alle Ergebnisse anzeigen" at bounding box center [159, 467] width 208 height 17
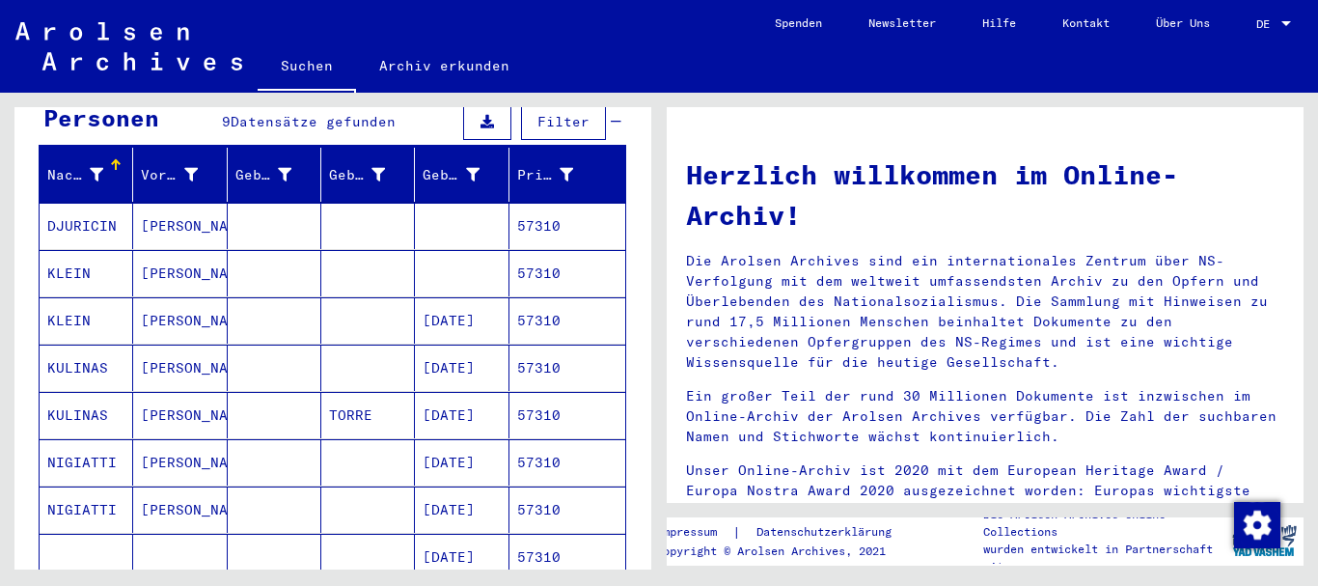
click at [70, 348] on mat-cell "KULINAS" at bounding box center [87, 367] width 94 height 46
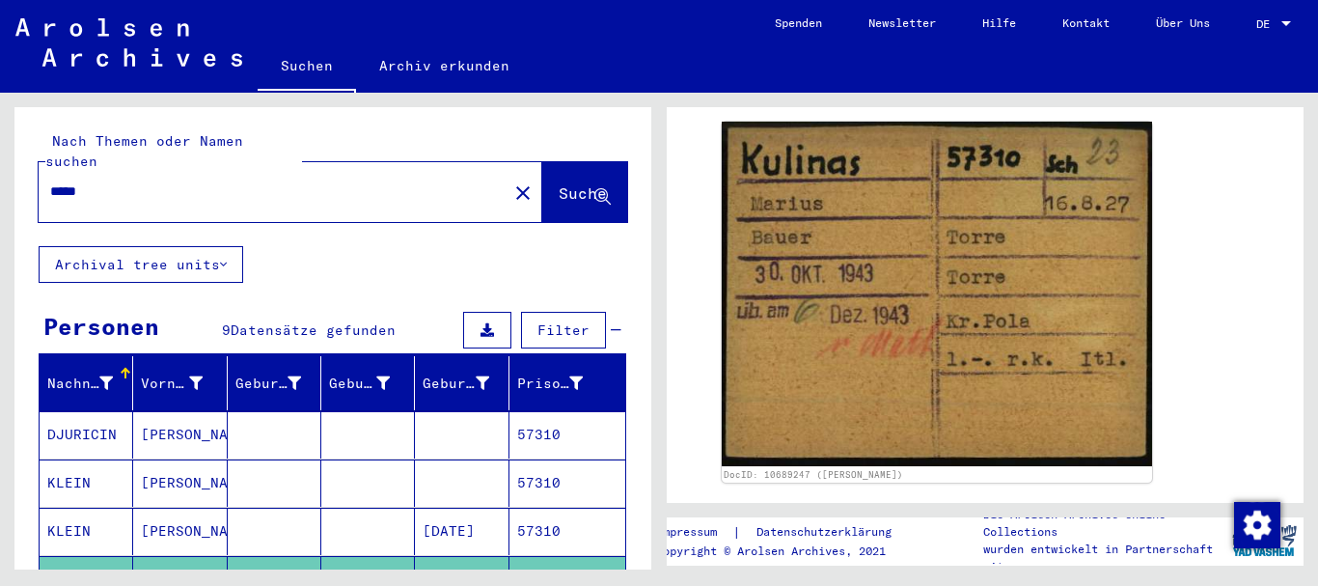
drag, startPoint x: 160, startPoint y: 163, endPoint x: 1, endPoint y: 178, distance: 159.8
click at [50, 181] on input "*****" at bounding box center [273, 191] width 446 height 20
paste input "text"
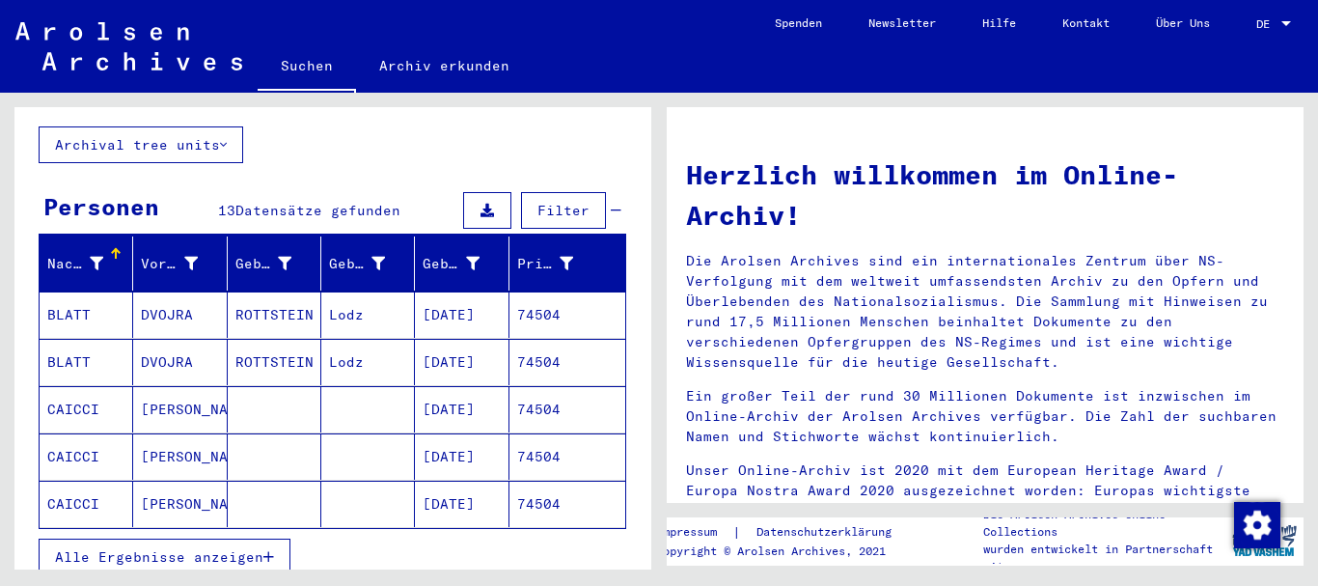
scroll to position [208, 0]
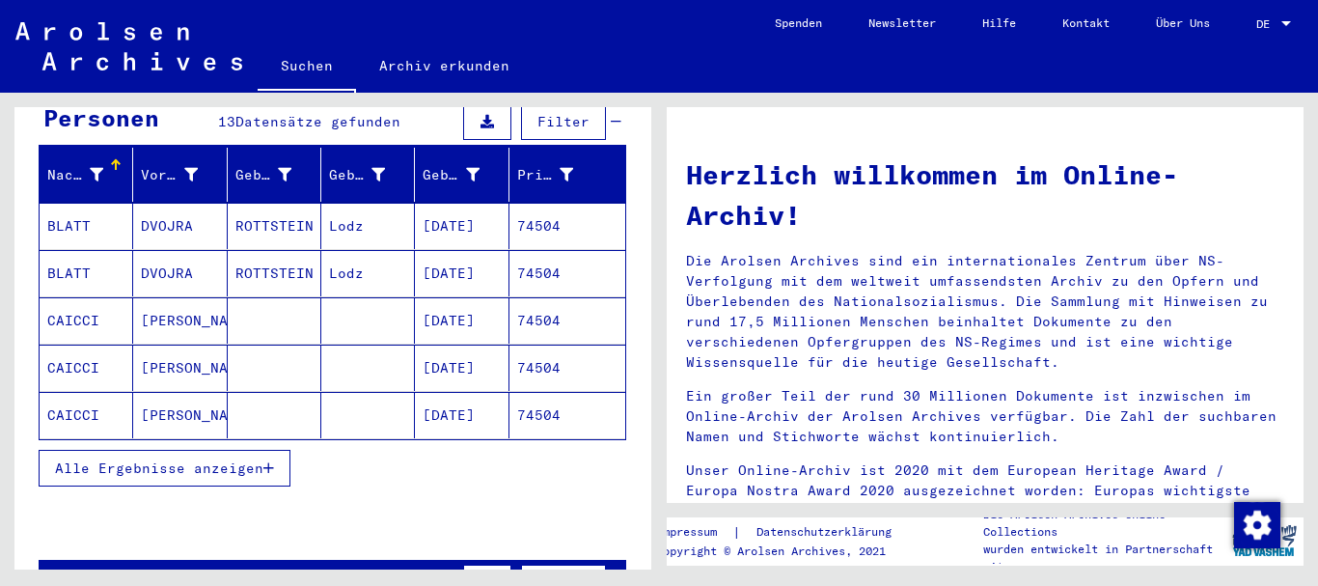
click at [121, 297] on mat-cell "CAICCI" at bounding box center [87, 320] width 94 height 46
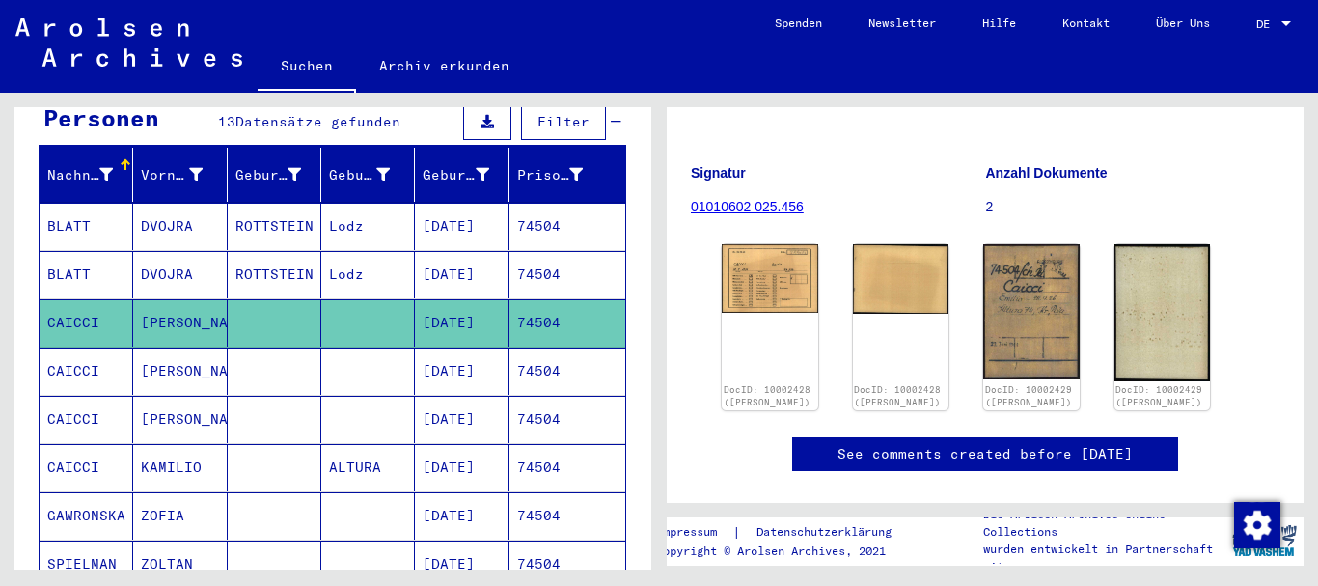
scroll to position [208, 0]
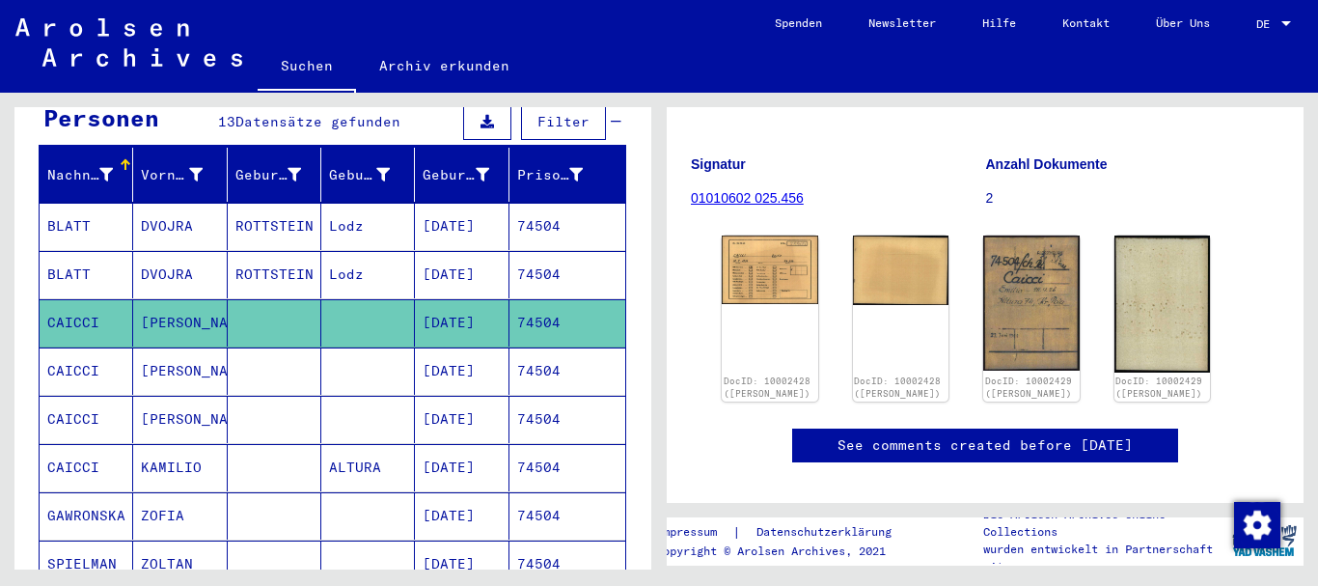
click at [129, 361] on mat-cell "CAICCI" at bounding box center [87, 370] width 94 height 47
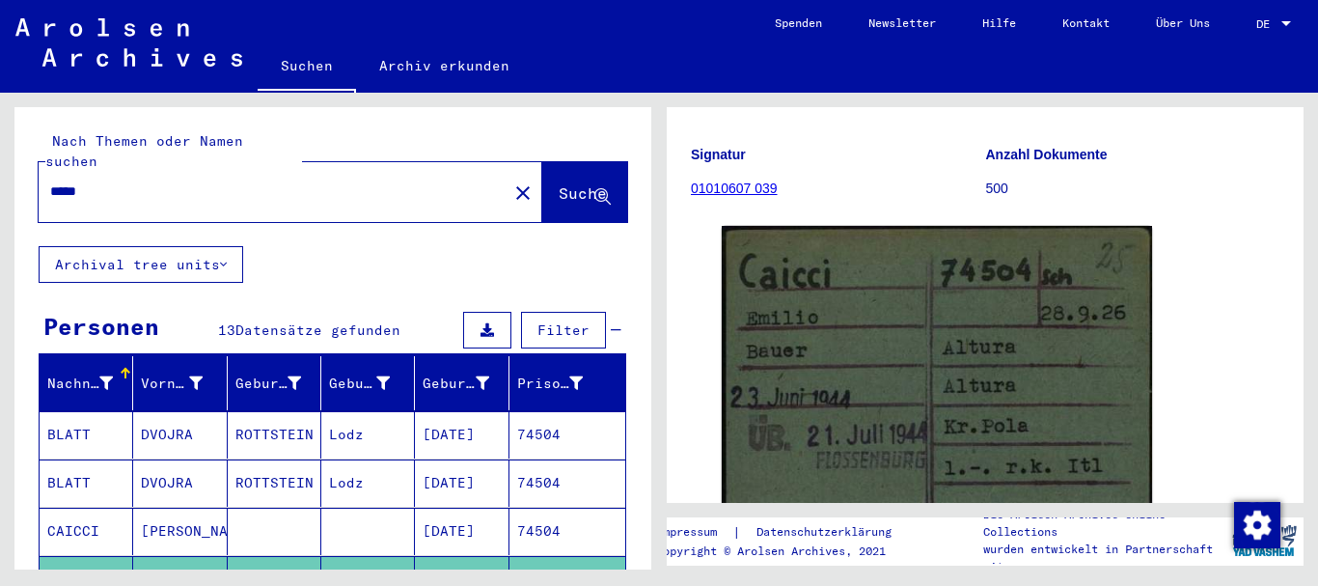
drag, startPoint x: 132, startPoint y: 179, endPoint x: 22, endPoint y: 195, distance: 111.1
click at [50, 195] on input "*****" at bounding box center [273, 191] width 446 height 20
paste input "text"
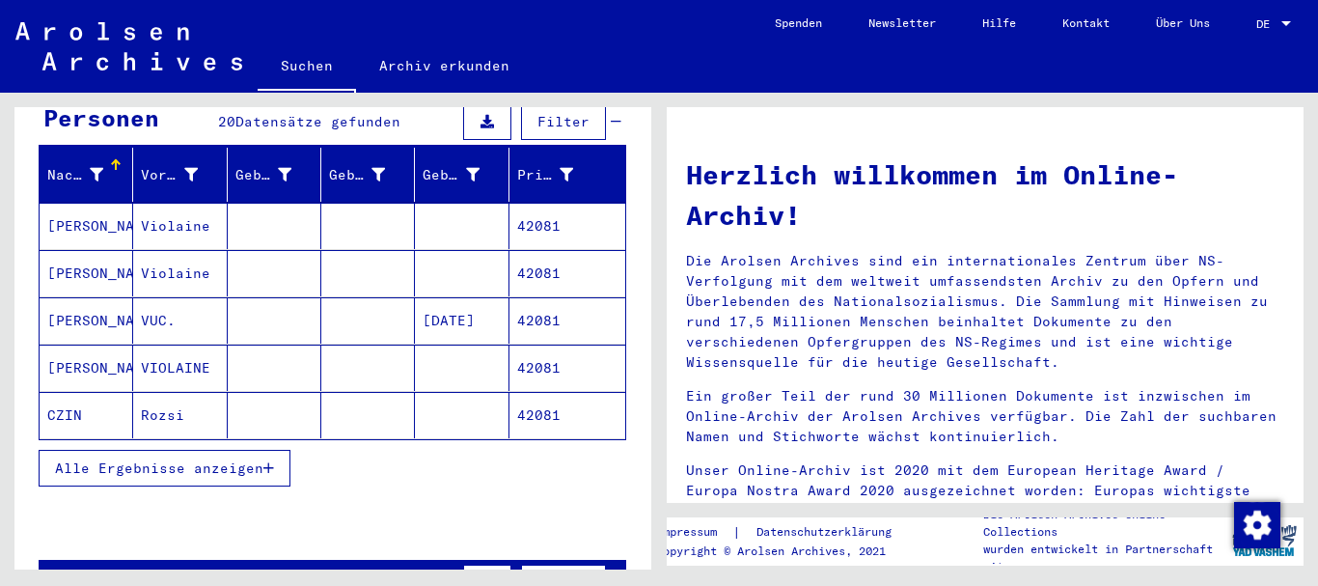
drag, startPoint x: 116, startPoint y: 451, endPoint x: 90, endPoint y: 391, distance: 66.1
click at [115, 459] on span "Alle Ergebnisse anzeigen" at bounding box center [159, 467] width 208 height 17
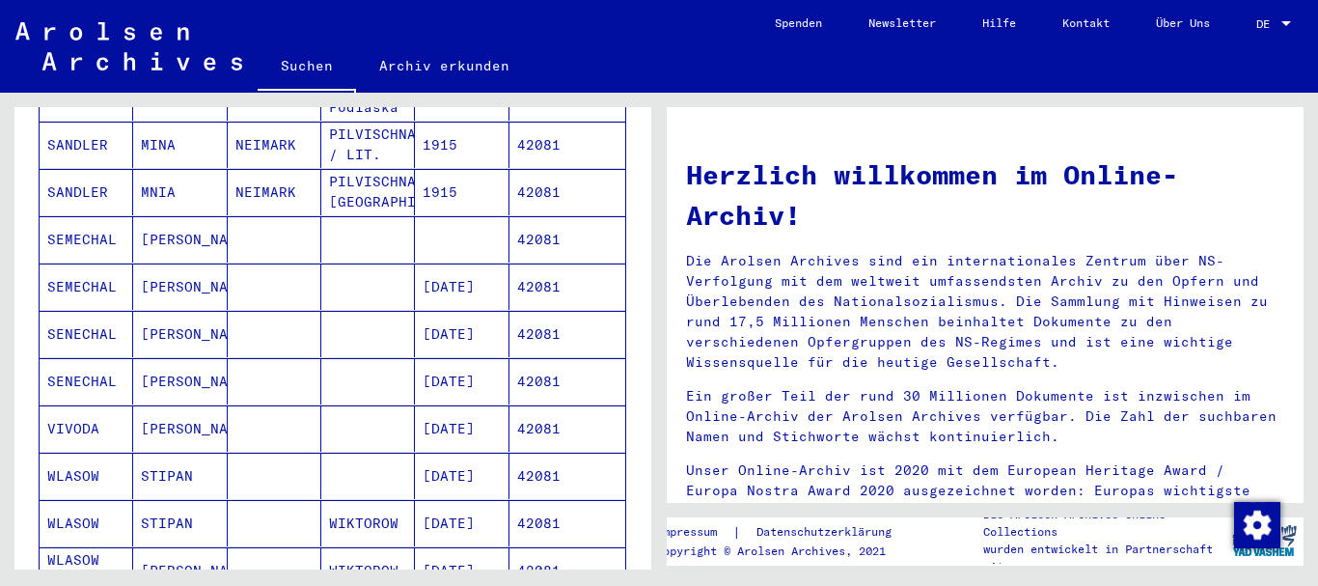
scroll to position [938, 0]
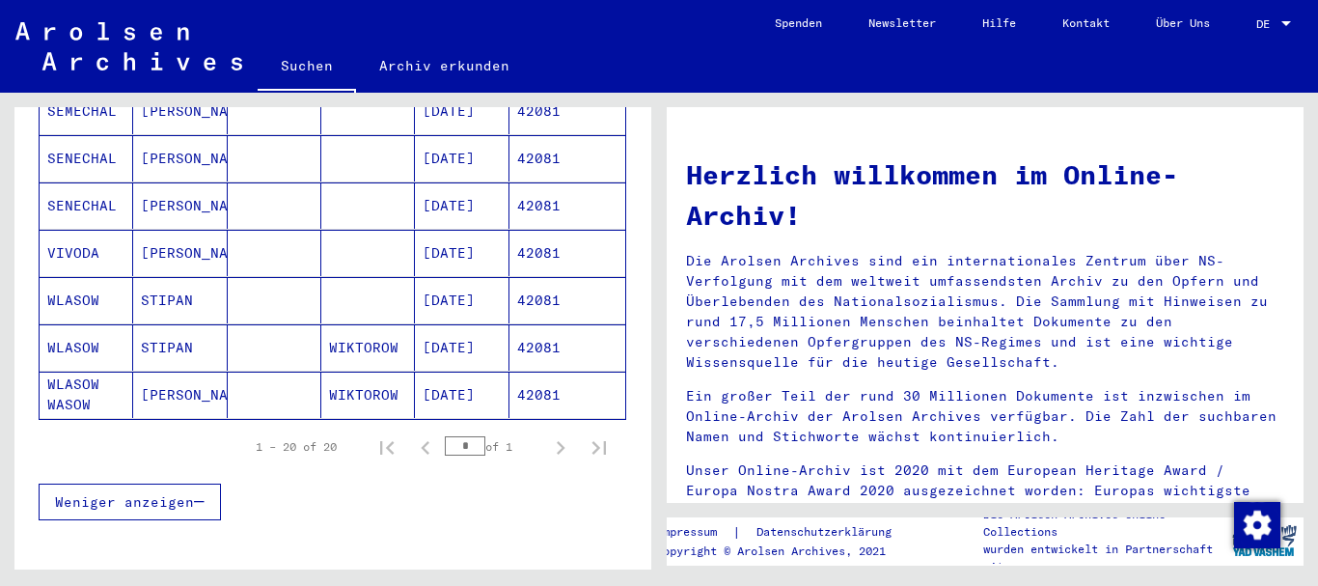
click at [70, 237] on mat-cell "VIVODA" at bounding box center [87, 253] width 94 height 46
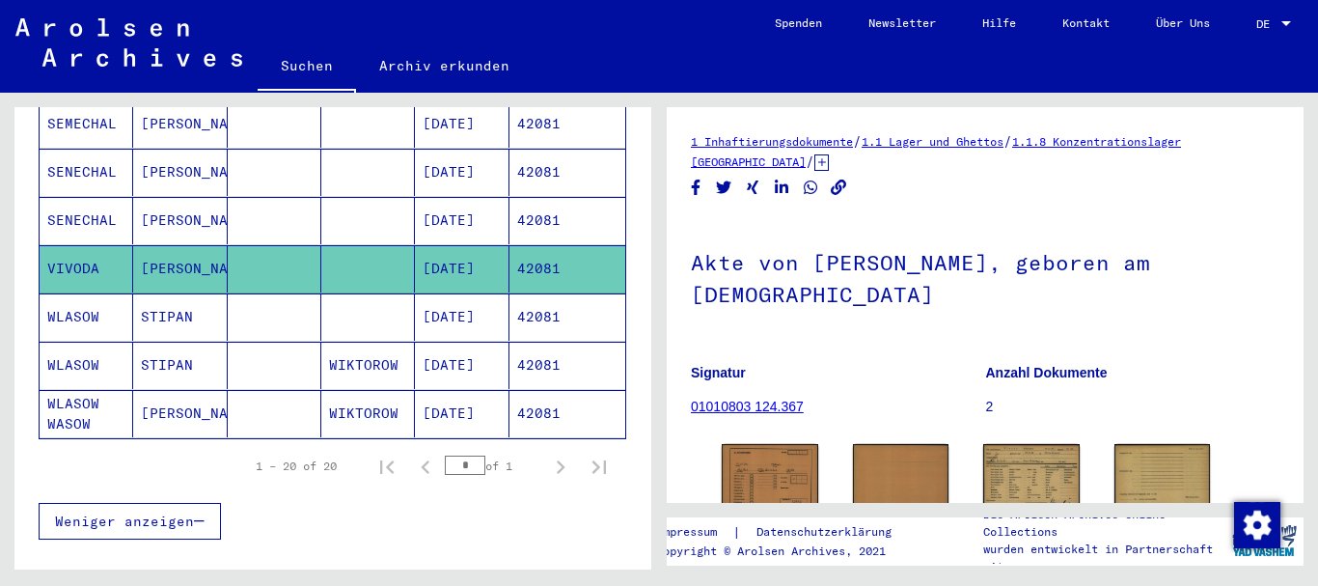
scroll to position [950, 0]
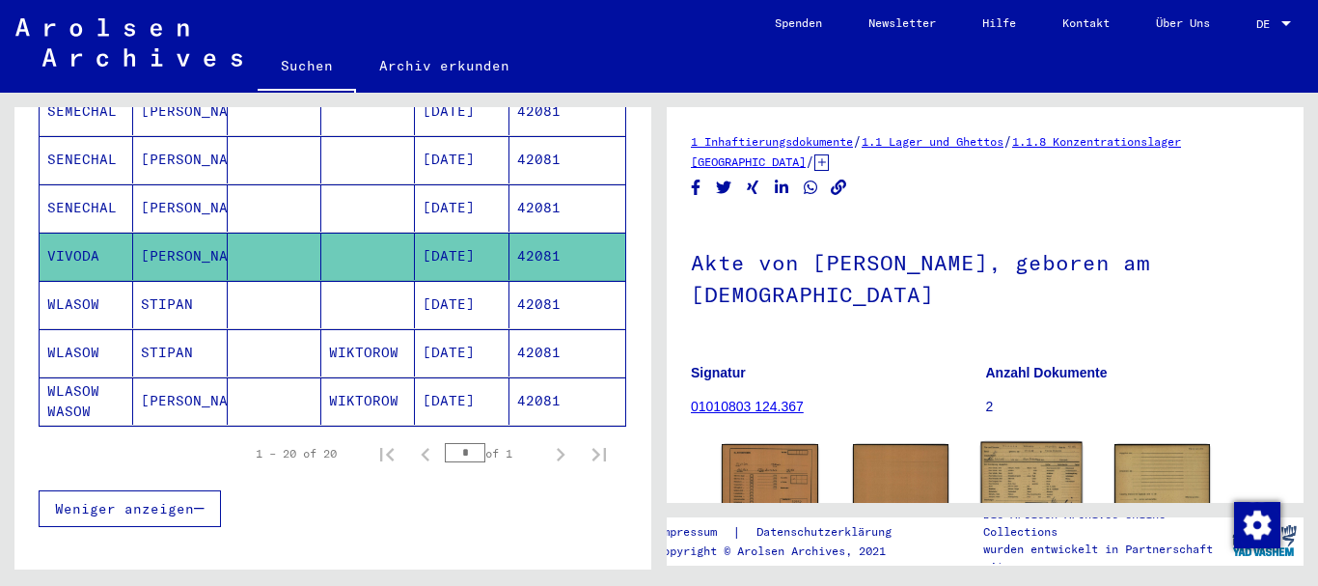
click at [1055, 442] on img at bounding box center [1031, 476] width 100 height 68
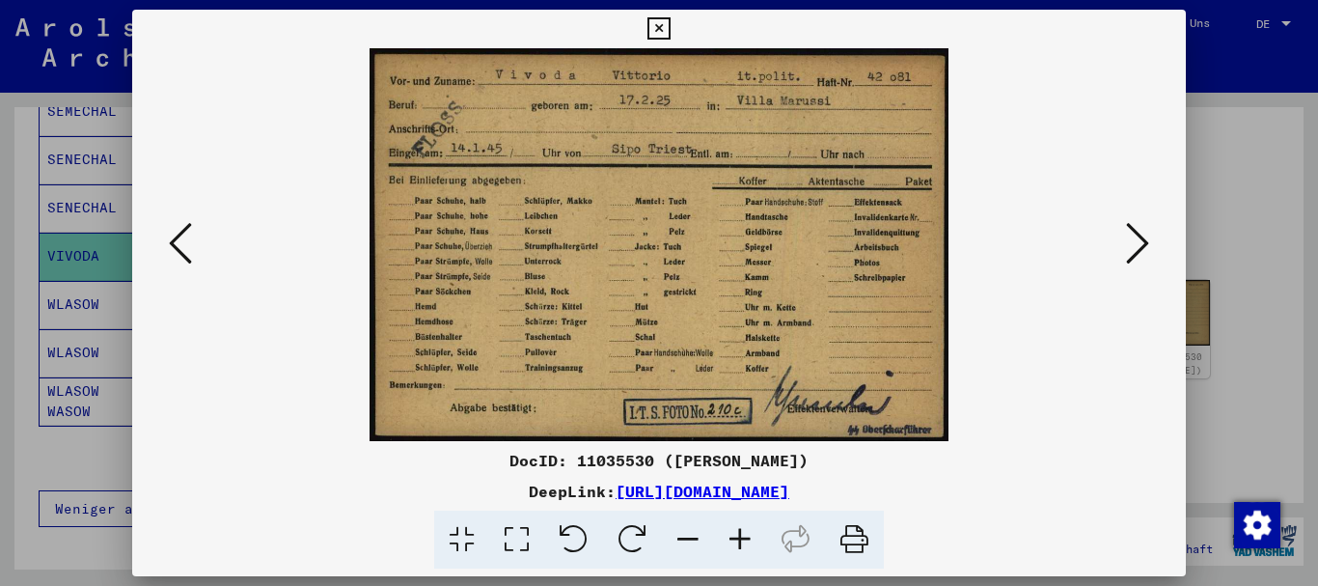
drag, startPoint x: 81, startPoint y: 290, endPoint x: 108, endPoint y: 251, distance: 47.9
click at [81, 288] on div at bounding box center [659, 293] width 1318 height 586
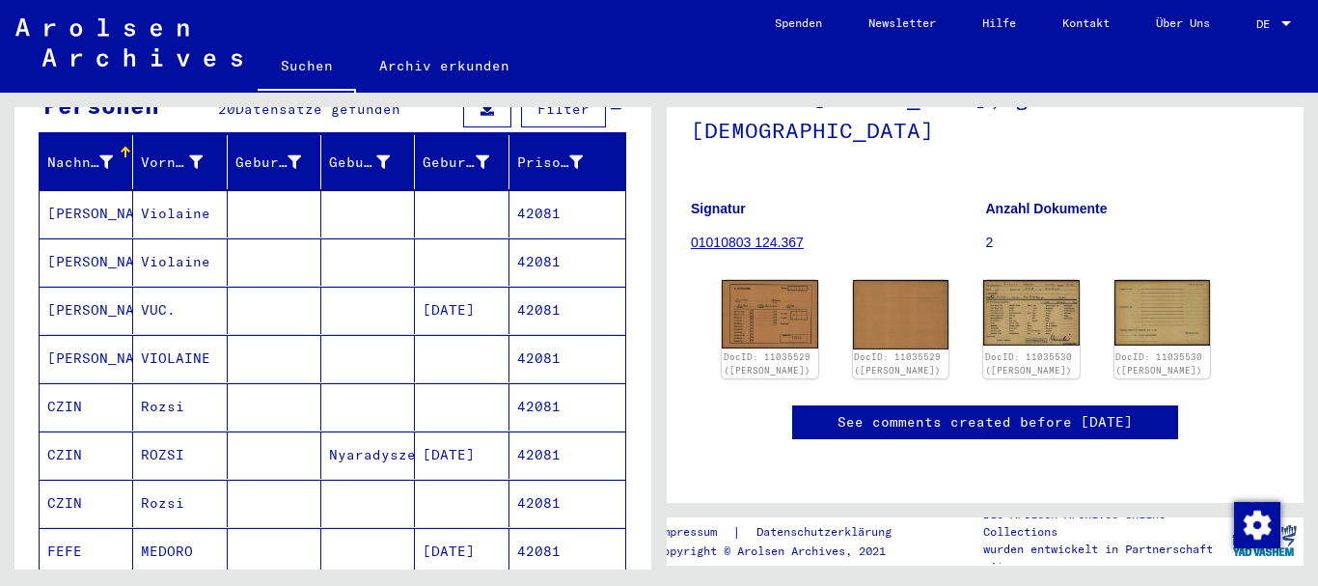
scroll to position [0, 0]
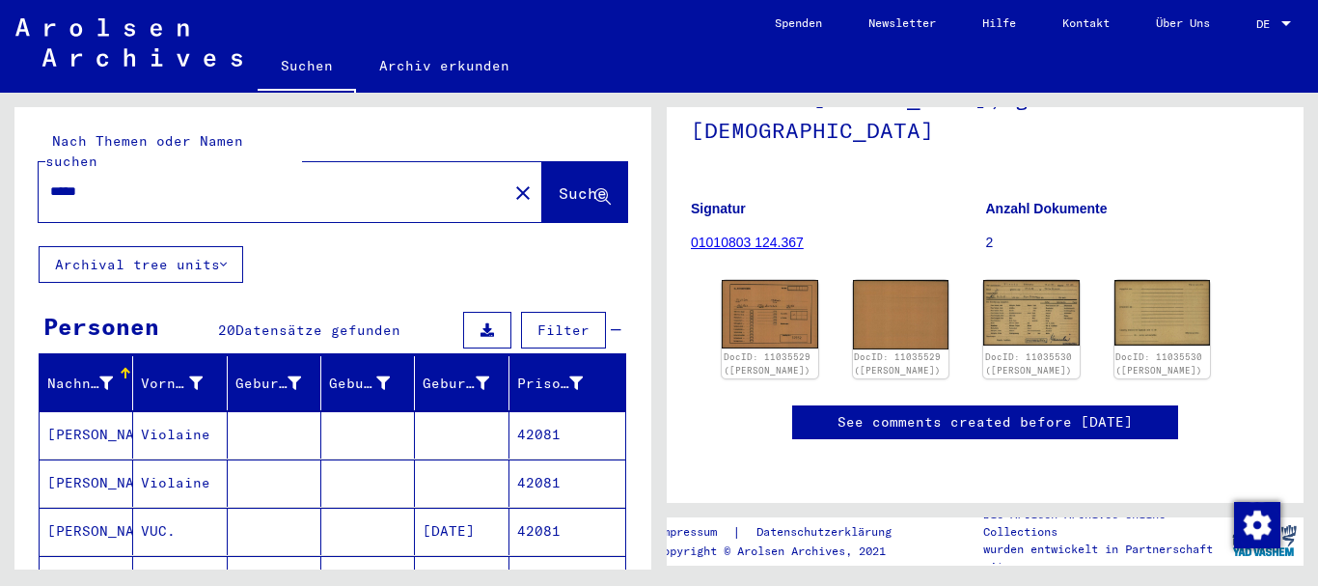
click at [50, 181] on input "*****" at bounding box center [273, 191] width 446 height 20
paste input "text"
type input "*****"
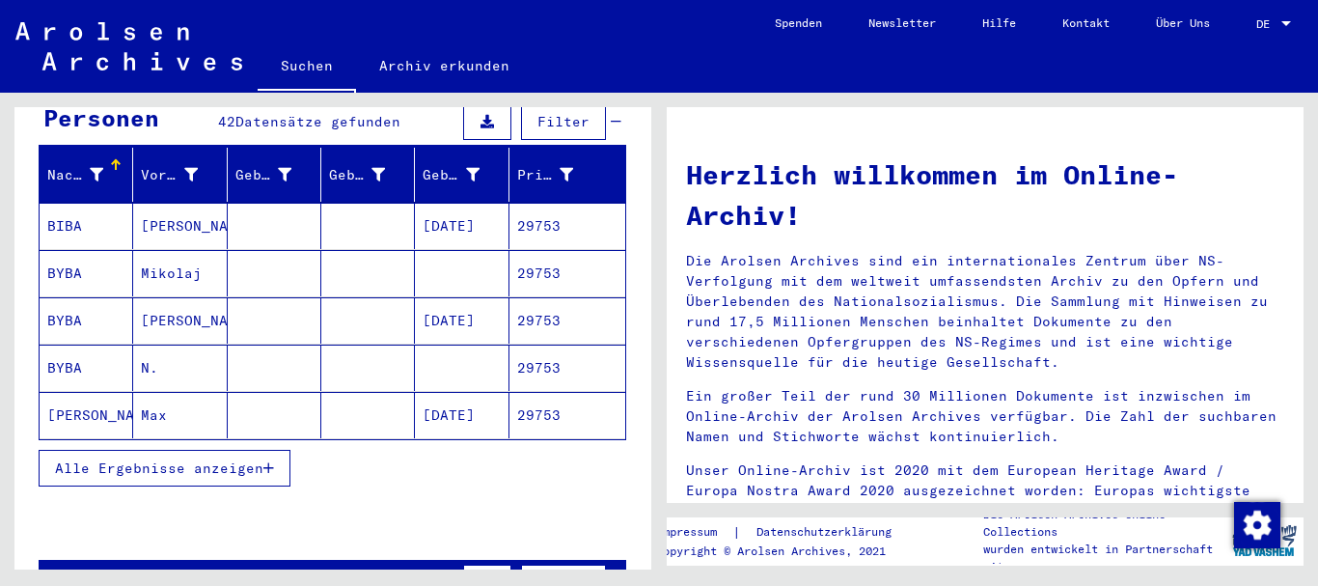
drag, startPoint x: 157, startPoint y: 456, endPoint x: 135, endPoint y: 395, distance: 65.6
click at [157, 454] on button "Alle Ergebnisse anzeigen" at bounding box center [165, 468] width 252 height 37
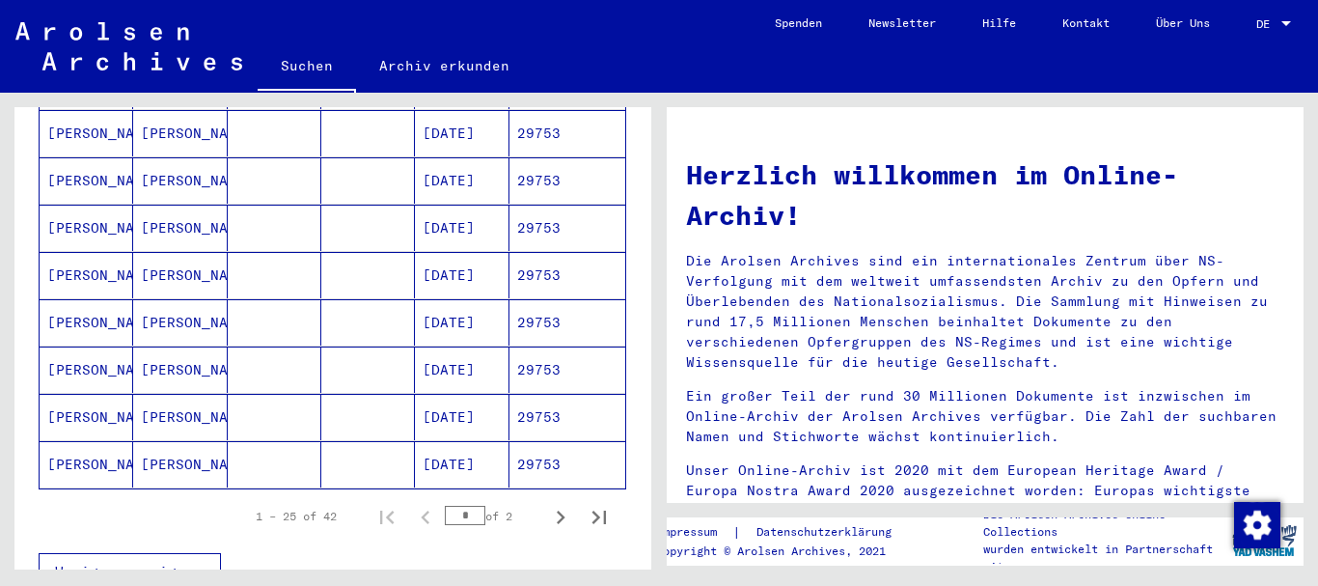
scroll to position [1146, 0]
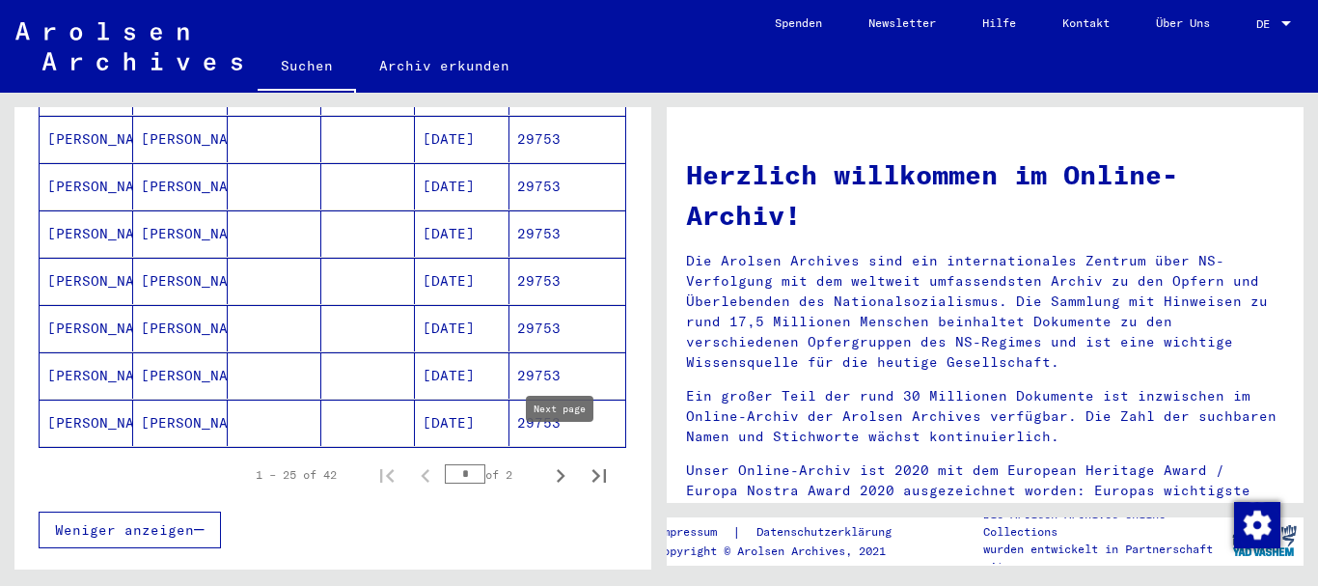
click at [558, 462] on icon "Next page" at bounding box center [560, 475] width 27 height 27
type input "*"
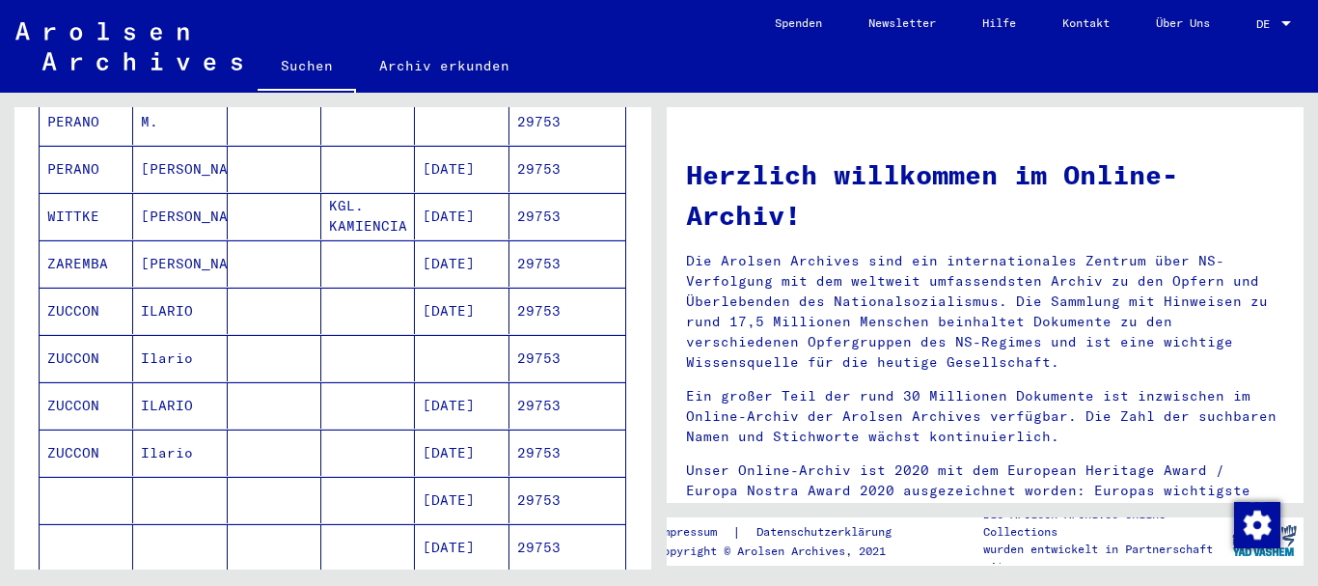
scroll to position [583, 0]
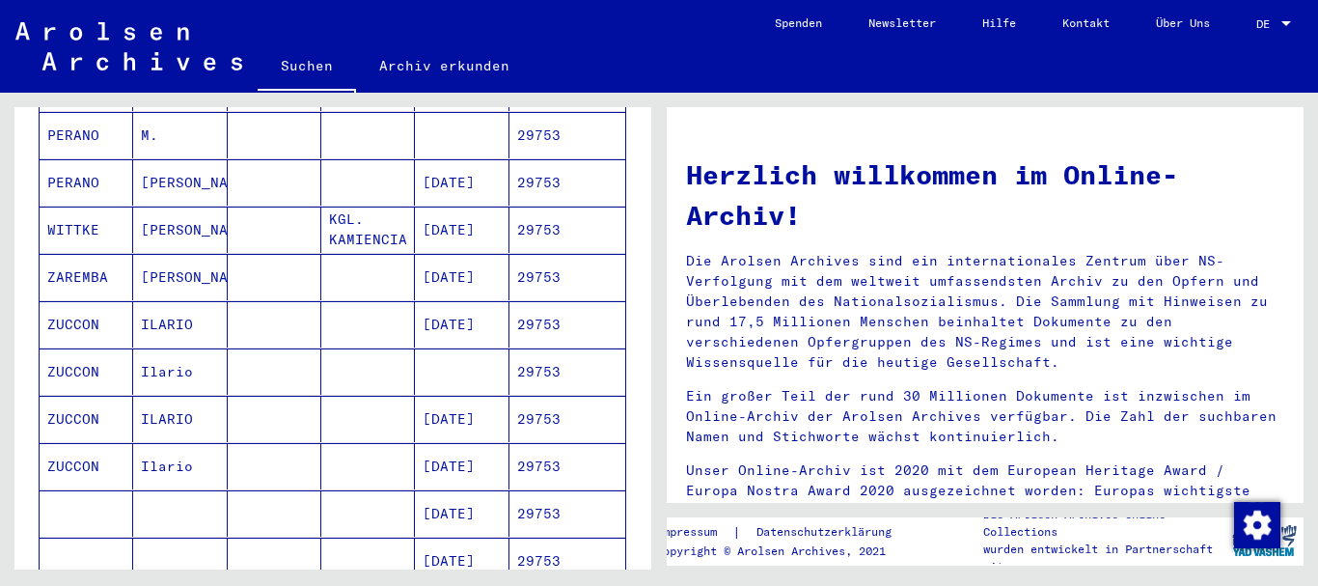
click at [87, 400] on mat-cell "ZUCCON" at bounding box center [87, 419] width 94 height 46
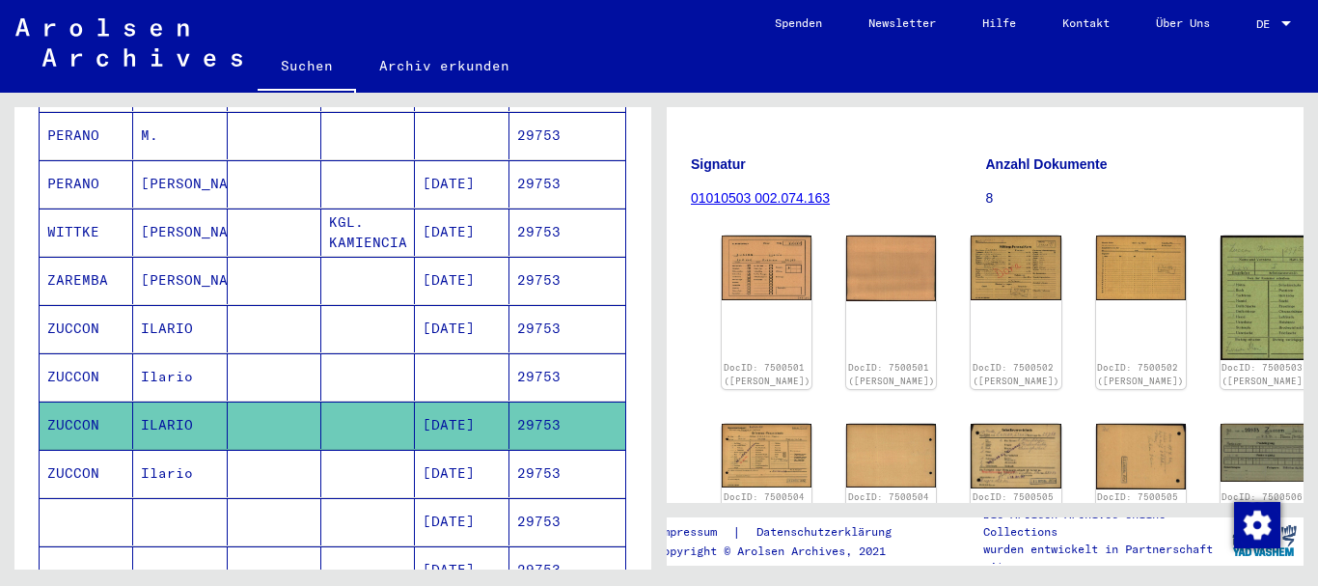
scroll to position [313, 0]
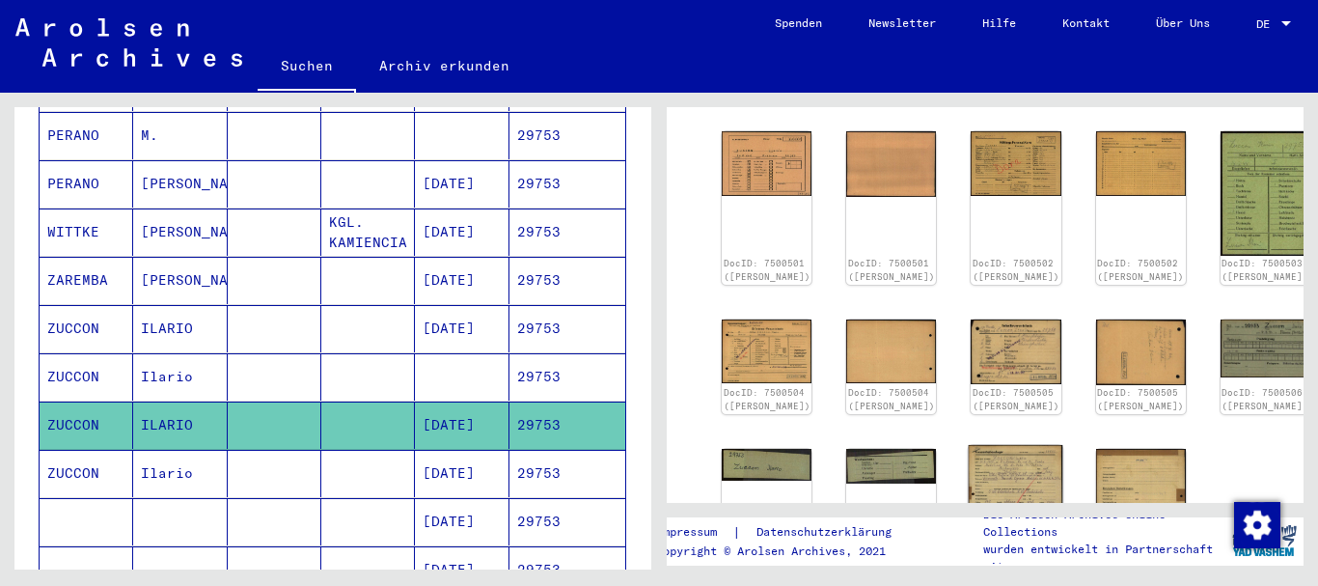
click at [969, 445] on img at bounding box center [1016, 511] width 95 height 133
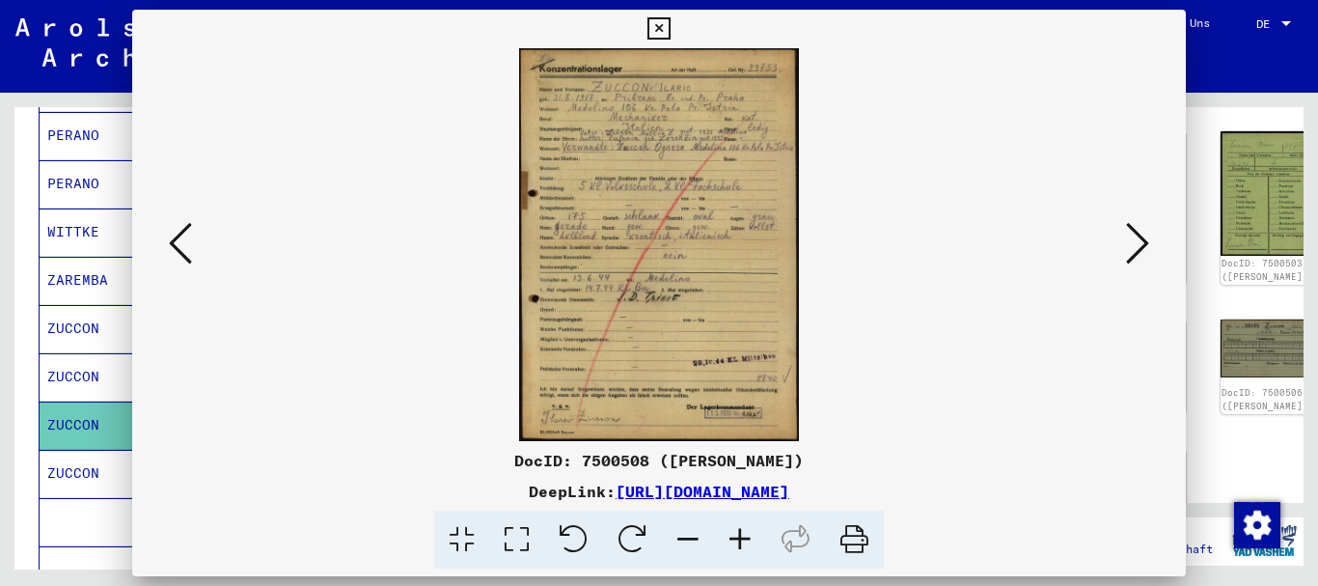
scroll to position [521, 0]
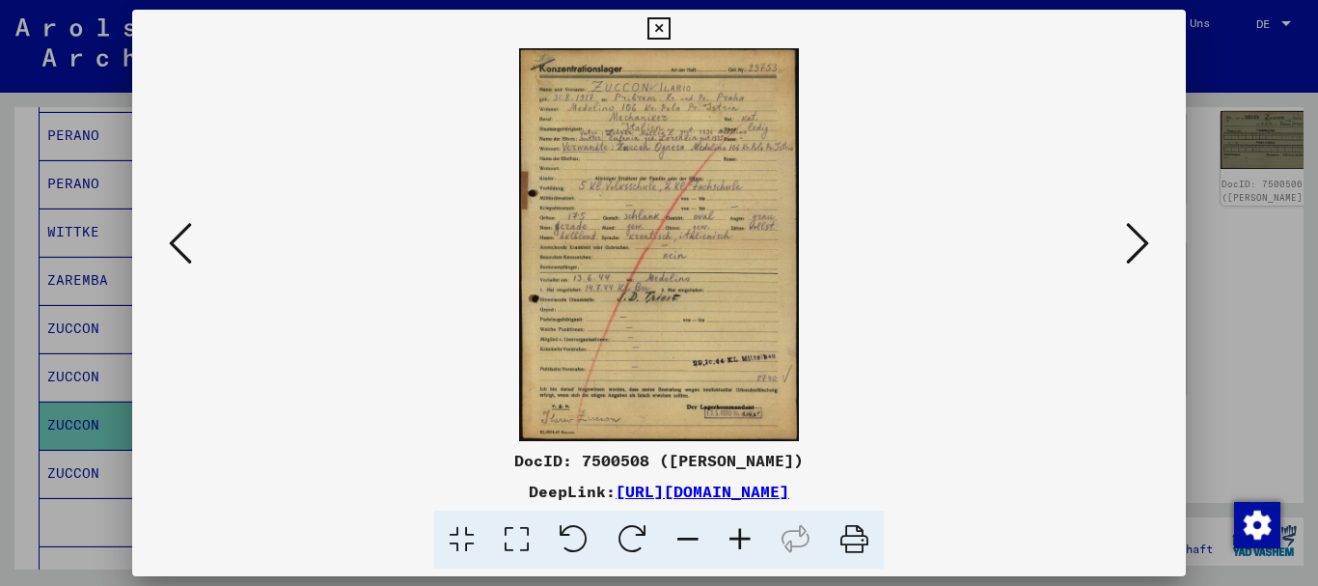
click at [741, 542] on icon at bounding box center [740, 539] width 52 height 59
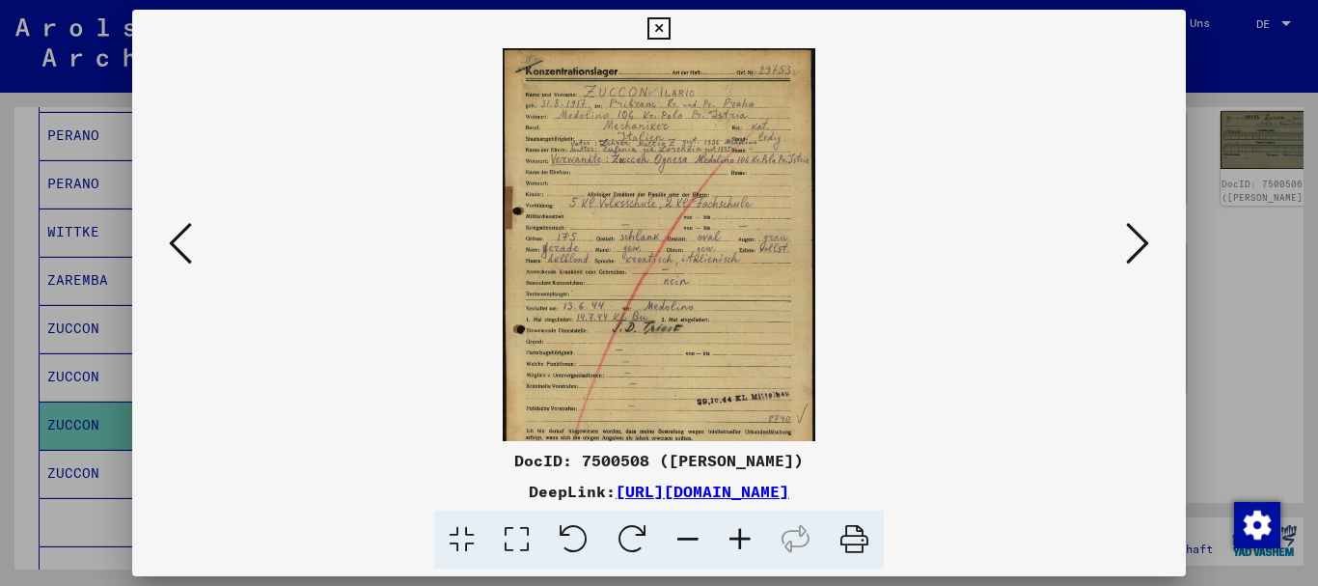
click at [741, 542] on icon at bounding box center [740, 539] width 52 height 59
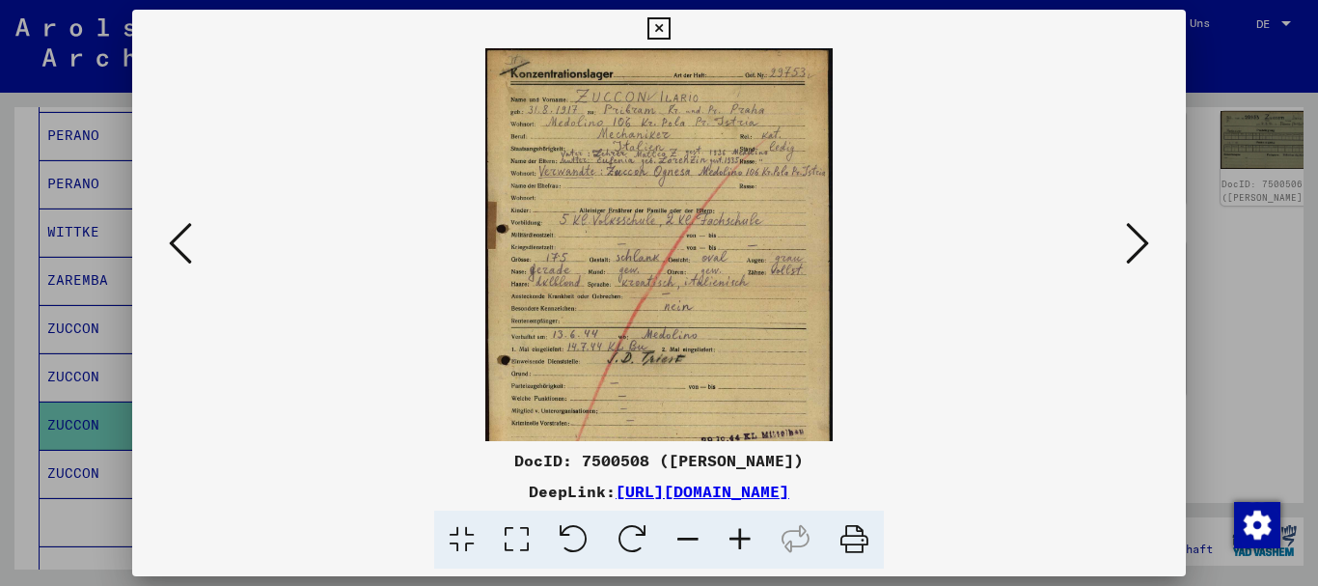
click at [741, 541] on icon at bounding box center [740, 539] width 52 height 59
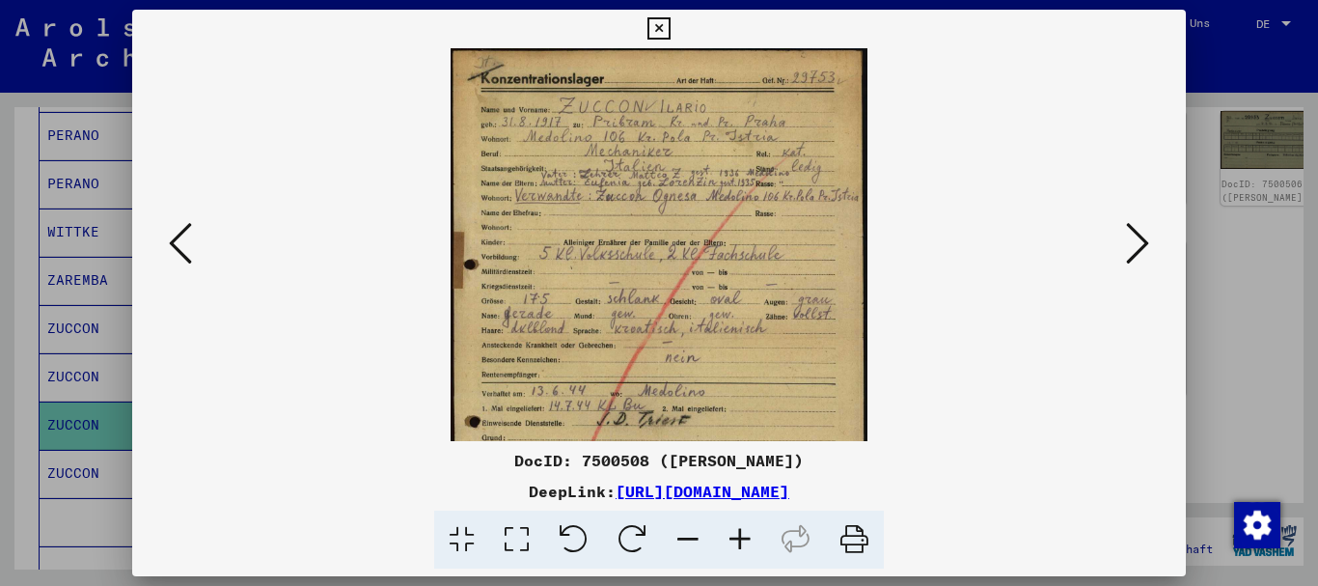
click at [741, 541] on icon at bounding box center [740, 539] width 52 height 59
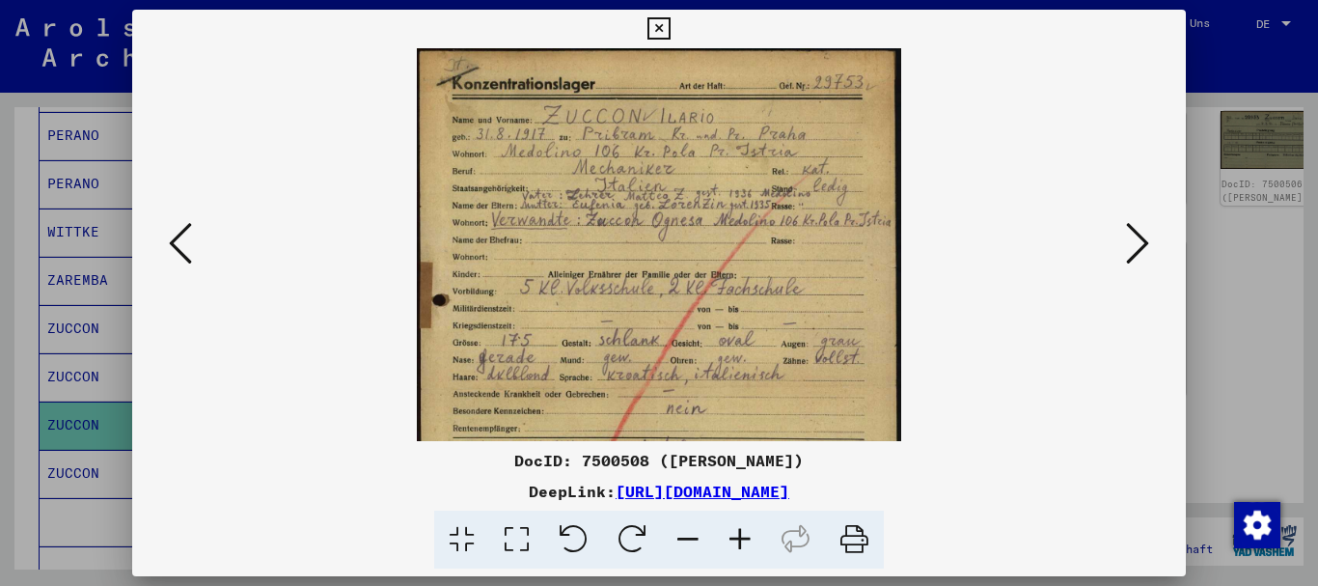
click at [741, 541] on icon at bounding box center [740, 539] width 52 height 59
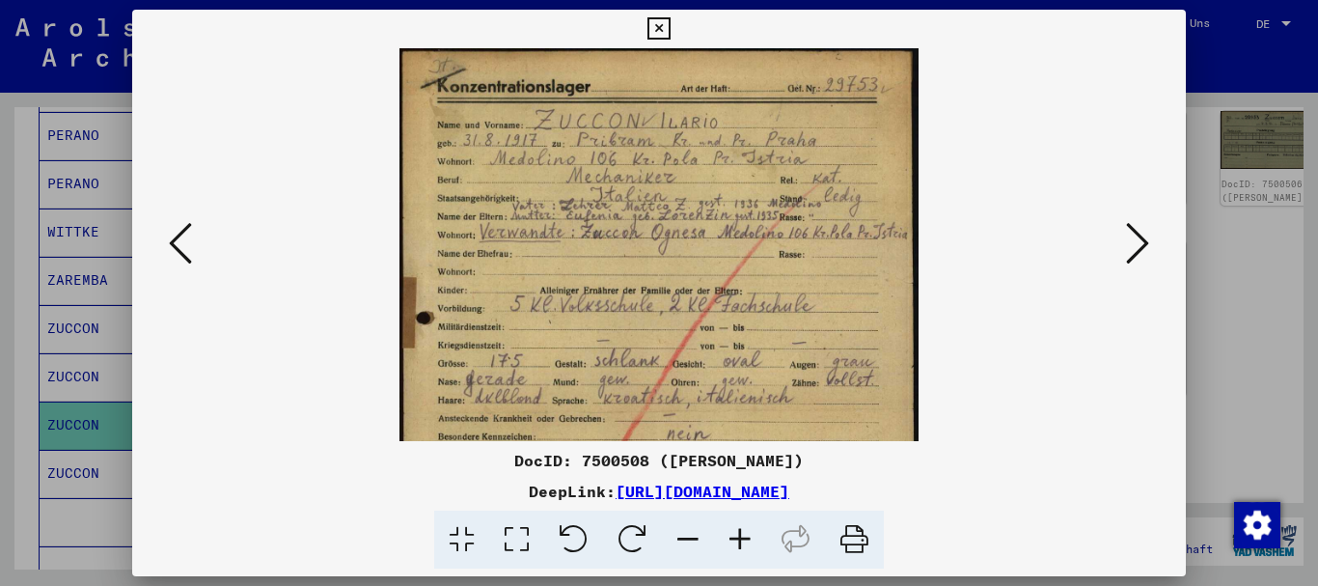
click at [741, 541] on icon at bounding box center [740, 539] width 52 height 59
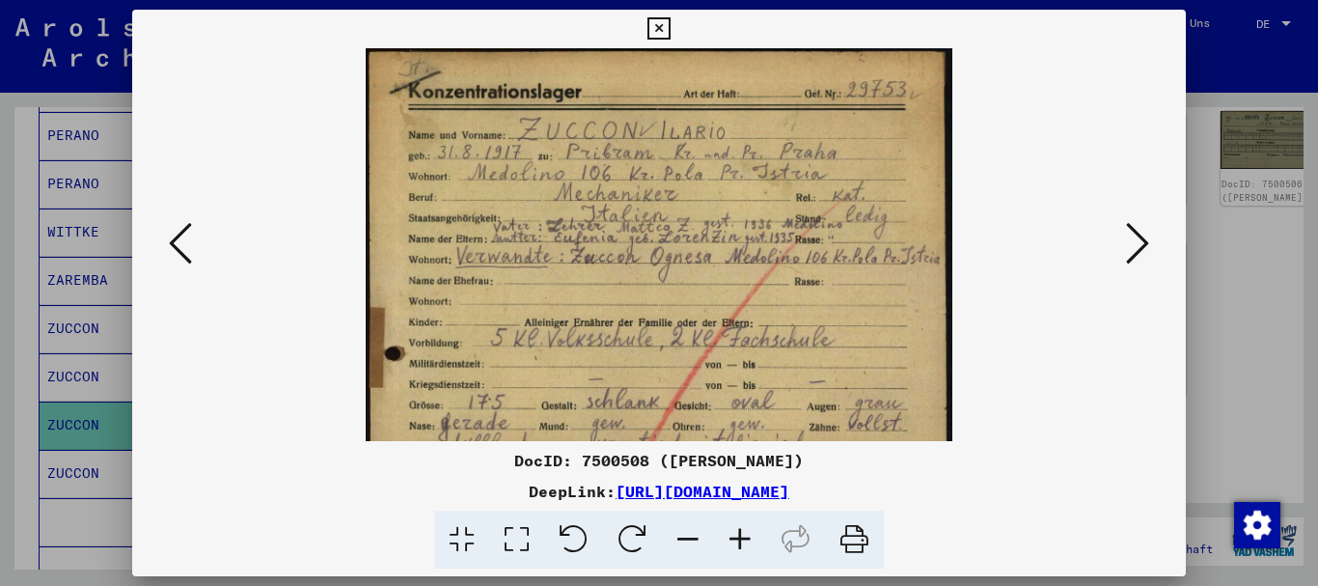
click at [741, 541] on icon at bounding box center [740, 539] width 52 height 59
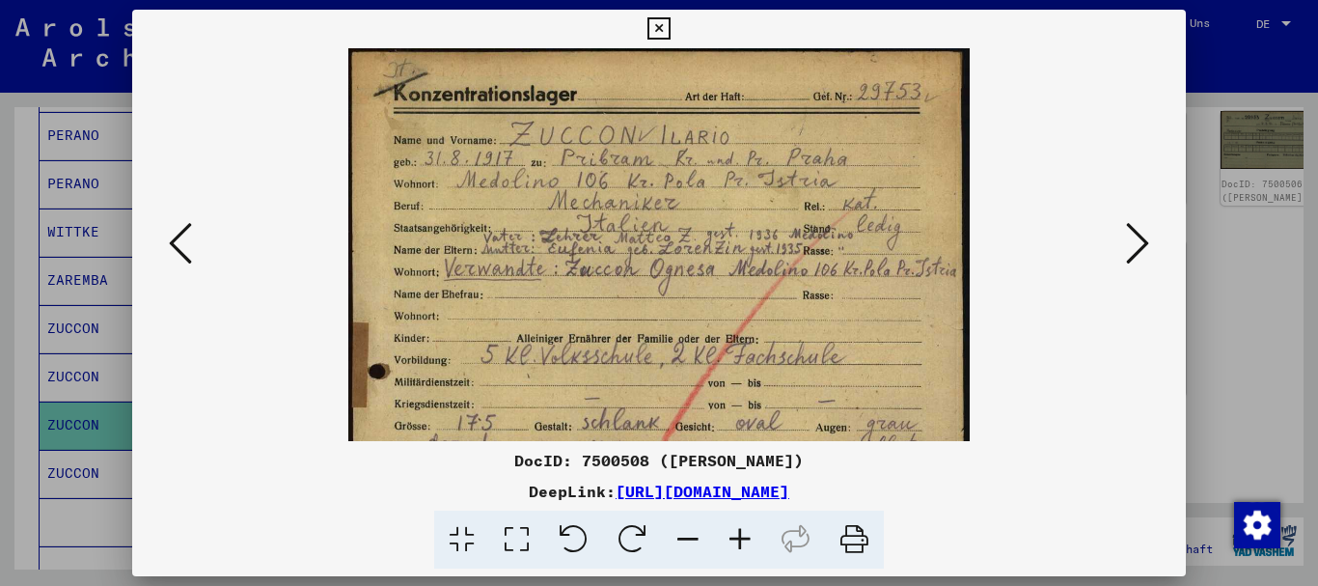
click at [742, 541] on icon at bounding box center [740, 539] width 52 height 59
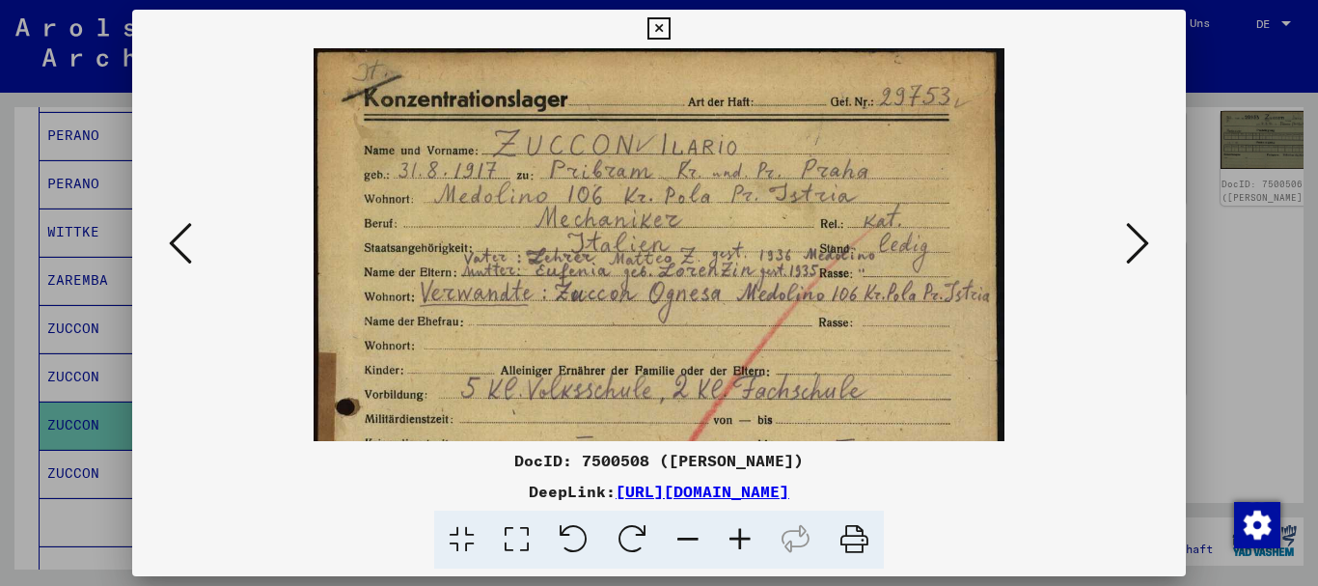
click at [742, 541] on icon at bounding box center [740, 539] width 52 height 59
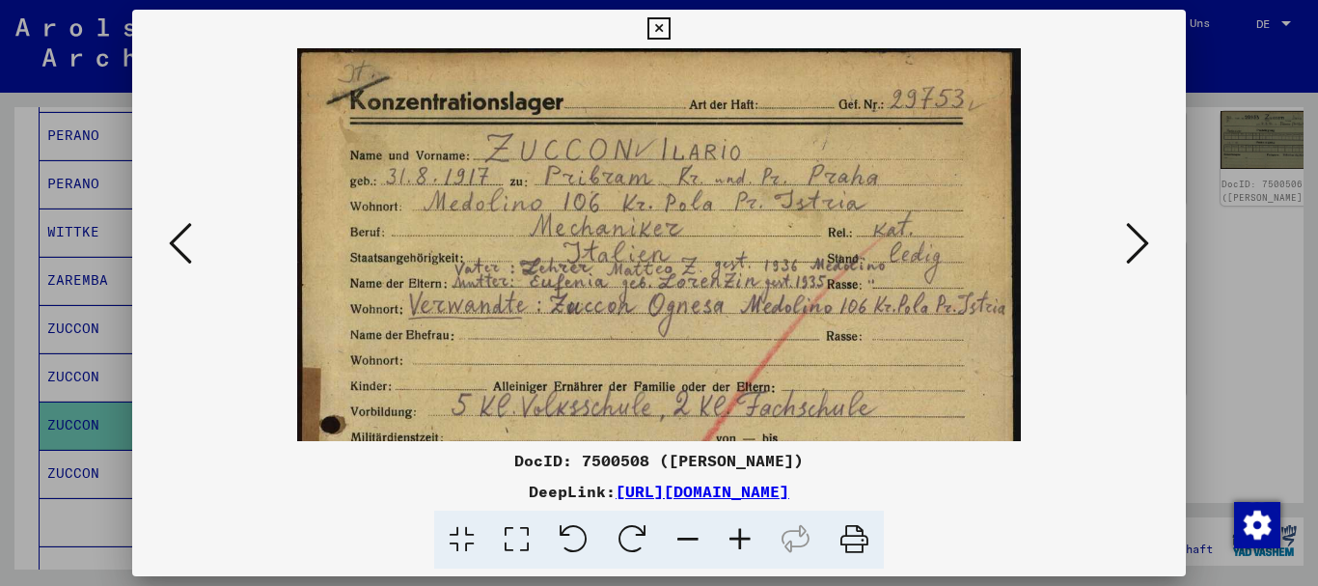
click at [742, 541] on icon at bounding box center [740, 539] width 52 height 59
drag, startPoint x: 742, startPoint y: 541, endPoint x: 756, endPoint y: 552, distance: 17.9
click at [742, 540] on icon at bounding box center [740, 539] width 52 height 59
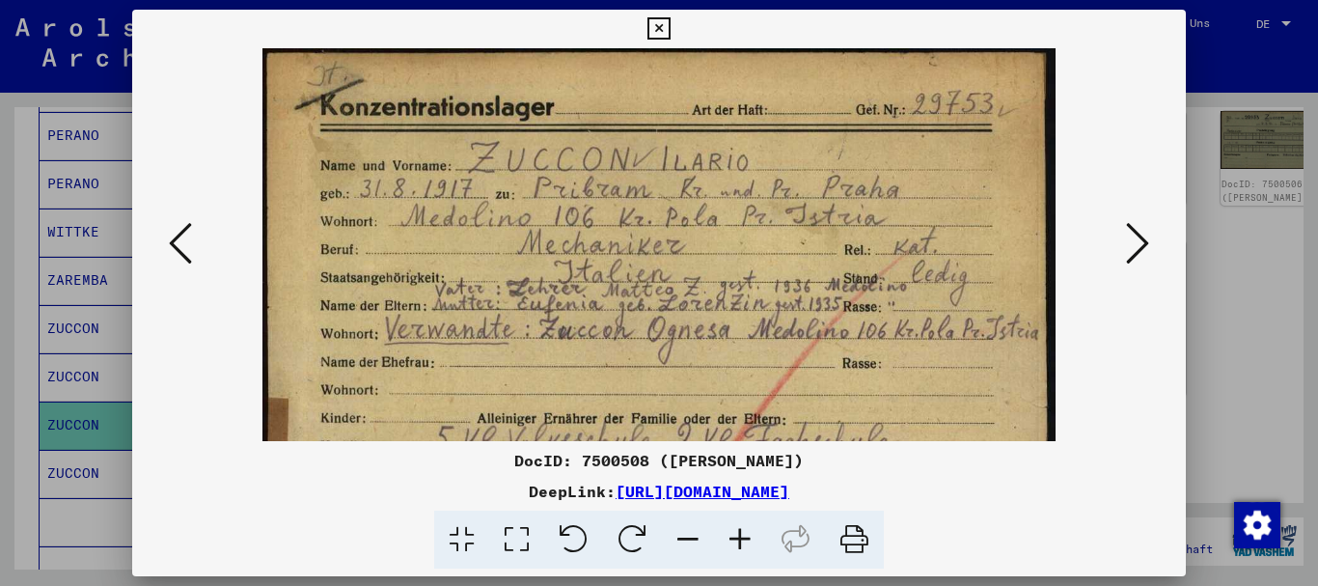
drag, startPoint x: 681, startPoint y: 343, endPoint x: 561, endPoint y: 48, distance: 318.5
click at [550, 14] on div "DocID: 7500508 ([PERSON_NAME]) DeepLink: [URL][DOMAIN_NAME]" at bounding box center [659, 290] width 1054 height 560
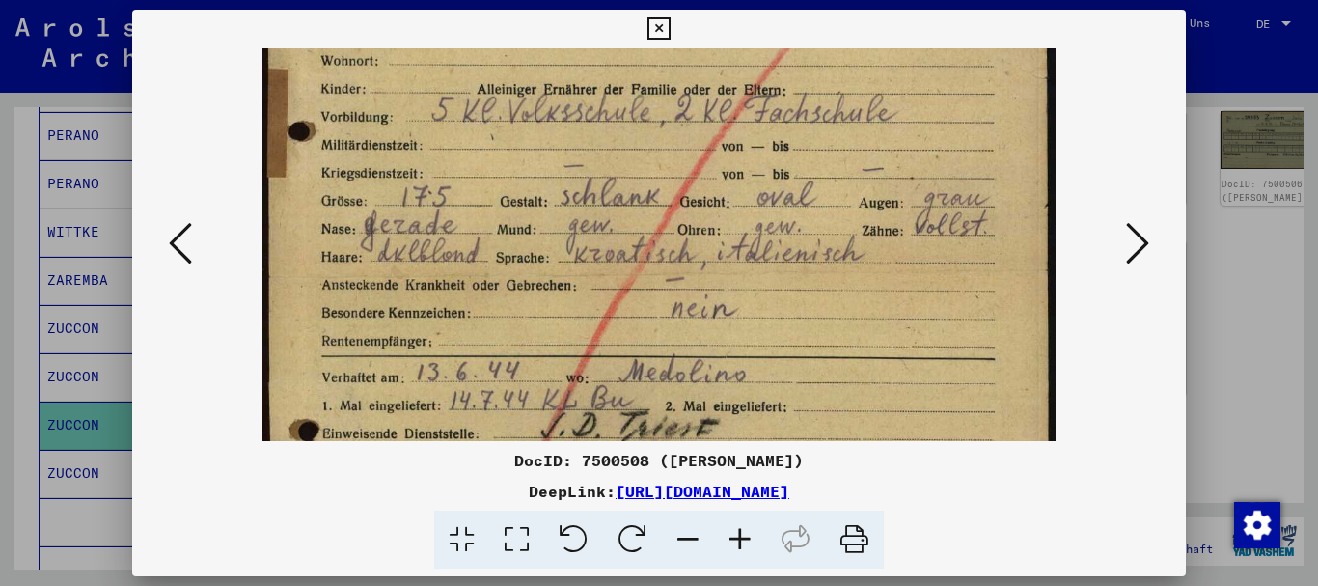
click at [529, 164] on img at bounding box center [658, 277] width 793 height 1116
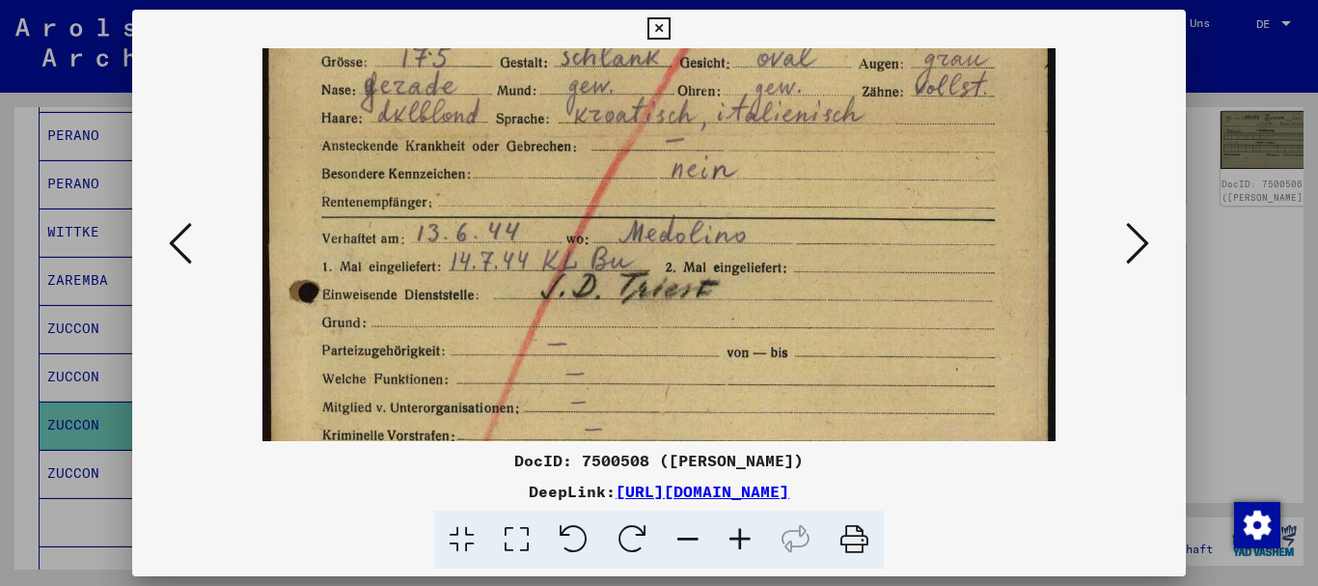
click at [39, 389] on div at bounding box center [659, 293] width 1318 height 586
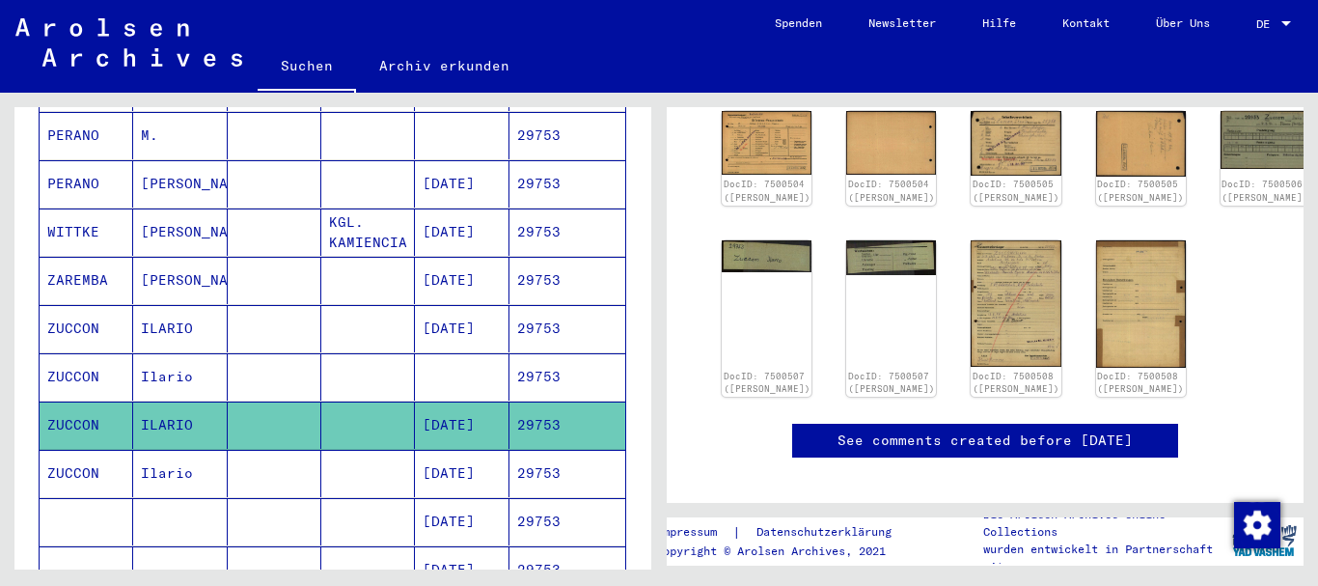
scroll to position [313, 0]
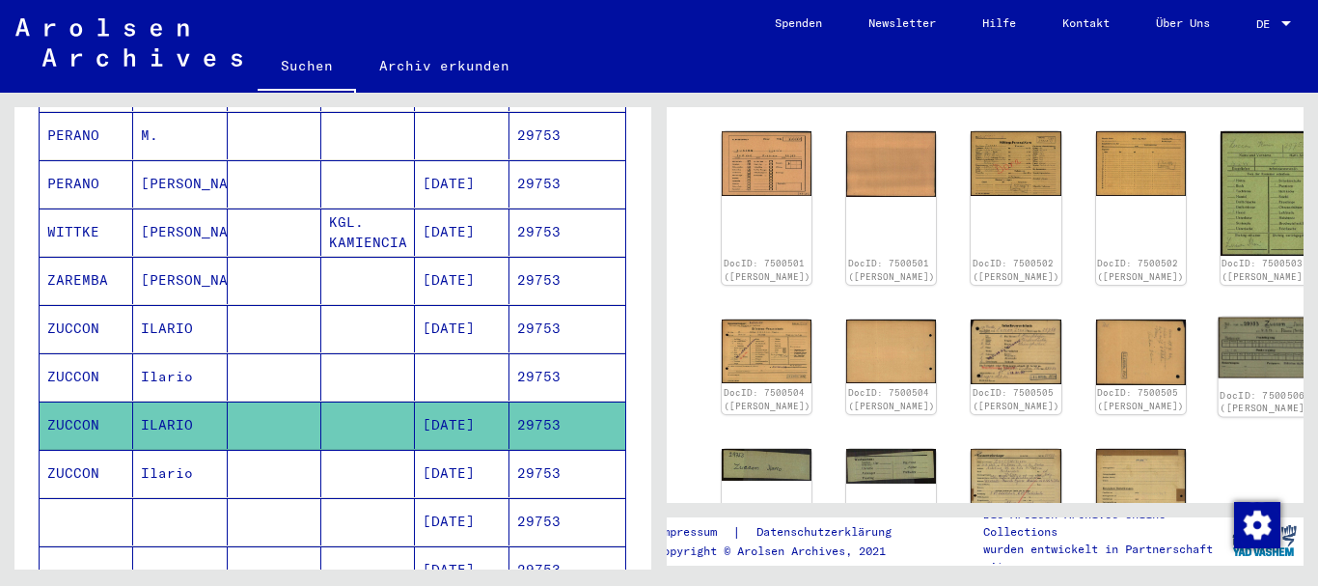
click at [1217, 316] on img at bounding box center [1264, 346] width 95 height 61
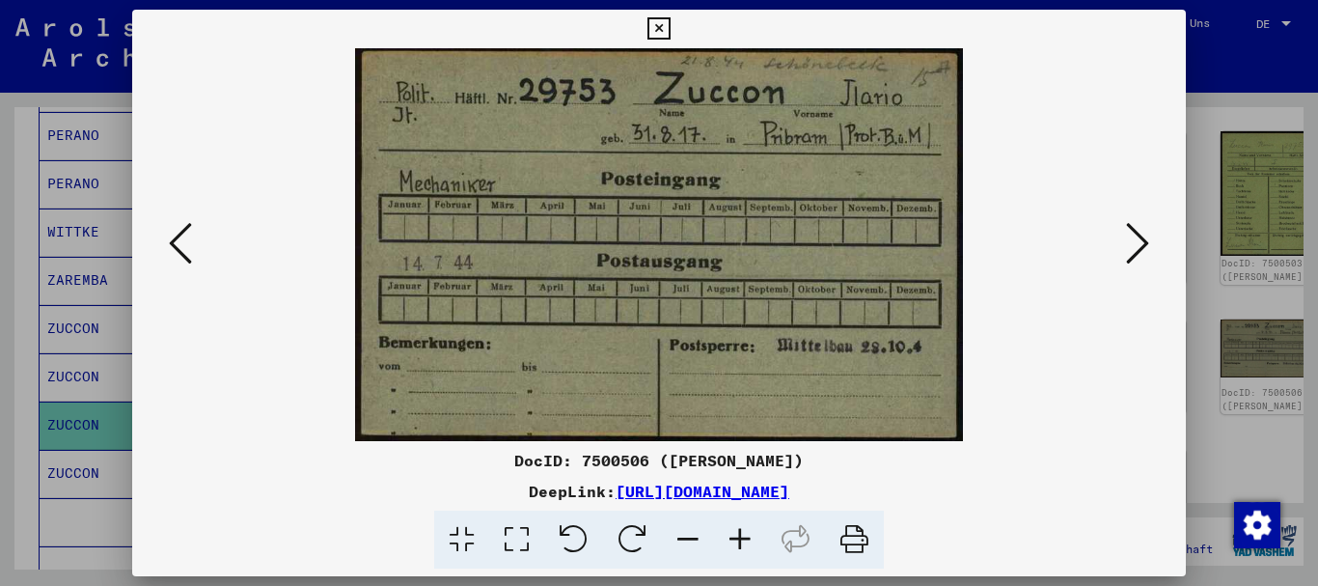
click at [1229, 290] on div at bounding box center [659, 293] width 1318 height 586
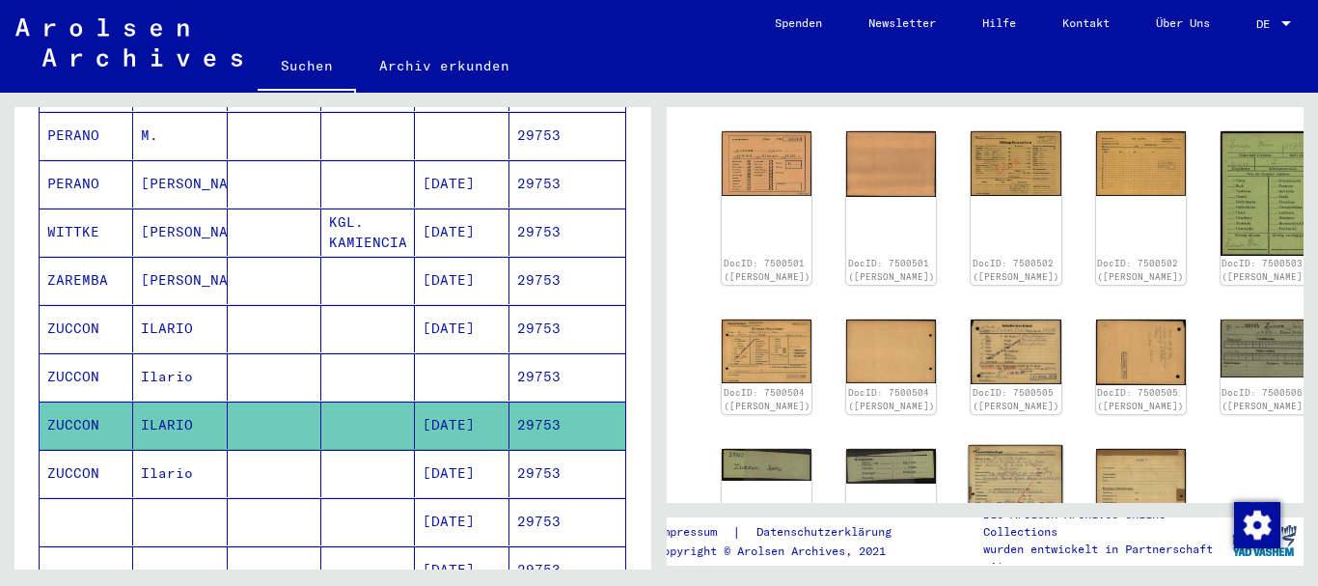
scroll to position [417, 0]
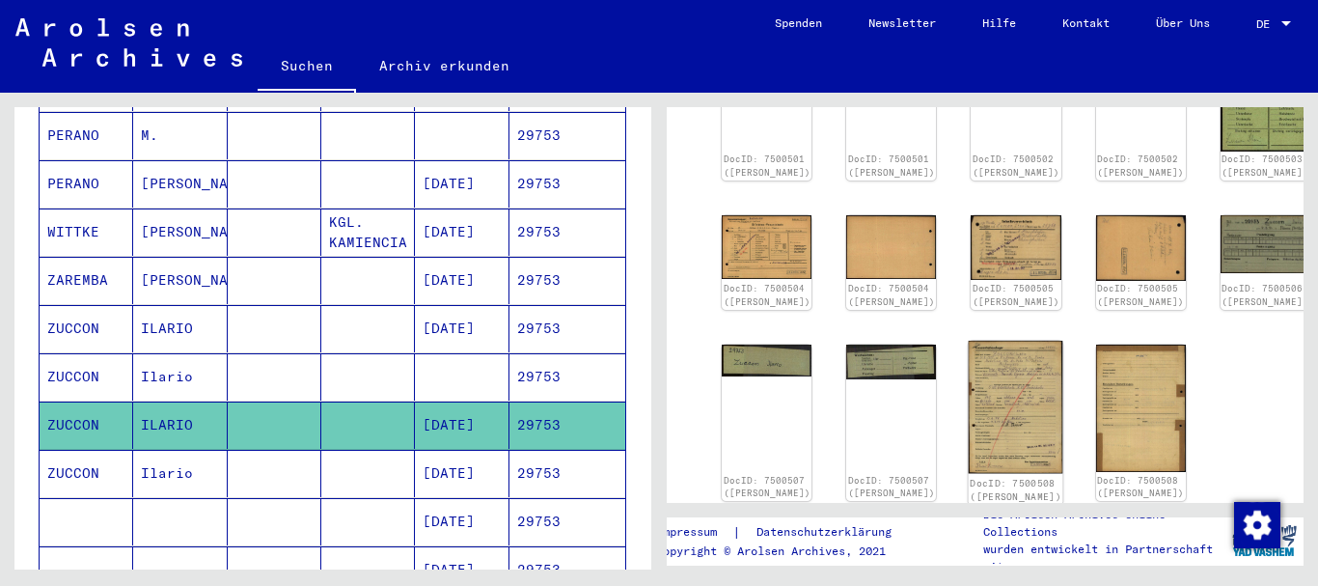
click at [969, 369] on img at bounding box center [1016, 407] width 95 height 133
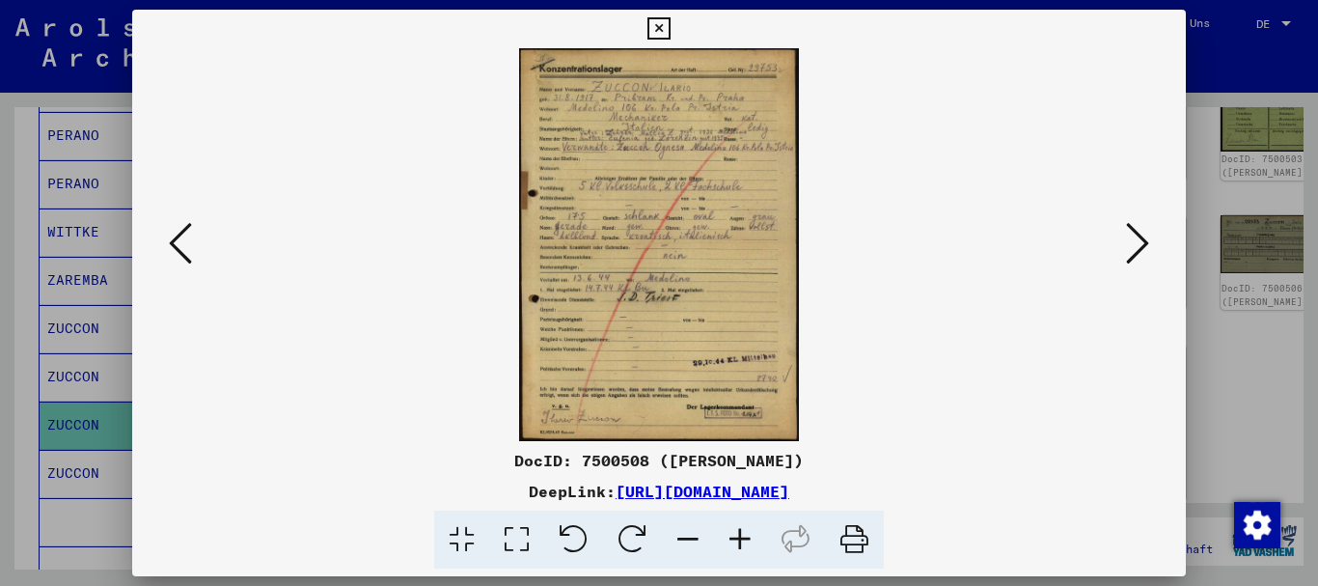
click at [22, 307] on div at bounding box center [659, 293] width 1318 height 586
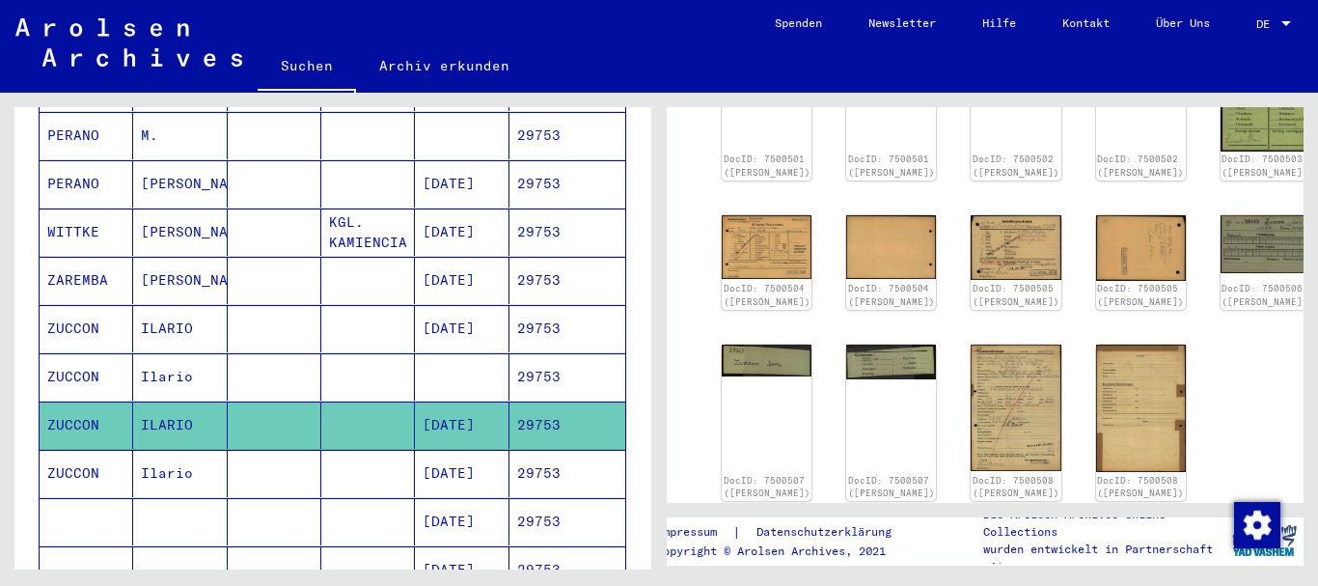
click at [136, 305] on mat-cell "ILARIO" at bounding box center [180, 328] width 94 height 47
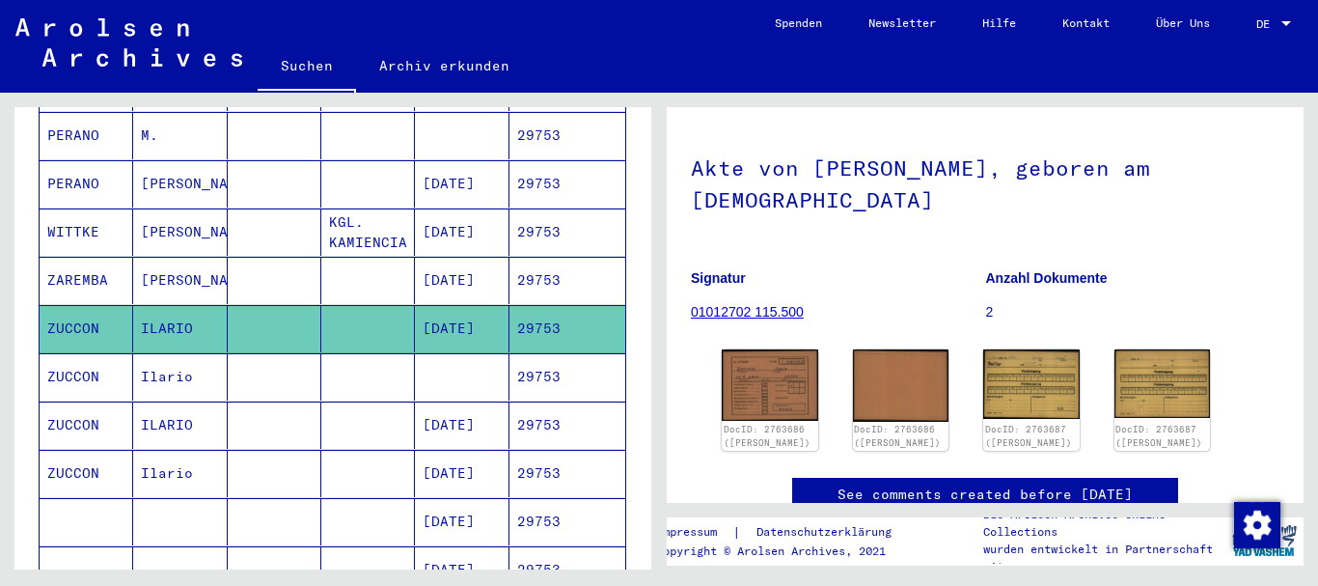
scroll to position [199, 0]
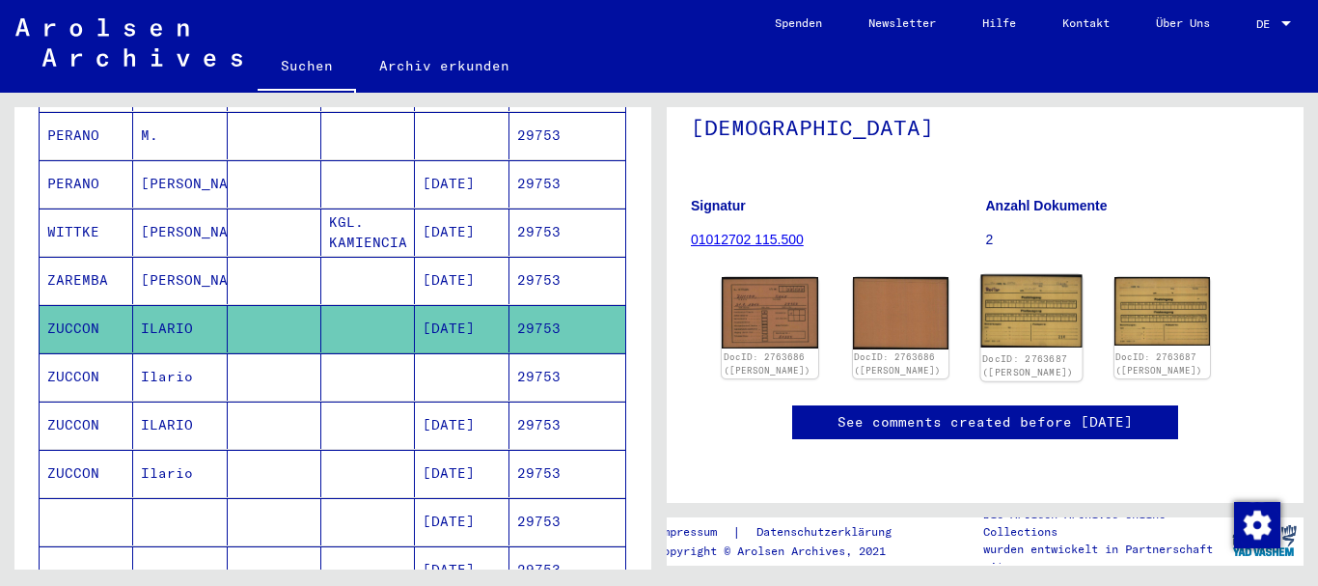
click at [1010, 276] on img at bounding box center [1031, 311] width 100 height 73
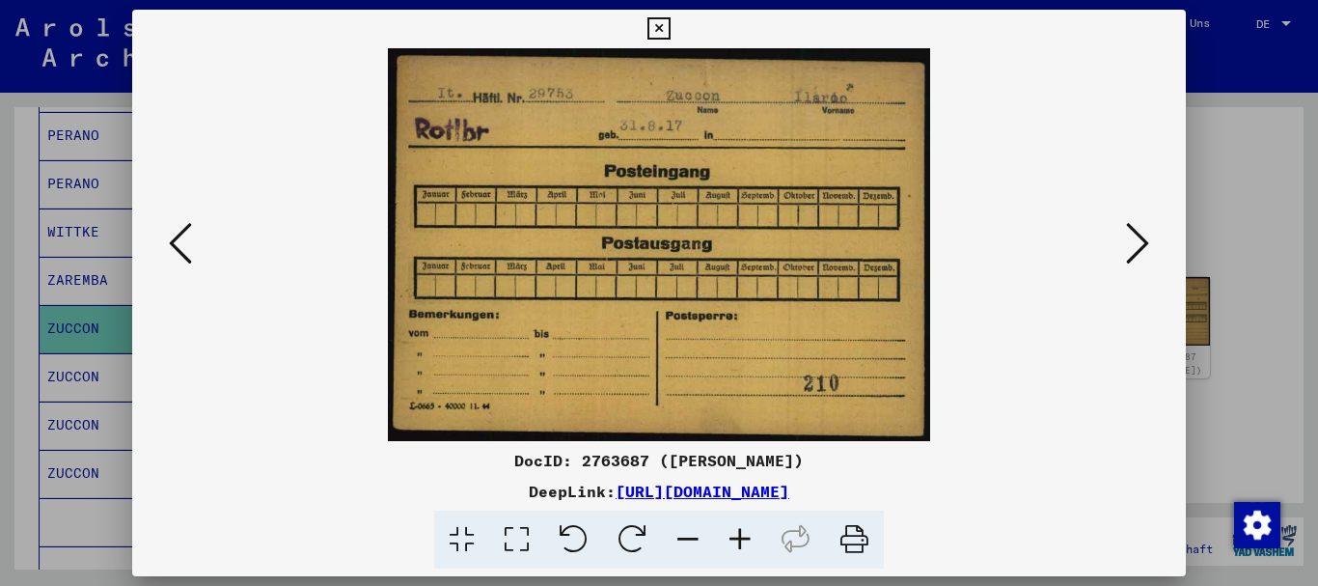
click at [6, 273] on div at bounding box center [659, 293] width 1318 height 586
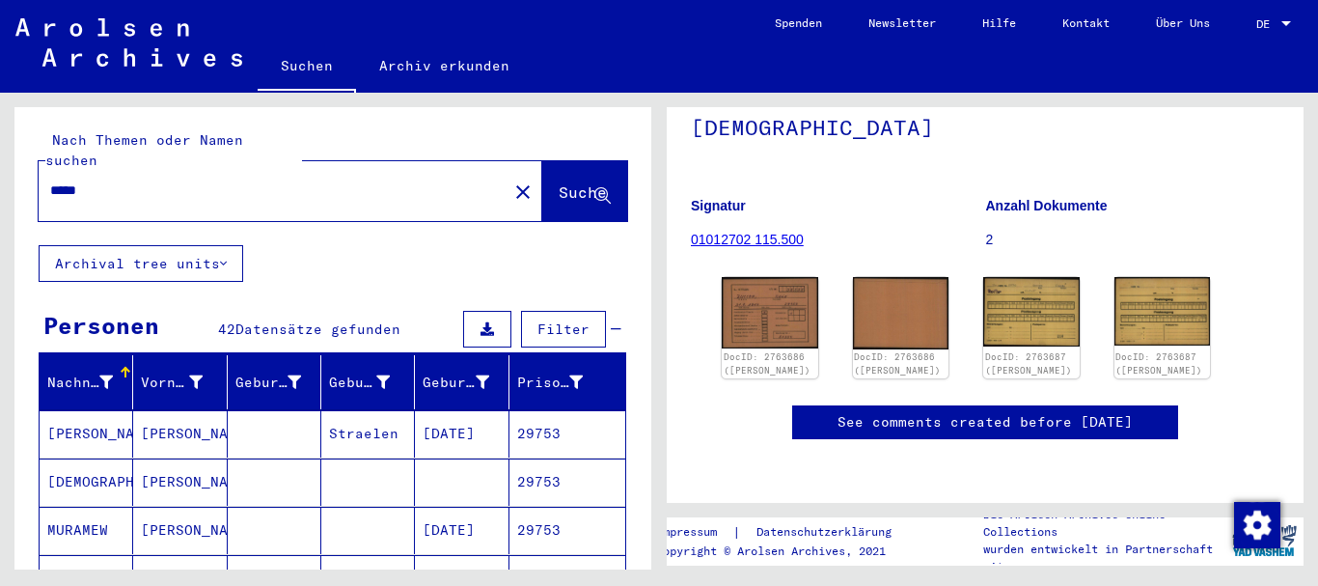
scroll to position [0, 0]
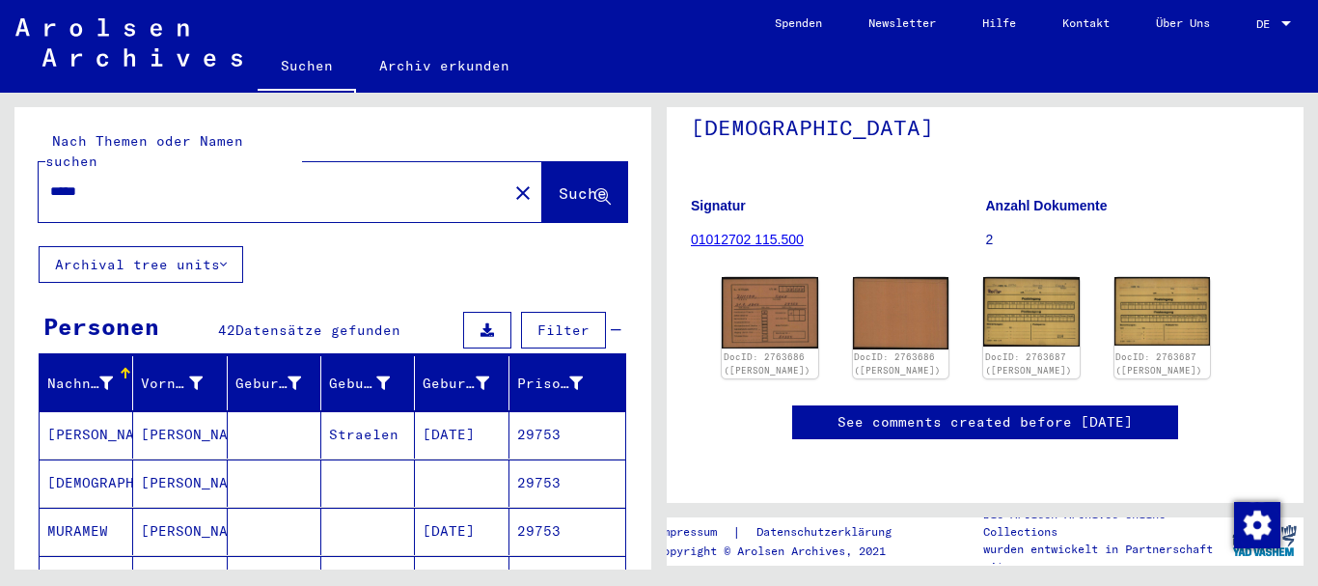
click at [50, 182] on input "*****" at bounding box center [273, 191] width 446 height 20
paste input "*"
type input "******"
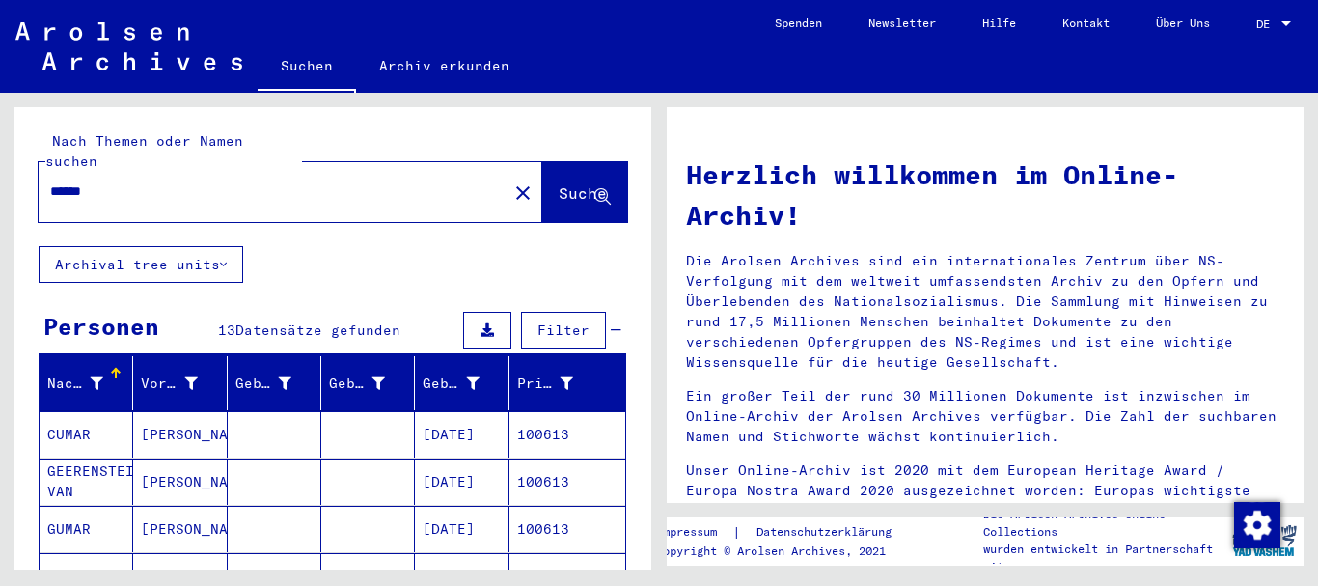
click at [105, 411] on mat-cell "CUMAR" at bounding box center [87, 434] width 94 height 46
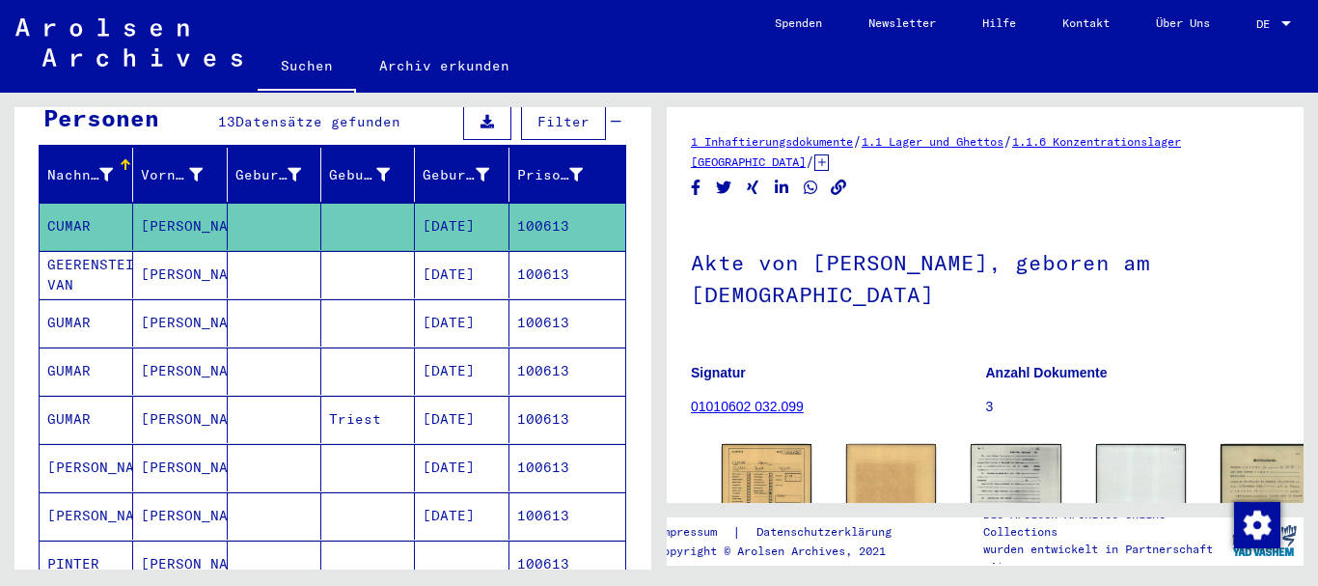
scroll to position [104, 0]
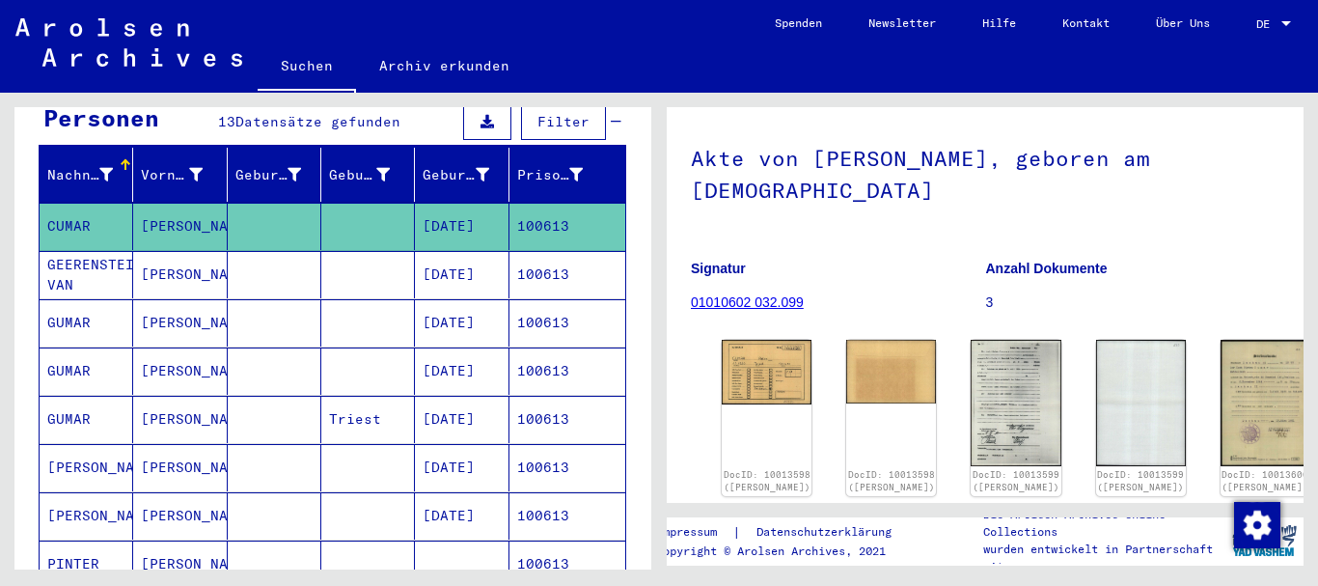
click at [94, 299] on mat-cell "GUMAR" at bounding box center [87, 322] width 94 height 47
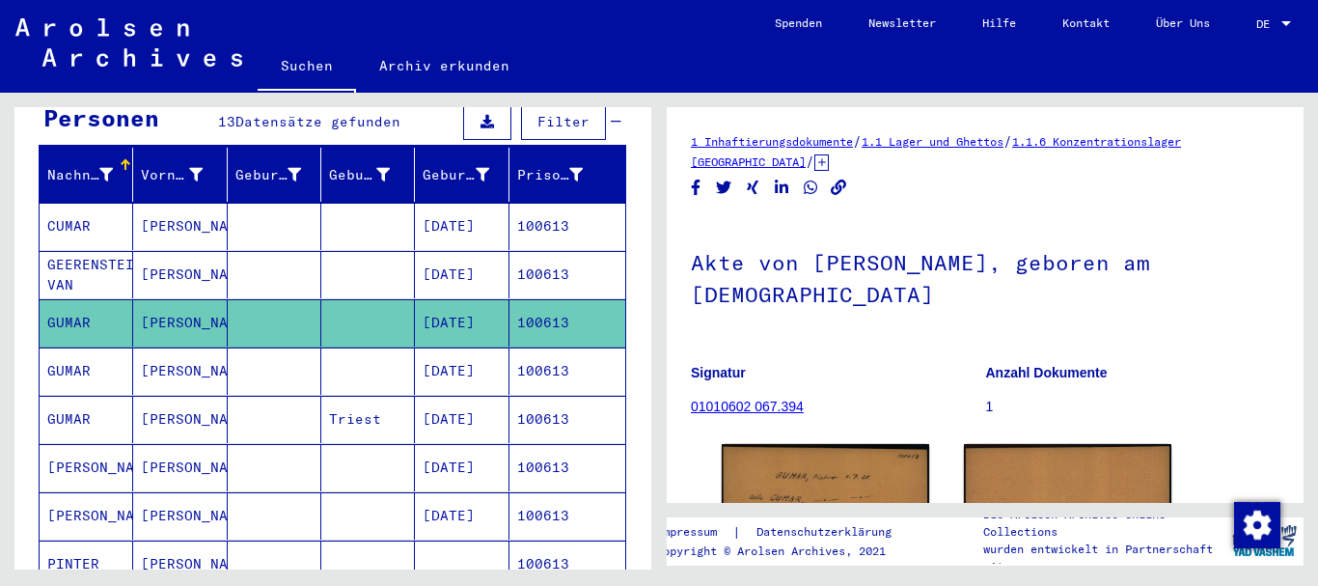
scroll to position [42, 0]
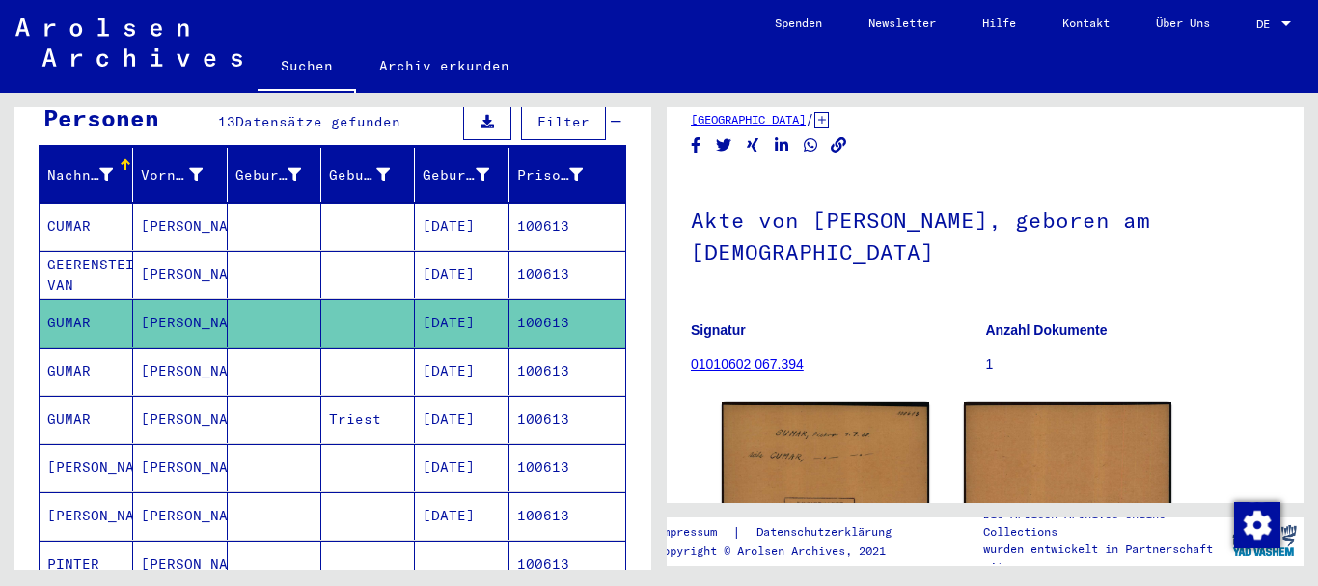
click at [77, 354] on mat-cell "GUMAR" at bounding box center [87, 370] width 94 height 47
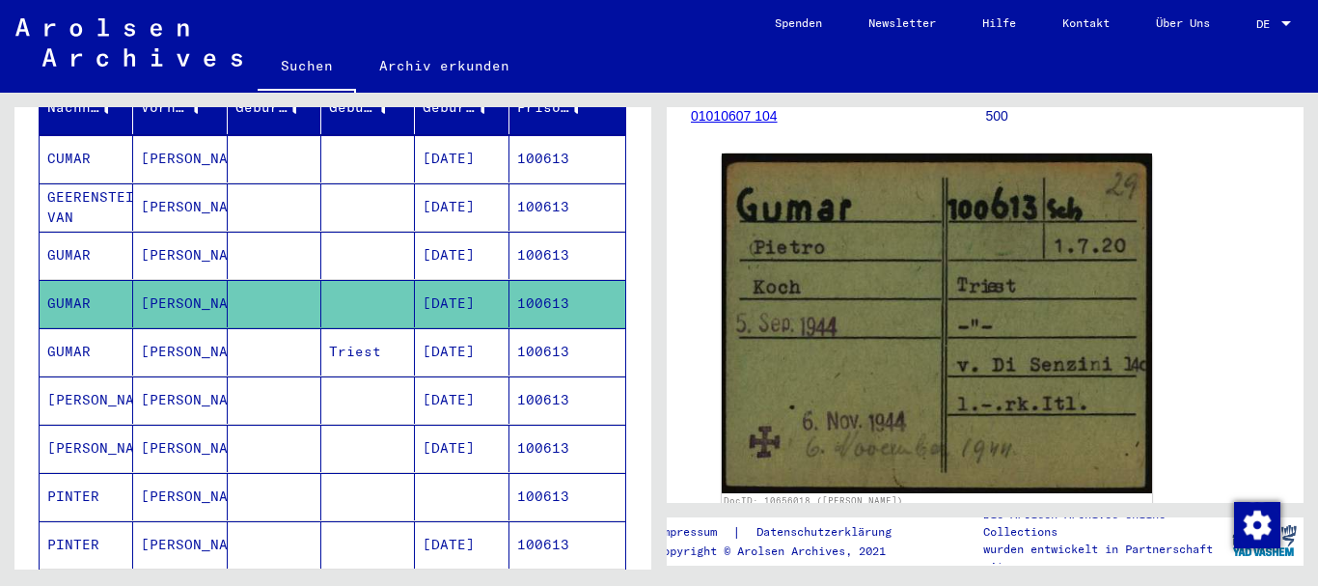
scroll to position [313, 0]
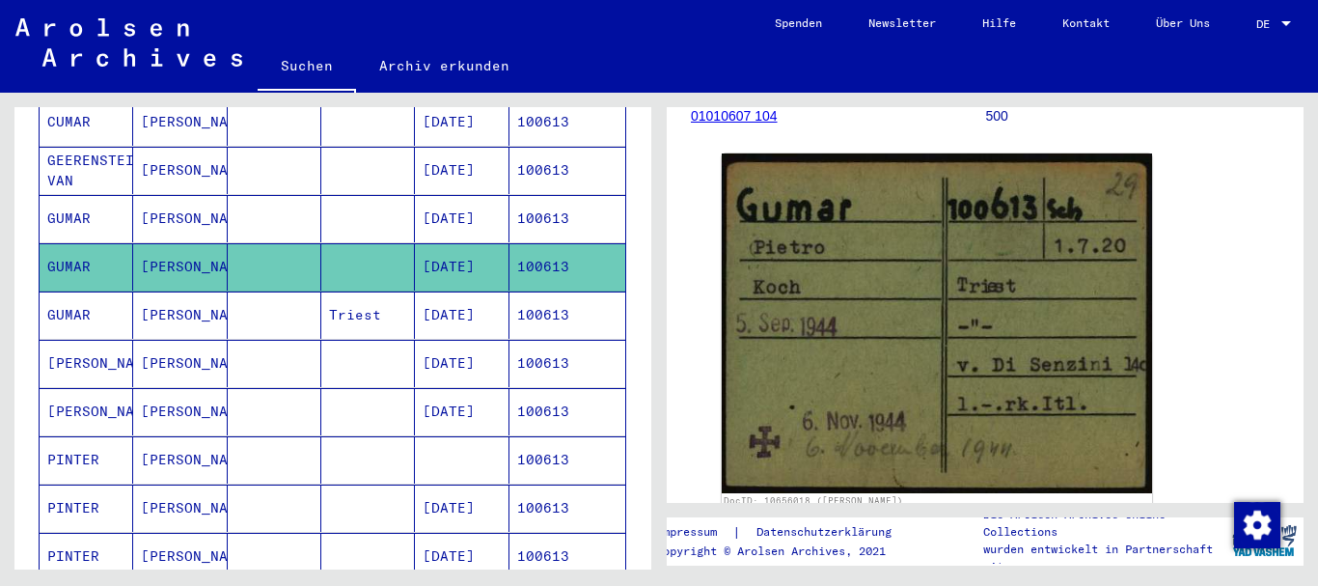
click at [171, 301] on mat-cell "[PERSON_NAME]" at bounding box center [180, 314] width 94 height 47
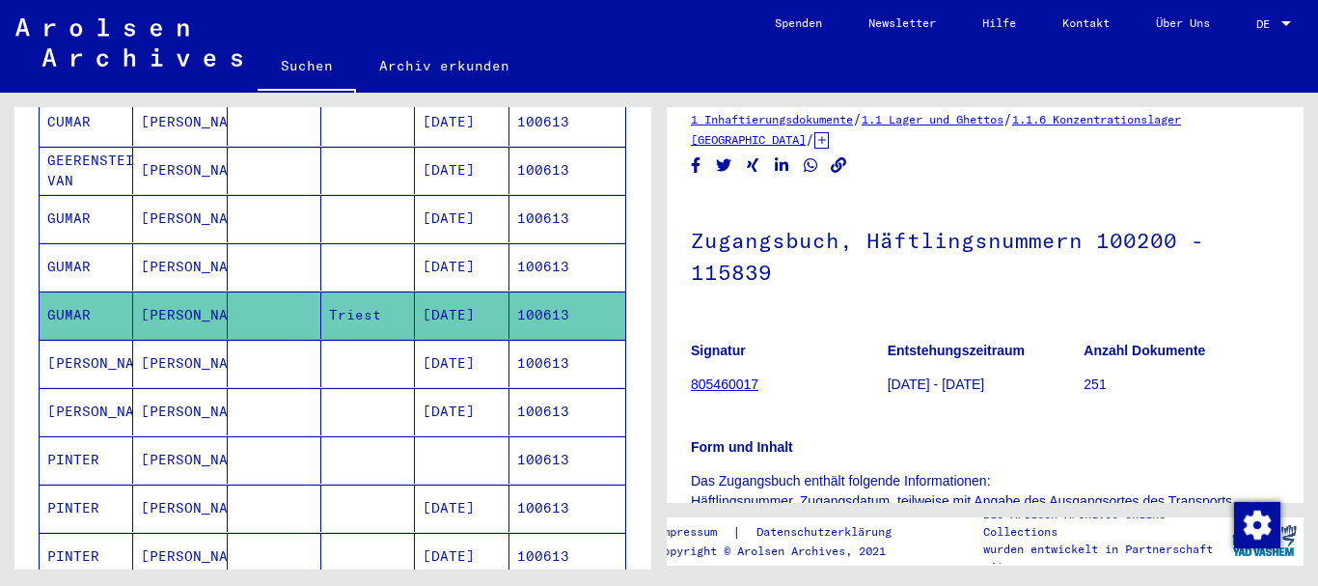
scroll to position [468, 0]
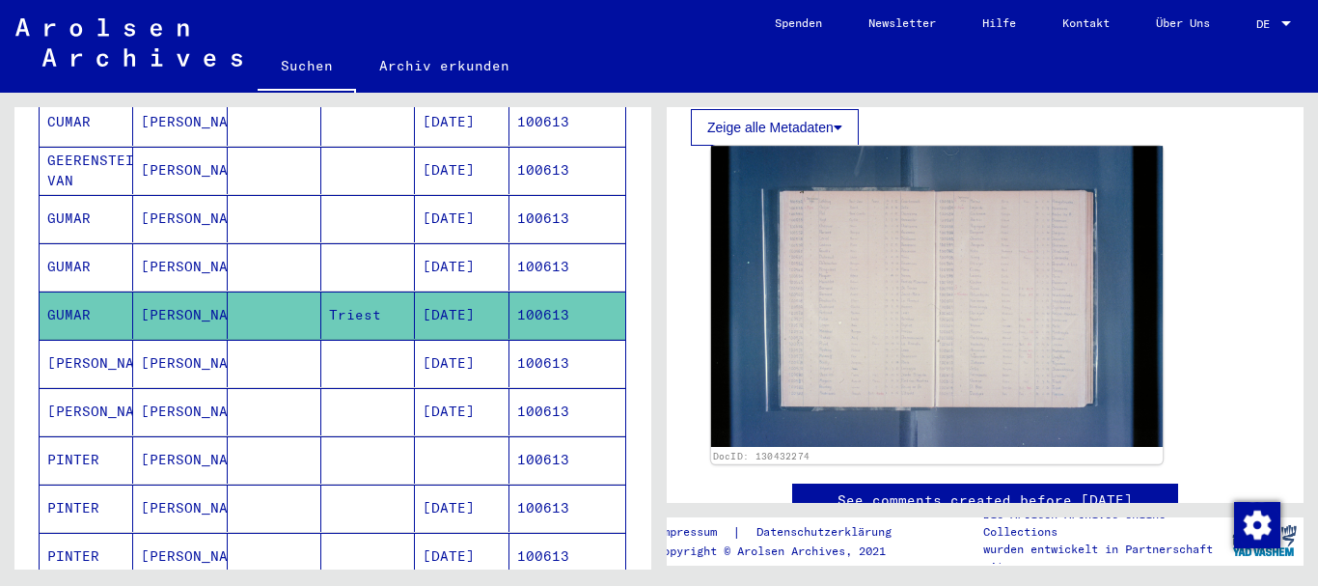
click at [975, 289] on img at bounding box center [936, 296] width 451 height 301
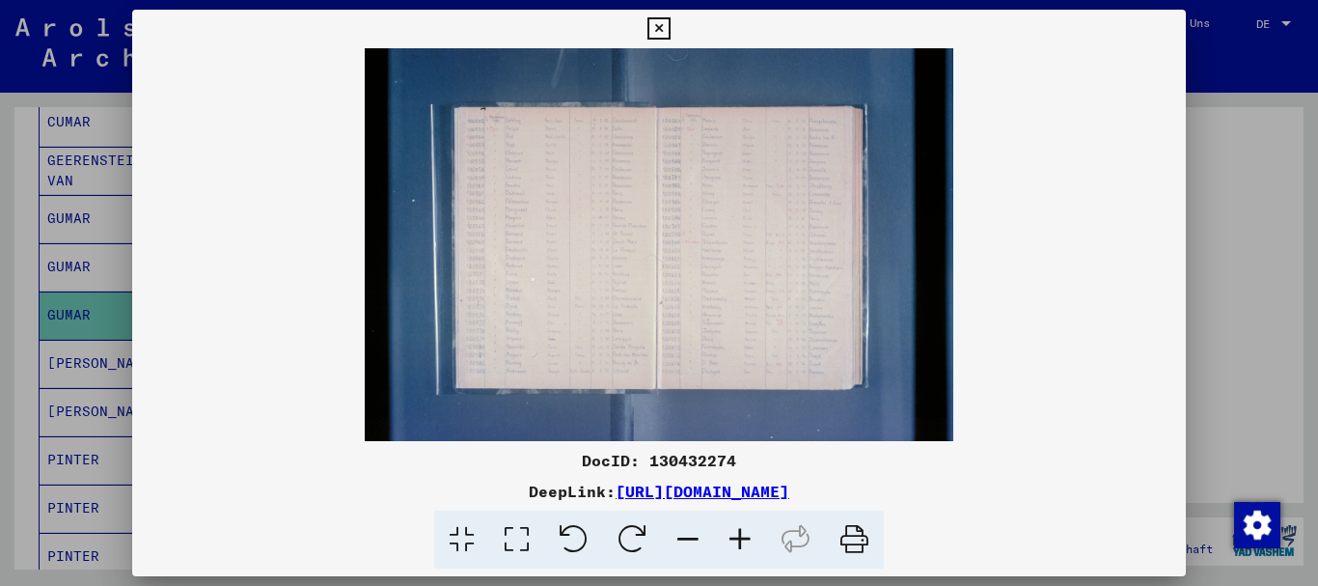
click at [749, 534] on icon at bounding box center [740, 539] width 52 height 59
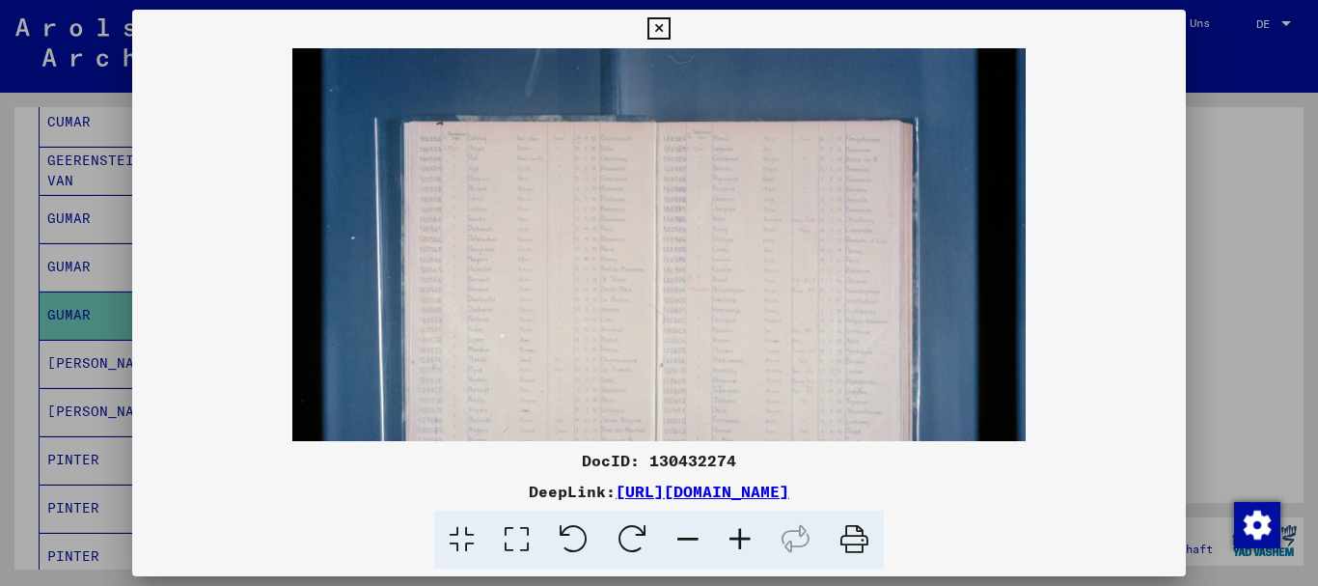
drag, startPoint x: 749, startPoint y: 534, endPoint x: 738, endPoint y: 537, distance: 11.0
click at [745, 534] on icon at bounding box center [740, 539] width 52 height 59
click at [742, 534] on icon at bounding box center [740, 539] width 52 height 59
click at [741, 534] on icon at bounding box center [740, 539] width 52 height 59
click at [738, 537] on icon at bounding box center [740, 539] width 52 height 59
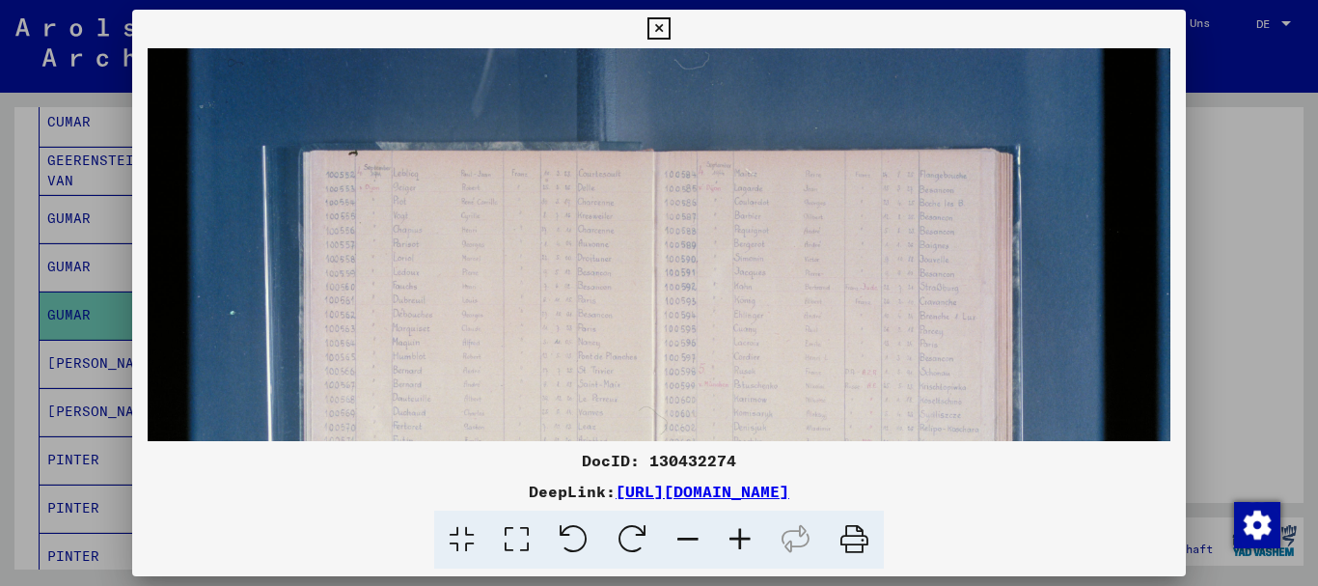
click at [739, 537] on icon at bounding box center [740, 539] width 52 height 59
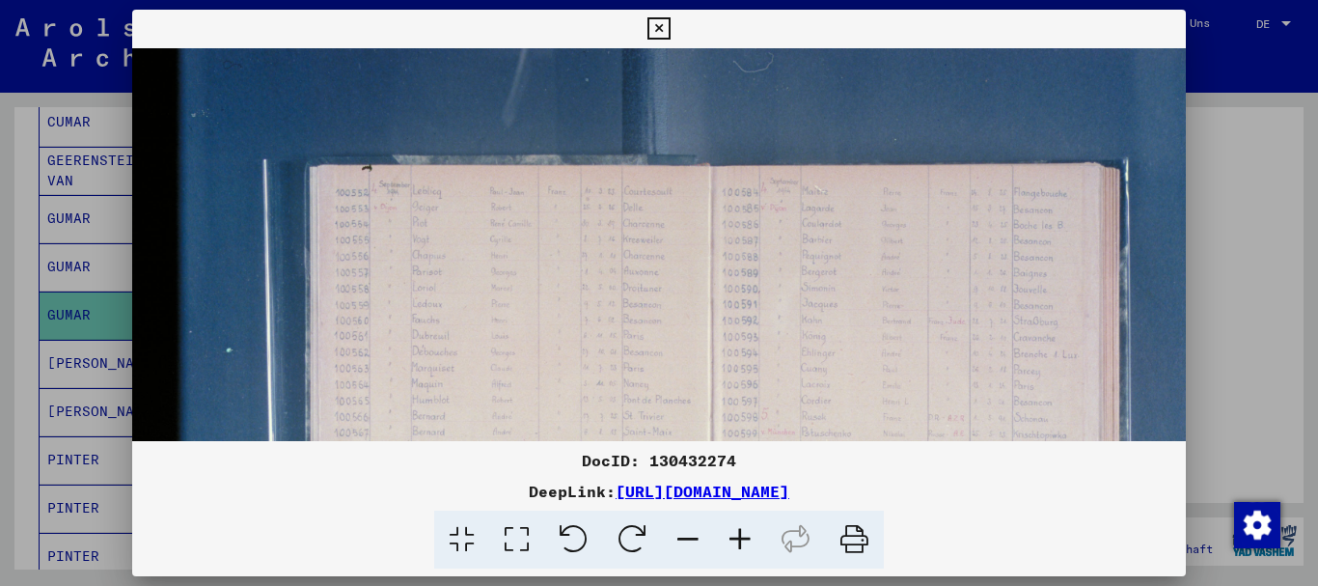
click at [739, 537] on icon at bounding box center [740, 539] width 52 height 59
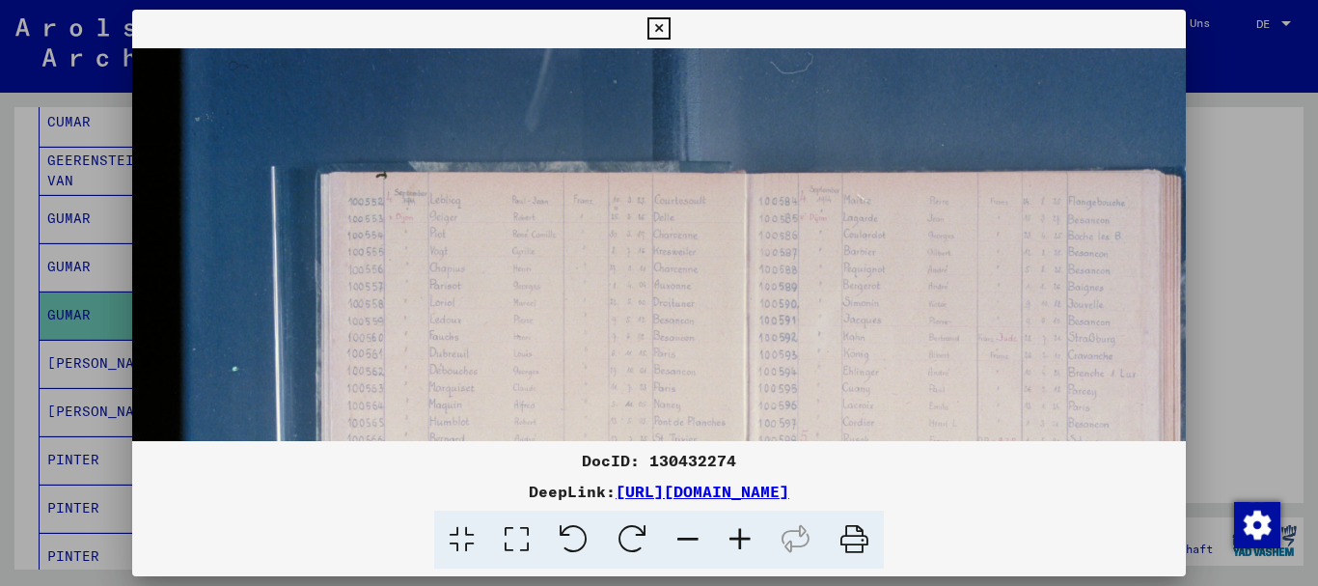
click at [739, 537] on icon at bounding box center [740, 539] width 52 height 59
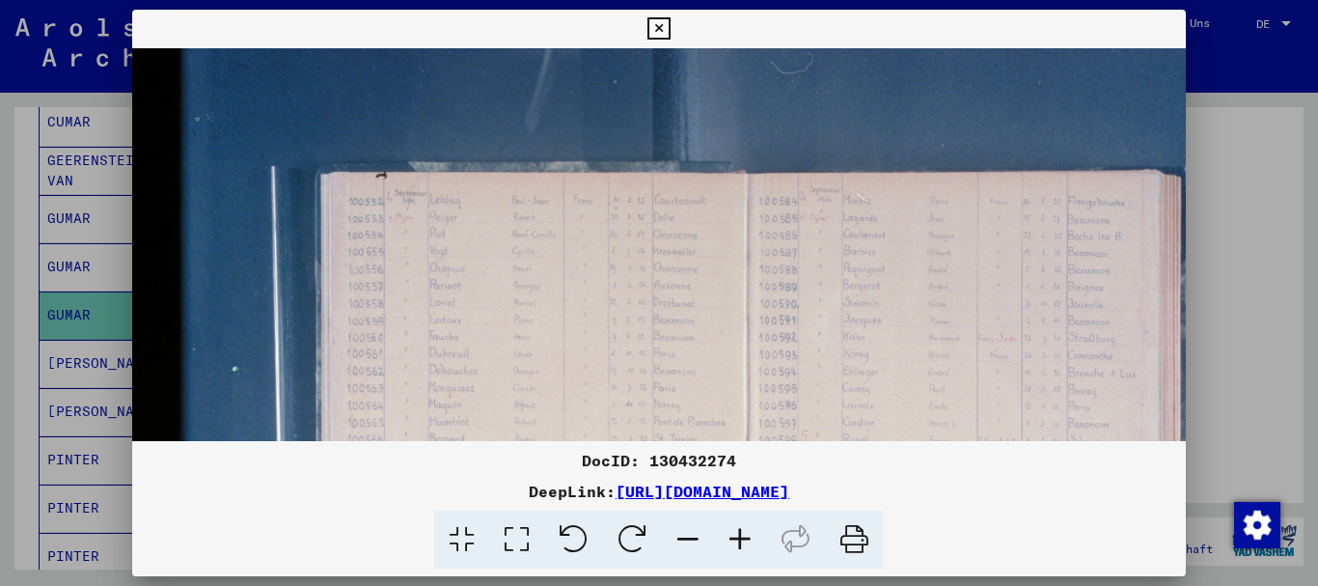
click at [739, 537] on icon at bounding box center [740, 539] width 52 height 59
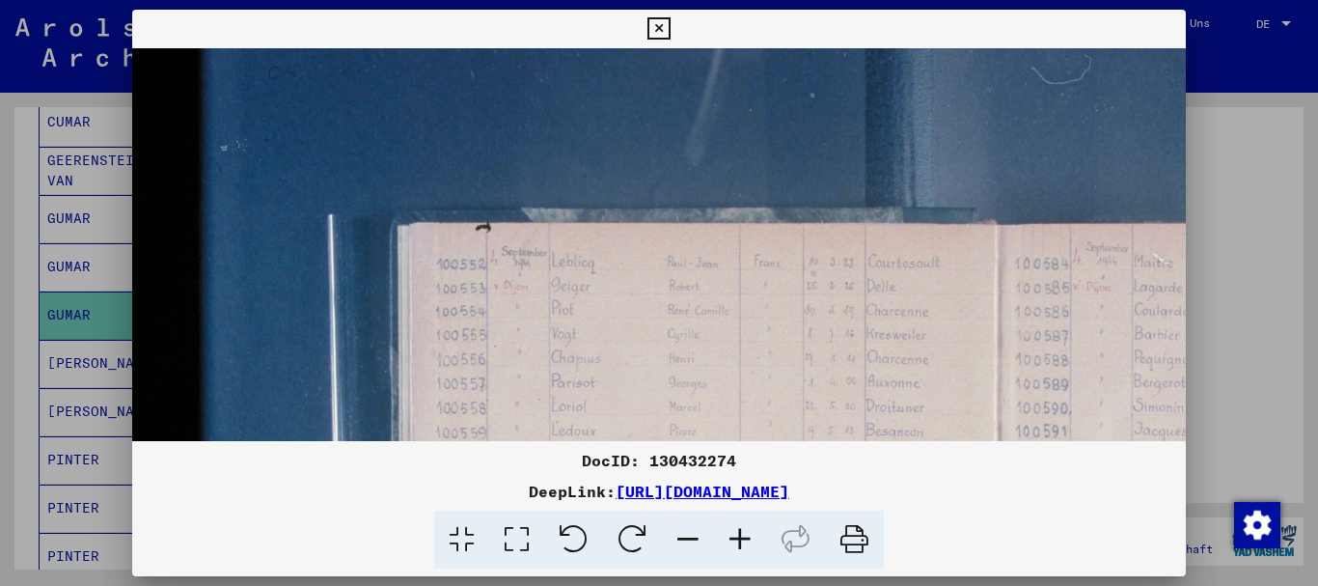
click at [739, 537] on icon at bounding box center [740, 539] width 52 height 59
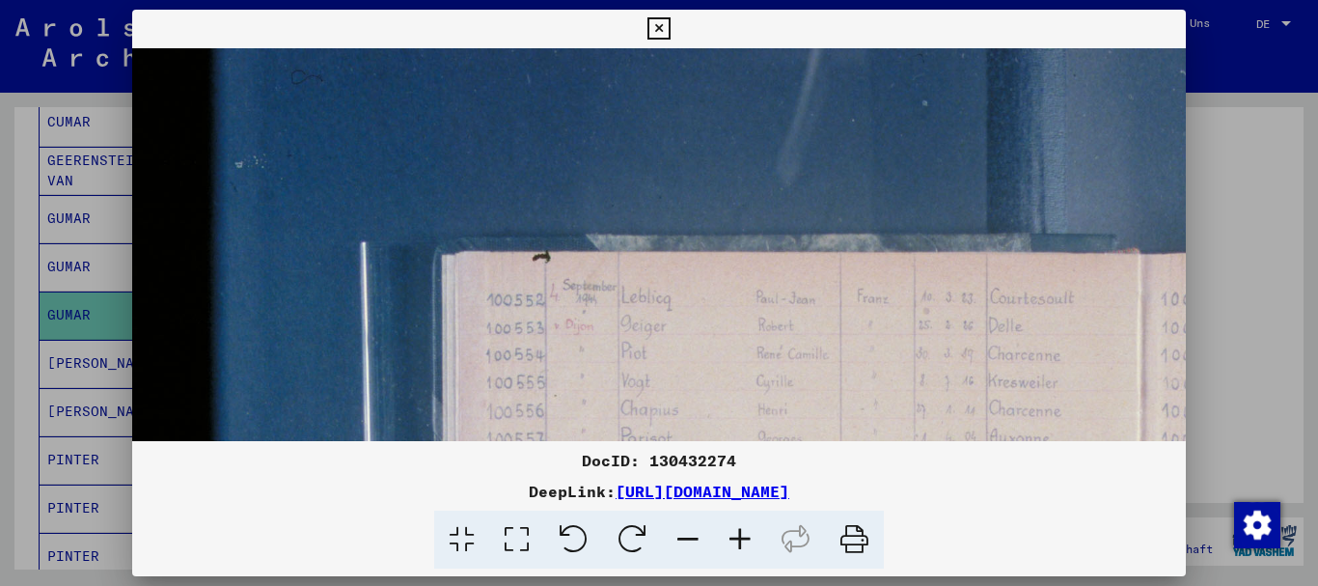
drag, startPoint x: 683, startPoint y: 352, endPoint x: 633, endPoint y: 165, distance: 193.8
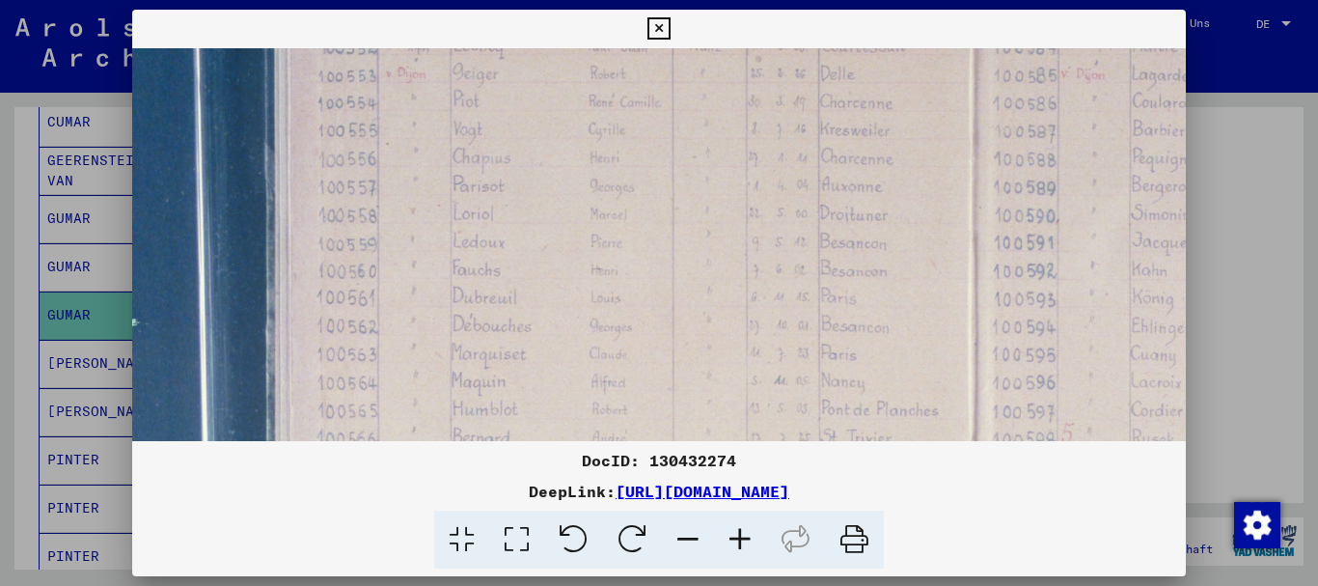
drag, startPoint x: 674, startPoint y: 345, endPoint x: 558, endPoint y: 281, distance: 133.4
click at [558, 281] on img at bounding box center [982, 474] width 2036 height 1357
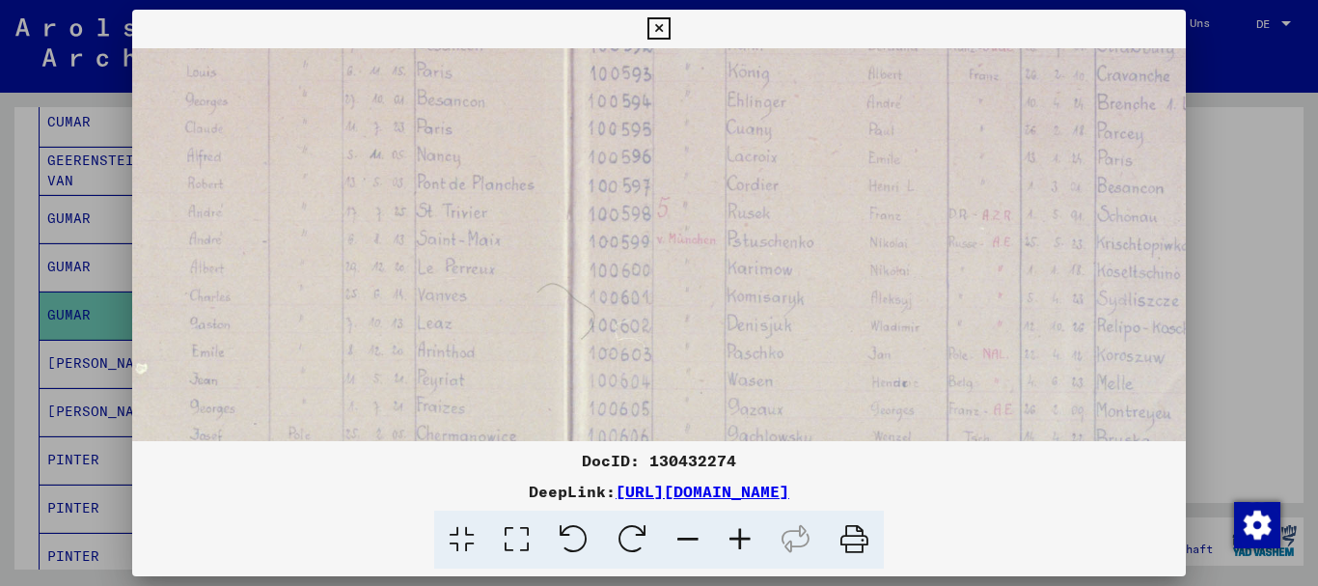
drag, startPoint x: 997, startPoint y: 325, endPoint x: 591, endPoint y: 99, distance: 463.8
click at [591, 99] on img at bounding box center [578, 249] width 2036 height 1357
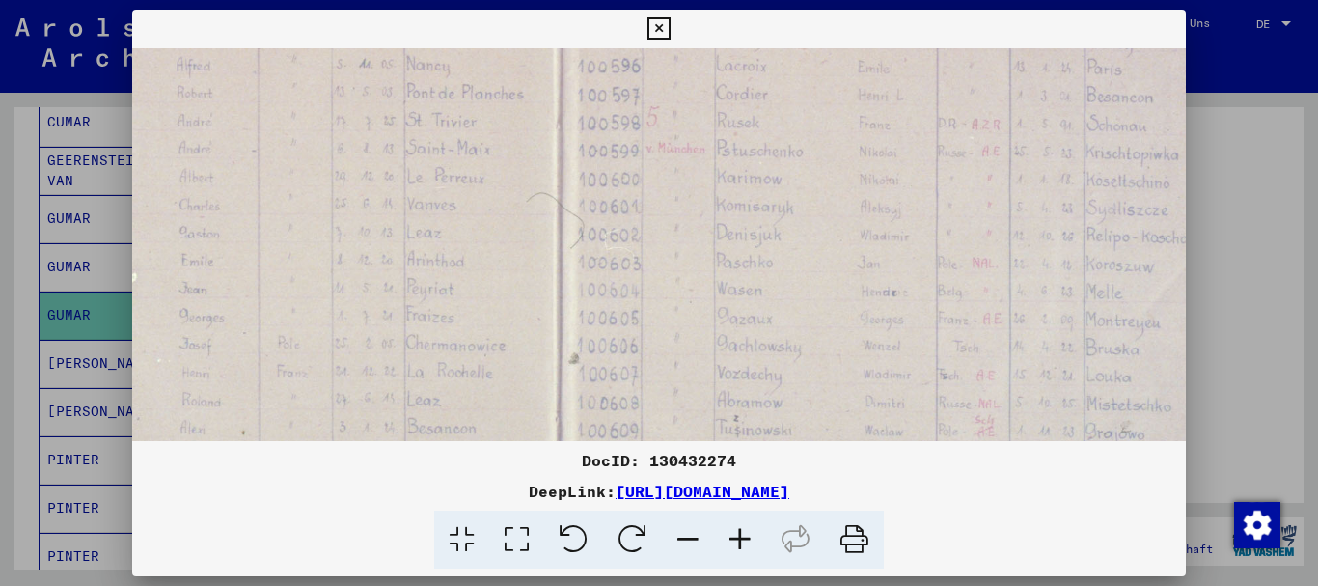
drag, startPoint x: 710, startPoint y: 372, endPoint x: 700, endPoint y: 282, distance: 91.2
click at [700, 282] on img at bounding box center [567, 158] width 2036 height 1357
drag, startPoint x: 708, startPoint y: 322, endPoint x: 701, endPoint y: 258, distance: 65.0
click at [704, 265] on img at bounding box center [562, 49] width 2036 height 1357
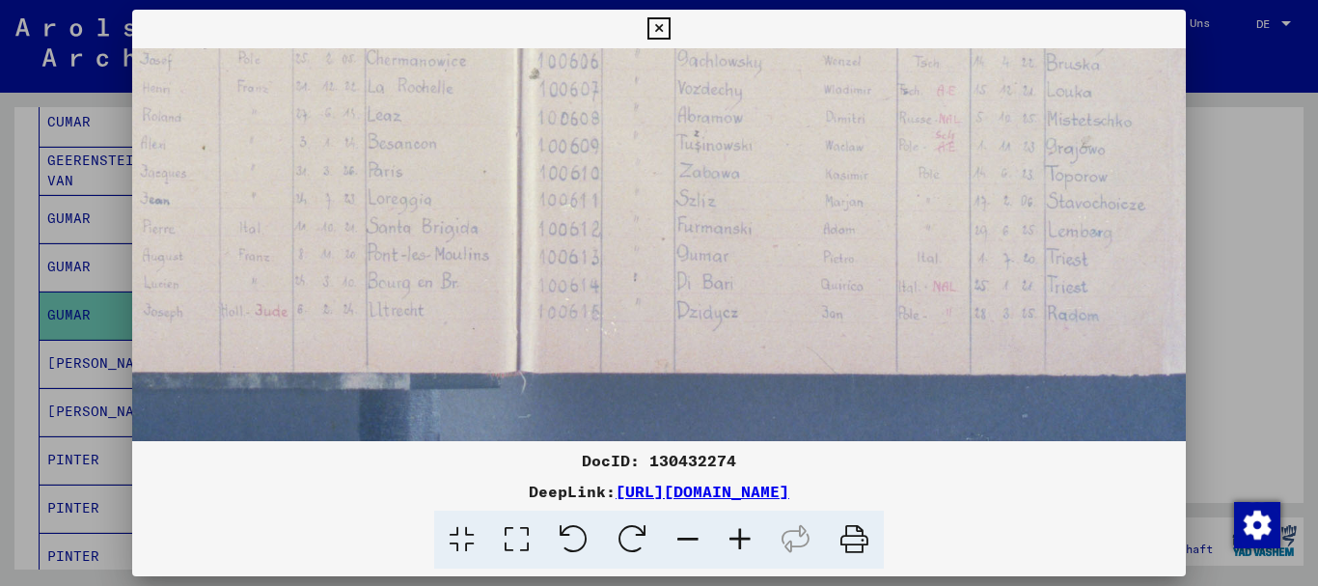
scroll to position [863, 623]
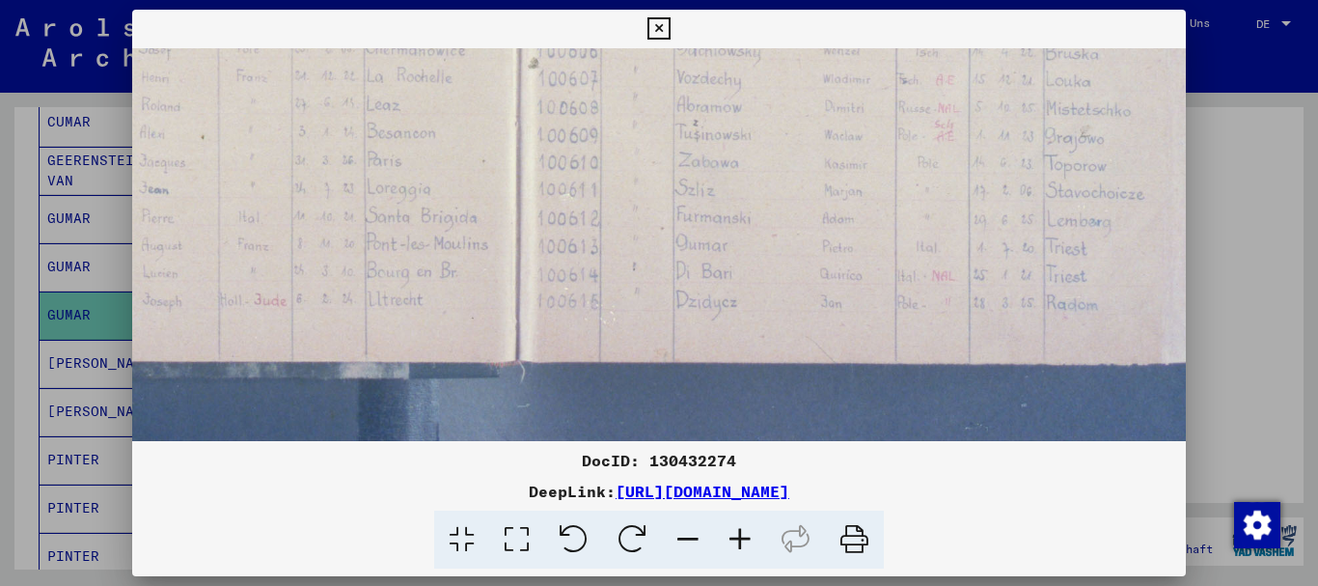
drag, startPoint x: 690, startPoint y: 389, endPoint x: 658, endPoint y: 216, distance: 175.6
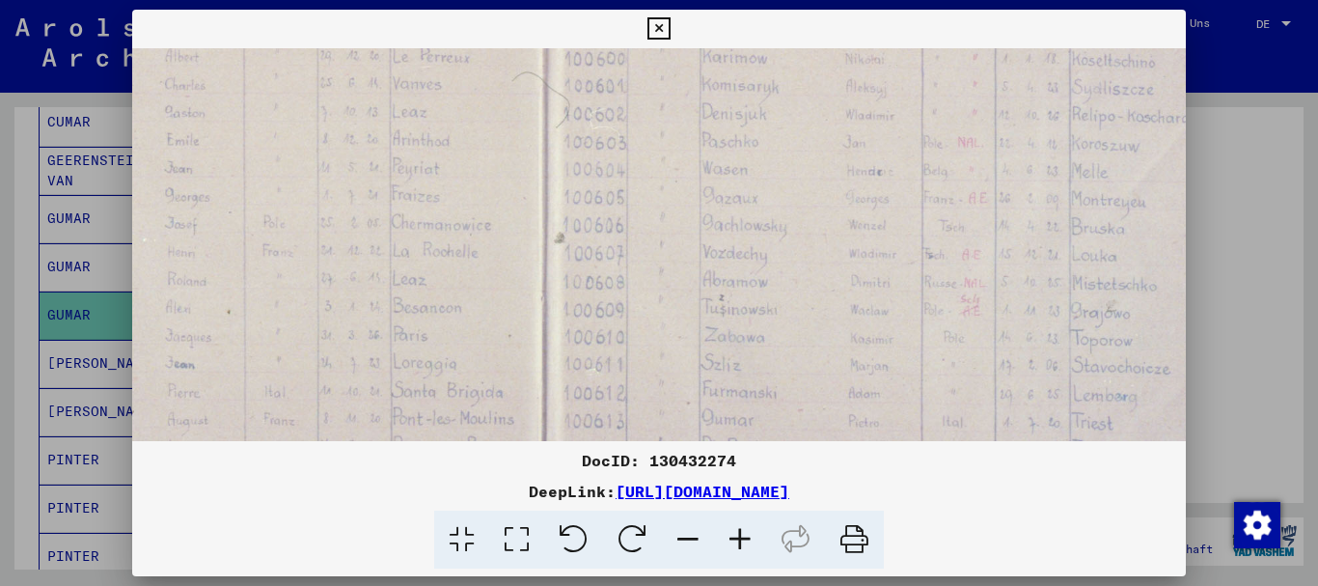
drag, startPoint x: 619, startPoint y: 232, endPoint x: 625, endPoint y: 304, distance: 72.6
click at [633, 344] on img at bounding box center [553, 37] width 2036 height 1357
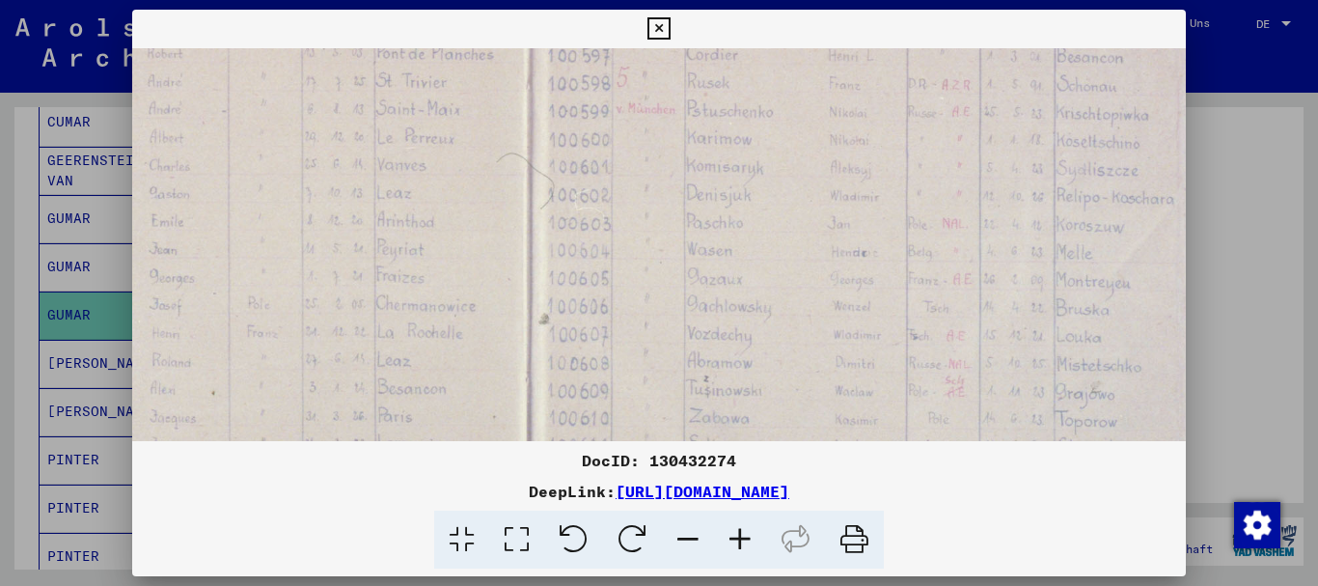
drag, startPoint x: 630, startPoint y: 198, endPoint x: 596, endPoint y: 240, distance: 54.2
click at [607, 276] on img at bounding box center [538, 118] width 2036 height 1357
click at [29, 299] on div at bounding box center [659, 293] width 1318 height 586
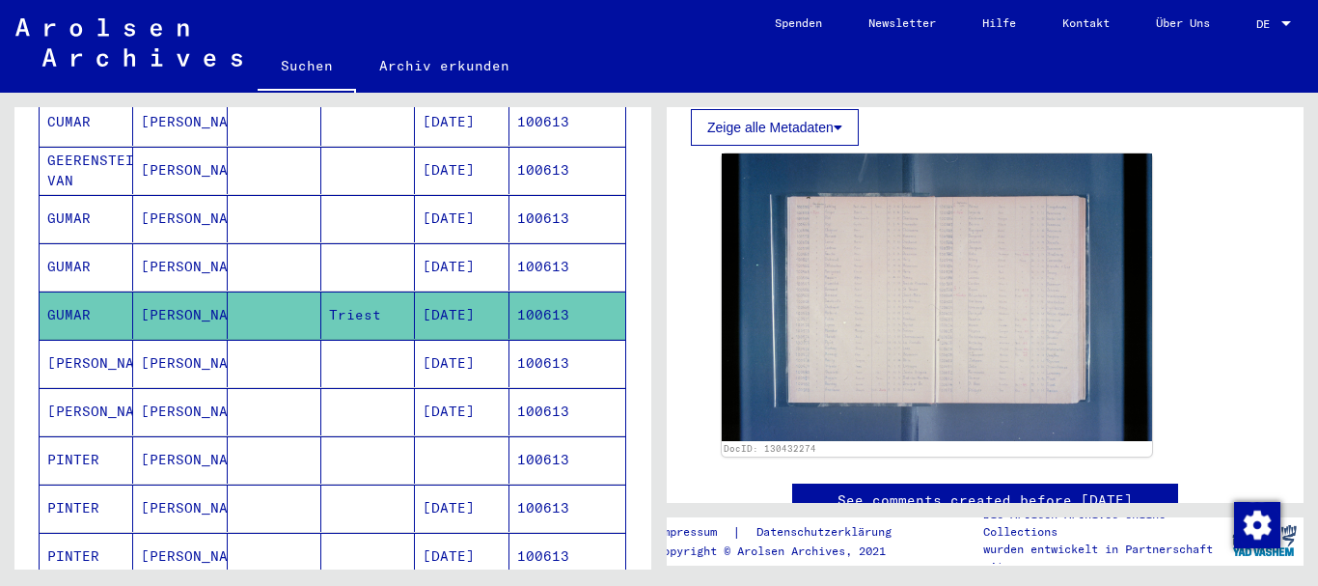
click at [79, 252] on mat-cell "GUMAR" at bounding box center [87, 266] width 94 height 47
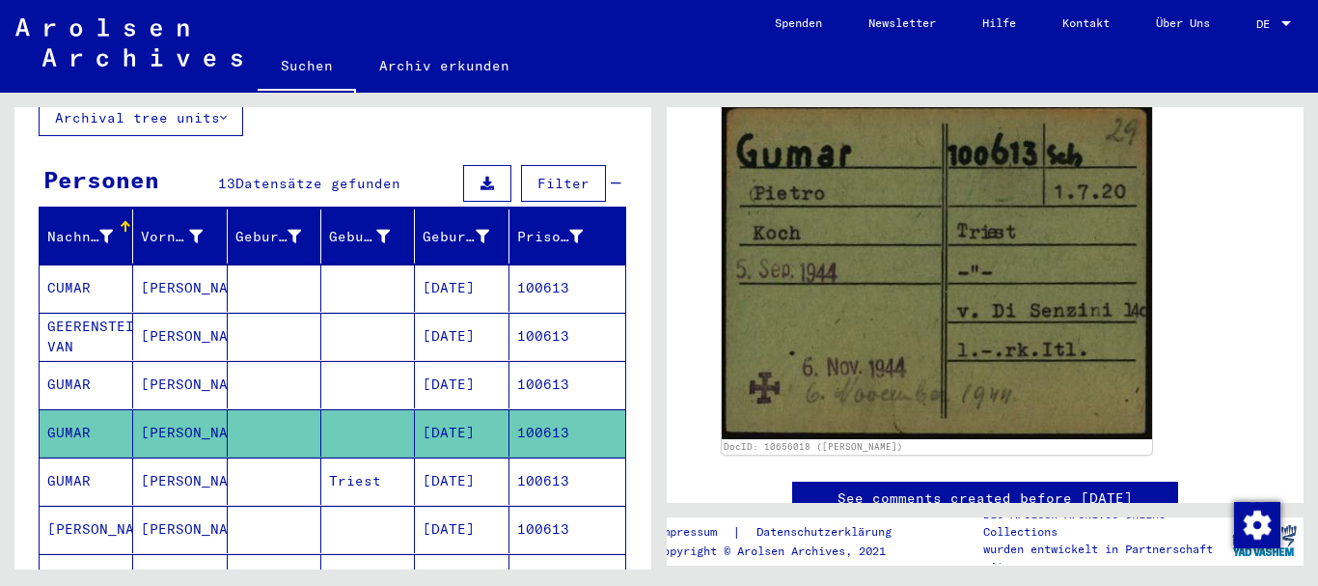
scroll to position [104, 0]
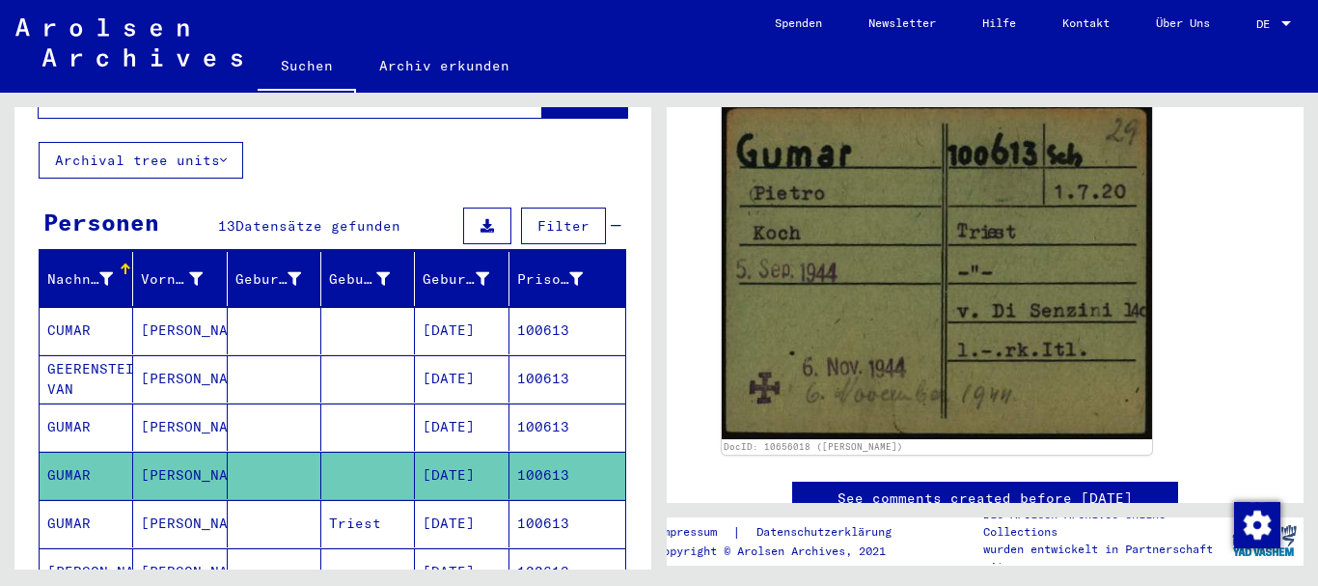
click at [73, 314] on mat-cell "CUMAR" at bounding box center [87, 330] width 94 height 47
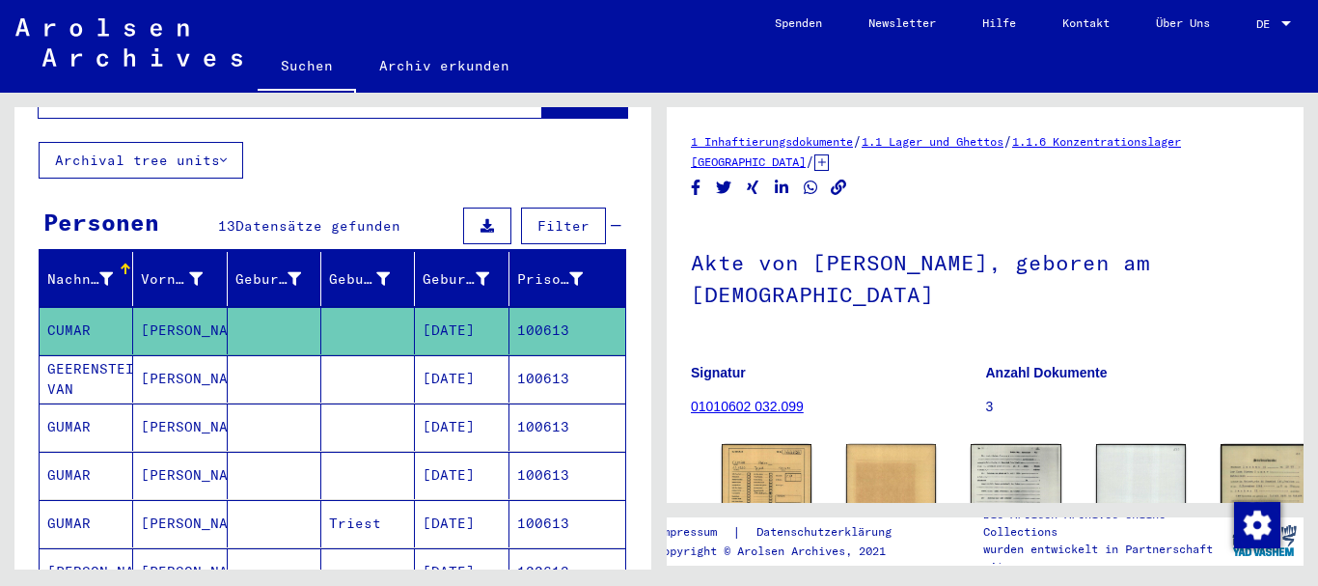
scroll to position [104, 0]
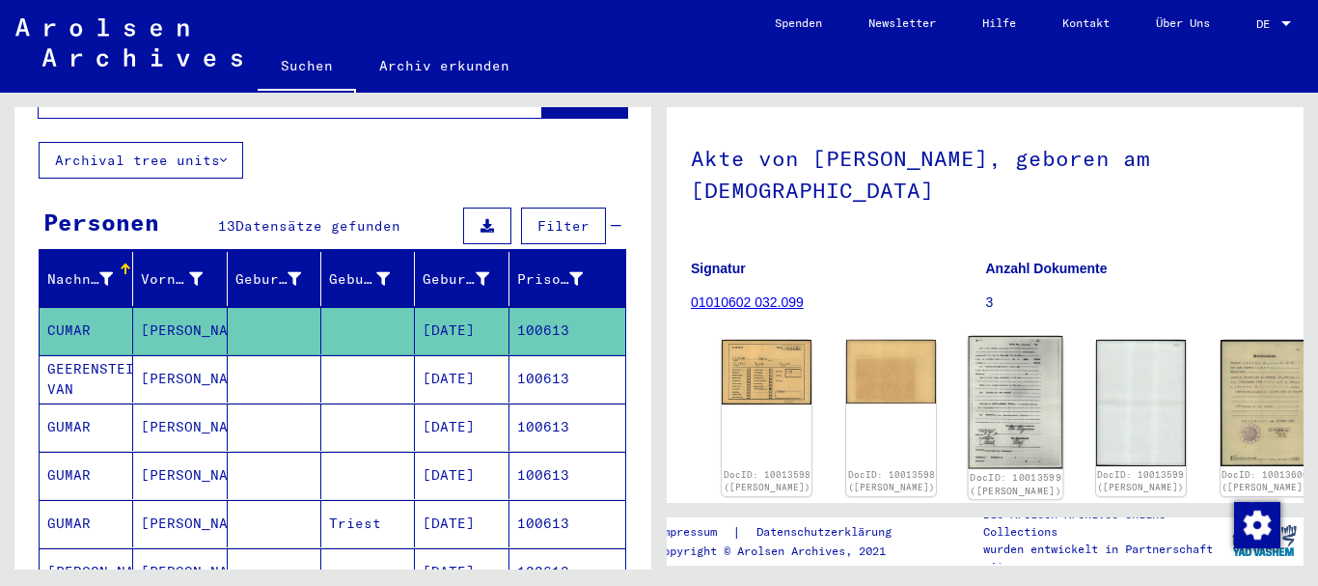
click at [969, 370] on img at bounding box center [1016, 402] width 95 height 132
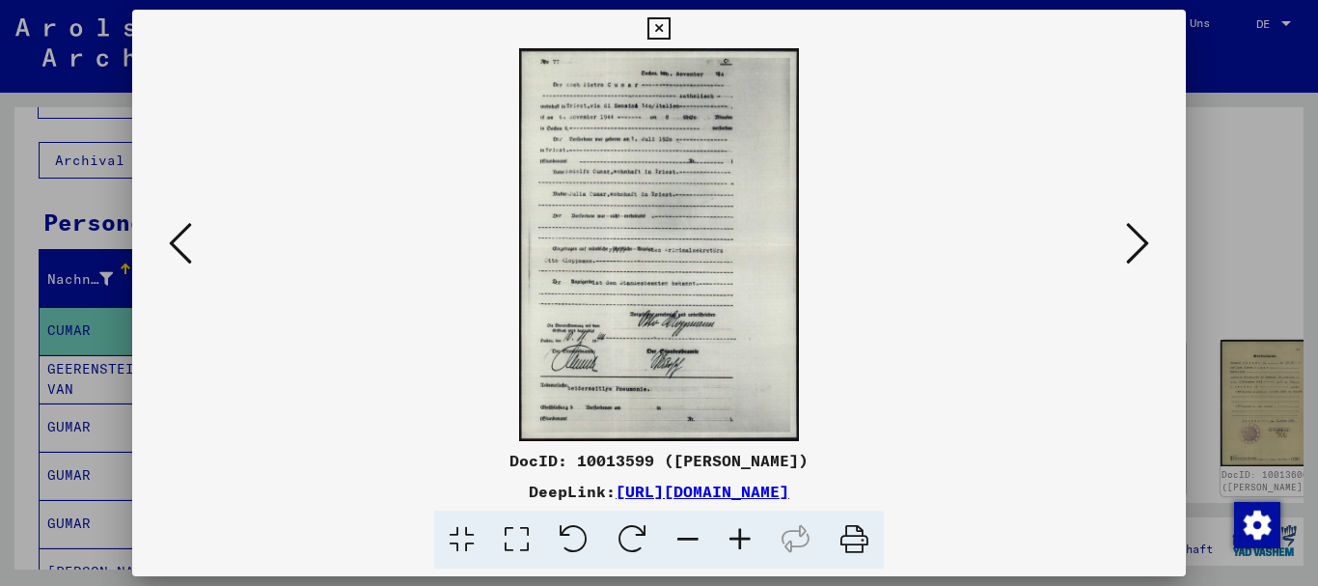
click at [742, 538] on icon at bounding box center [740, 539] width 52 height 59
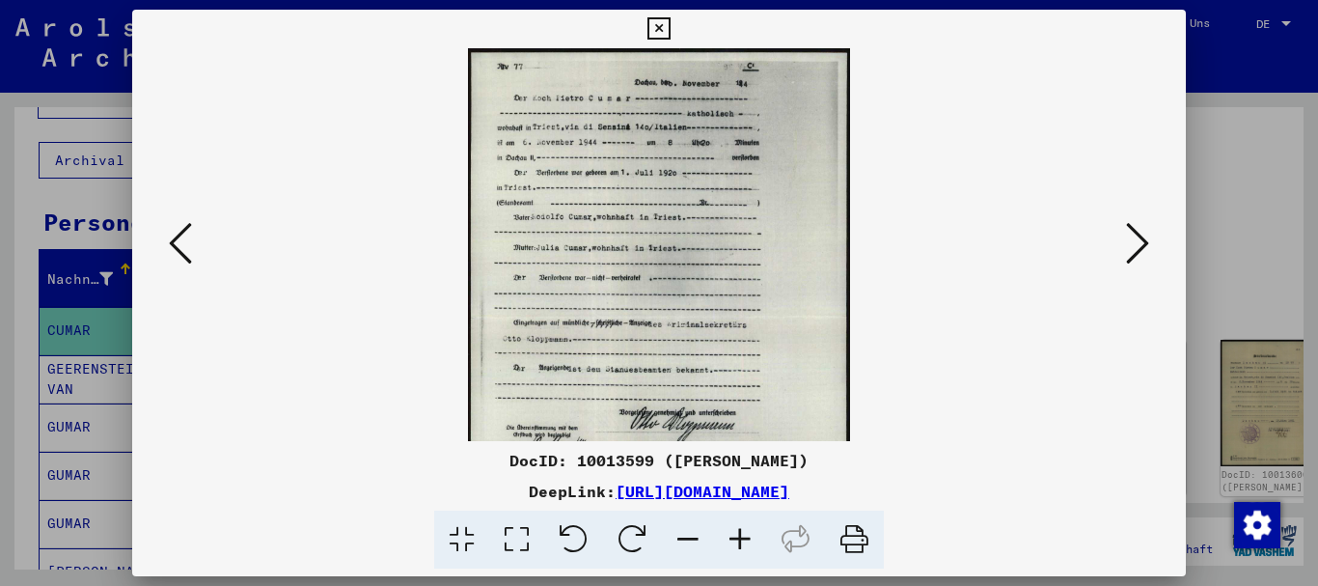
click at [743, 538] on icon at bounding box center [740, 539] width 52 height 59
click at [744, 538] on icon at bounding box center [740, 539] width 52 height 59
click at [744, 537] on icon at bounding box center [740, 539] width 52 height 59
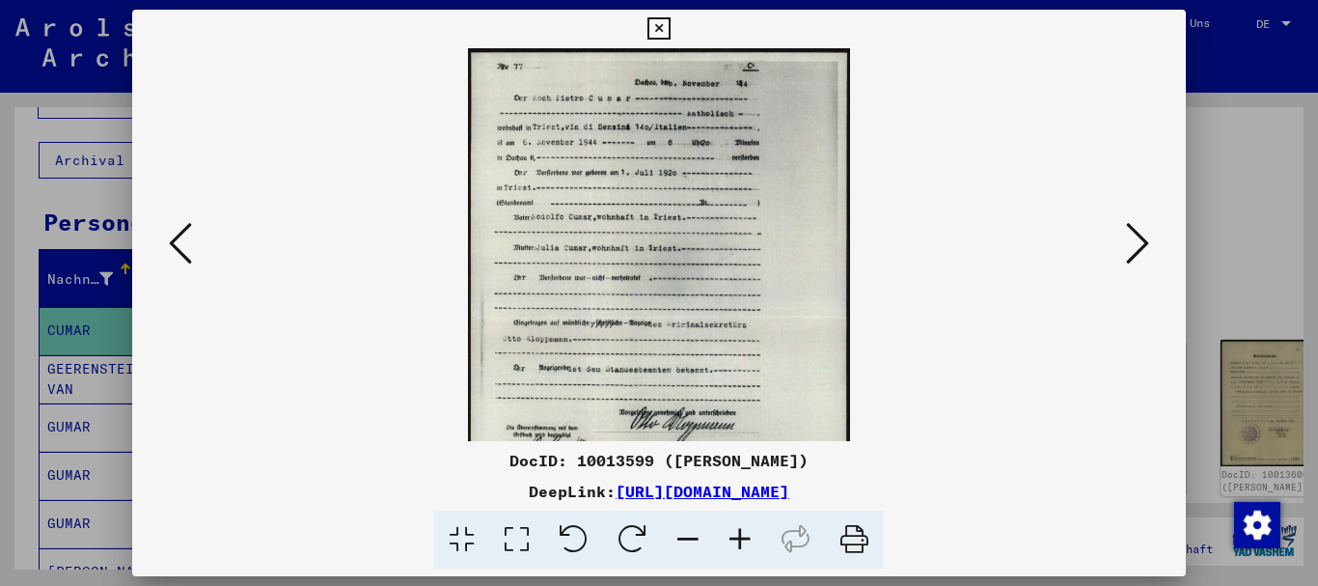
click at [744, 536] on icon at bounding box center [740, 539] width 52 height 59
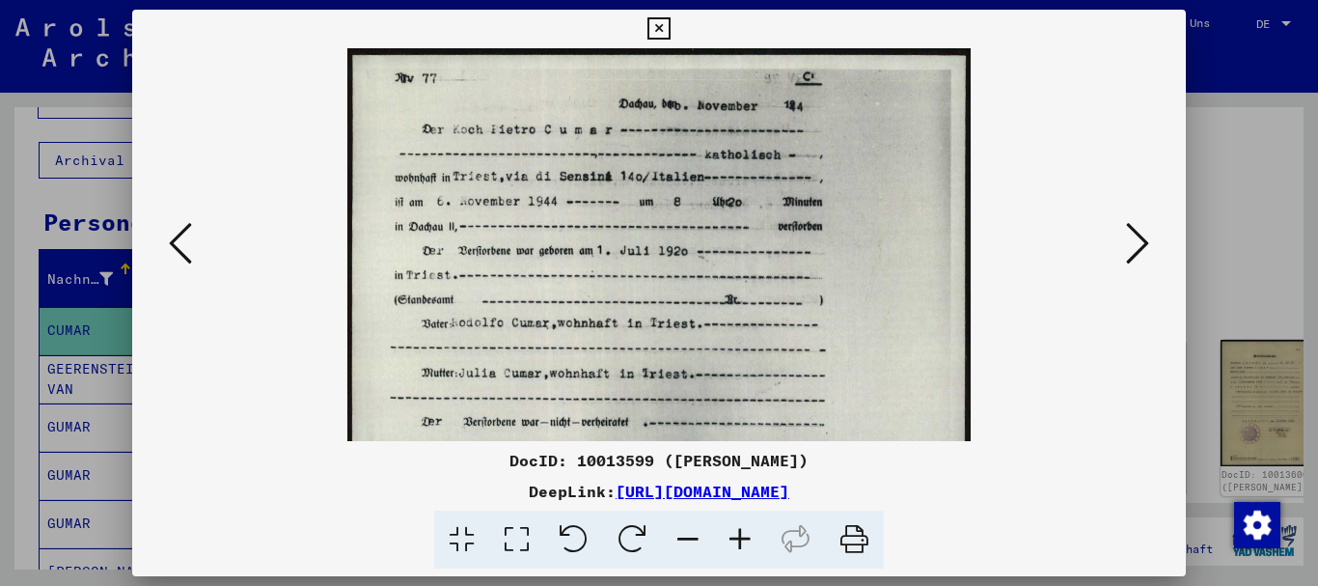
click at [744, 536] on icon at bounding box center [740, 539] width 52 height 59
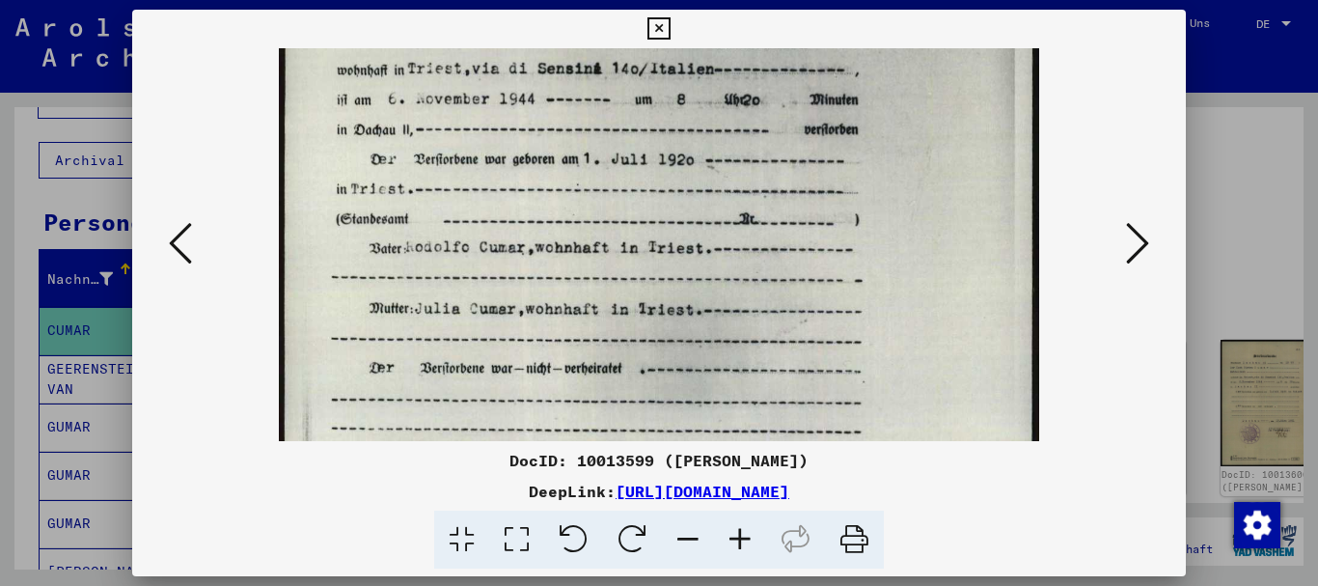
scroll to position [137, 0]
drag, startPoint x: 528, startPoint y: 254, endPoint x: 522, endPoint y: 225, distance: 29.5
click at [522, 225] on img at bounding box center [659, 445] width 760 height 1068
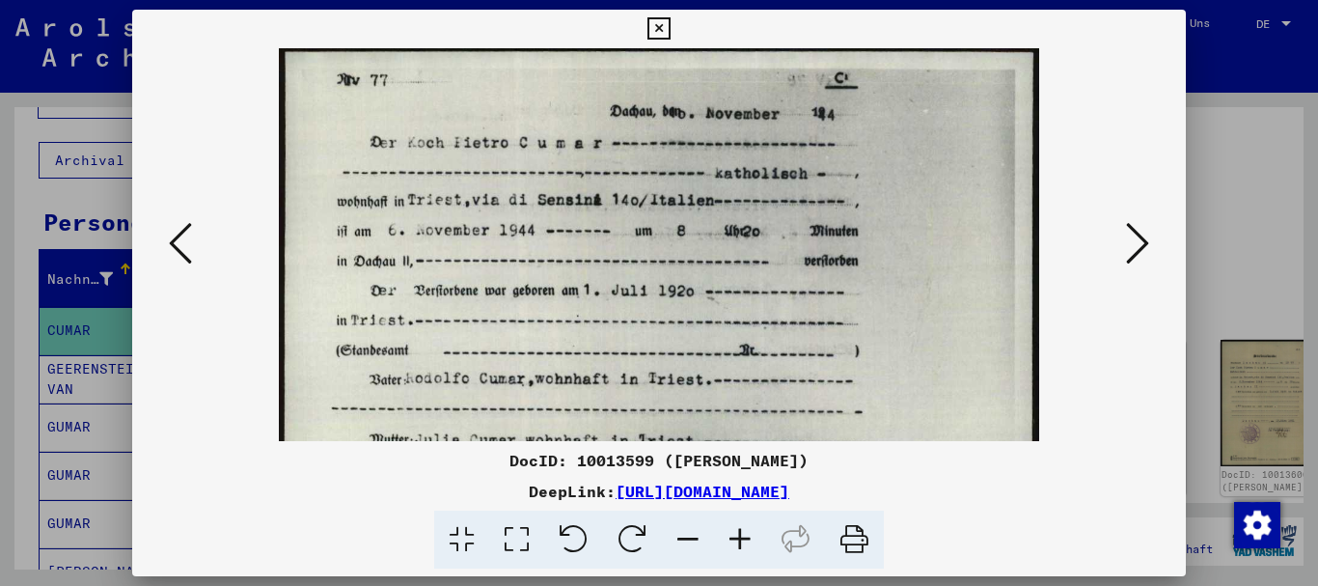
drag, startPoint x: 888, startPoint y: 292, endPoint x: 883, endPoint y: 325, distance: 33.3
click at [883, 325] on img at bounding box center [659, 577] width 760 height 1068
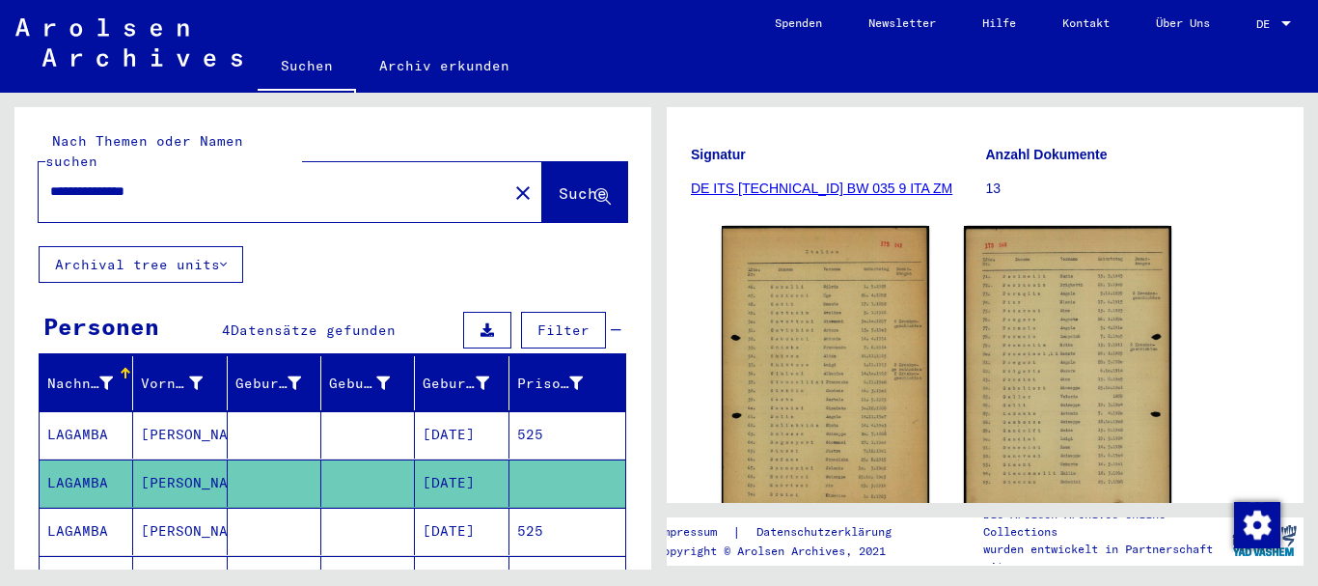
drag, startPoint x: 203, startPoint y: 170, endPoint x: 0, endPoint y: 169, distance: 202.6
click at [50, 181] on input "**********" at bounding box center [273, 191] width 446 height 20
paste input "text"
type input "*****"
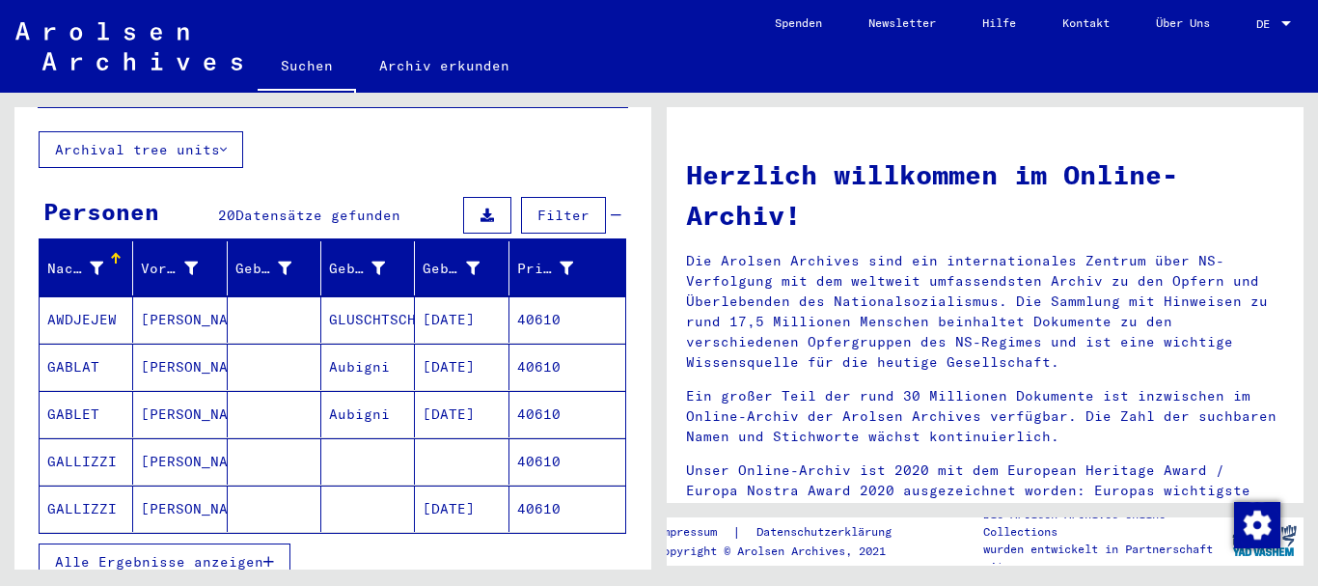
scroll to position [208, 0]
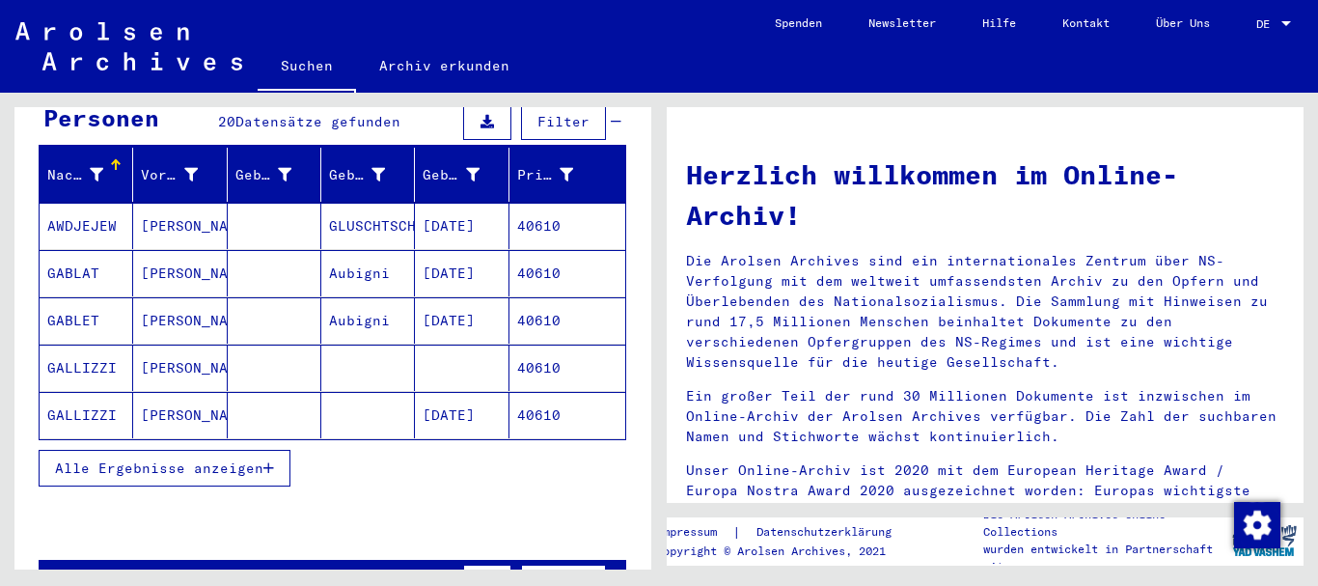
drag, startPoint x: 141, startPoint y: 450, endPoint x: 136, endPoint y: 382, distance: 67.7
click at [142, 459] on span "Alle Ergebnisse anzeigen" at bounding box center [159, 467] width 208 height 17
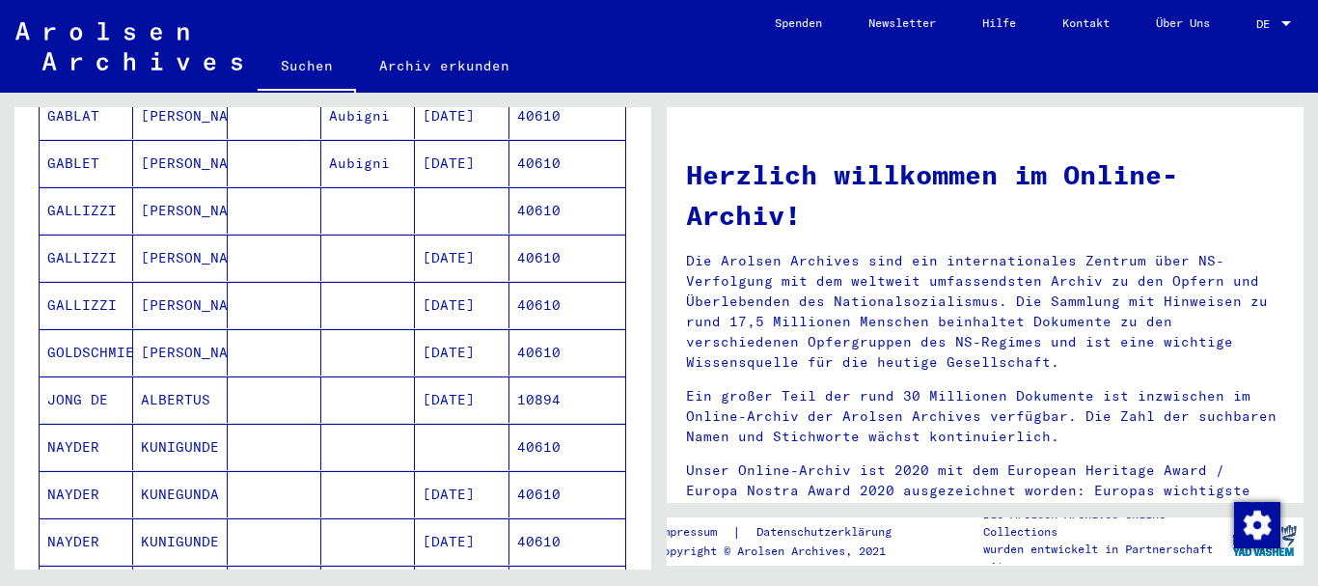
scroll to position [313, 0]
